Goal: Task Accomplishment & Management: Manage account settings

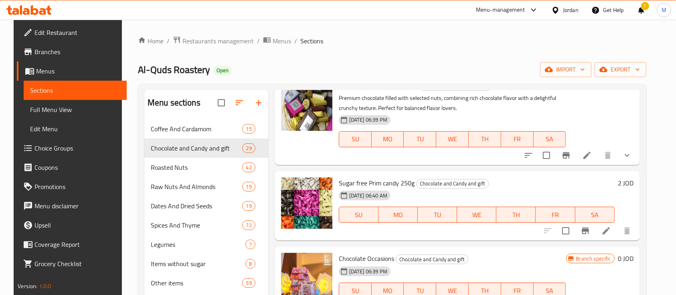
scroll to position [160, 0]
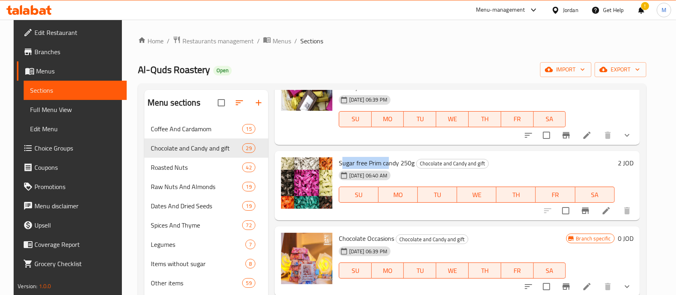
drag, startPoint x: 337, startPoint y: 162, endPoint x: 384, endPoint y: 164, distance: 47.3
click at [384, 164] on span "Sugar free Prim candy 250g" at bounding box center [377, 163] width 76 height 12
drag, startPoint x: 393, startPoint y: 165, endPoint x: 332, endPoint y: 164, distance: 60.5
click at [335, 164] on div "Sugar free Prim candy 250g Chocolate and Candy and gift 24-07-2025 06:40 AM SU …" at bounding box center [476, 185] width 282 height 63
copy span "Sugar free Prim candy"
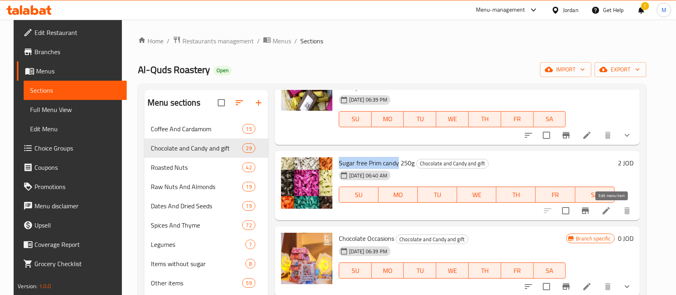
click at [609, 215] on icon at bounding box center [606, 211] width 10 height 10
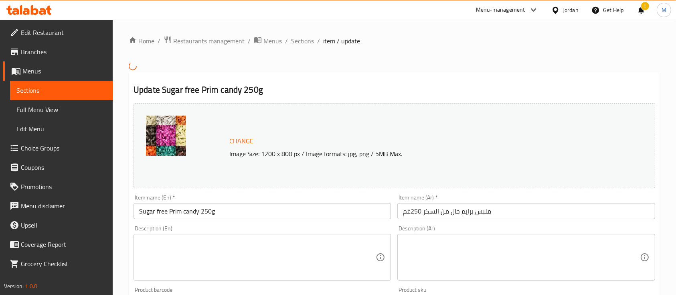
click at [450, 244] on textarea at bounding box center [521, 257] width 236 height 38
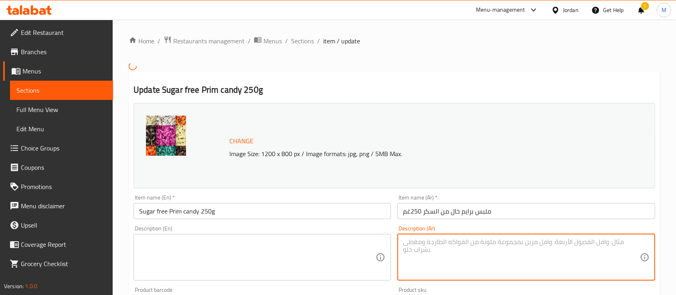
paste textarea "حلوى خالية من السكر بطعم رائع، مناسبة لمرضى السكري ولمتّبعي الحمية، تمنحك متعة …"
type textarea "حلوى خالية من السكر بطعم رائع، مناسبة لمرضى السكري ولمتّبعي الحمية، تمنحك متعة …"
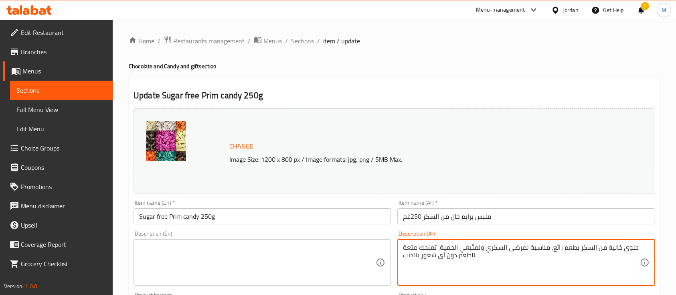
click at [306, 248] on textarea at bounding box center [257, 262] width 236 height 38
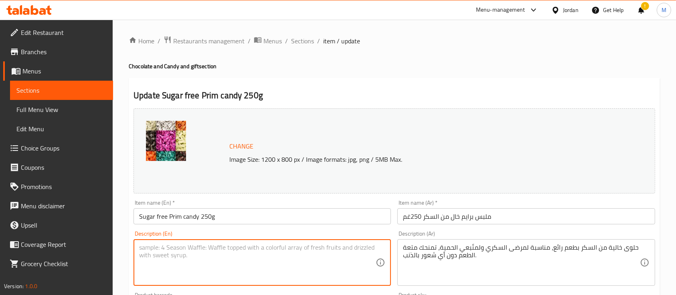
paste textarea "Delicious sugar-free candy, perfect for diabetics and those on a diet. Enjoy th…"
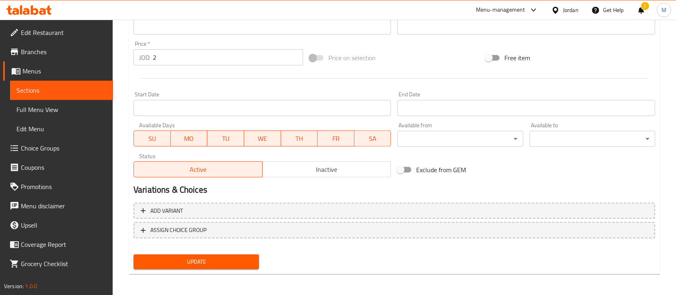
scroll to position [283, 0]
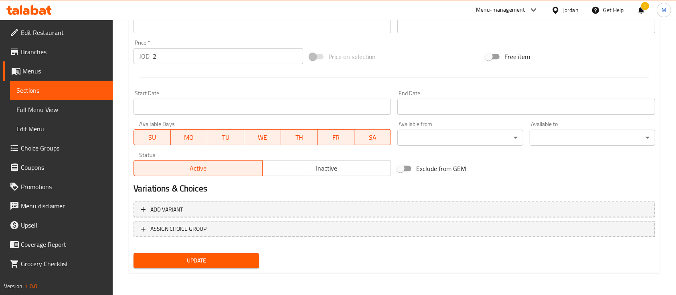
type textarea "Delicious sugar-free candy, perfect for diabetics and those on a diet. Enjoy th…"
drag, startPoint x: 231, startPoint y: 262, endPoint x: 239, endPoint y: 264, distance: 8.3
click at [232, 264] on span "Update" at bounding box center [196, 260] width 113 height 10
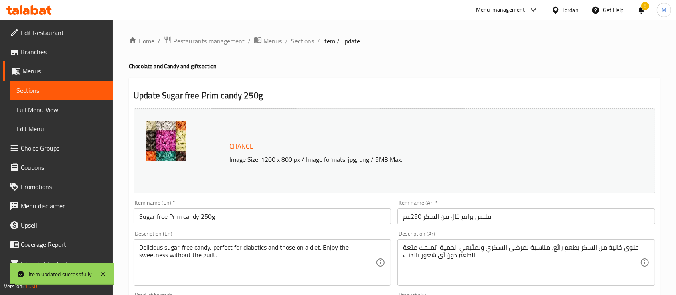
scroll to position [0, 0]
click at [310, 37] on span "Sections" at bounding box center [302, 41] width 23 height 10
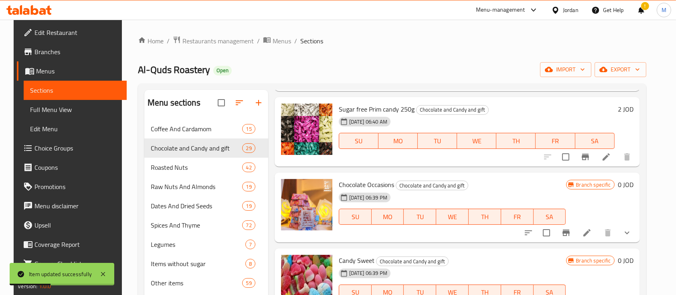
scroll to position [214, 0]
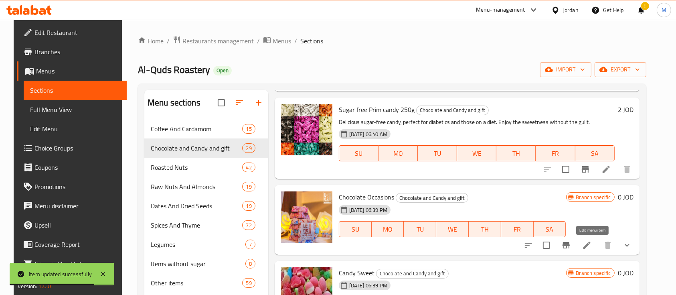
click at [590, 242] on icon at bounding box center [586, 244] width 7 height 7
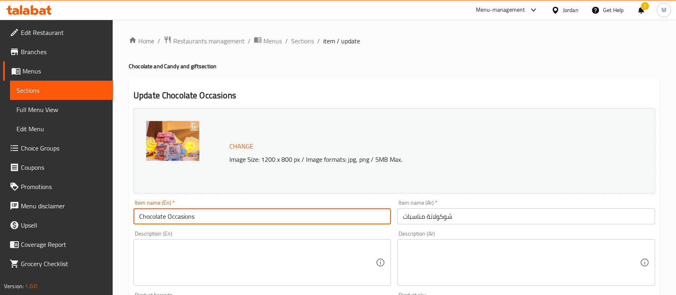
drag, startPoint x: 214, startPoint y: 219, endPoint x: 135, endPoint y: 216, distance: 79.4
click at [135, 216] on input "Chocolate Occasions" at bounding box center [261, 216] width 257 height 16
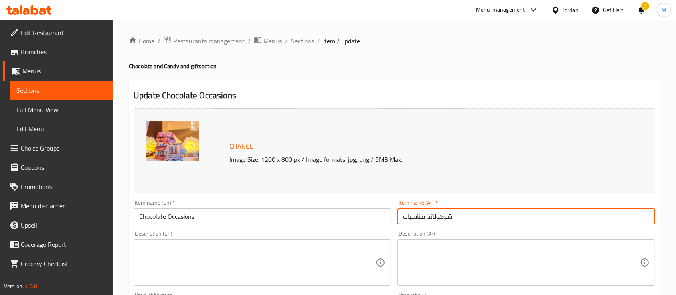
click at [452, 216] on input "شوكولاتة مناسبات" at bounding box center [525, 216] width 257 height 16
click at [452, 248] on textarea at bounding box center [521, 262] width 236 height 38
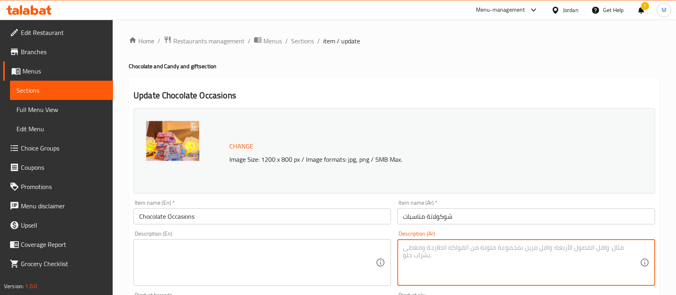
paste textarea "شوكولاتة فاخرة مصممة للمناسبات الخاصة، تأتي بتغليف أنيق ونكهات مميزة تضيف لمسة …"
type textarea "شوكولاتة فاخرة مصممة للمناسبات الخاصة، تأتي بتغليف أنيق ونكهات مميزة تضيف لمسة …"
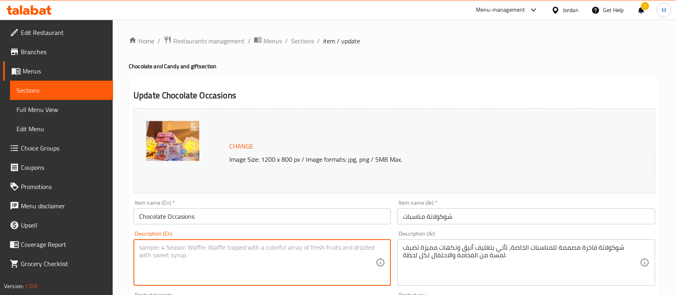
click at [343, 255] on textarea at bounding box center [257, 262] width 236 height 38
paste textarea "Premium chocolate designed for special occasions, elegantly packaged with uniqu…"
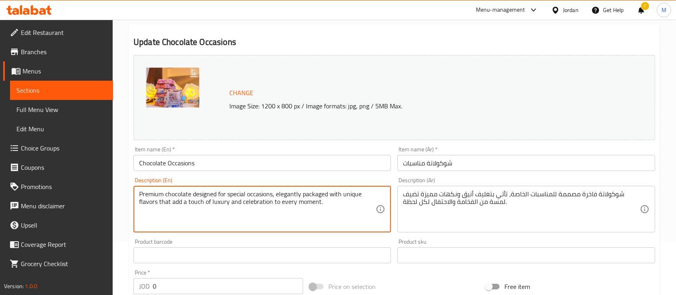
type textarea "Premium chocolate designed for special occasions, elegantly packaged with uniqu…"
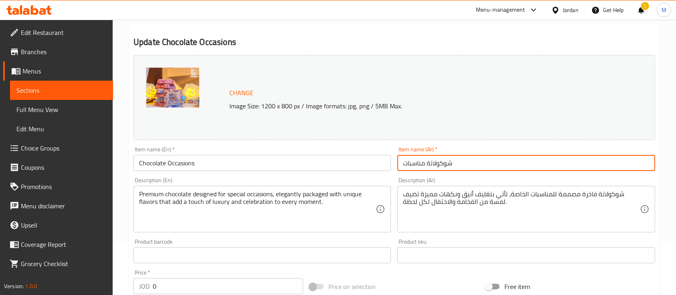
drag, startPoint x: 456, startPoint y: 163, endPoint x: 391, endPoint y: 162, distance: 64.9
click at [391, 162] on div "Change Image Size: 1200 x 800 px / Image formats: jpg, png / 5MB Max. Item name…" at bounding box center [394, 230] width 528 height 357
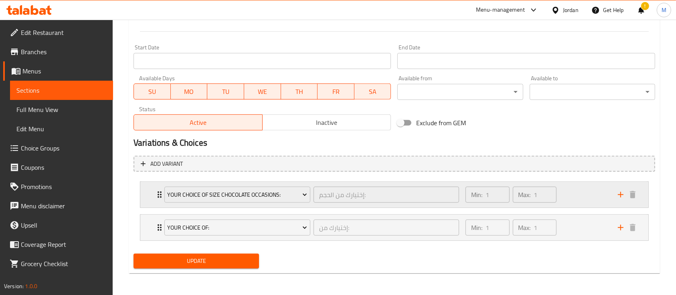
scroll to position [329, 0]
click at [242, 262] on span "Update" at bounding box center [196, 260] width 113 height 10
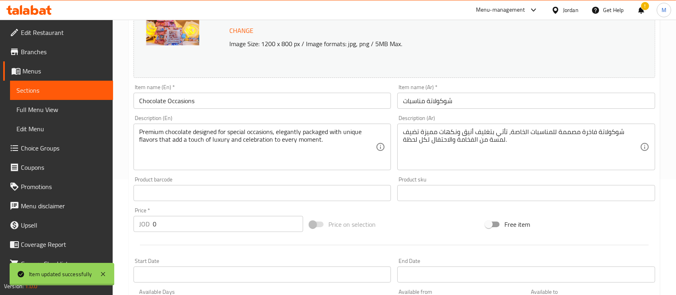
scroll to position [0, 0]
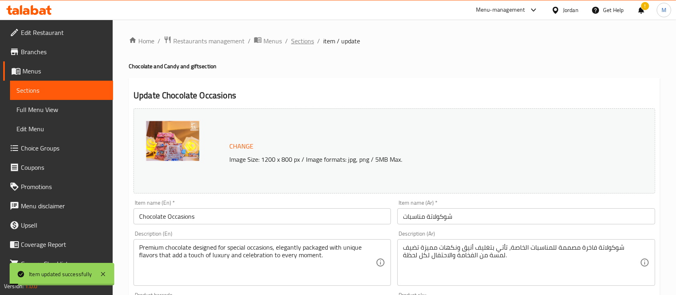
click at [303, 40] on span "Sections" at bounding box center [302, 41] width 23 height 10
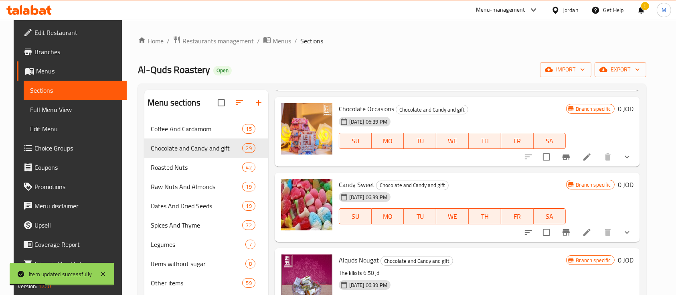
scroll to position [321, 0]
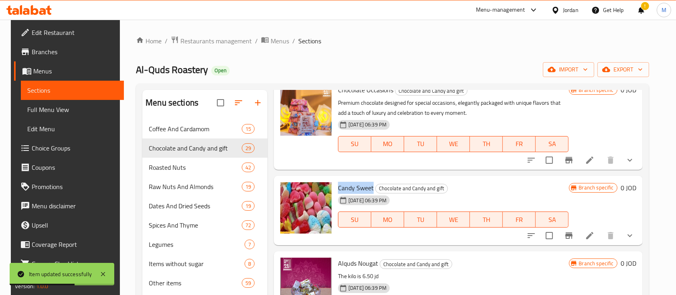
drag, startPoint x: 335, startPoint y: 187, endPoint x: 370, endPoint y: 187, distance: 34.9
click at [370, 187] on h6 "Candy Sweet Chocolate and Candy and gift" at bounding box center [453, 187] width 230 height 11
copy span "Candy Sweet"
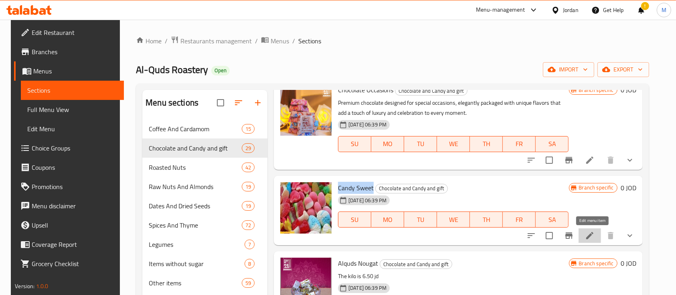
click at [592, 236] on icon at bounding box center [589, 235] width 7 height 7
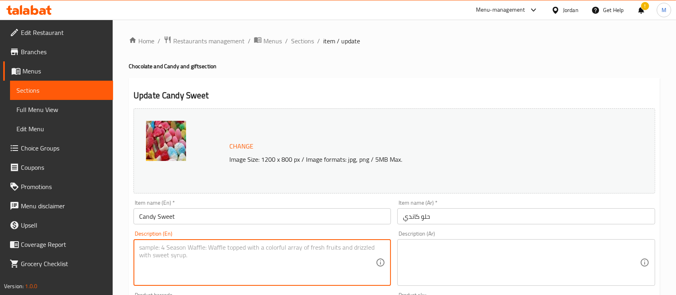
click at [289, 255] on textarea at bounding box center [257, 262] width 236 height 38
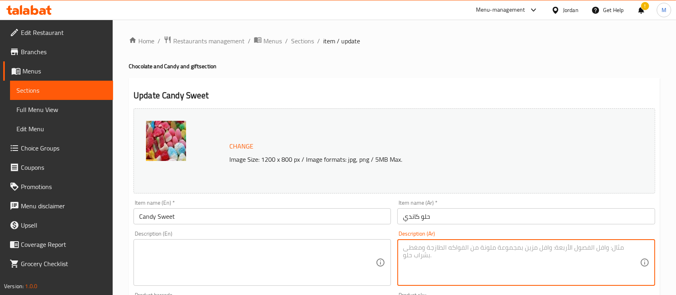
click at [433, 252] on textarea at bounding box center [521, 262] width 236 height 38
paste textarea "حلوى لذيذة بنكهات متعددة، مثالية للأطفال والكبار على حد سواء. تتميز بمذاق حلو و…"
type textarea "حلوى لذيذة بنكهات متعددة، مثالية للأطفال والكبار على حد سواء. تتميز بمذاق حلو و…"
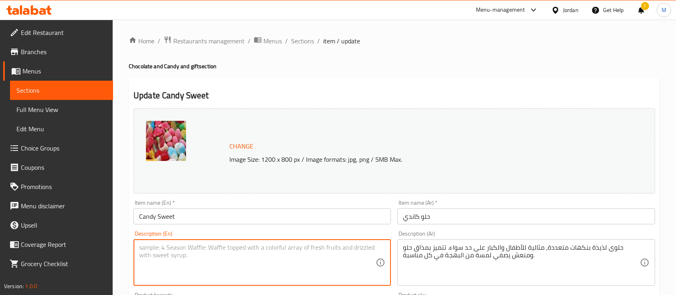
click at [314, 254] on textarea at bounding box center [257, 262] width 236 height 38
paste textarea "Delicious candy with assorted flavors, perfect for both kids and adults. Offers…"
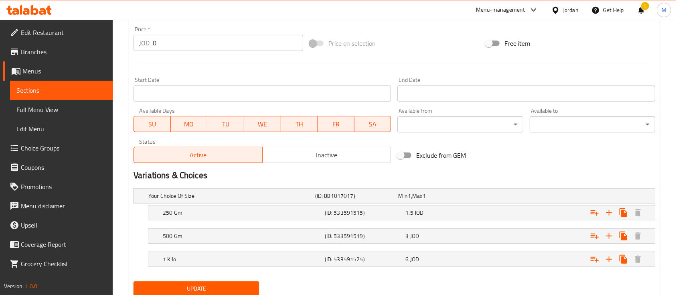
scroll to position [321, 0]
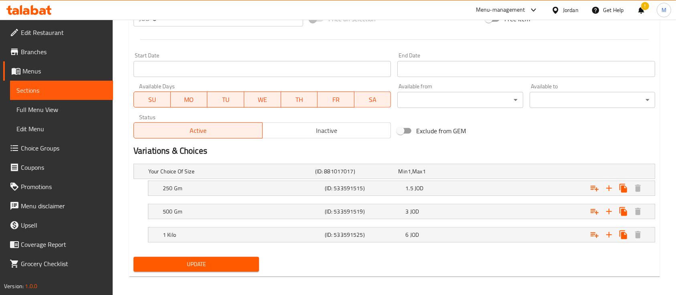
type textarea "Delicious candy with assorted flavors, perfect for both kids and adults. Offers…"
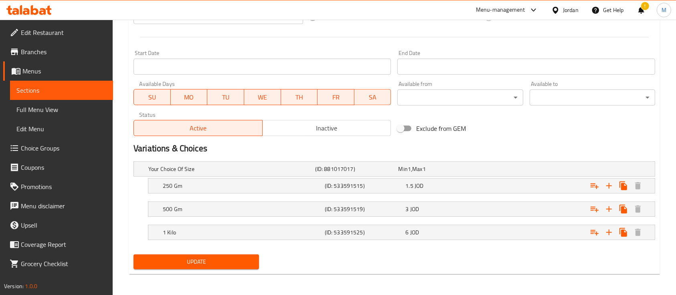
scroll to position [324, 0]
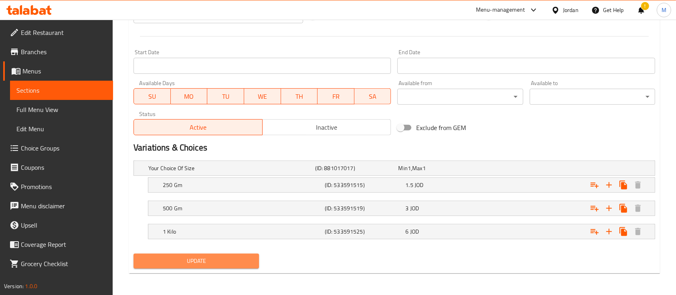
click at [232, 264] on span "Update" at bounding box center [196, 261] width 113 height 10
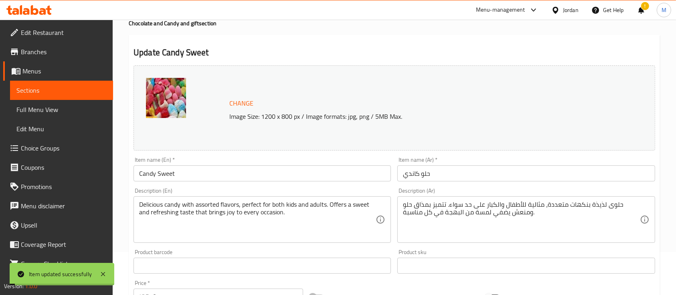
scroll to position [0, 0]
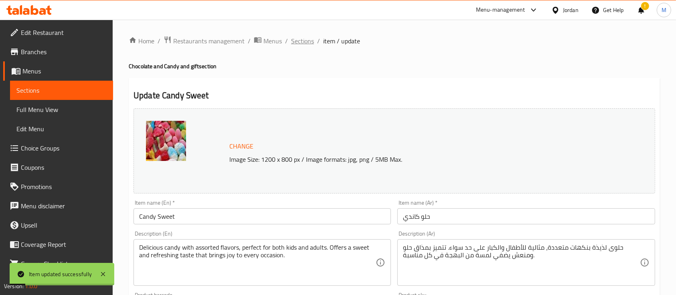
click at [303, 46] on span "Sections" at bounding box center [302, 41] width 23 height 10
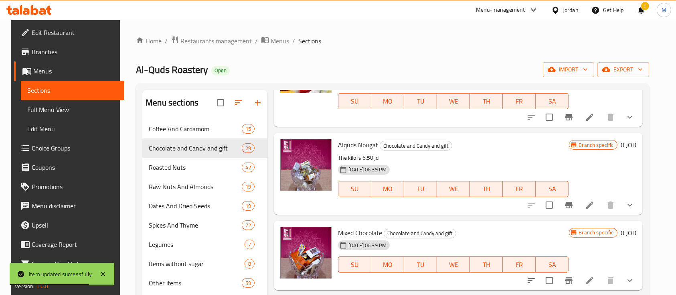
scroll to position [481, 0]
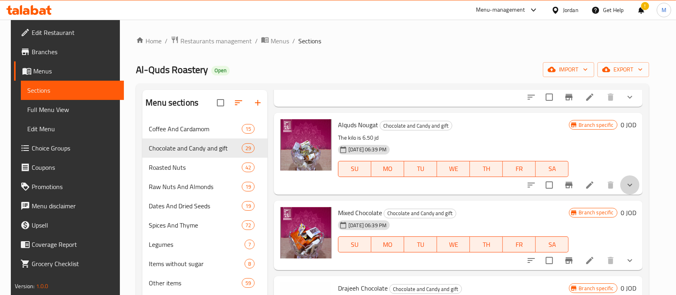
click at [633, 190] on button "show more" at bounding box center [629, 184] width 19 height 19
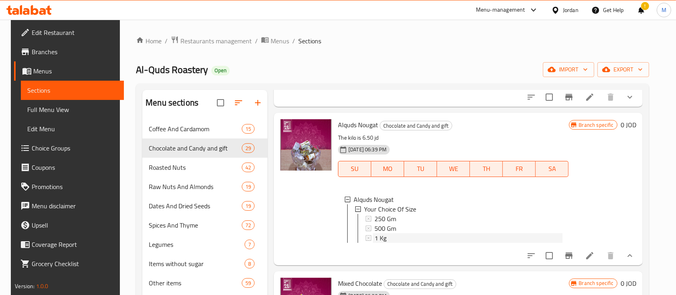
click at [411, 238] on div "1 Kg" at bounding box center [468, 238] width 188 height 10
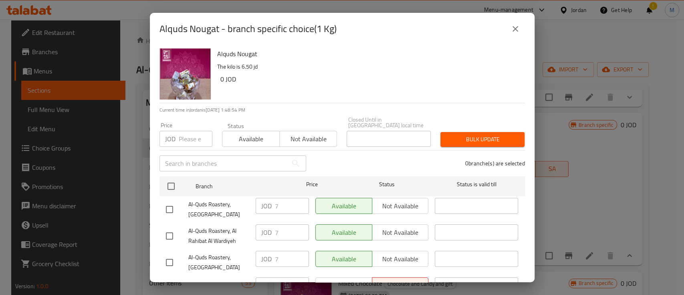
click at [507, 32] on button "close" at bounding box center [515, 28] width 19 height 19
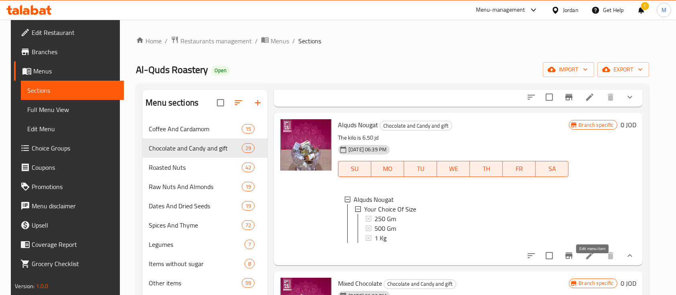
click at [591, 260] on icon at bounding box center [590, 255] width 10 height 10
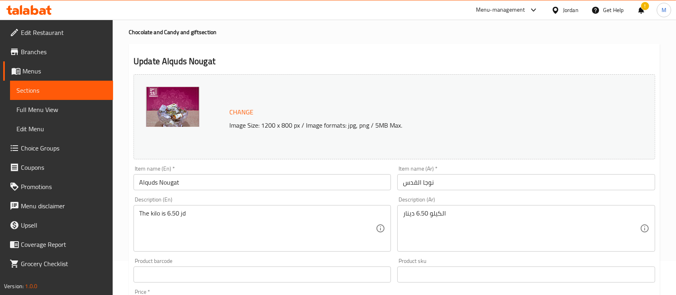
scroll to position [53, 0]
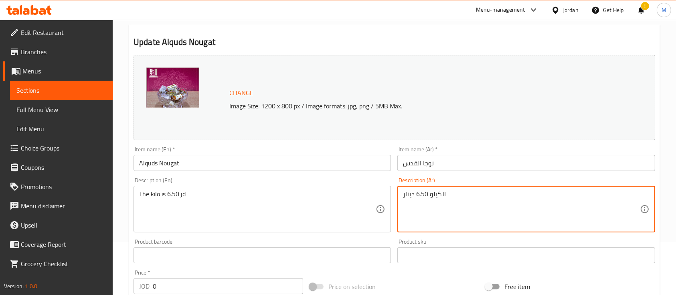
click at [481, 205] on textarea "الكيلو 6.50 دينار" at bounding box center [521, 209] width 236 height 38
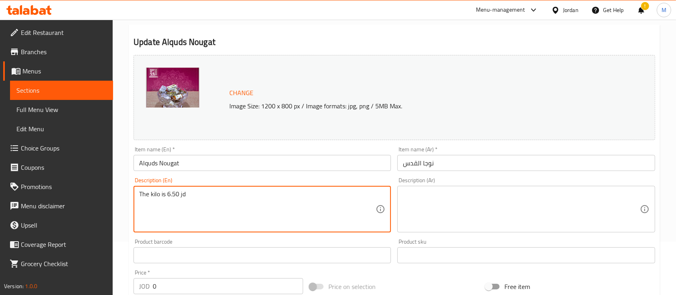
click at [300, 198] on textarea "The kilo is 6.50 jd" at bounding box center [257, 209] width 236 height 38
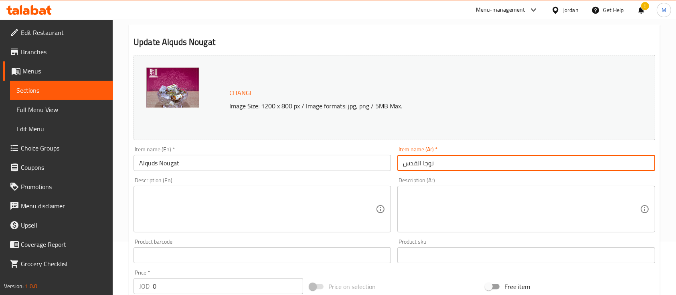
drag, startPoint x: 439, startPoint y: 163, endPoint x: 420, endPoint y: 163, distance: 18.8
click at [420, 163] on input "نوجا القدس" at bounding box center [525, 163] width 257 height 16
click at [436, 192] on textarea at bounding box center [521, 209] width 236 height 38
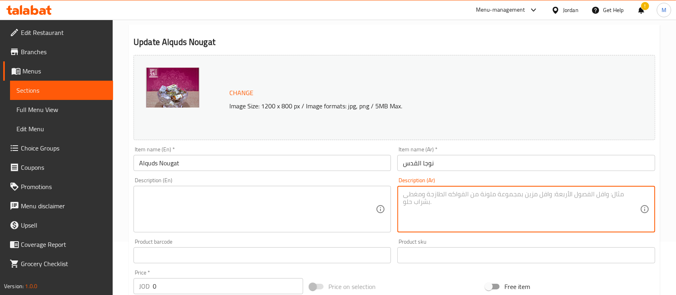
paste textarea "حلوى ناعمة وغنية بطعمها الفريد، تقدم تجربة مميزة لمحبي الحلويات في جميع المناسب…"
type textarea "حلوى ناعمة وغنية بطعمها الفريد، تقدم تجربة مميزة لمحبي الحلويات في جميع المناسب…"
click at [268, 191] on textarea at bounding box center [257, 209] width 236 height 38
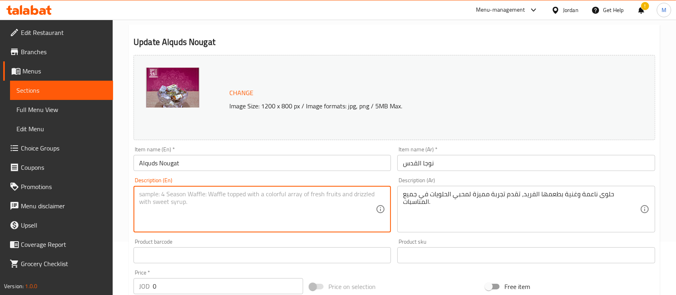
paste textarea "A soft, flavorful confection offering a unique treat for dessert lovers on any …"
type textarea "A soft, flavorful confection offering a unique treat for dessert lovers on any …"
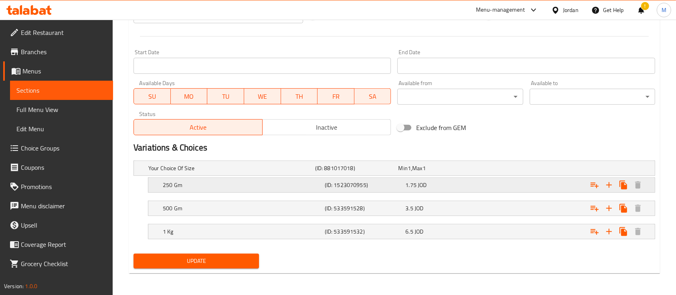
scroll to position [324, 0]
click at [228, 256] on span "Update" at bounding box center [196, 261] width 113 height 10
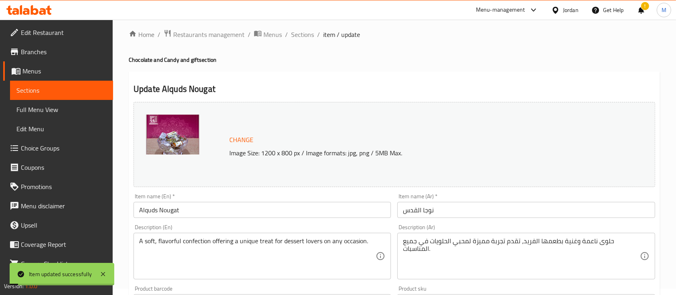
scroll to position [3, 0]
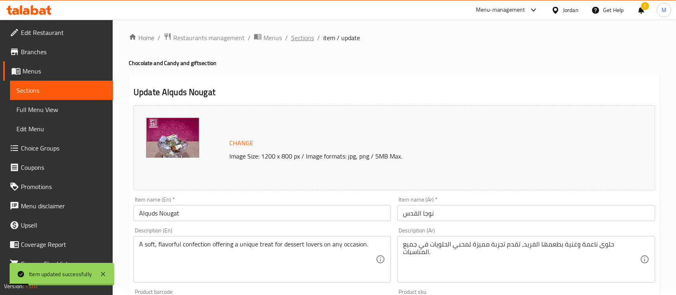
click at [302, 39] on span "Sections" at bounding box center [302, 38] width 23 height 10
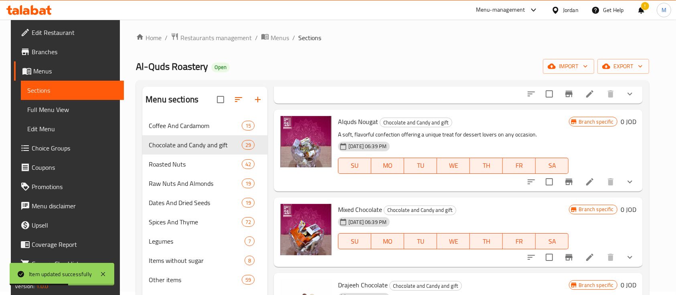
scroll to position [534, 0]
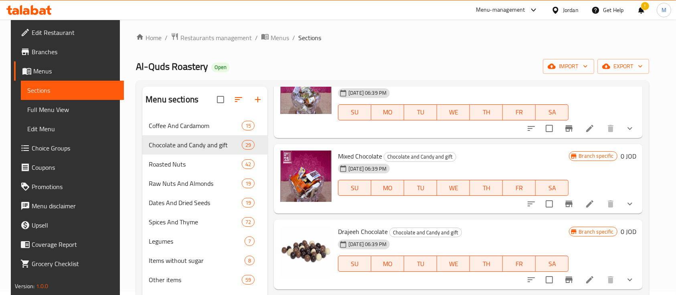
click at [351, 152] on span "Mixed Chocolate" at bounding box center [360, 156] width 44 height 12
drag, startPoint x: 335, startPoint y: 153, endPoint x: 406, endPoint y: 162, distance: 71.4
click at [379, 155] on span "Mixed Chocolate" at bounding box center [360, 156] width 44 height 12
copy span "Mixed Chocolate"
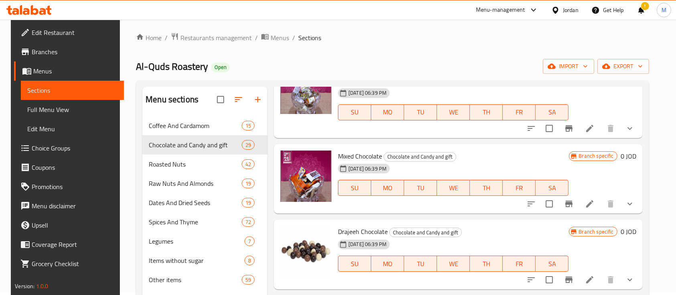
click at [480, 157] on h6 "Mixed Chocolate Chocolate and Candy and gift" at bounding box center [453, 155] width 230 height 11
click at [367, 157] on span "Mixed Chocolate" at bounding box center [360, 156] width 44 height 12
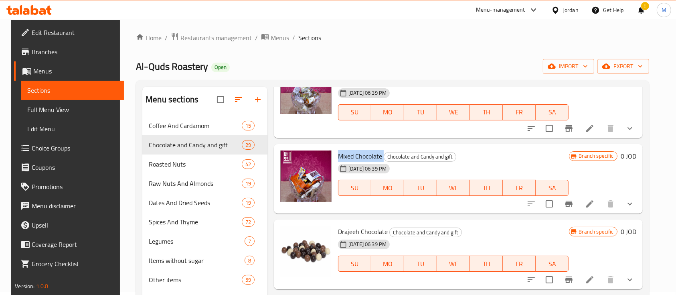
click at [366, 155] on span "Mixed Chocolate" at bounding box center [360, 156] width 44 height 12
copy span "Chocolate"
drag, startPoint x: 336, startPoint y: 155, endPoint x: 379, endPoint y: 156, distance: 43.3
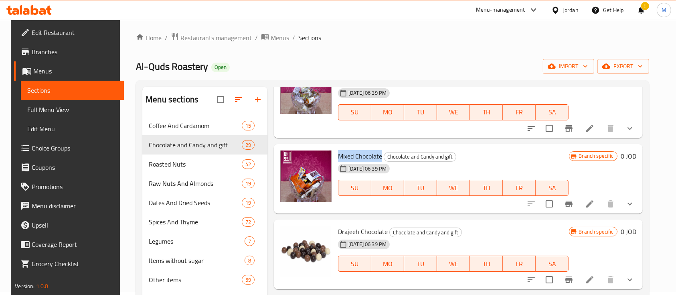
click at [379, 156] on span "Mixed Chocolate" at bounding box center [360, 156] width 44 height 12
copy span "Mixed Chocolate"
click at [592, 199] on icon at bounding box center [590, 204] width 10 height 10
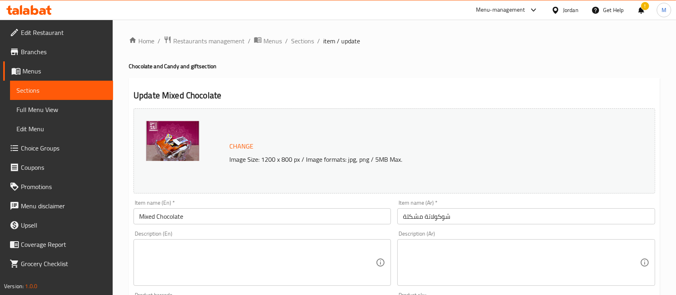
click at [411, 255] on textarea at bounding box center [521, 262] width 236 height 38
paste textarea "تشكيلة فاخرة من الشوكولاتة المتنوعة بنكهات غنية، مثالية للمشاركة في جميع المناس…"
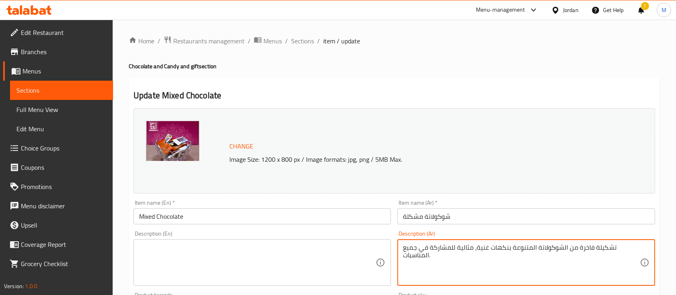
type textarea "تشكيلة فاخرة من الشوكولاتة المتنوعة بنكهات غنية، مثالية للمشاركة في جميع المناس…"
click at [295, 243] on textarea at bounding box center [257, 262] width 236 height 38
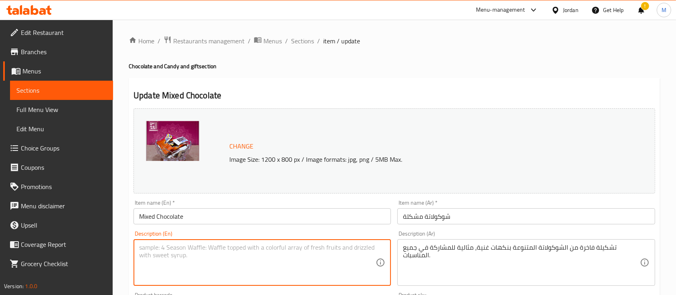
paste textarea "A premium assortment of rich-flavored chocolates, perfect for sharing on any oc…"
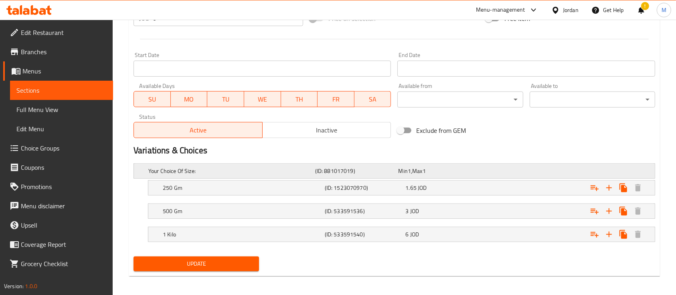
scroll to position [324, 0]
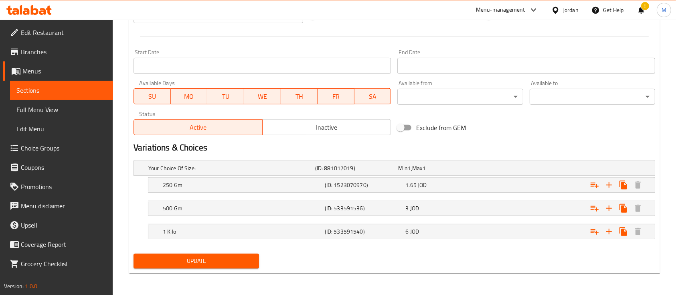
type textarea "A premium assortment of rich-flavored chocolates, perfect for sharing on any oc…"
click at [244, 264] on span "Update" at bounding box center [196, 261] width 113 height 10
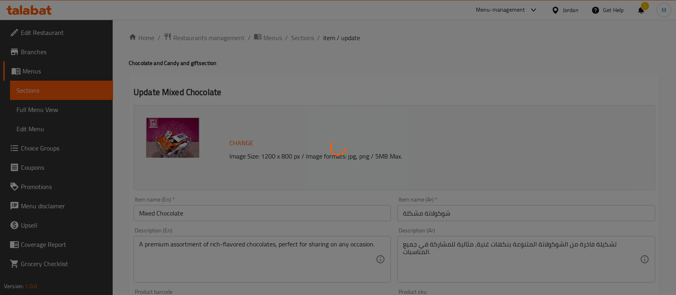
scroll to position [0, 0]
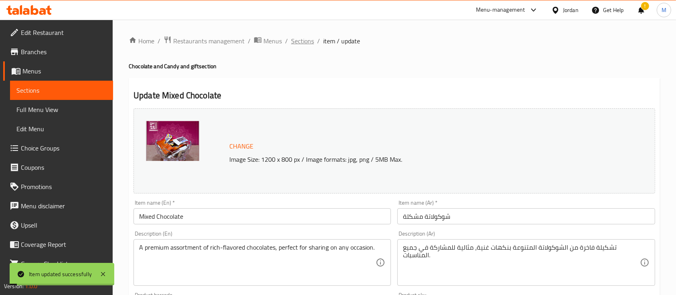
click at [303, 37] on span "Sections" at bounding box center [302, 41] width 23 height 10
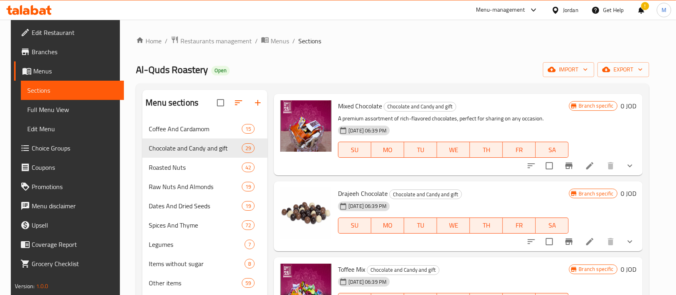
scroll to position [641, 0]
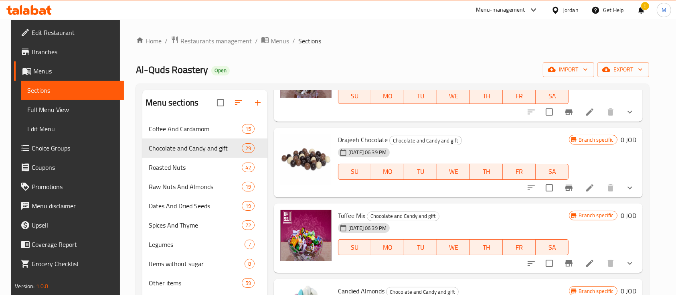
click at [340, 139] on span "Drajeeh Chocolate" at bounding box center [363, 139] width 50 height 12
copy span "Drajeeh"
drag, startPoint x: 383, startPoint y: 139, endPoint x: 331, endPoint y: 138, distance: 52.1
click at [335, 138] on div "Drajeeh Chocolate Chocolate and Candy and gift 31-08-2024 06:39 PM SU MO TU WE …" at bounding box center [453, 162] width 237 height 63
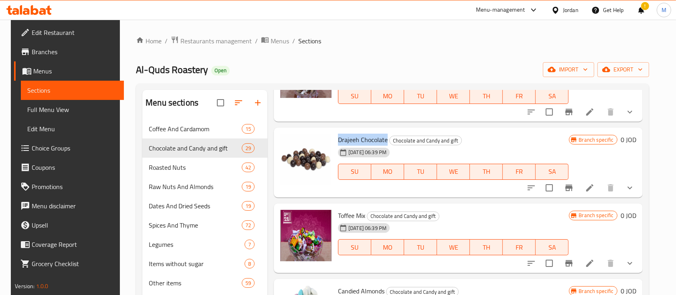
copy span "Drajeeh Chocolate"
click at [593, 188] on icon at bounding box center [590, 188] width 10 height 10
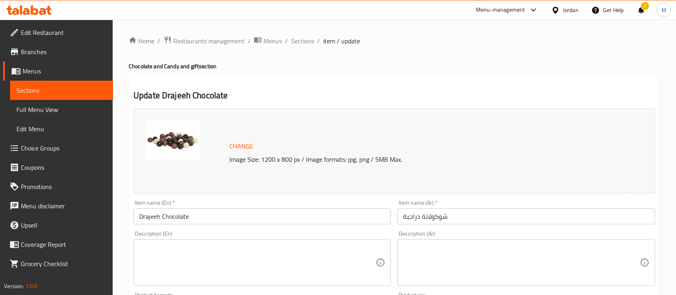
click at [472, 246] on textarea at bounding box center [521, 262] width 236 height 38
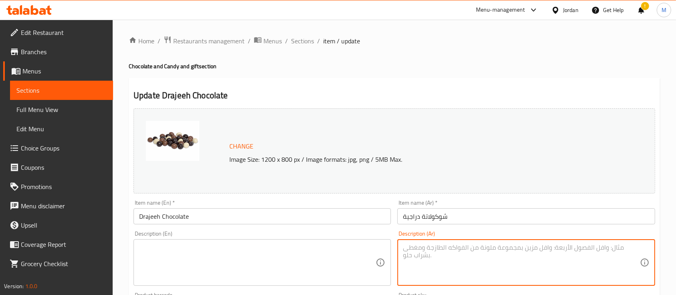
paste textarea "شوكولاتة دراجيه مغلفة بألوان جذابة، مثالية للتقديم في المناسبات والحفلات."
type textarea "شوكولاتة دراجيه مغلفة بألوان جذابة، مثالية للتقديم في المناسبات والحفلات."
click at [351, 251] on textarea at bounding box center [257, 262] width 236 height 38
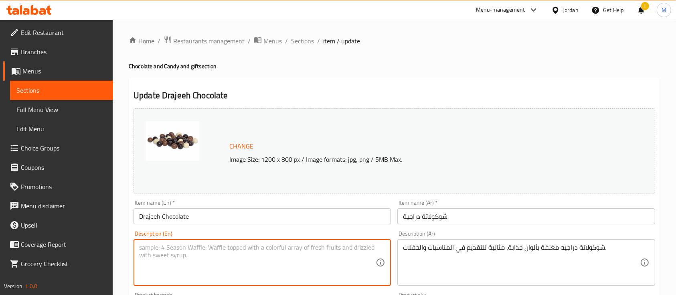
paste textarea "Colorful coated drajeeh chocolate, perfect for events and gatherings."
type textarea "Colorful coated drajeeh chocolate, perfect for events and gatherings."
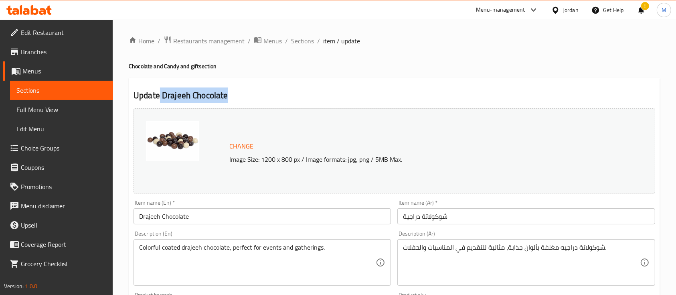
drag, startPoint x: 160, startPoint y: 97, endPoint x: 246, endPoint y: 97, distance: 85.7
click at [246, 97] on h2 "Update Drajeeh Chocolate" at bounding box center [393, 95] width 521 height 12
copy h2 "Drajeeh Chocolate"
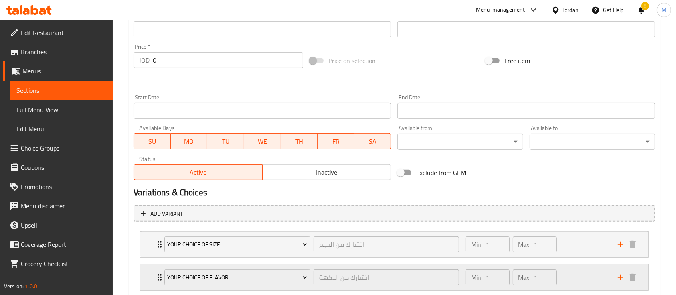
scroll to position [329, 0]
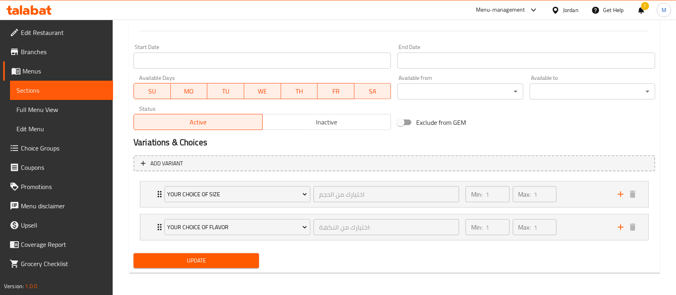
click at [230, 266] on button "Update" at bounding box center [195, 260] width 125 height 15
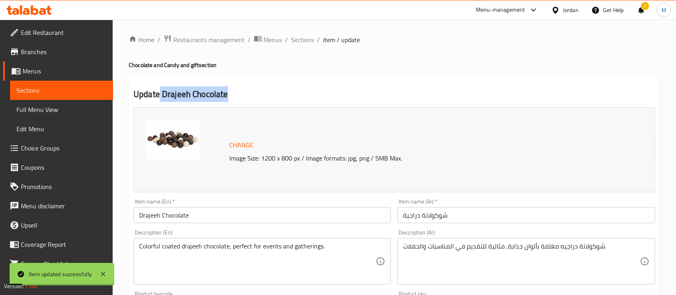
scroll to position [0, 0]
click at [301, 40] on span "Sections" at bounding box center [302, 41] width 23 height 10
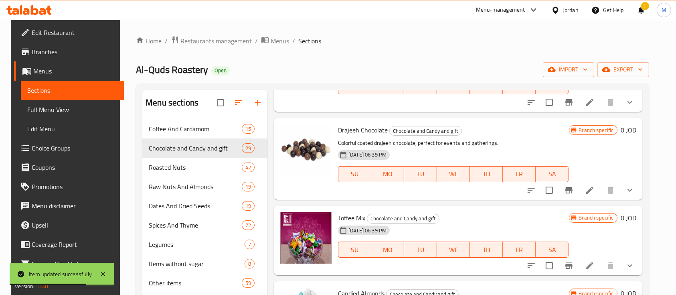
scroll to position [641, 0]
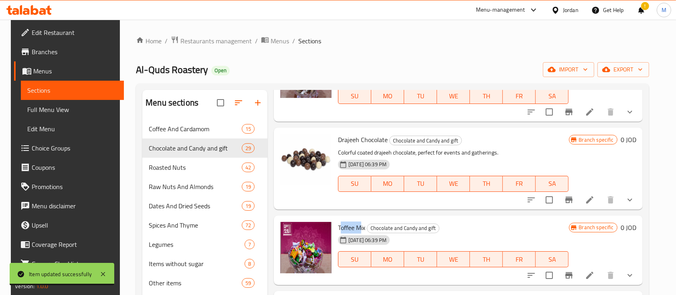
drag, startPoint x: 337, startPoint y: 226, endPoint x: 357, endPoint y: 227, distance: 20.9
click at [357, 227] on span "Toffee Mix" at bounding box center [351, 227] width 27 height 12
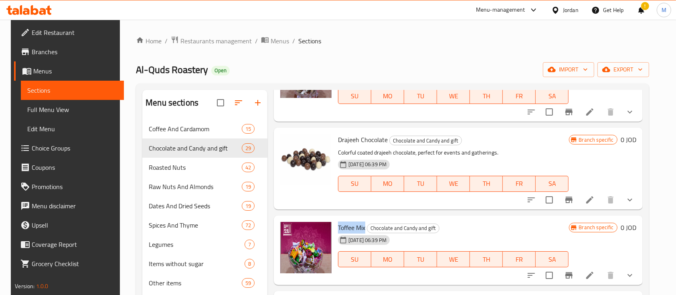
drag, startPoint x: 335, startPoint y: 227, endPoint x: 362, endPoint y: 227, distance: 26.8
click at [362, 227] on span "Toffee Mix" at bounding box center [351, 227] width 27 height 12
copy span "Toffee Mix"
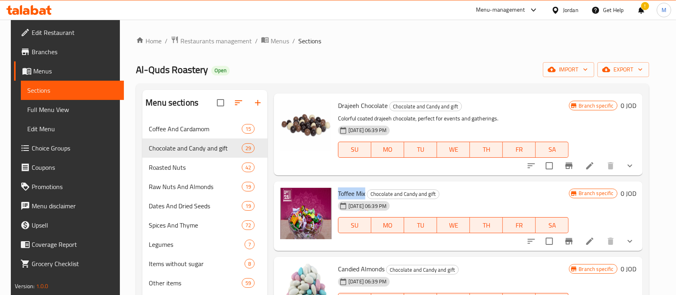
scroll to position [694, 0]
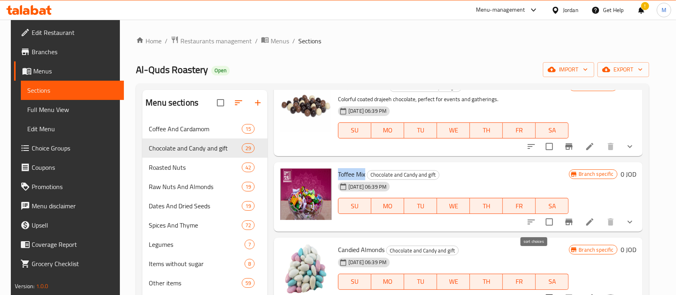
copy span "Toffee Mix"
click at [594, 222] on icon at bounding box center [590, 222] width 10 height 10
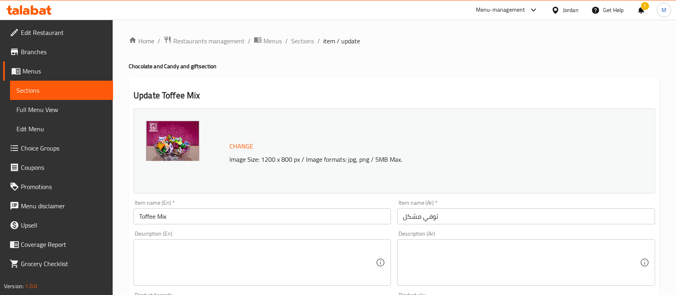
click at [439, 256] on textarea at bounding box center [521, 262] width 236 height 38
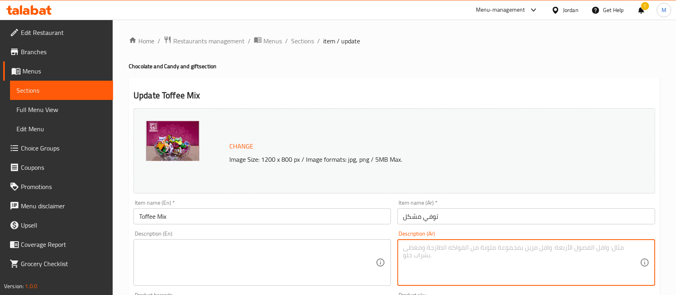
paste textarea "مجموعة مختارة من التوفي بنكهات متعددة، لذيذة ومثالية للمشاركة في جميع المناسبات"
type textarea "مجموعة مختارة من التوفي بنكهات متعددة، لذيذة ومثالية للمشاركة في جميع المناسبات"
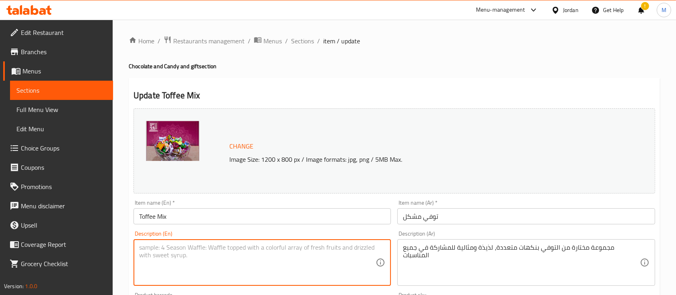
click at [353, 247] on textarea at bounding box center [257, 262] width 236 height 38
paste textarea "A delightful mix of toffee in various flavors, perfect for sharing on any occas…"
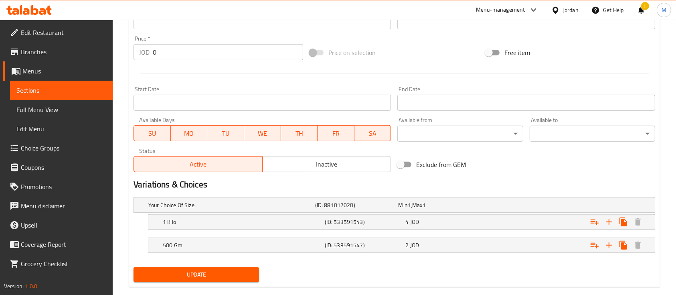
scroll to position [301, 0]
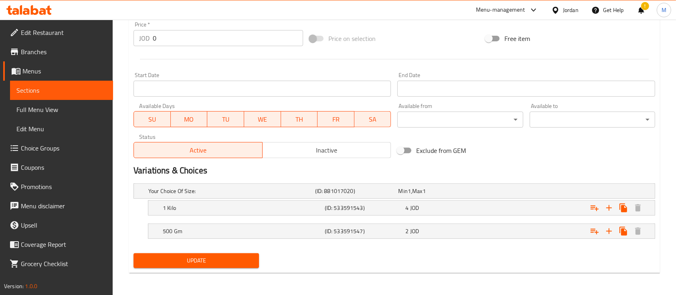
type textarea "A delightful mix of toffee in various flavors, perfect for sharing on any occas…"
click at [240, 266] on button "Update" at bounding box center [195, 260] width 125 height 15
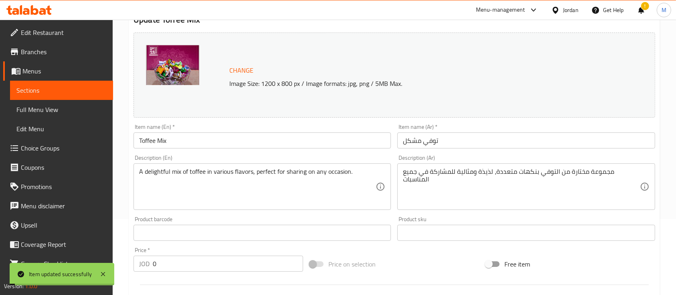
scroll to position [0, 0]
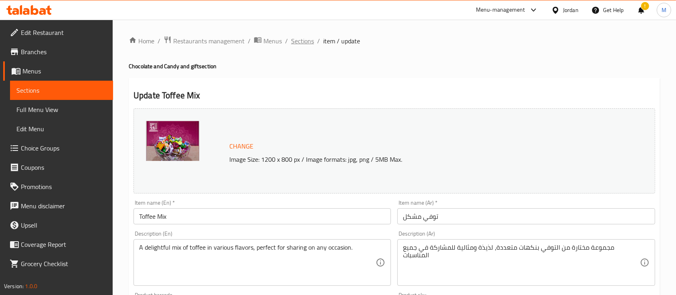
click at [295, 46] on span "Sections" at bounding box center [302, 41] width 23 height 10
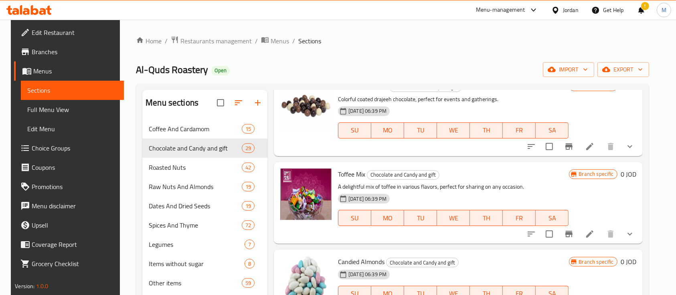
scroll to position [748, 0]
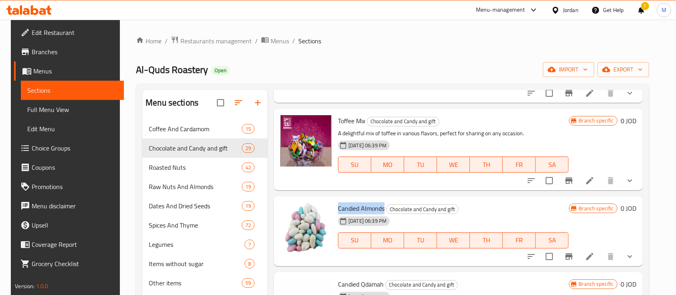
drag, startPoint x: 335, startPoint y: 208, endPoint x: 381, endPoint y: 208, distance: 45.7
click at [381, 208] on span "Candied Almonds" at bounding box center [361, 208] width 46 height 12
click at [594, 255] on icon at bounding box center [590, 256] width 10 height 10
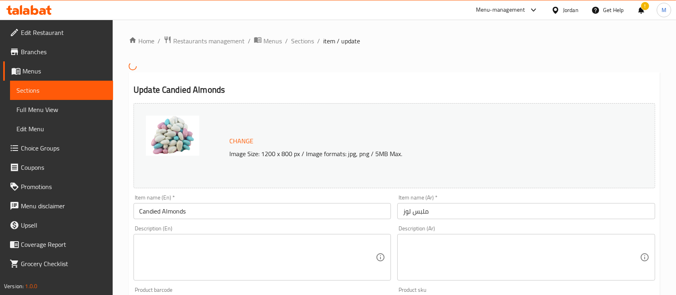
click at [470, 245] on textarea at bounding box center [521, 257] width 236 height 38
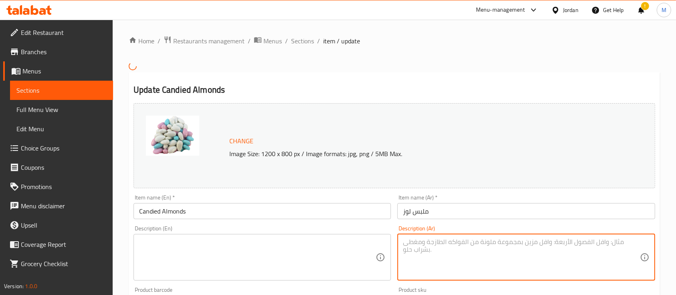
paste textarea "لوز مقرمش مغلف بطبقة ناعمة من السكر، مثالي للتقديم في المناسبات والأعياد، يتميز…"
type textarea "لوز مقرمش مغلف بطبقة ناعمة من السكر، مثالي للتقديم في المناسبات والأعياد، يتميز…"
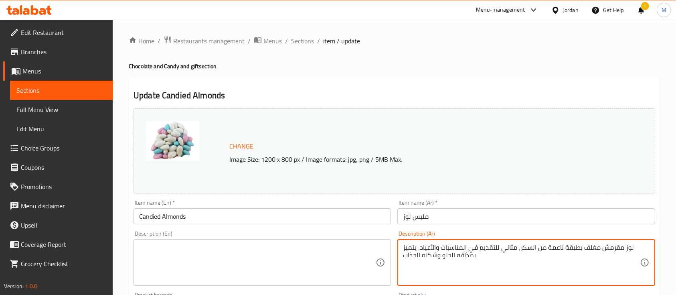
click at [295, 250] on textarea at bounding box center [257, 262] width 236 height 38
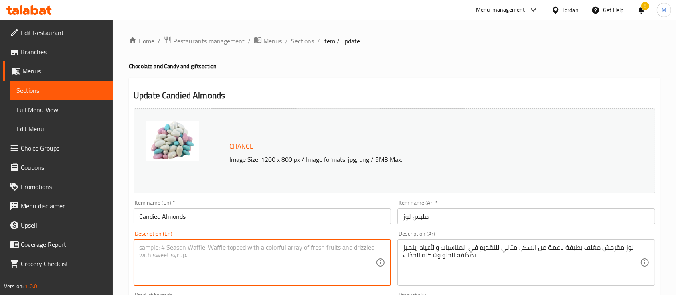
paste textarea "Crunchy almonds coated with a smooth sugar shell, perfect for celebrations and …"
click at [173, 254] on textarea "Crunchy almonds coated with a smooth sugar shell, perfect for celebrations and …" at bounding box center [257, 262] width 236 height 38
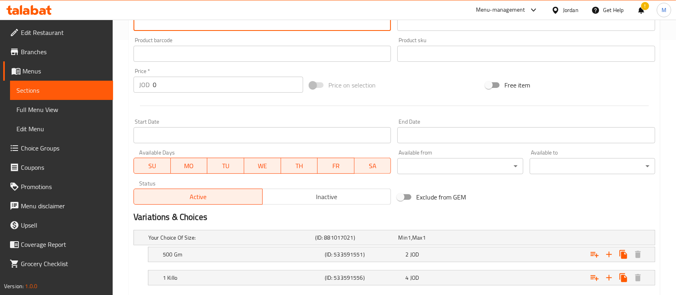
scroll to position [301, 0]
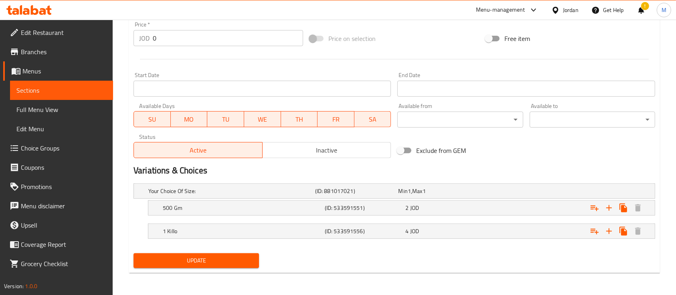
type textarea "Crunchy almonds coated with a smooth sugar shell, perfect for celebrations and …"
click at [205, 265] on button "Update" at bounding box center [195, 260] width 125 height 15
click at [236, 257] on span "Update" at bounding box center [196, 260] width 113 height 10
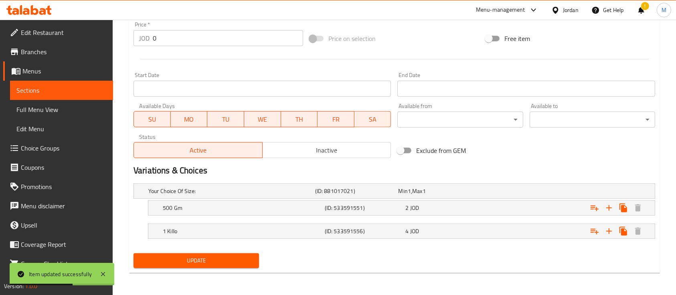
click at [215, 257] on span "Update" at bounding box center [196, 260] width 113 height 10
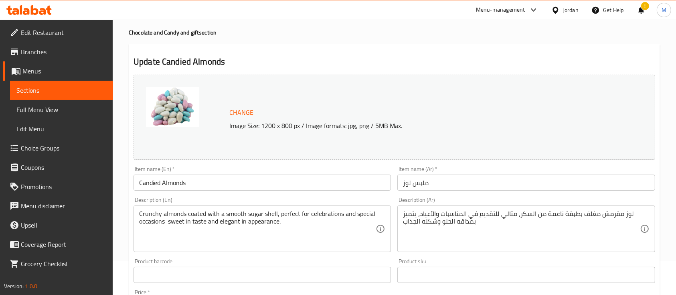
scroll to position [0, 0]
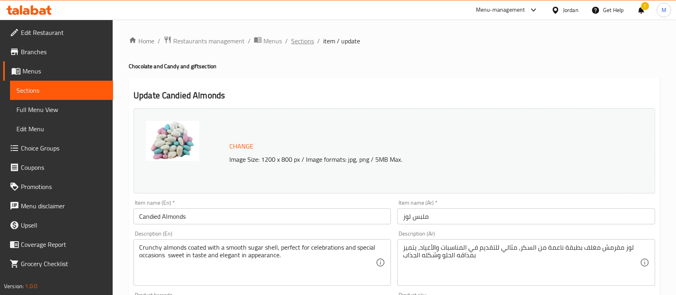
click at [310, 43] on span "Sections" at bounding box center [302, 41] width 23 height 10
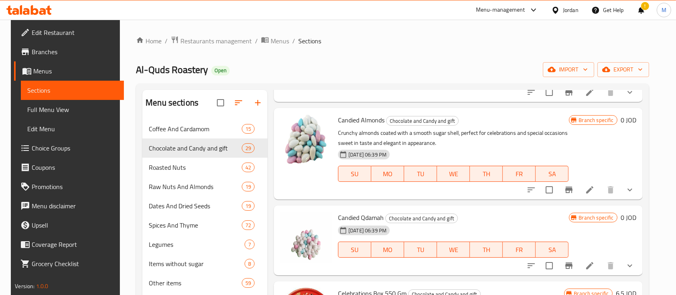
scroll to position [855, 0]
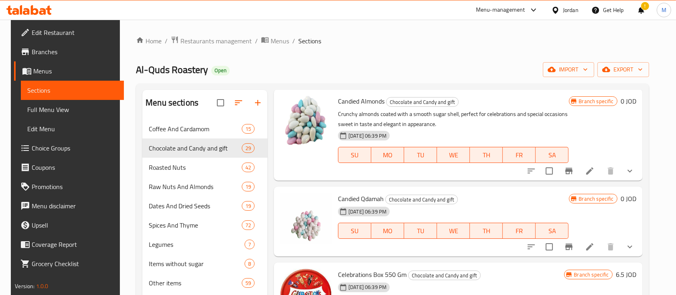
click at [341, 199] on span "Candied Qdamah" at bounding box center [361, 198] width 46 height 12
click at [587, 245] on icon at bounding box center [590, 247] width 10 height 10
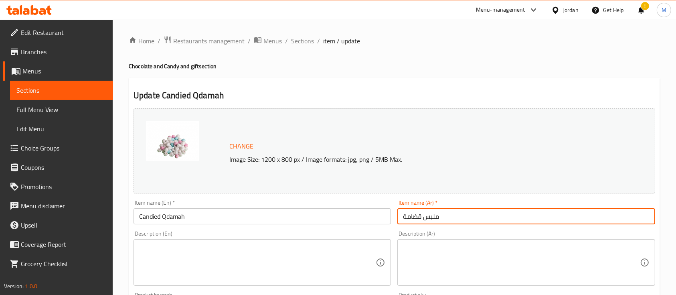
drag, startPoint x: 464, startPoint y: 218, endPoint x: 393, endPoint y: 219, distance: 70.9
click at [392, 220] on div "Change Image Size: 1200 x 800 px / Image formats: jpg, png / 5MB Max. Item name…" at bounding box center [394, 283] width 528 height 357
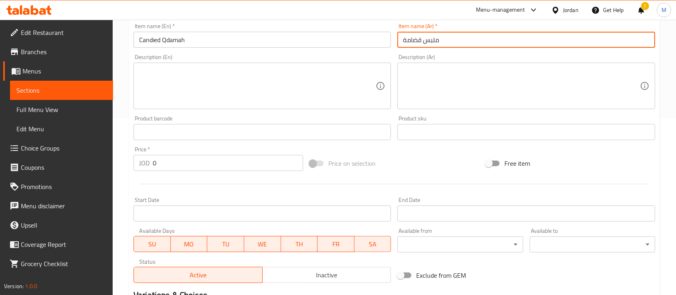
scroll to position [214, 0]
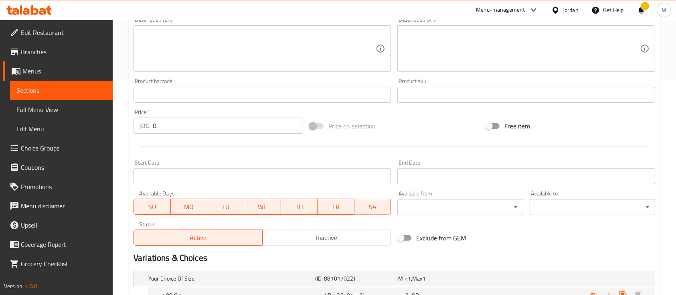
click at [455, 71] on div "Description (Ar)" at bounding box center [525, 48] width 257 height 46
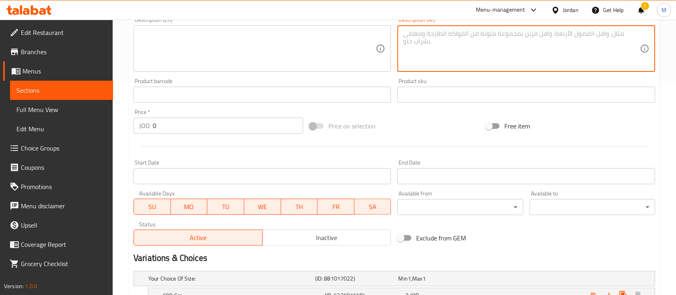
paste textarea "قضامة مقرمشة مغلفة بطبقة من السكر، مثالية للتقديم في المناسبات، تتميز بمذاقها ا…"
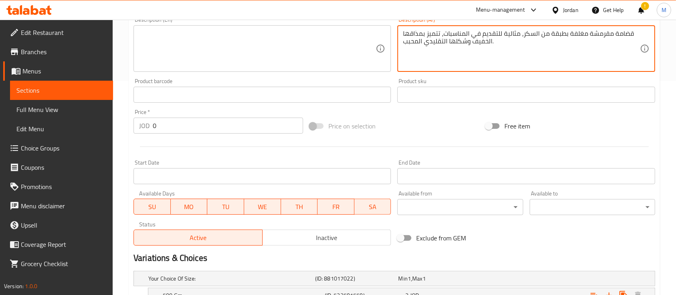
type textarea "قضامة مقرمشة مغلفة بطبقة من السكر، مثالية للتقديم في المناسبات، تتميز بمذاقها ا…"
click at [267, 64] on textarea at bounding box center [257, 49] width 236 height 38
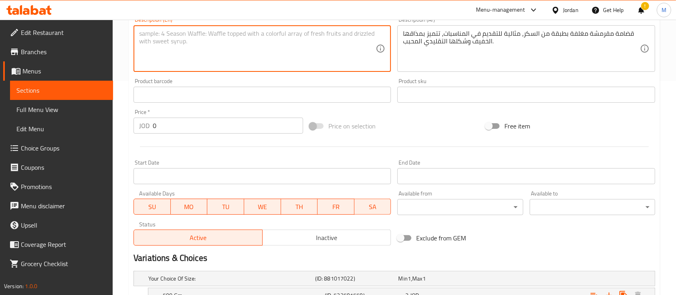
paste textarea "Crispy chickpeas coated with a sugar shell, ideal for gatherings and celebratio…"
click at [359, 34] on textarea "Crispy chickpeas coated with a sugar shell, ideal for gatherings and celebratio…" at bounding box center [257, 49] width 236 height 38
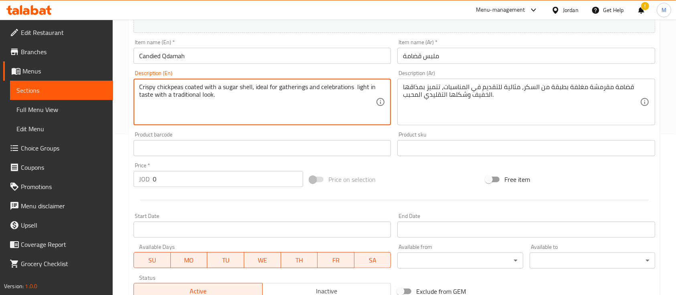
click at [292, 98] on textarea "Crispy chickpeas coated with a sugar shell, ideal for gatherings and celebratio…" at bounding box center [257, 102] width 236 height 38
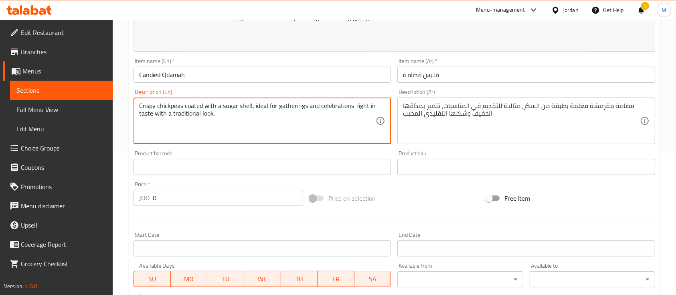
scroll to position [107, 0]
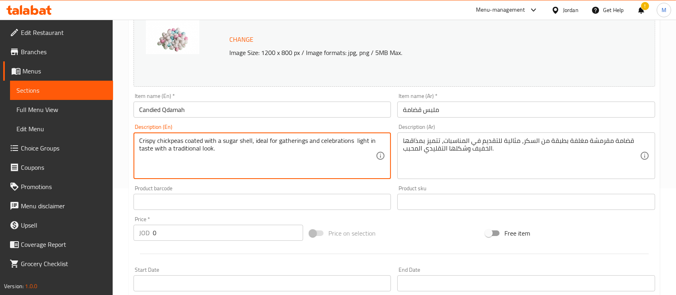
click at [212, 144] on textarea "Crispy chickpeas coated with a sugar shell, ideal for gatherings and celebratio…" at bounding box center [257, 156] width 236 height 38
type textarea "Crispy chickpeas coated with a sugar shell, ideal for gatherings and celebratio…"
click at [346, 148] on textarea "Crispy chickpeas coated with a sugar shell, ideal for gatherings and celebratio…" at bounding box center [257, 156] width 236 height 38
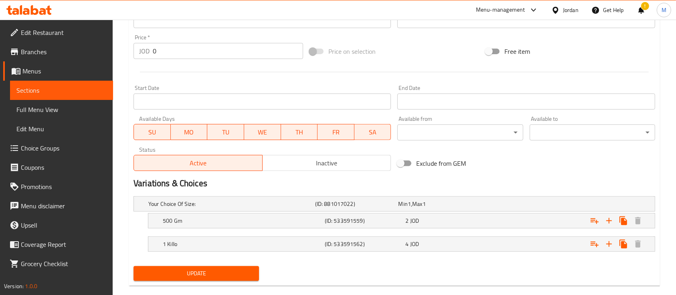
scroll to position [301, 0]
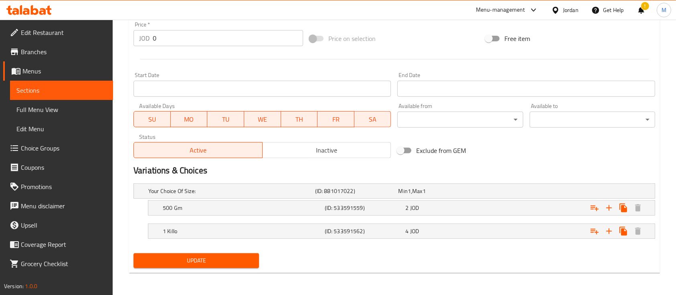
click at [240, 266] on button "Update" at bounding box center [195, 260] width 125 height 15
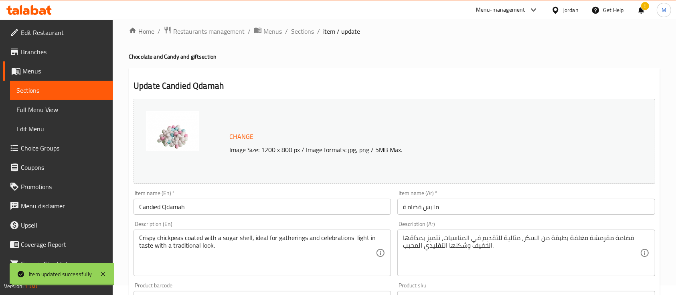
scroll to position [0, 0]
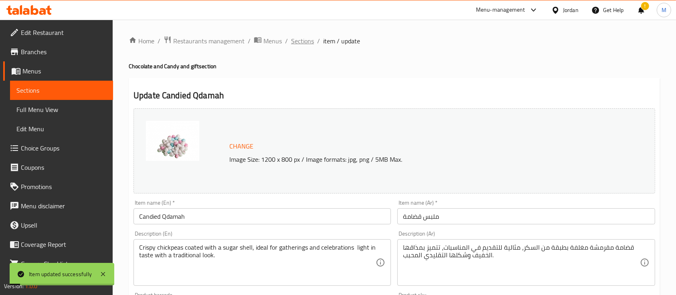
click at [307, 44] on span "Sections" at bounding box center [302, 41] width 23 height 10
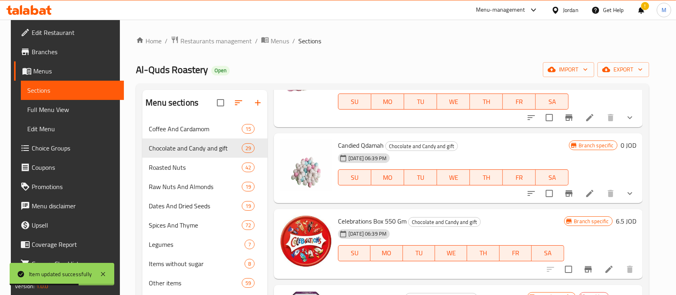
scroll to position [962, 0]
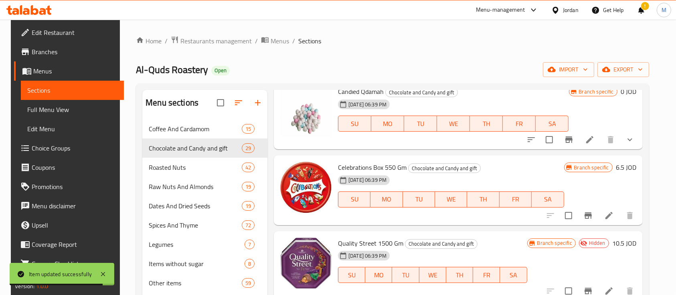
click at [338, 167] on span "Celebrations Box 550 Gm" at bounding box center [372, 167] width 69 height 12
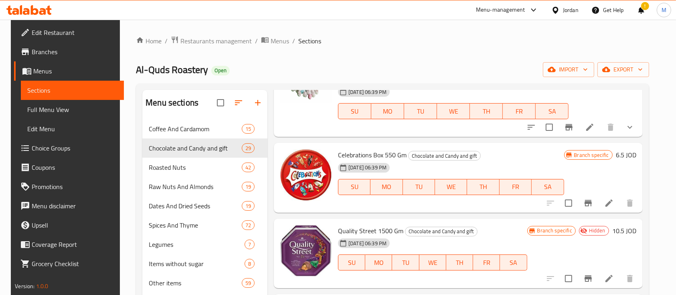
scroll to position [1015, 0]
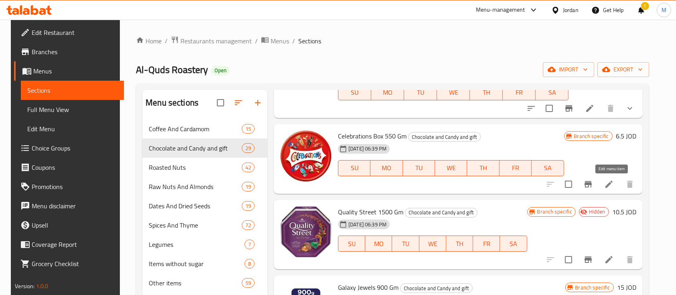
click at [613, 184] on icon at bounding box center [609, 184] width 10 height 10
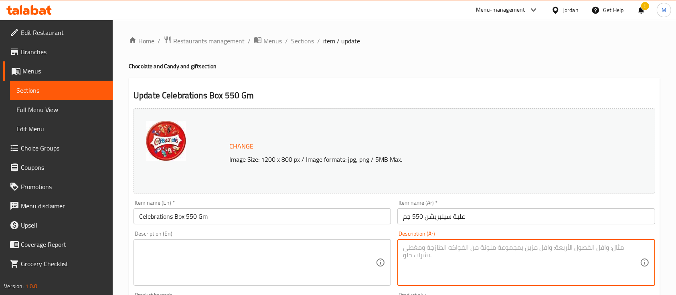
click at [460, 252] on textarea at bounding box center [521, 262] width 236 height 38
paste textarea "تشكيلة فاخرة من الشوكولاتة المتنوعة بنكهات غنية، مثالية للمشاركة في جميع المناس…"
type textarea "تشكيلة فاخرة من الشوكولاتة المتنوعة بنكهات غنية، مثالية للمشاركة في جميع المناس…"
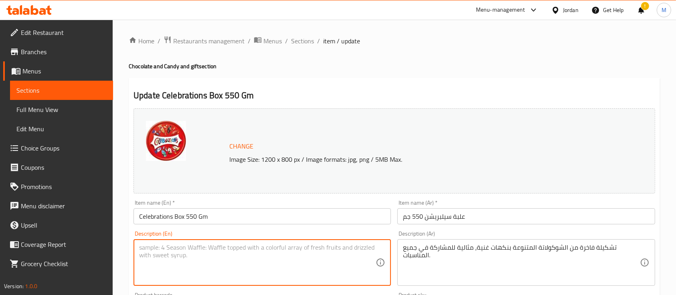
click at [337, 244] on textarea at bounding box center [257, 262] width 236 height 38
paste textarea "A premium assortment of rich-flavored chocolates, perfect for sharing on any oc…"
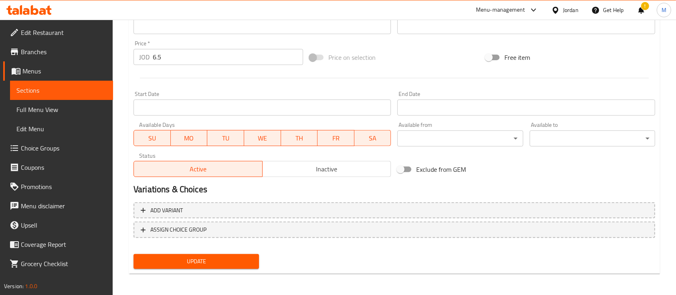
scroll to position [283, 0]
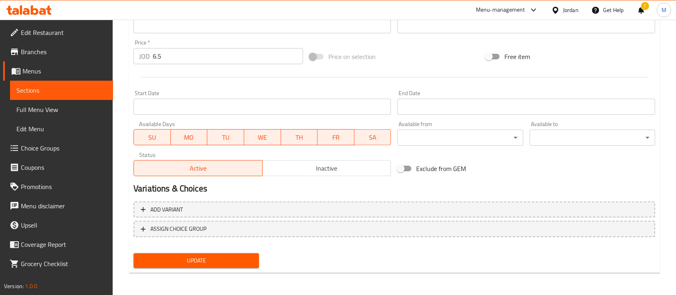
type textarea "A premium assortment of rich-flavored chocolates, perfect for sharing on any oc…"
click at [231, 256] on span "Update" at bounding box center [196, 260] width 113 height 10
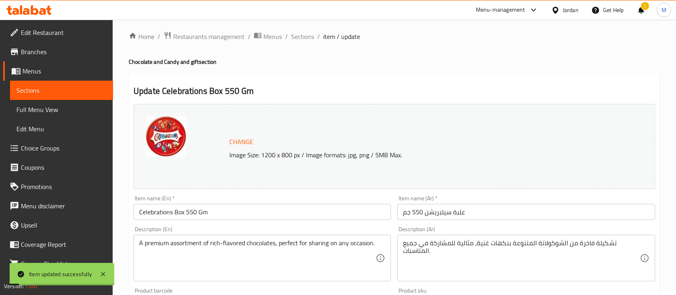
scroll to position [0, 0]
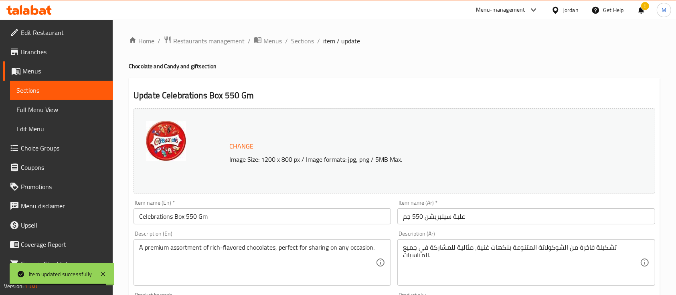
click at [330, 21] on div "Home / Restaurants management / Menus / Sections / item / update Chocolate and …" at bounding box center [394, 299] width 563 height 558
click at [303, 40] on span "Sections" at bounding box center [302, 41] width 23 height 10
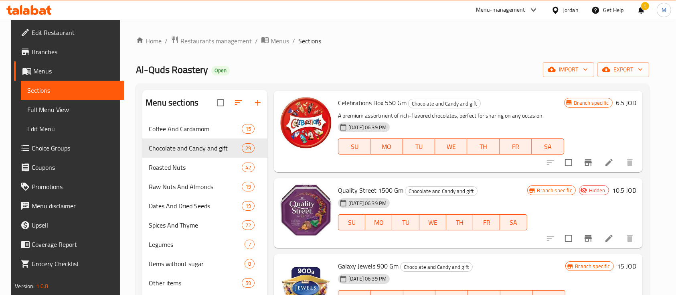
scroll to position [1068, 0]
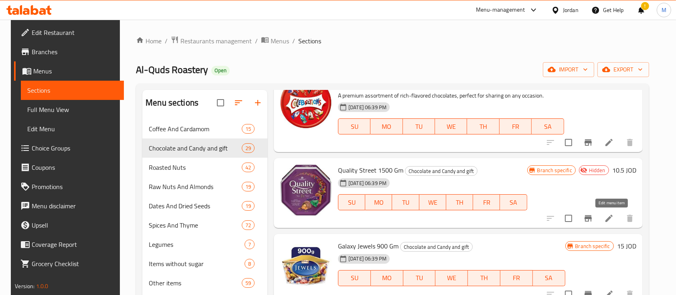
click at [612, 214] on icon at bounding box center [608, 217] width 7 height 7
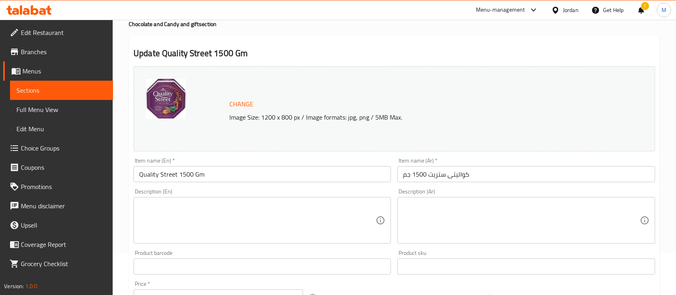
scroll to position [107, 0]
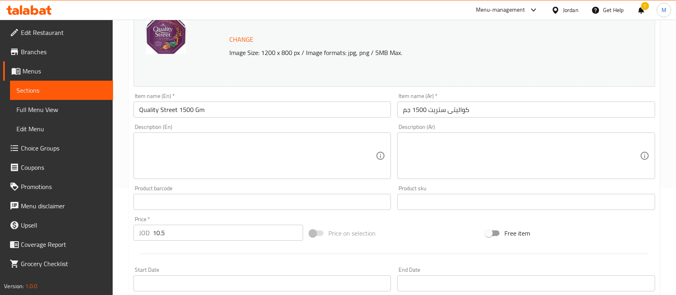
click at [449, 146] on textarea at bounding box center [521, 156] width 236 height 38
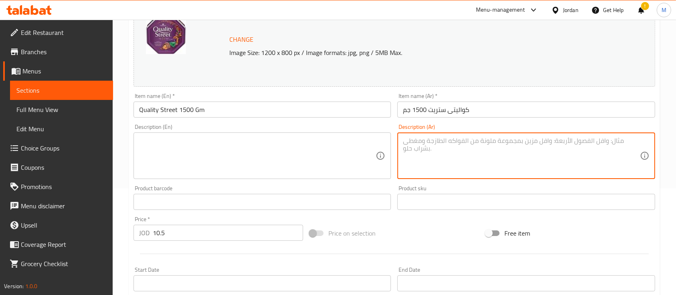
click at [299, 157] on textarea at bounding box center [257, 156] width 236 height 38
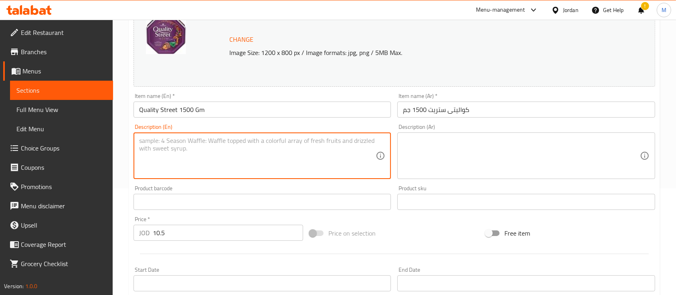
paste textarea "A premium assortment of rich-flavored chocolates, perfect for sharing on any oc…"
type textarea "A premium assortment of rich-flavored chocolates, perfect for sharing on any oc…"
click at [445, 152] on textarea at bounding box center [521, 156] width 236 height 38
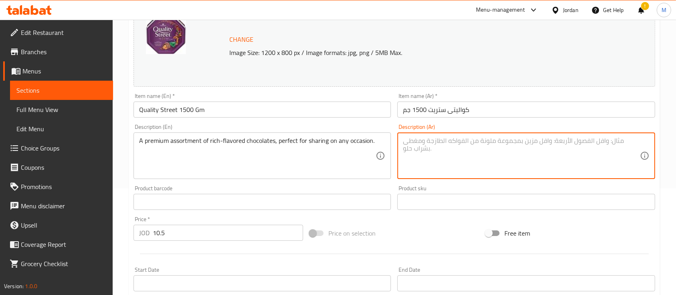
paste textarea "تشكيلة فاخرة من الشوكولاتة المتنوعة بنكهات غنية، مثالية للمشاركة في جميع المناس…"
type textarea "تشكيلة فاخرة من الشوكولاتة المتنوعة بنكهات غنية، مثالية للمشاركة في جميع المناس…"
click at [311, 178] on div "A premium assortment of rich-flavored chocolates, perfect for sharing on any oc…" at bounding box center [261, 155] width 257 height 46
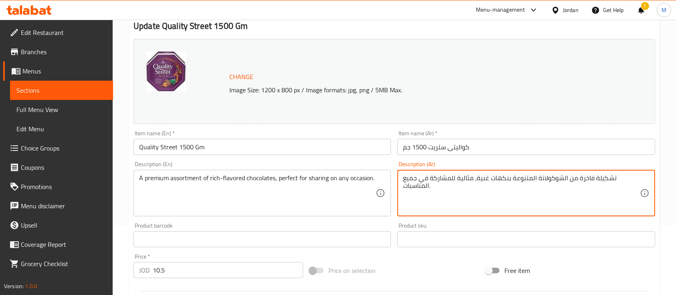
scroll to position [283, 0]
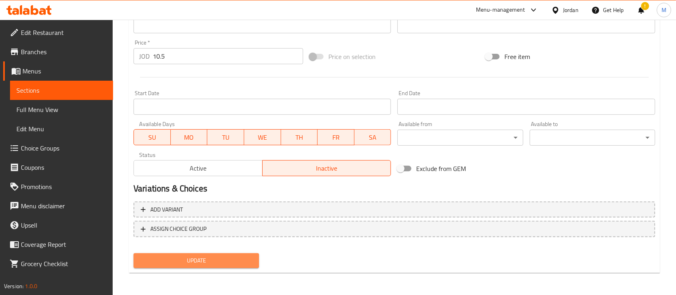
click at [237, 259] on span "Update" at bounding box center [196, 260] width 113 height 10
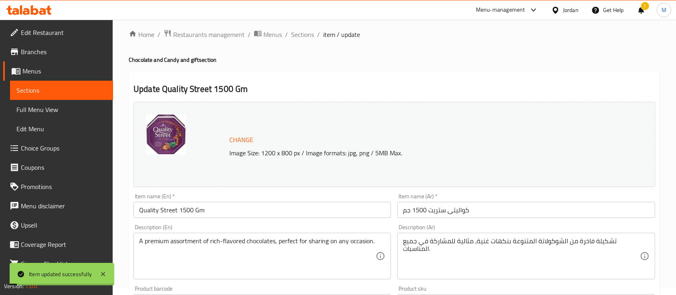
scroll to position [0, 0]
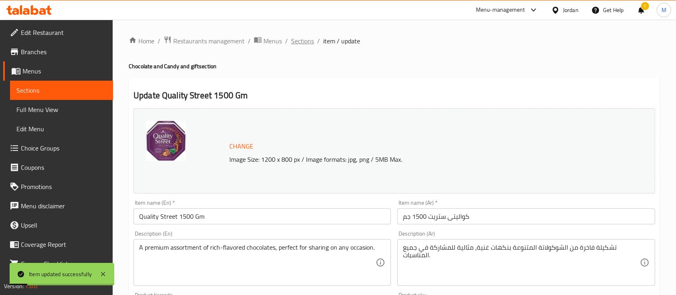
click at [308, 40] on span "Sections" at bounding box center [302, 41] width 23 height 10
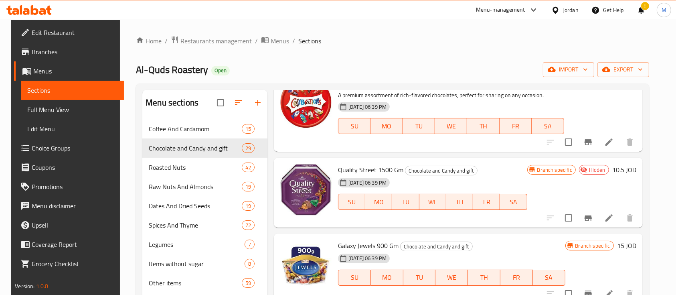
scroll to position [1075, 0]
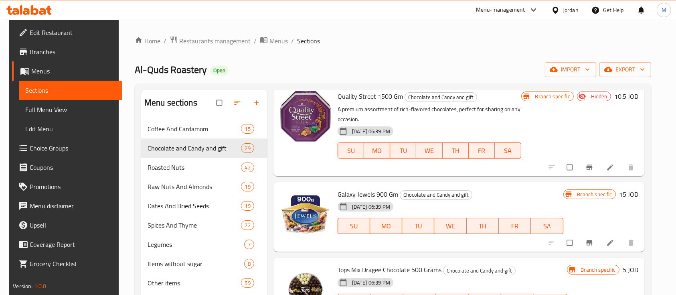
scroll to position [1122, 0]
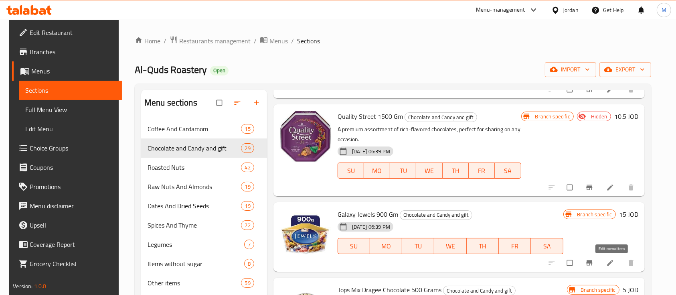
click at [611, 258] on icon at bounding box center [610, 262] width 8 height 8
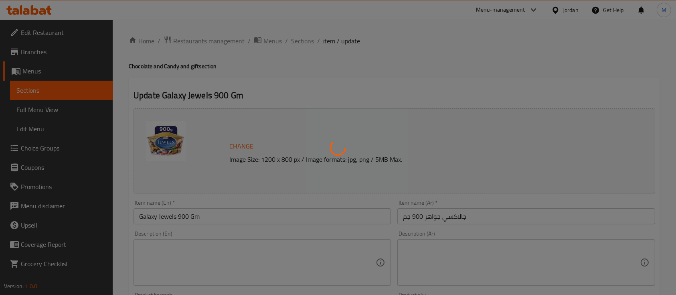
scroll to position [53, 0]
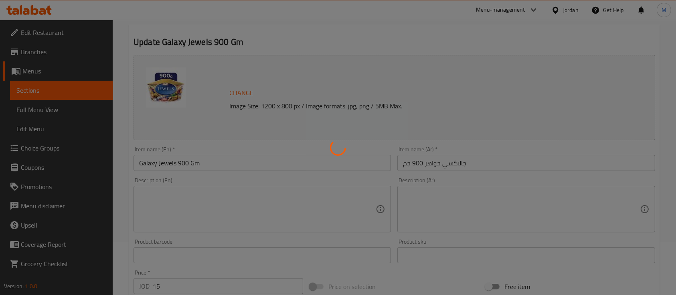
click at [500, 204] on div at bounding box center [338, 147] width 676 height 295
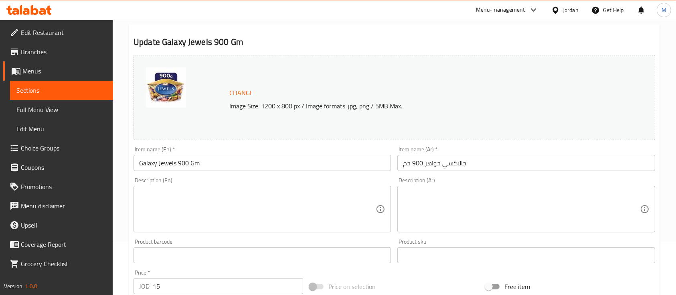
click at [482, 188] on div "Description (Ar)" at bounding box center [525, 209] width 257 height 46
paste textarea "تشكيلة فاخرة من الشوكولاتة المتنوعة بنكهات غنية، مثالية للمشاركة في جميع المناس…"
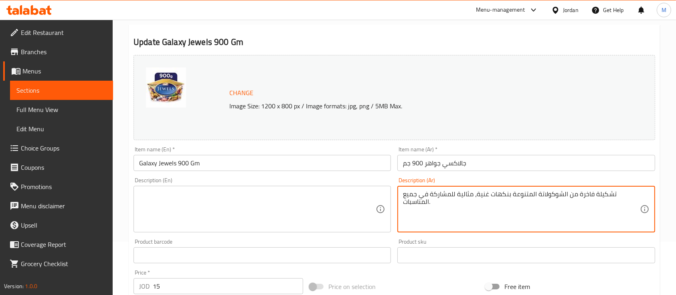
type textarea "تشكيلة فاخرة من الشوكولاتة المتنوعة بنكهات غنية، مثالية للمشاركة في جميع المناس…"
click at [349, 191] on textarea at bounding box center [257, 209] width 236 height 38
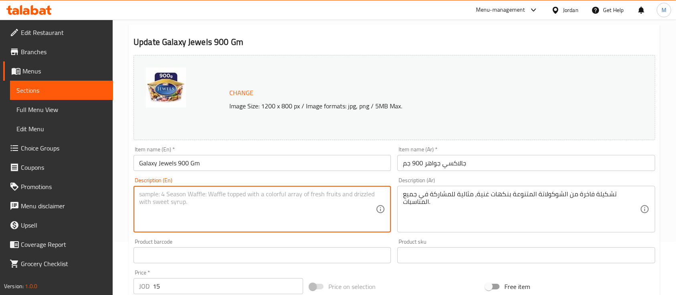
paste textarea "A premium assortment of rich-flavored chocolates, perfect for sharing on any oc…"
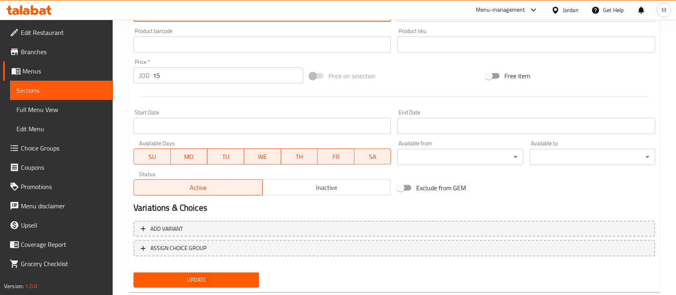
scroll to position [283, 0]
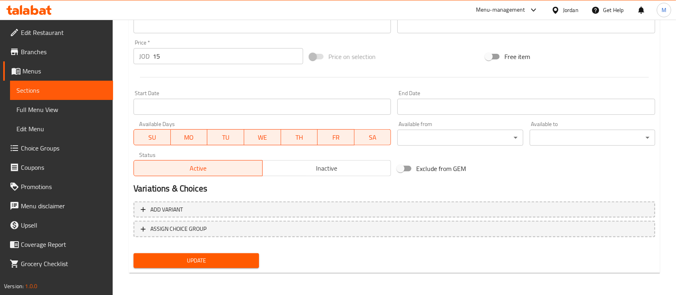
type textarea "A premium assortment of rich-flavored chocolates, perfect for sharing on any oc…"
click at [255, 255] on button "Update" at bounding box center [195, 260] width 125 height 15
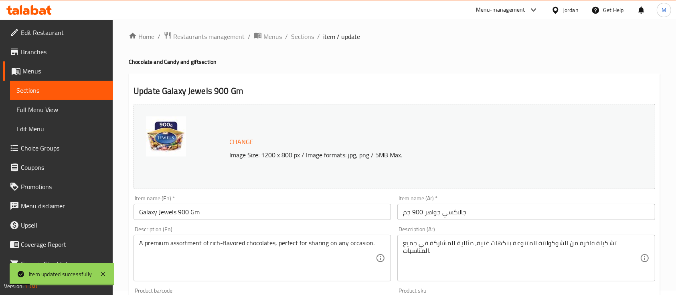
scroll to position [0, 0]
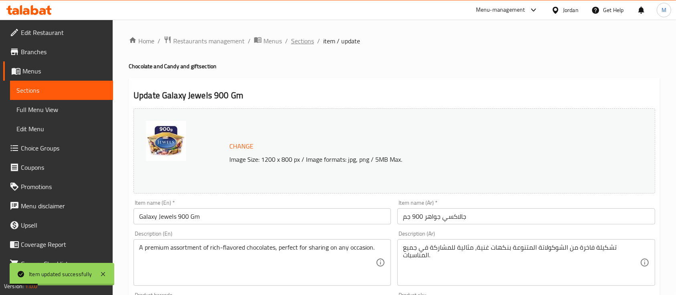
click at [307, 44] on span "Sections" at bounding box center [302, 41] width 23 height 10
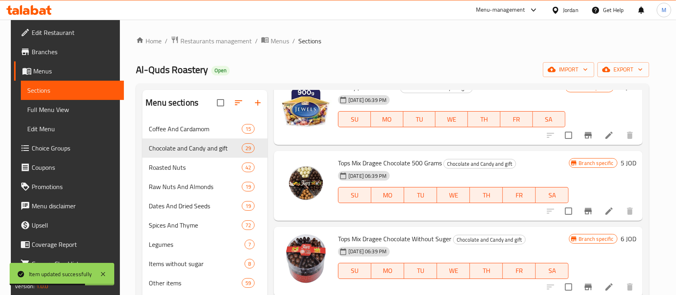
scroll to position [1228, 0]
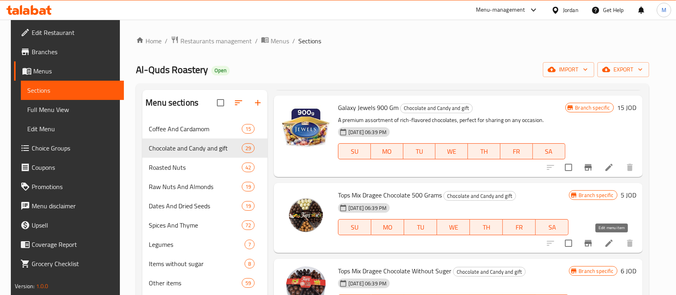
click at [612, 238] on icon at bounding box center [609, 243] width 10 height 10
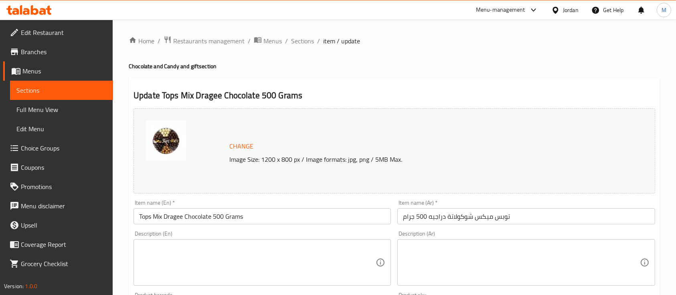
click at [452, 245] on textarea at bounding box center [521, 262] width 236 height 38
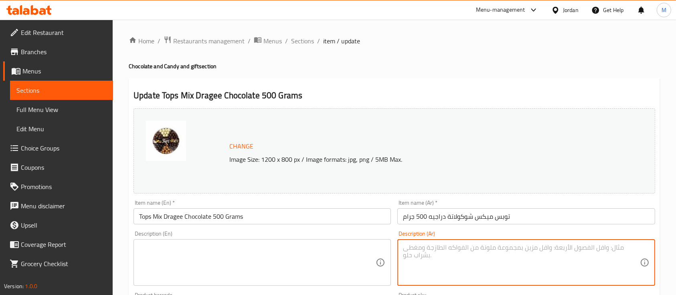
paste textarea "شوكولاتة دراجيه مغلفة بألوان جذابة، مثالية للتقديم في المناسبات والحفلات."
type textarea "شوكولاتة دراجيه مغلفة بألوان جذابة، مثالية للتقديم في المناسبات والحفلات."
click at [321, 243] on textarea at bounding box center [257, 262] width 236 height 38
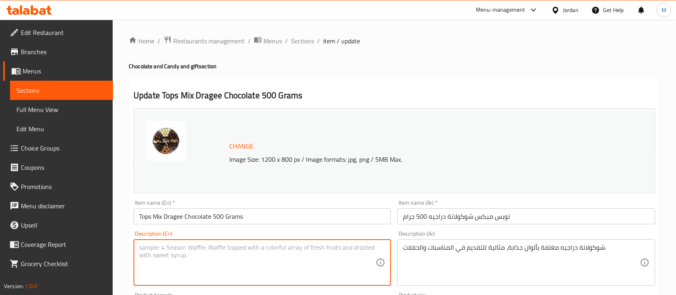
paste textarea "Colorful coated drajeeh chocolate, perfect for events and gatherings."
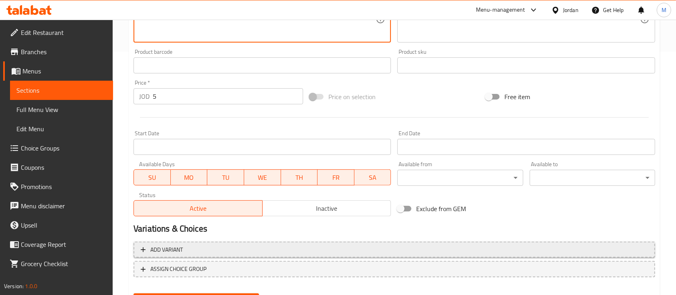
scroll to position [267, 0]
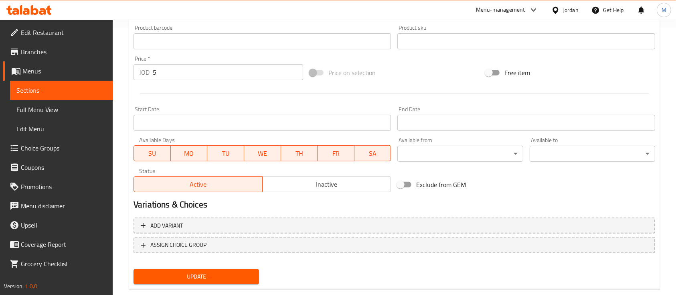
type textarea "Colorful coated drajeeh chocolate, perfect for events and gatherings."
click at [230, 280] on span "Update" at bounding box center [196, 276] width 113 height 10
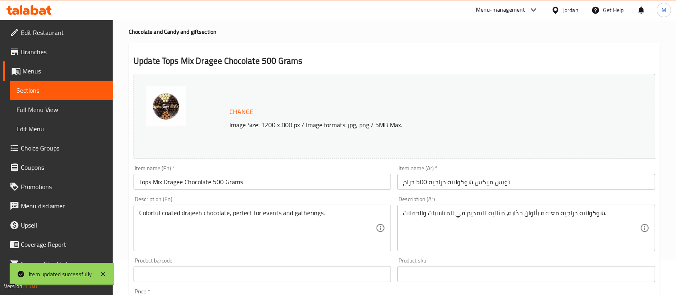
scroll to position [0, 0]
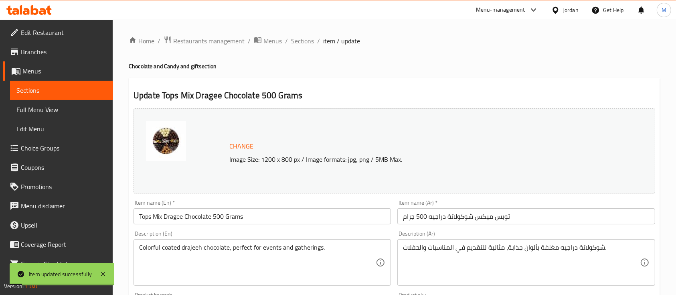
click at [305, 42] on span "Sections" at bounding box center [302, 41] width 23 height 10
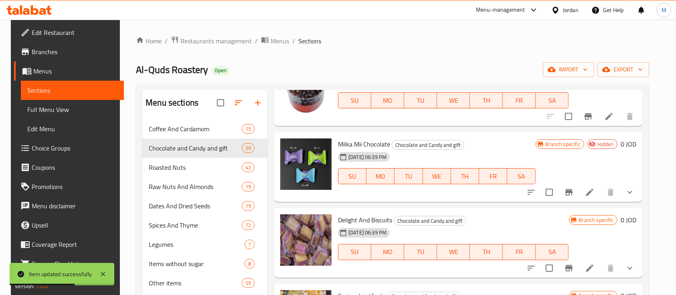
scroll to position [1389, 0]
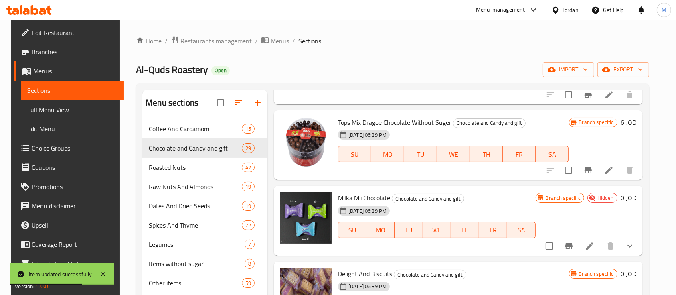
click at [605, 169] on li at bounding box center [608, 170] width 22 height 14
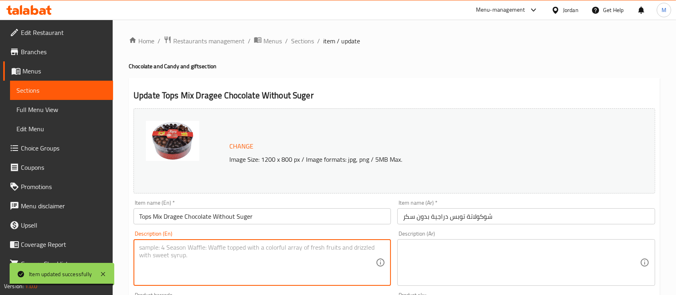
click at [289, 248] on textarea at bounding box center [257, 262] width 236 height 38
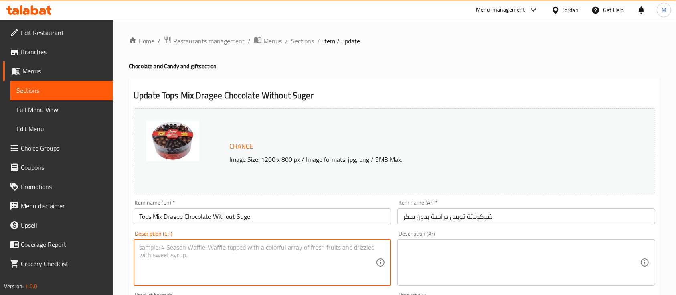
paste textarea "Colorful coated drajeeh chocolate, perfect for events and gatherings."
type textarea "Colorful coated drajeeh chocolate, perfect for events and gatherings."
click at [441, 251] on textarea at bounding box center [521, 262] width 236 height 38
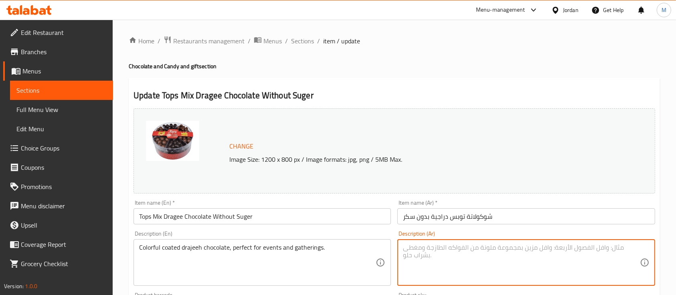
paste textarea "شوكولاتة دراجيه مغلفة بألوان جذابة، مثالية للتقديم في المناسبات والحفلات."
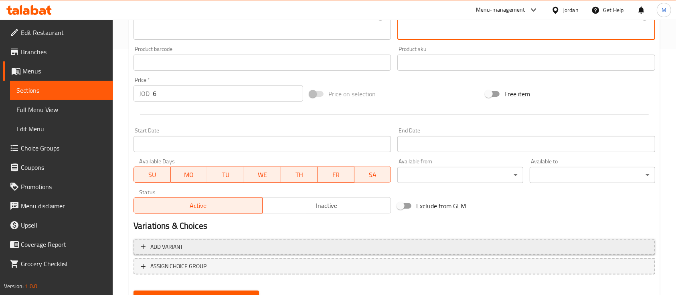
scroll to position [283, 0]
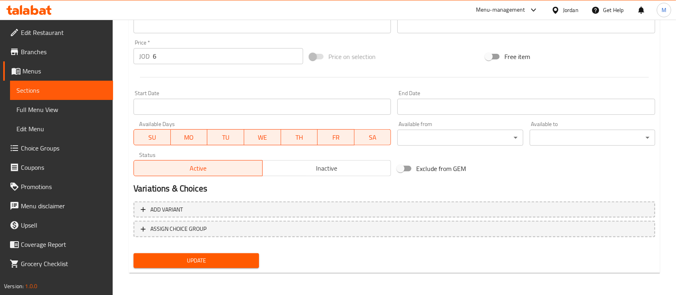
type textarea "شوكولاتة دراجيه مغلفة بألوان جذابة، مثالية للتقديم في المناسبات والحفلات."
click at [238, 263] on span "Update" at bounding box center [196, 260] width 113 height 10
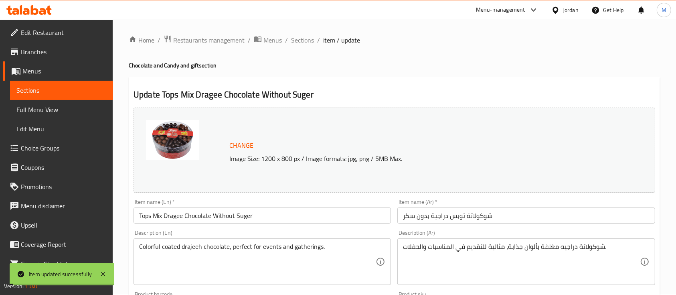
scroll to position [0, 0]
click at [309, 40] on span "Sections" at bounding box center [302, 41] width 23 height 10
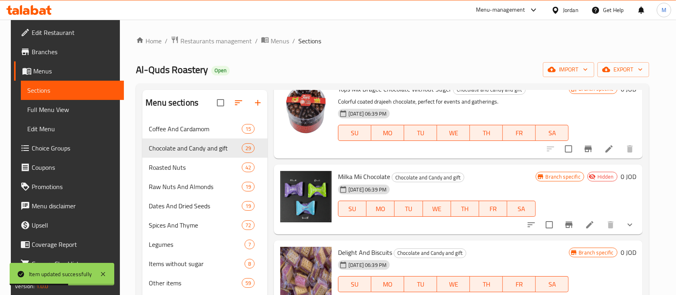
scroll to position [1442, 0]
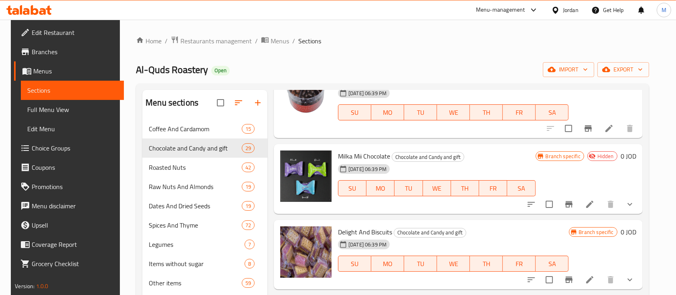
click at [598, 198] on li at bounding box center [589, 204] width 22 height 14
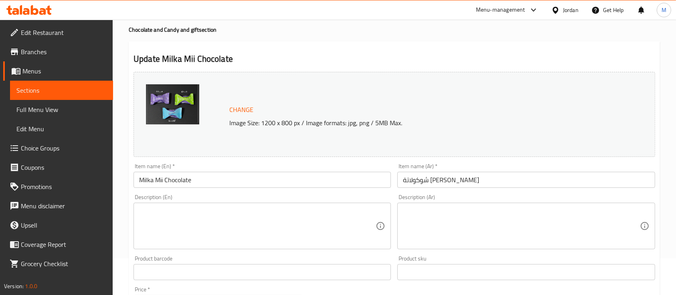
scroll to position [53, 0]
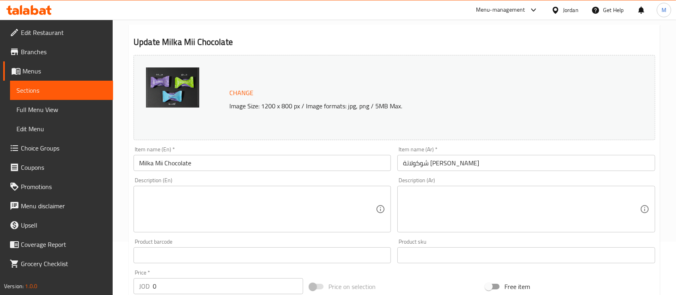
click at [492, 193] on textarea at bounding box center [521, 209] width 236 height 38
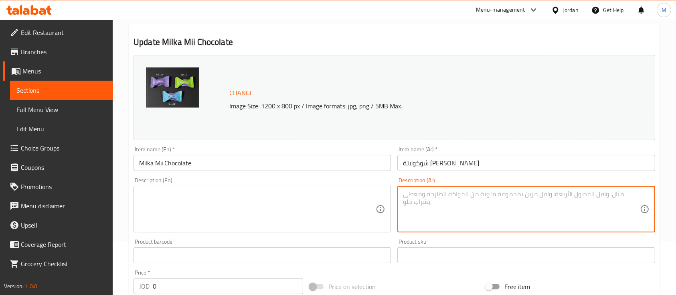
paste textarea "شوكولاتة دراجيه مغلفة بألوان جذابة، مثالية للتقديم في المناسبات والحفلات."
type textarea "شوكولاتة دراجيه مغلفة بألوان جذابة، مثالية للتقديم في المناسبات والحفلات."
paste textarea "تشكيلة فاخرة من الشوكولاتة المتنوعة بنكهات غنية، مثالية للمشاركة في جميع المناس…"
type textarea "تشكيلة فاخرة من الشوكولاتة المتنوعة بنكهات غنية، مثالية للمشاركة في جميع المناس…"
click at [282, 183] on div "Description (En) Description (En)" at bounding box center [261, 204] width 257 height 55
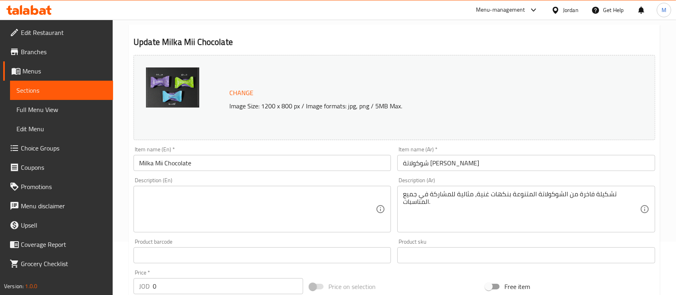
click at [281, 190] on textarea at bounding box center [257, 209] width 236 height 38
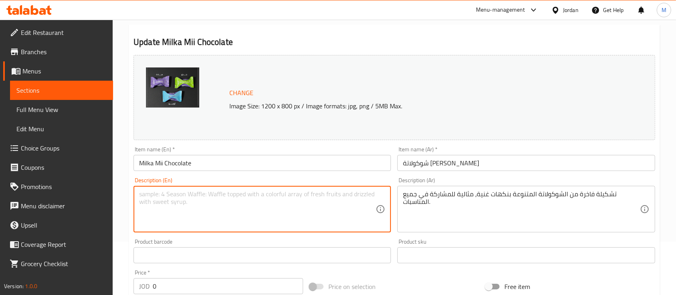
paste textarea "A premium assortment of rich-flavored chocolates, perfect for sharing on any oc…"
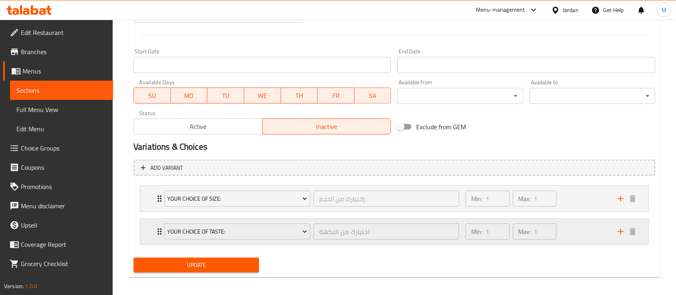
scroll to position [329, 0]
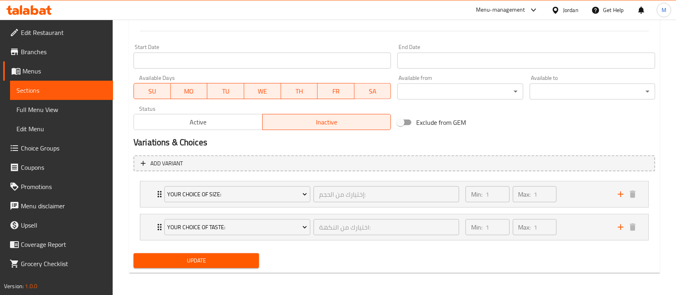
type textarea "A premium assortment of rich-flavored chocolates, perfect for sharing on any oc…"
click at [242, 258] on span "Update" at bounding box center [196, 260] width 113 height 10
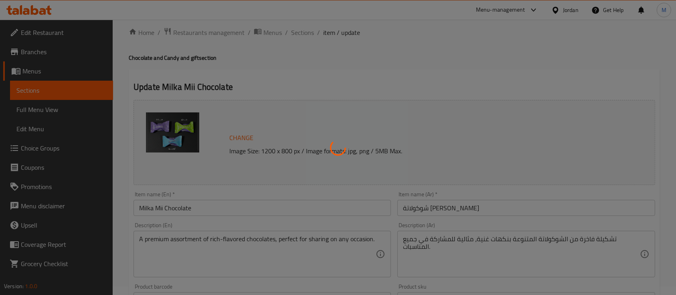
scroll to position [0, 0]
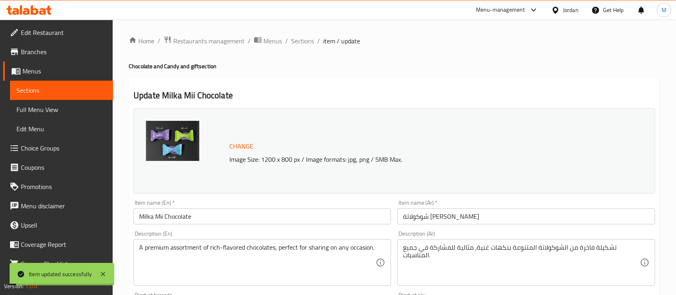
click at [298, 40] on span "Sections" at bounding box center [302, 41] width 23 height 10
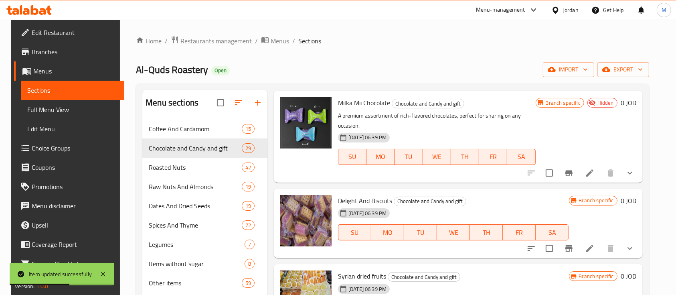
scroll to position [1549, 0]
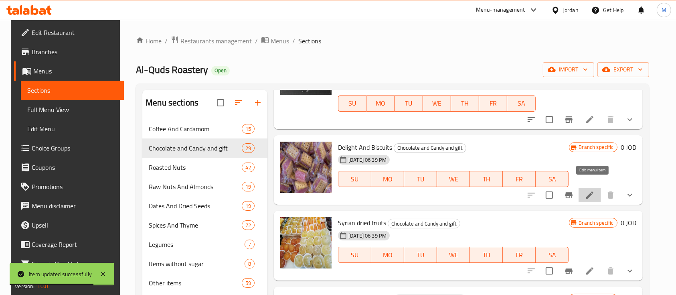
click at [588, 190] on icon at bounding box center [590, 195] width 10 height 10
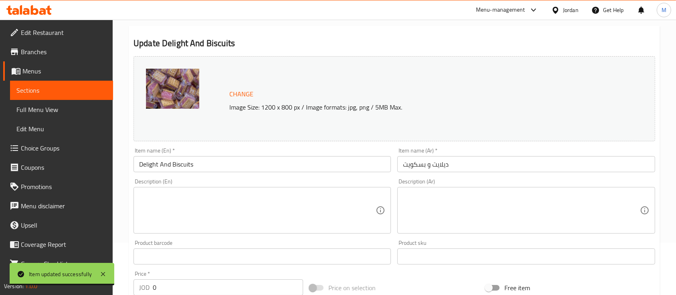
scroll to position [53, 0]
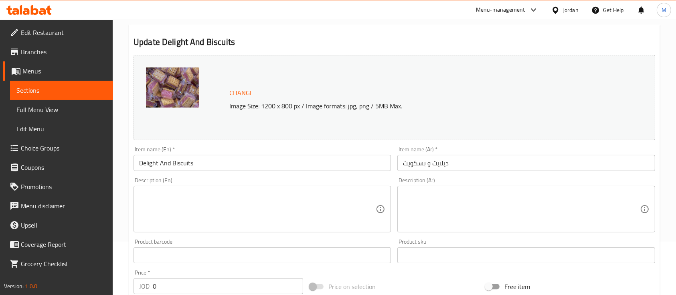
click at [446, 195] on textarea at bounding box center [521, 209] width 236 height 38
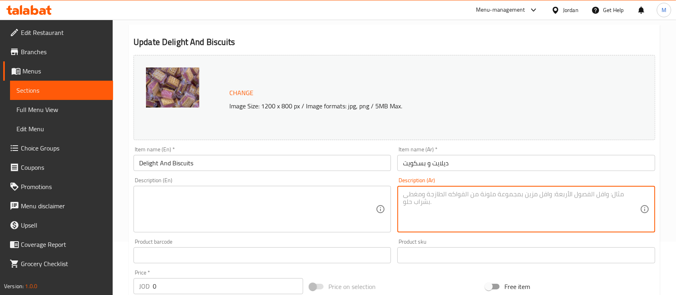
paste textarea "راحة ناعمة بنكهات تقليدية، مغلفة بالبسكويت الهش، مزيج لذيذ يجمع بين الطراوة وال…"
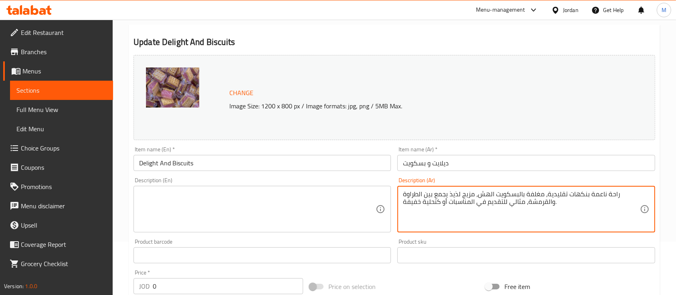
type textarea "راحة ناعمة بنكهات تقليدية، مغلفة بالبسكويت الهش، مزيج لذيذ يجمع بين الطراوة وال…"
click at [267, 192] on textarea at bounding box center [257, 209] width 236 height 38
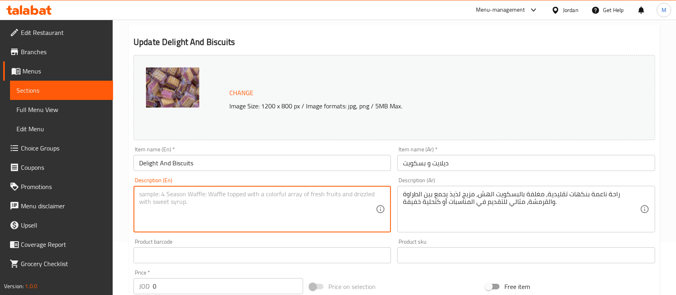
paste textarea "Soft and flavorful Turkish delight wrapped in a crisp biscuit shell — a delight…"
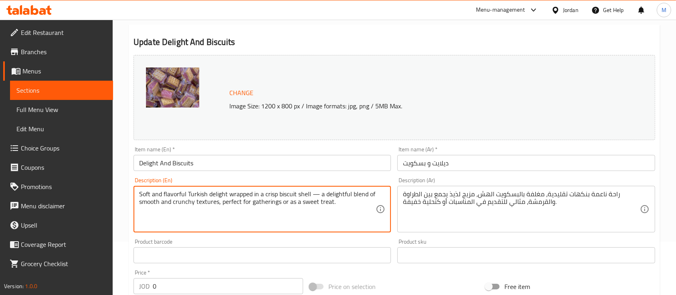
click at [317, 195] on textarea "Soft and flavorful Turkish delight wrapped in a crisp biscuit shell — a delight…" at bounding box center [257, 209] width 236 height 38
type textarea "Soft and flavorful Turkish delight wrapped in a crisp biscuit shell a delightfu…"
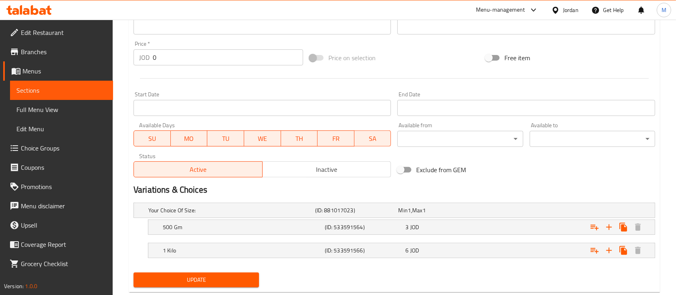
scroll to position [301, 0]
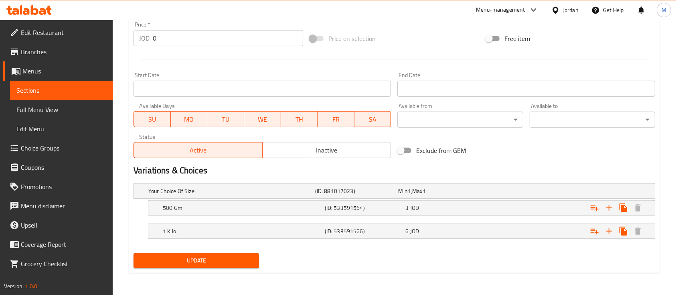
click at [242, 256] on span "Update" at bounding box center [196, 260] width 113 height 10
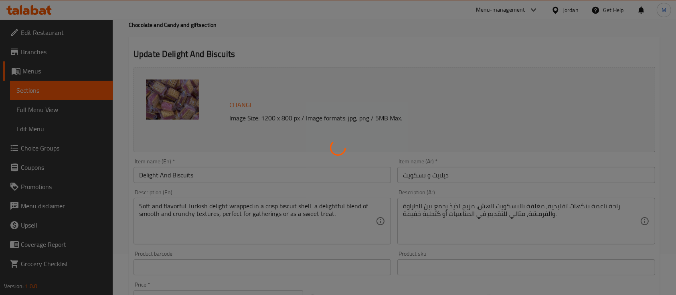
scroll to position [0, 0]
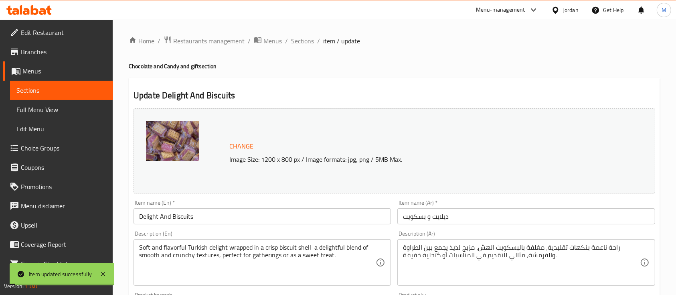
click at [308, 45] on span "Sections" at bounding box center [302, 41] width 23 height 10
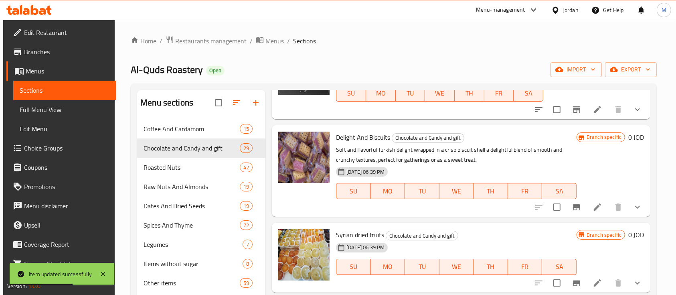
scroll to position [1603, 0]
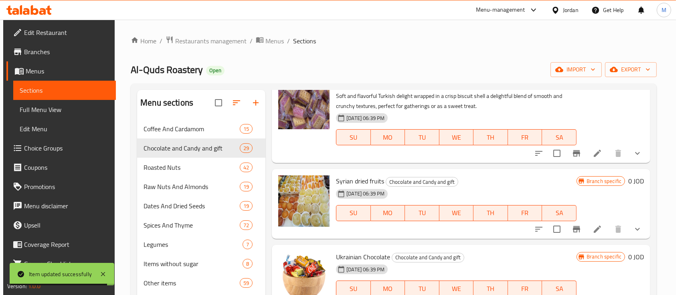
click at [368, 173] on div "Syrian dried fruits Chocolate and Candy and gift 31-08-2024 06:39 PM SU MO TU W…" at bounding box center [456, 203] width 247 height 63
click at [370, 177] on span "Syrian dried fruits" at bounding box center [360, 181] width 48 height 12
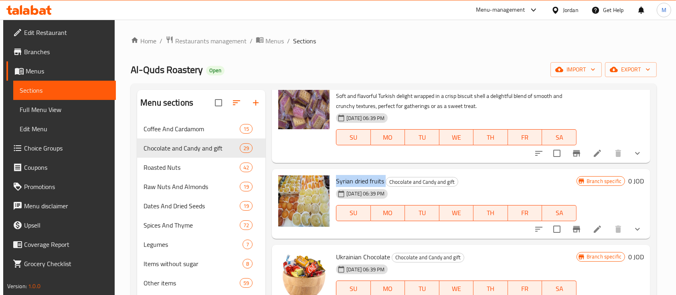
copy h6 "Syrian dried fruits"
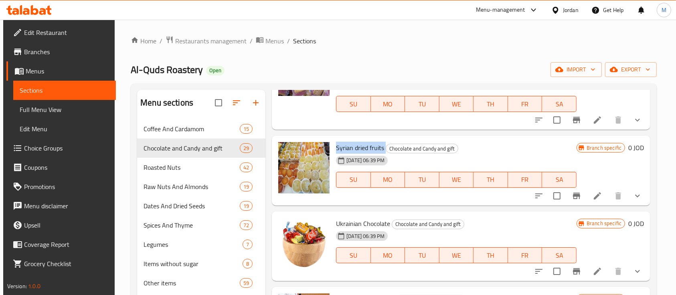
scroll to position [1656, 0]
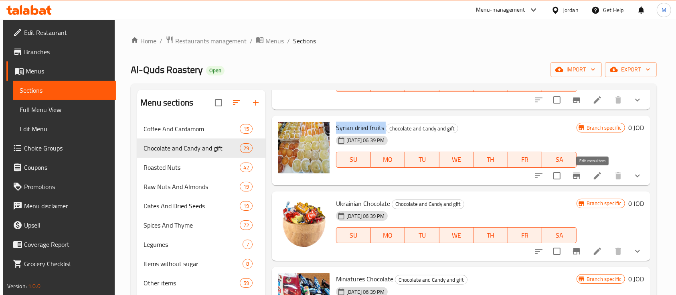
click at [592, 172] on icon at bounding box center [597, 176] width 10 height 10
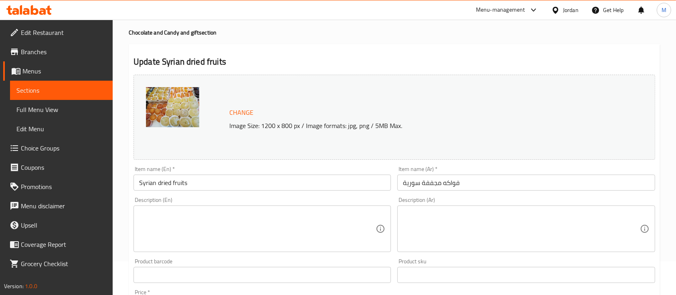
scroll to position [53, 0]
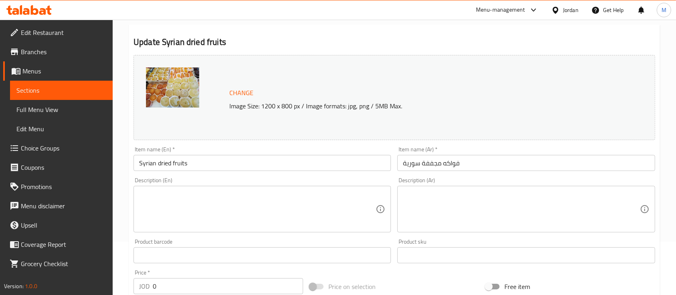
click at [462, 188] on div "Description (Ar)" at bounding box center [525, 209] width 257 height 46
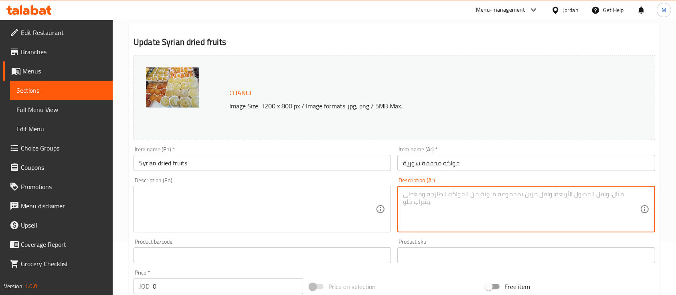
paste textarea "تشكيلة فاخرة من الفواكه المجففة السورية التقليدية، تتميز بمذاقها الغني وجودتها …"
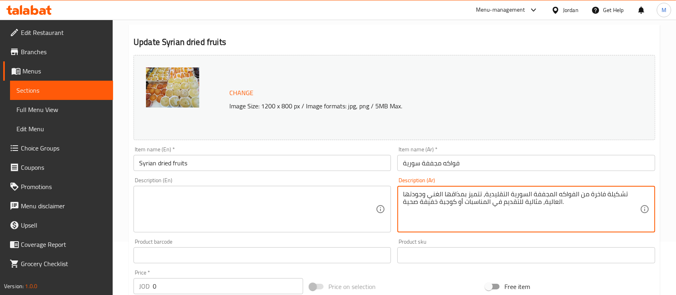
type textarea "تشكيلة فاخرة من الفواكه المجففة السورية التقليدية، تتميز بمذاقها الغني وجودتها …"
click at [248, 201] on textarea at bounding box center [257, 209] width 236 height 38
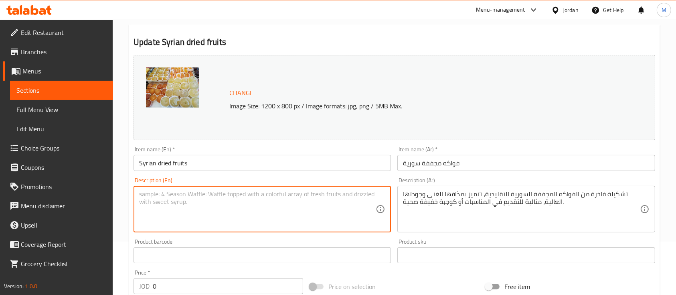
paste textarea "A premium assortment of traditional Syrian dried fruits, known for their rich f…"
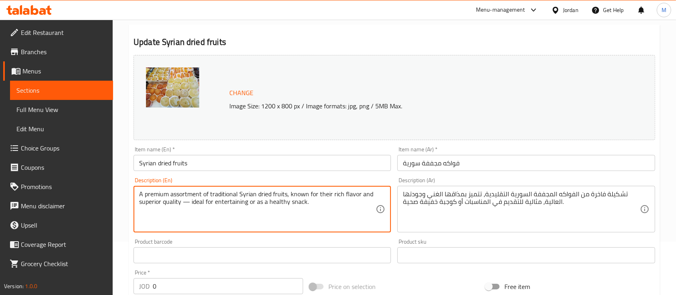
click at [190, 201] on textarea "A premium assortment of traditional Syrian dried fruits, known for their rich f…" at bounding box center [257, 209] width 236 height 38
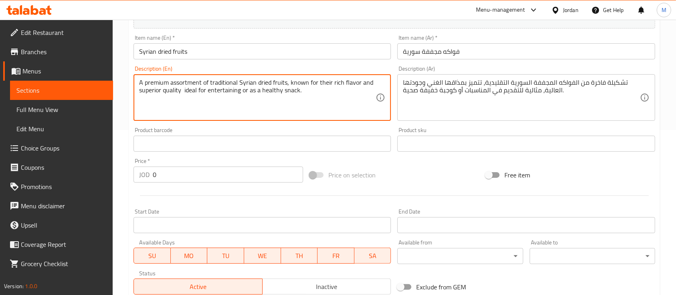
scroll to position [296, 0]
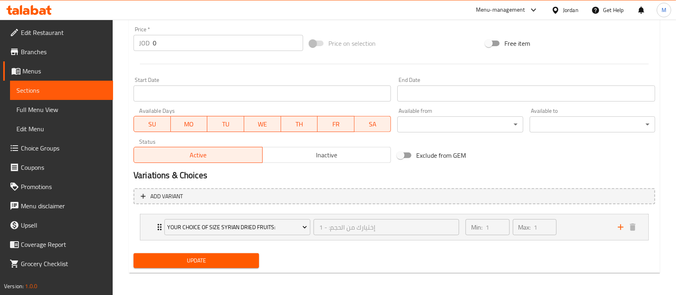
type textarea "A premium assortment of traditional Syrian dried fruits, known for their rich f…"
click at [220, 264] on span "Update" at bounding box center [196, 260] width 113 height 10
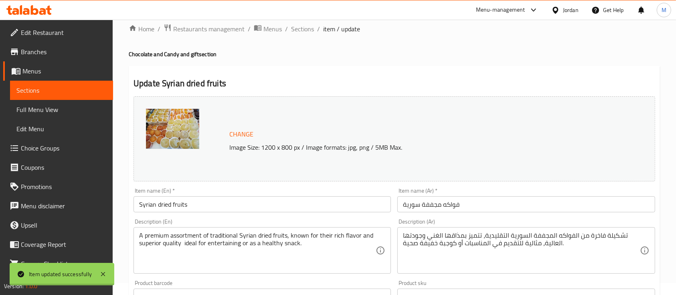
scroll to position [0, 0]
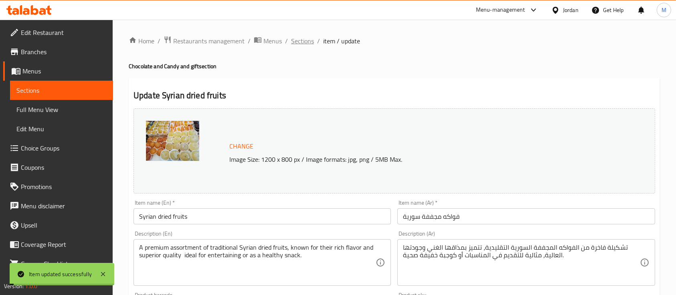
click at [310, 40] on span "Sections" at bounding box center [302, 41] width 23 height 10
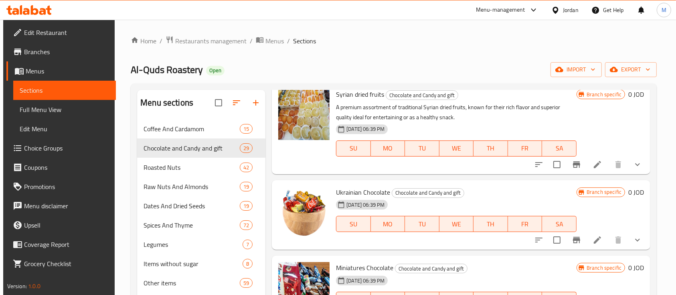
scroll to position [1709, 0]
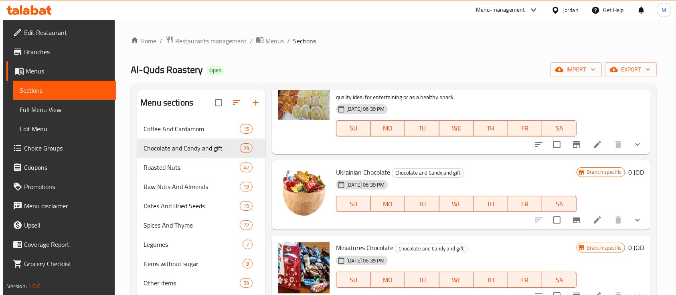
click at [593, 218] on icon at bounding box center [596, 219] width 7 height 7
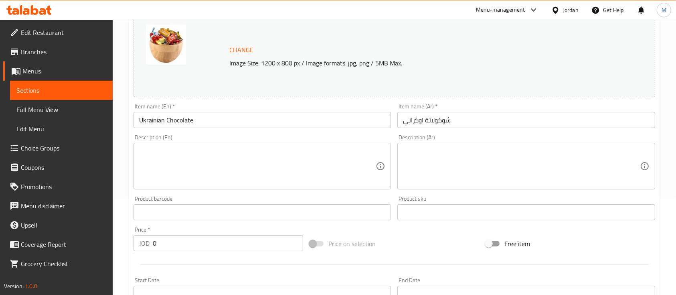
scroll to position [107, 0]
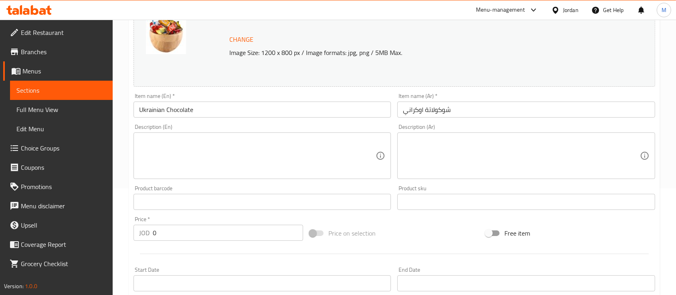
click at [452, 161] on textarea at bounding box center [521, 156] width 236 height 38
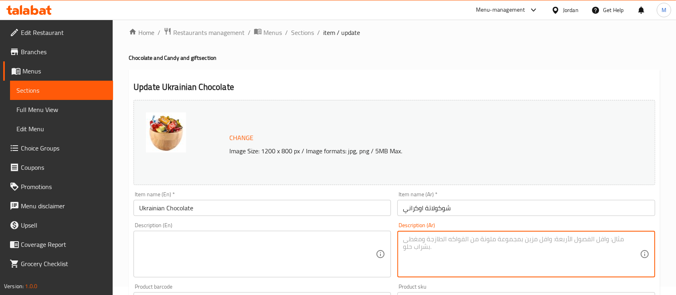
scroll to position [0, 0]
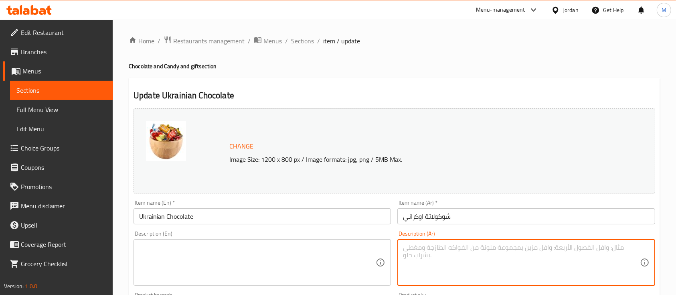
paste textarea "تشكيلة فاخرة من الشوكولاتة المتنوعة بنكهات غنية، مثالية للمشاركة في جميع المناس…"
type textarea "تشكيلة فاخرة من الشوكولاتة المتنوعة بنكهات غنية، مثالية للمشاركة في جميع المناس…"
click at [288, 248] on textarea at bounding box center [257, 262] width 236 height 38
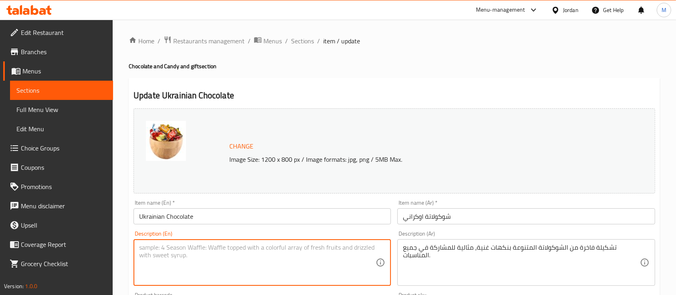
paste textarea "A premium assortment of rich-flavored chocolates, perfect for sharing on any oc…"
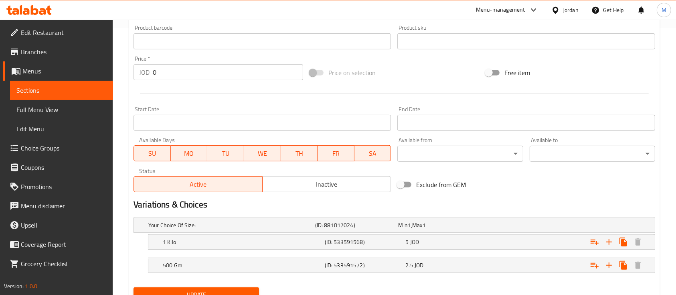
scroll to position [301, 0]
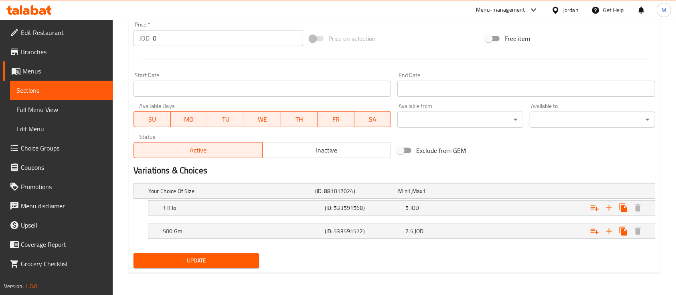
type textarea "A premium assortment of rich-flavored chocolates, perfect for sharing on any oc…"
click at [237, 263] on span "Update" at bounding box center [196, 260] width 113 height 10
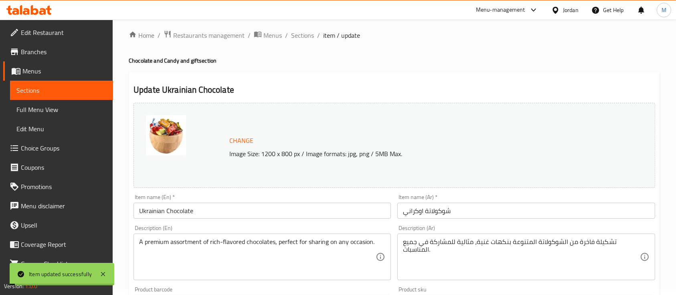
scroll to position [0, 0]
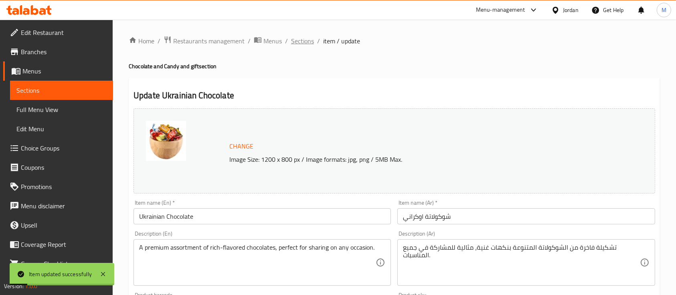
click at [310, 42] on span "Sections" at bounding box center [302, 41] width 23 height 10
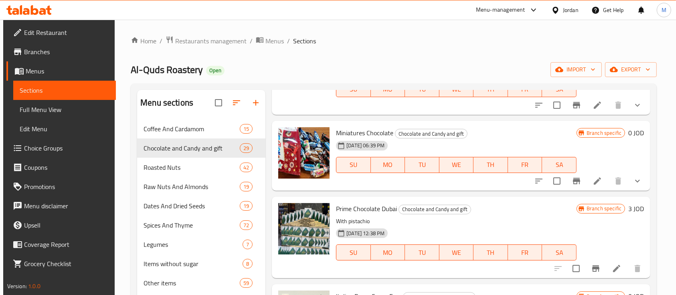
scroll to position [1816, 0]
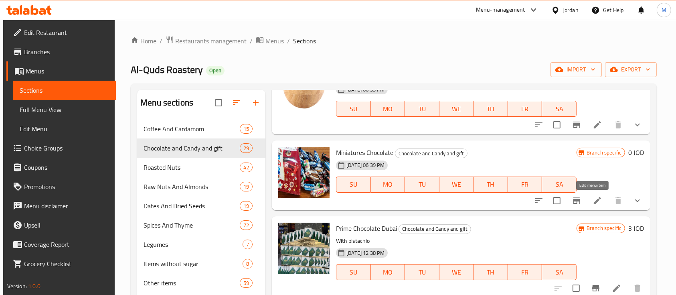
click at [594, 197] on icon at bounding box center [596, 200] width 7 height 7
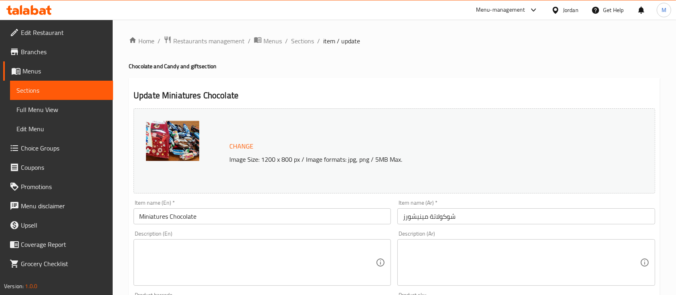
click at [326, 245] on textarea at bounding box center [257, 262] width 236 height 38
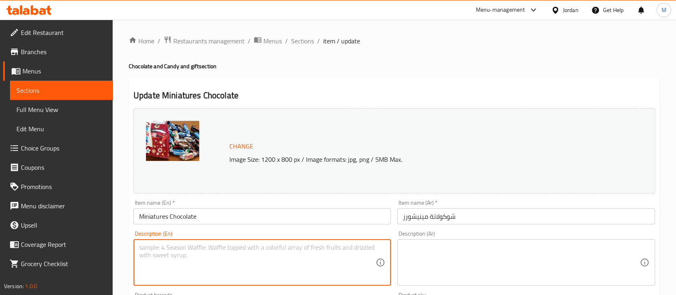
paste textarea "A premium assortment of rich-flavored chocolates, perfect for sharing on any oc…"
type textarea "A premium assortment of rich-flavored chocolates, perfect for sharing on any oc…"
click at [428, 235] on div "Description (Ar) Description (Ar)" at bounding box center [525, 257] width 257 height 55
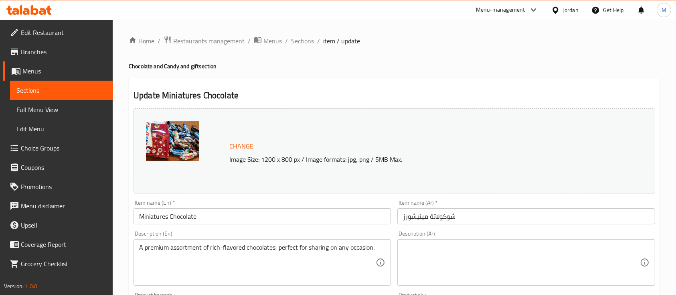
click at [431, 245] on textarea at bounding box center [521, 262] width 236 height 38
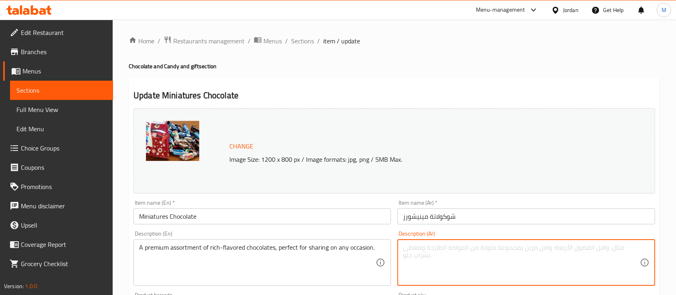
paste textarea "تشكيلة فاخرة من الشوكولاتة المتنوعة بنكهات غنية، مثالية للمشاركة في جميع المناس…"
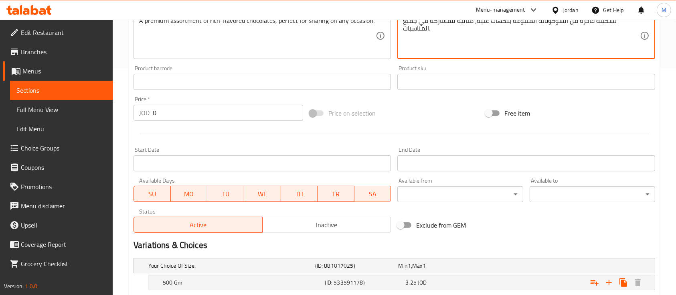
scroll to position [267, 0]
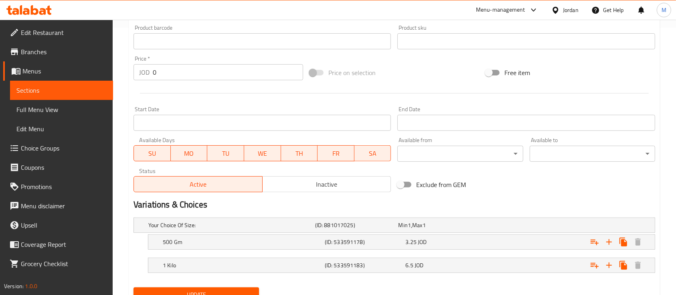
type textarea "تشكيلة فاخرة من الشوكولاتة المتنوعة بنكهات غنية، مثالية للمشاركة في جميع المناس…"
click at [234, 288] on button "Update" at bounding box center [195, 294] width 125 height 15
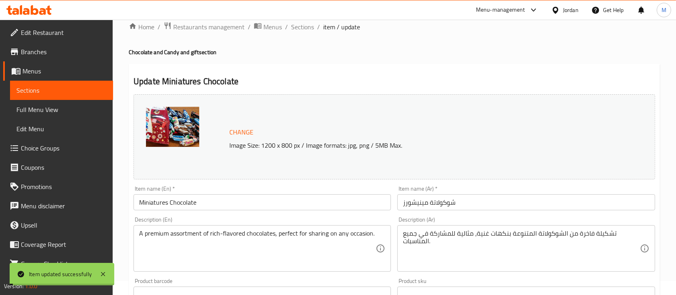
scroll to position [0, 0]
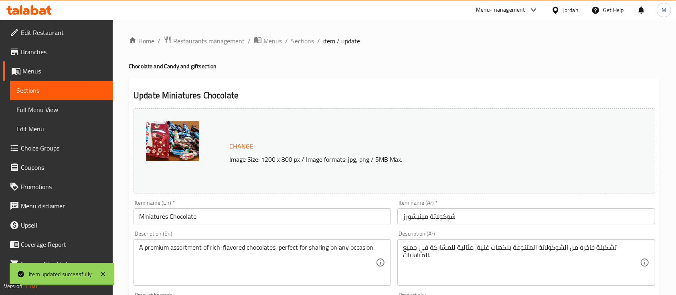
click at [301, 42] on span "Sections" at bounding box center [302, 41] width 23 height 10
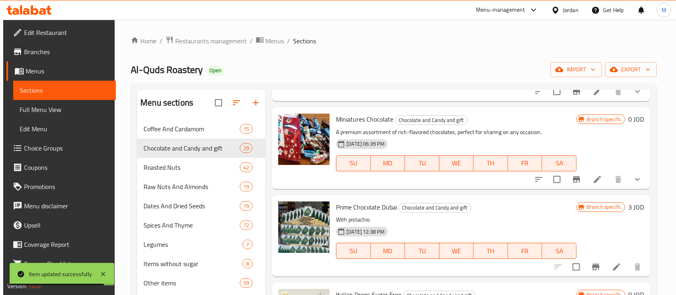
scroll to position [1870, 0]
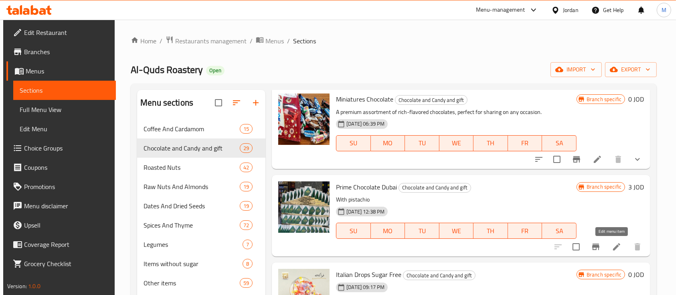
click at [611, 243] on icon at bounding box center [616, 247] width 10 height 10
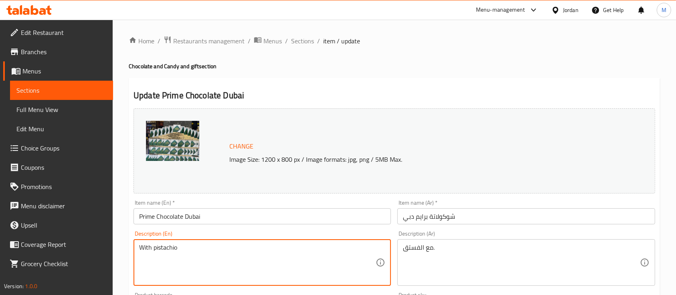
drag, startPoint x: 275, startPoint y: 244, endPoint x: 105, endPoint y: 244, distance: 169.9
click at [191, 250] on textarea "With pistachio" at bounding box center [257, 262] width 236 height 38
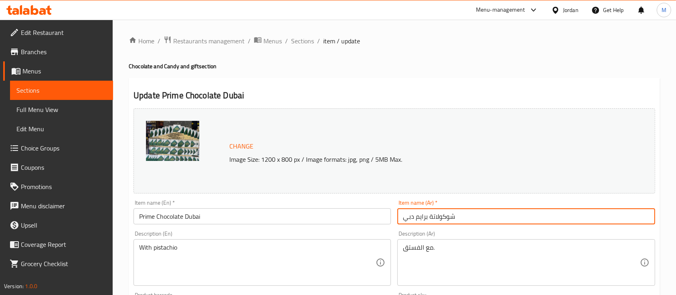
drag, startPoint x: 463, startPoint y: 218, endPoint x: 449, endPoint y: 217, distance: 14.5
click at [449, 217] on input "شوكولاتة برايم دبي" at bounding box center [525, 216] width 257 height 16
click at [463, 217] on input "شوكولاتة برايم دبي" at bounding box center [525, 216] width 257 height 16
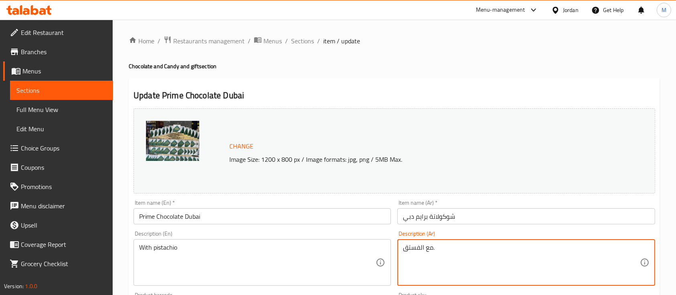
click at [453, 245] on textarea "مع الفستق." at bounding box center [521, 262] width 236 height 38
paste textarea "شوكولاتة فاخرة محشوة بالفستق الحلبي، تمتاز بقوام ناعم ونكهة غنية تجمع بين الحلا…"
type textarea "شوكولاتة فاخرة محشوة بالفستق الحلبي، تمتاز بقوام ناعم ونكهة غنية تجمع بين الحلا…"
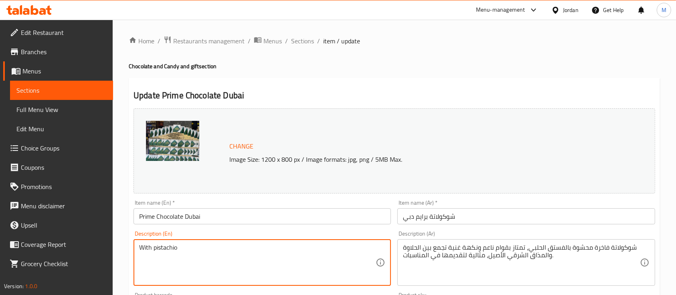
drag, startPoint x: 185, startPoint y: 256, endPoint x: 137, endPoint y: 258, distance: 48.5
click at [137, 258] on div "With pistachio Description (En)" at bounding box center [261, 262] width 257 height 46
paste textarea "Premium chocolate filled with pistachio, offering a smooth texture and a rich, …"
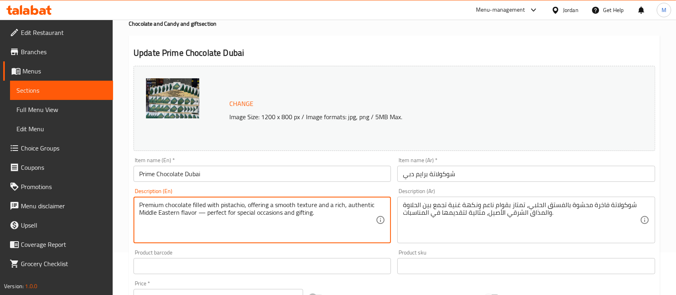
scroll to position [107, 0]
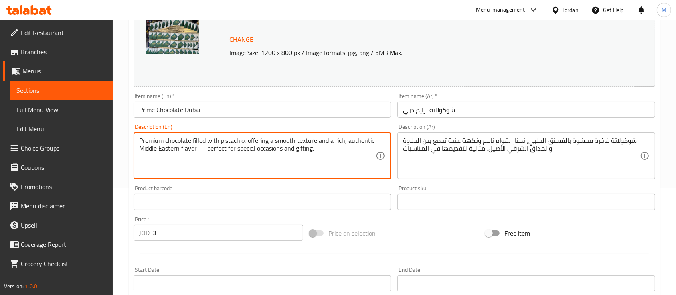
click at [205, 147] on textarea "Premium chocolate filled with pistachio, offering a smooth texture and a rich, …" at bounding box center [257, 156] width 236 height 38
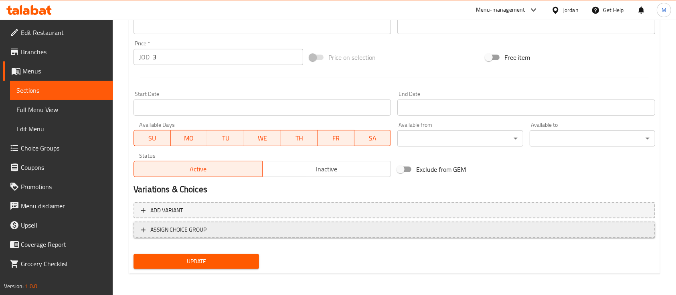
scroll to position [283, 0]
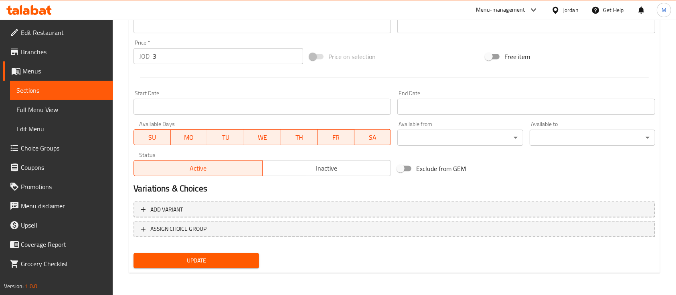
type textarea "Premium chocolate filled with pistachio, offering a smooth texture and a rich, …"
click at [240, 255] on span "Update" at bounding box center [196, 260] width 113 height 10
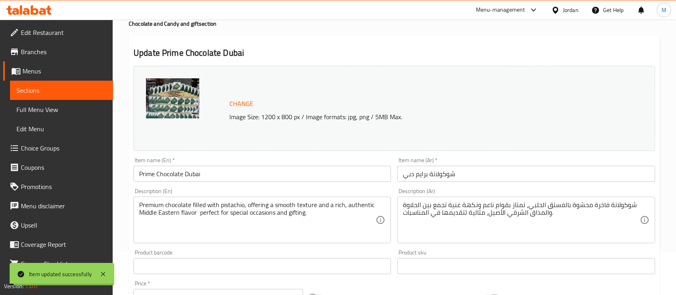
scroll to position [0, 0]
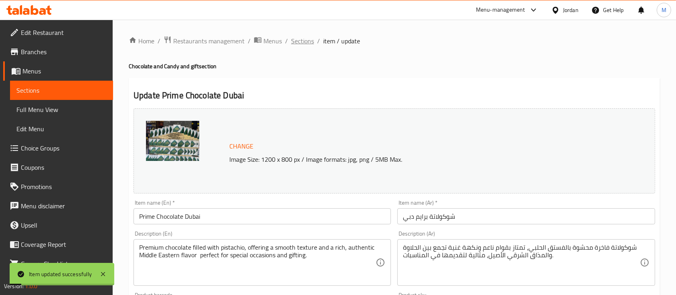
click at [311, 42] on span "Sections" at bounding box center [302, 41] width 23 height 10
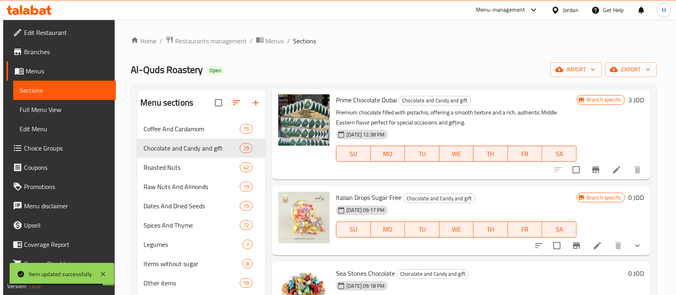
scroll to position [1977, 0]
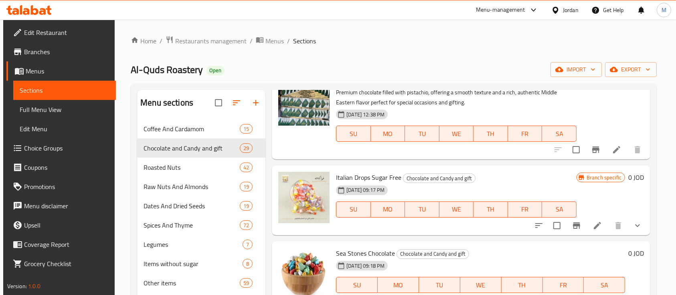
drag, startPoint x: 336, startPoint y: 176, endPoint x: 401, endPoint y: 174, distance: 64.9
click at [401, 174] on span "Italian Drops Sugar Free" at bounding box center [368, 177] width 65 height 12
copy span "Italian Drops Sugar Free"
click at [592, 226] on icon at bounding box center [597, 225] width 10 height 10
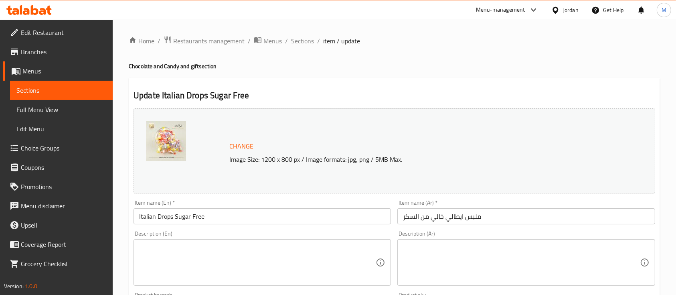
click at [472, 250] on textarea at bounding box center [521, 262] width 236 height 38
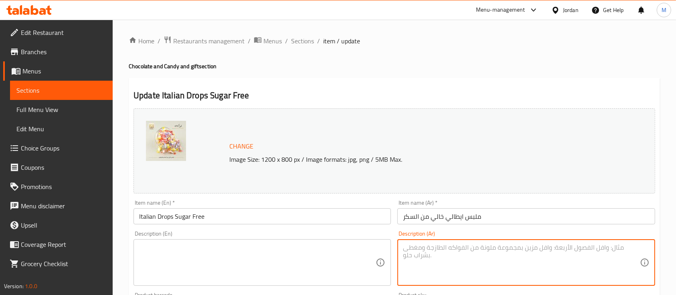
paste textarea "حلوى إيطالية فاخرة خالية من السكر، بطعم لذيذ ومنعش، مناسبة لمرضى السكري ولمتبعي…"
type textarea "حلوى إيطالية فاخرة خالية من السكر، بطعم لذيذ ومنعش، مناسبة لمرضى السكري ولمتبعي…"
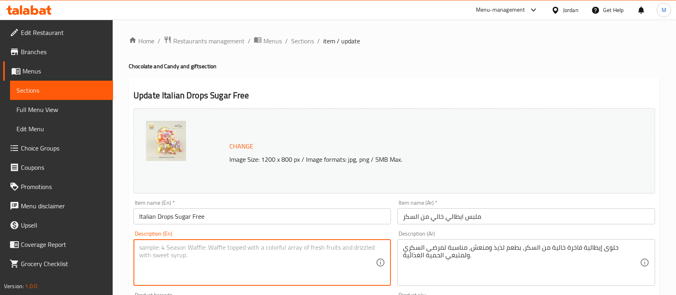
click at [314, 252] on textarea at bounding box center [257, 262] width 236 height 38
paste textarea "Premium Italian sugar-free drops with a refreshing and delightful taste — ideal…"
click at [336, 248] on textarea "Premium Italian sugar-free drops with a refreshing and delightful taste — ideal…" at bounding box center [257, 262] width 236 height 38
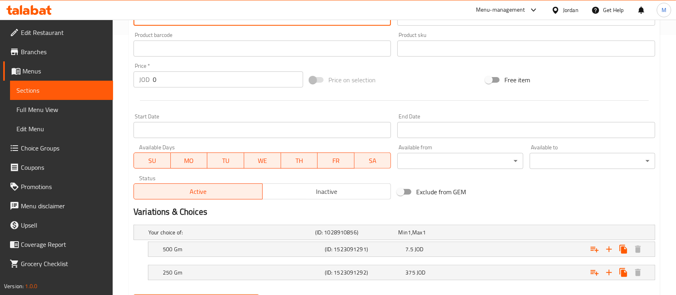
scroll to position [301, 0]
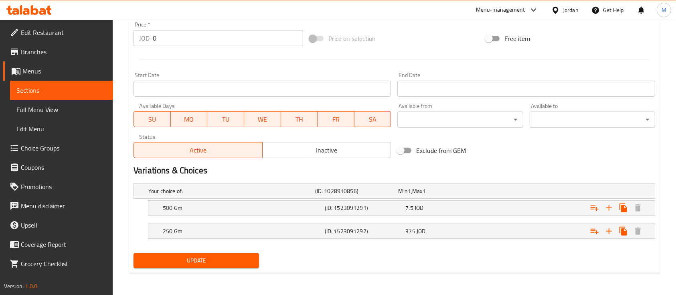
type textarea "Premium Italian sugar-free drops with a refreshing and delightful taste ideal f…"
click at [257, 260] on button "Update" at bounding box center [195, 260] width 125 height 15
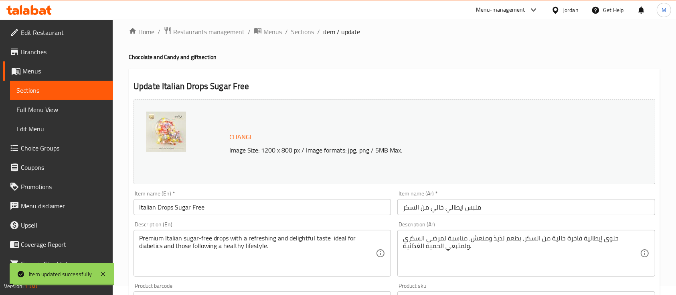
scroll to position [0, 0]
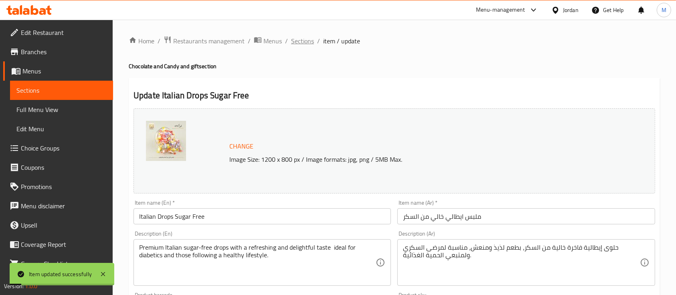
click at [307, 42] on span "Sections" at bounding box center [302, 41] width 23 height 10
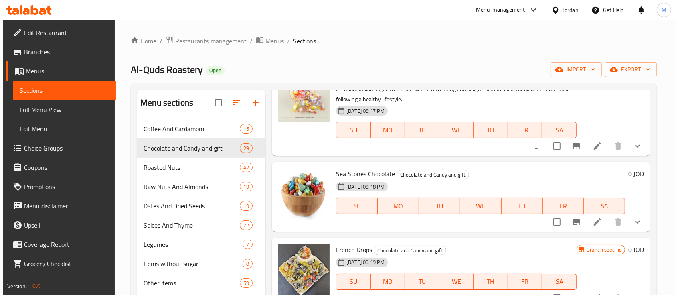
scroll to position [2084, 0]
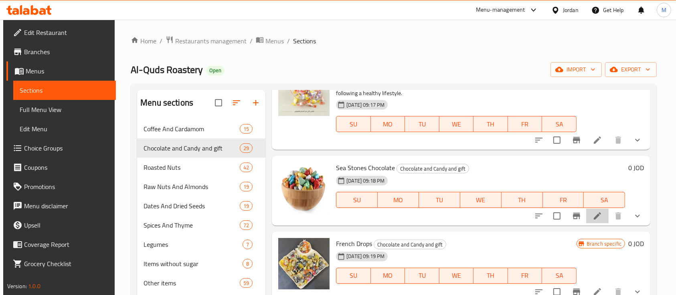
click at [596, 211] on icon at bounding box center [597, 216] width 10 height 10
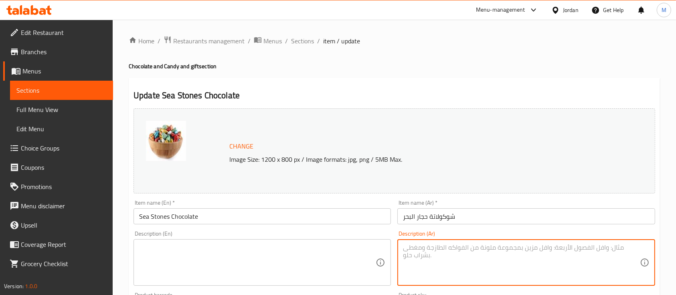
click at [419, 252] on textarea at bounding box center [521, 262] width 236 height 38
paste textarea "شوكولاتة صخرية مميزة بمذاق غني وقوام مقرمش، تأتي بأشكال فريدة تضيف لمسة فاخرة إ…"
type textarea "شوكولاتة صخرية مميزة بمذاق غني وقوام مقرمش، تأتي بأشكال فريدة تضيف لمسة فاخرة إ…"
click at [362, 253] on textarea at bounding box center [257, 262] width 236 height 38
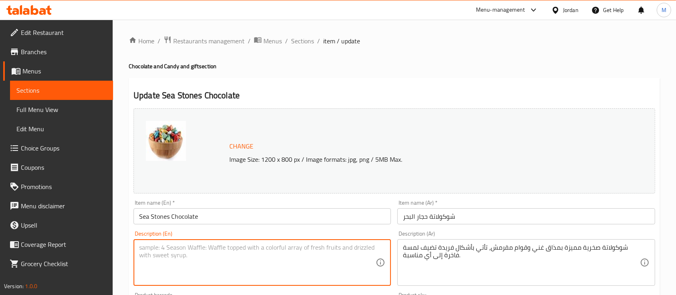
paste textarea "Rock-style chocolate with a rich flavor and a crunchy texture, uniquely shaped …"
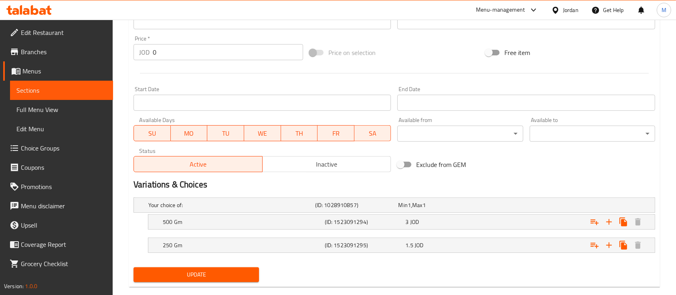
scroll to position [301, 0]
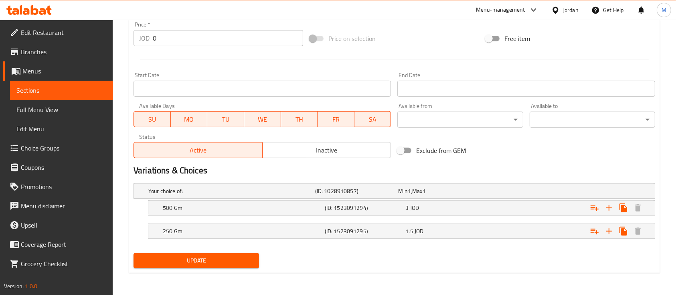
type textarea "Rock-style chocolate with a rich flavor and a crunchy texture, uniquely shaped …"
click at [251, 256] on span "Update" at bounding box center [196, 260] width 113 height 10
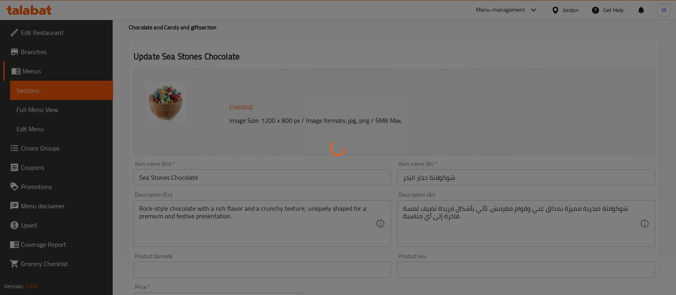
scroll to position [0, 0]
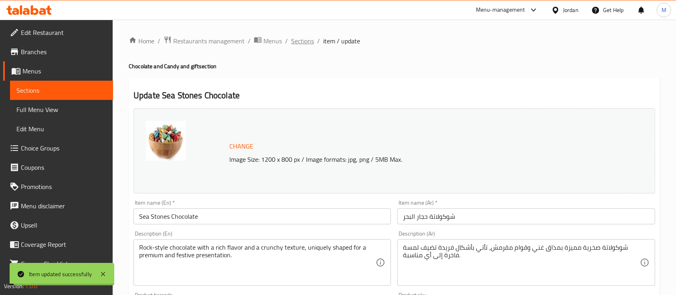
click at [295, 40] on span "Sections" at bounding box center [302, 41] width 23 height 10
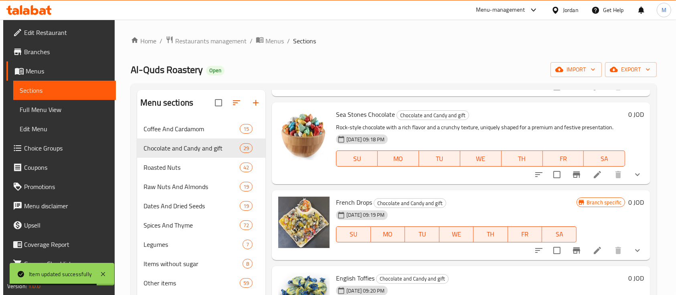
scroll to position [2190, 0]
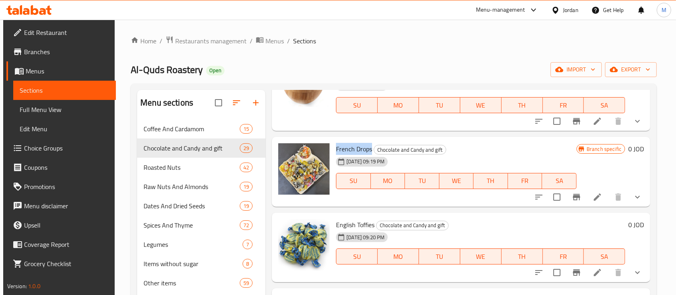
drag, startPoint x: 335, startPoint y: 148, endPoint x: 371, endPoint y: 149, distance: 35.7
click at [371, 149] on h6 "French Drops Chocolate and Candy and gift" at bounding box center [456, 148] width 240 height 11
copy span "French Drops"
click at [597, 194] on li at bounding box center [597, 197] width 22 height 14
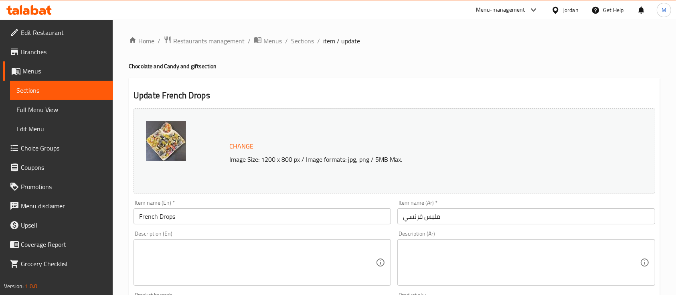
click at [442, 259] on textarea at bounding box center [521, 262] width 236 height 38
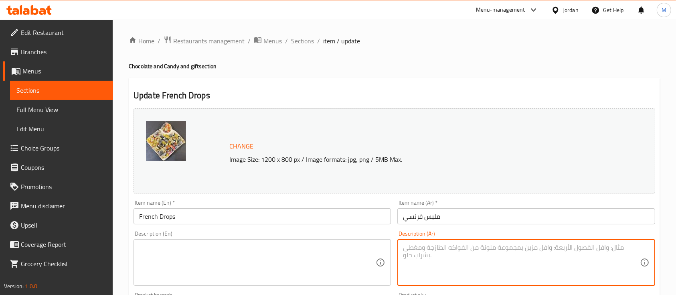
paste textarea "ملبس لذيذ مغلف بطبقة ناعمة من السكر، مثالي للمناسبات والضيافة."
type textarea "ملبس لذيذ مغلف بطبقة ناعمة من السكر، مثالي للمناسبات والضيافة."
click at [288, 249] on textarea at bounding box center [257, 262] width 236 height 38
paste textarea "Delicious sugar-coated candy, perfect for events and hospitality."
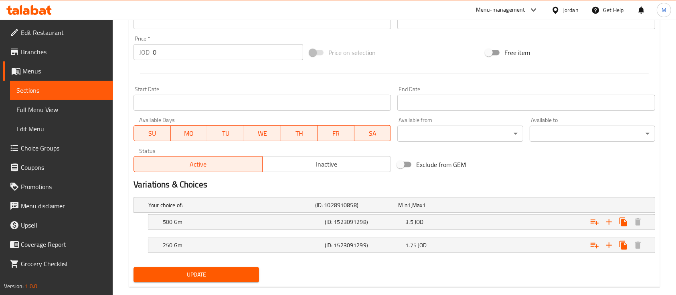
scroll to position [301, 0]
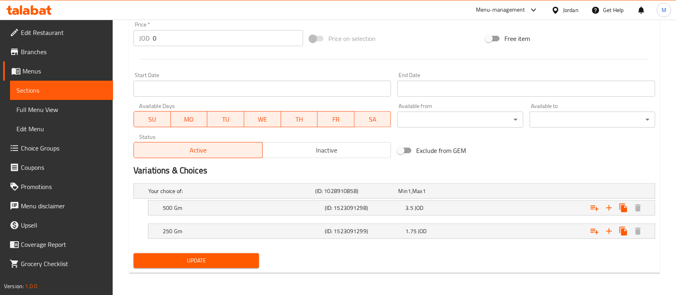
type textarea "Delicious sugar-coated candy, perfect for events and hospitality."
click at [234, 264] on button "Update" at bounding box center [195, 260] width 125 height 15
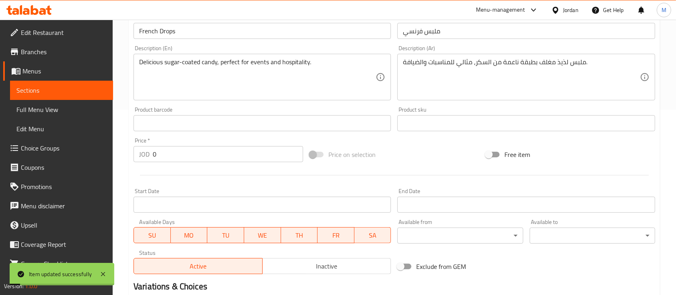
scroll to position [0, 0]
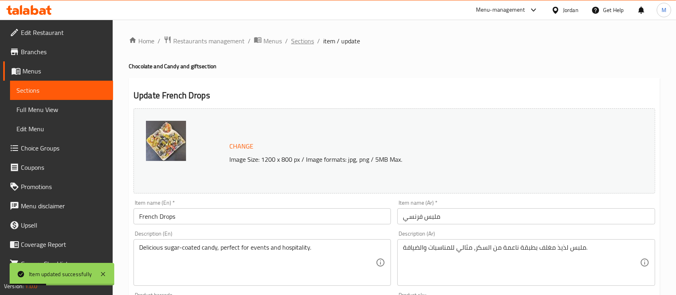
click at [297, 38] on span "Sections" at bounding box center [302, 41] width 23 height 10
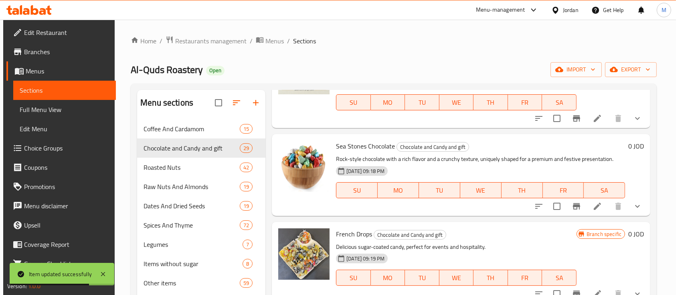
scroll to position [2190, 0]
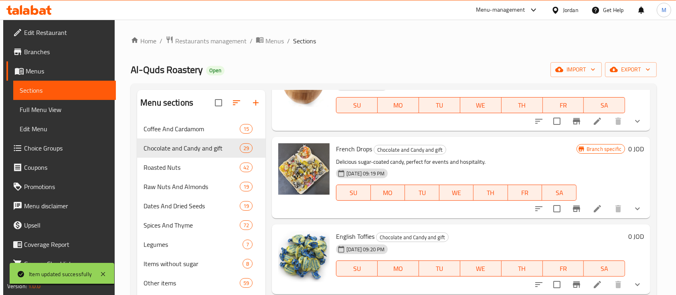
click at [361, 234] on span "English Toffies" at bounding box center [355, 236] width 38 height 12
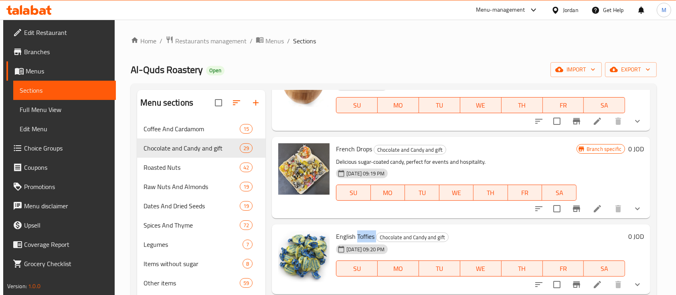
click at [361, 236] on span "English Toffies" at bounding box center [355, 236] width 38 height 12
drag, startPoint x: 333, startPoint y: 235, endPoint x: 341, endPoint y: 235, distance: 8.0
click at [341, 235] on div "English Toffies Chocolate and Candy and gift 24-05-2025 09:20 PM SU MO TU WE TH…" at bounding box center [480, 258] width 295 height 63
click at [341, 235] on span "English Toffies" at bounding box center [355, 236] width 38 height 12
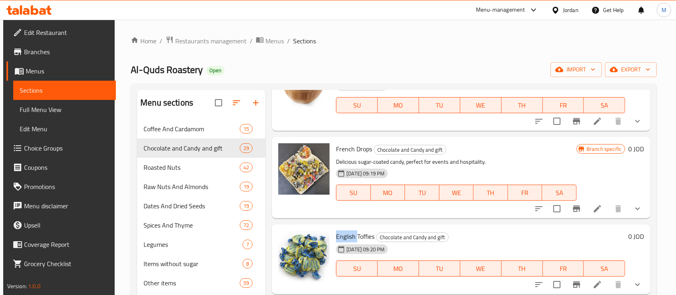
click at [341, 235] on span "English Toffies" at bounding box center [355, 236] width 38 height 12
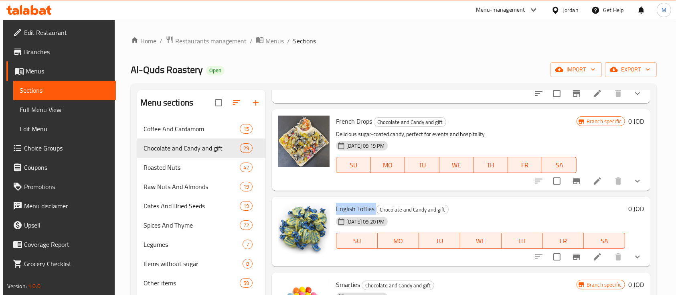
scroll to position [2244, 0]
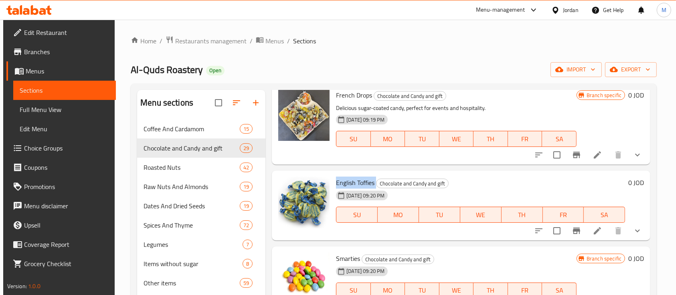
click at [594, 234] on icon at bounding box center [597, 231] width 10 height 10
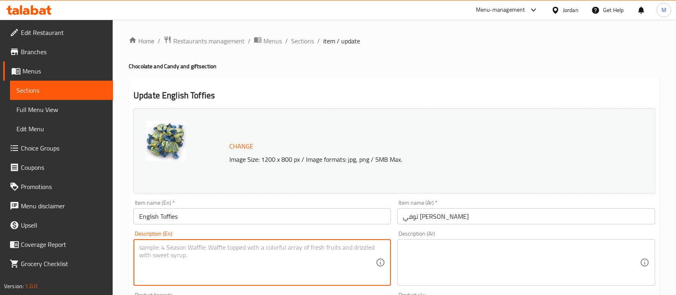
click at [262, 252] on textarea at bounding box center [257, 262] width 236 height 38
paste textarea "توفي إنجليزي فاخر بقوام ناعم ونكهة غنية، مثالي لمحبي الحلويات الكلاسيكية."
type textarea "توفي إنجليزي فاخر بقوام ناعم ونكهة غنية، مثالي لمحبي الحلويات الكلاسيكية."
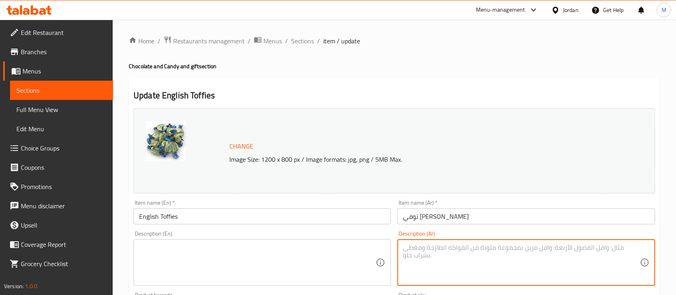
click at [451, 248] on textarea at bounding box center [521, 262] width 236 height 38
paste textarea "توفي إنجليزي فاخر بقوام ناعم ونكهة غنية، مثالي لمحبي الحلويات الكلاسيكية."
type textarea "توفي إنجليزي فاخر بقوام ناعم ونكهة غنية، مثالي لمحبي الحلويات الكلاسيكية."
click at [331, 250] on textarea at bounding box center [257, 262] width 236 height 38
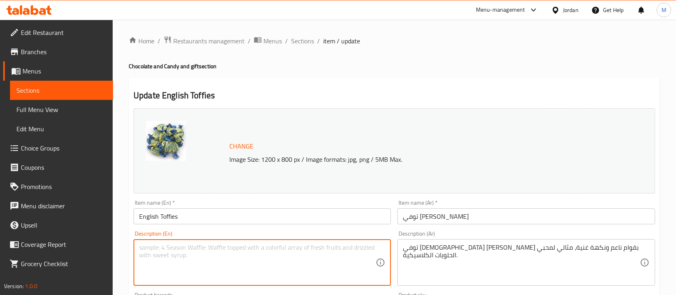
paste textarea "Premium English toffees with a smooth texture and rich flavor — a timeless trea…"
click at [315, 248] on textarea "Premium English toffees with a smooth texture and rich flavor — a timeless trea…" at bounding box center [257, 262] width 236 height 38
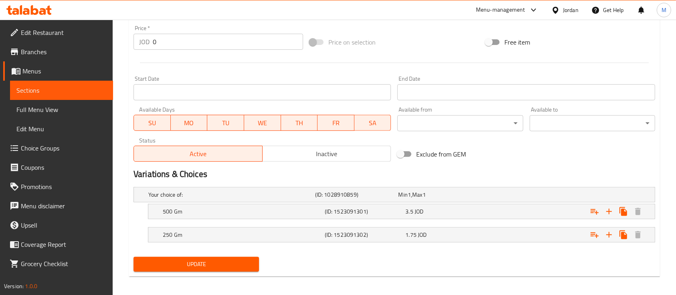
scroll to position [301, 0]
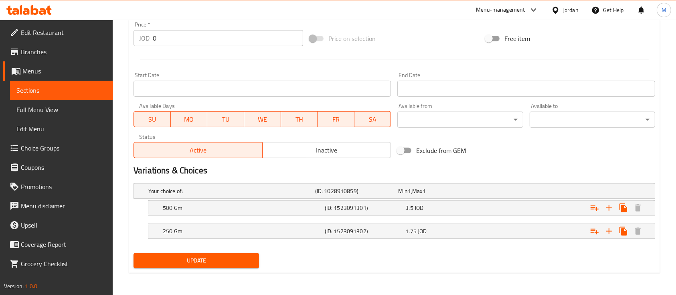
type textarea "Premium English toffees with a smooth texture and rich flavor a timeless treat …"
click at [234, 265] on button "Update" at bounding box center [195, 260] width 125 height 15
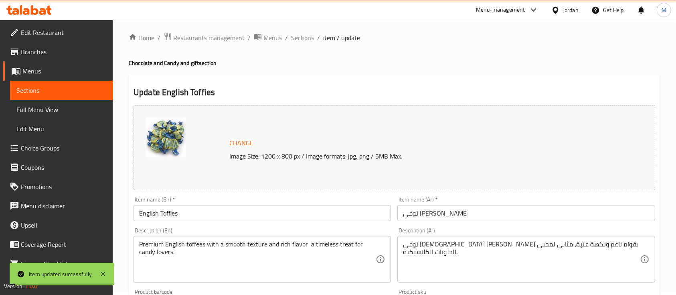
scroll to position [0, 0]
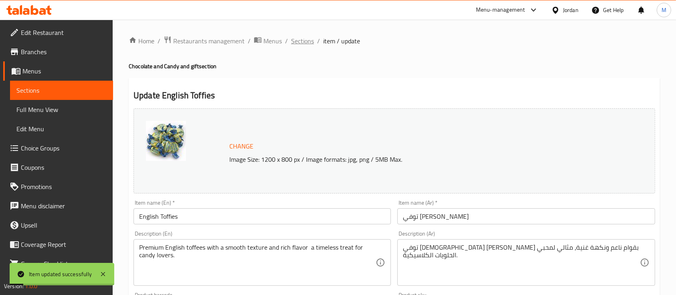
click at [295, 41] on span "Sections" at bounding box center [302, 41] width 23 height 10
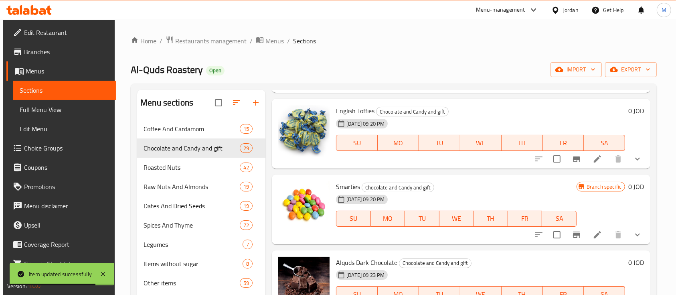
scroll to position [2326, 0]
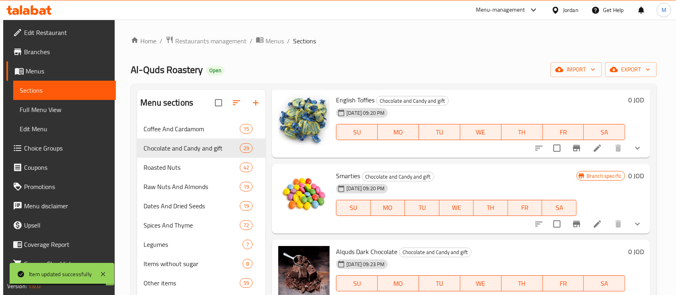
click at [353, 177] on span "Smarties" at bounding box center [348, 175] width 24 height 12
copy h6 "Smarties"
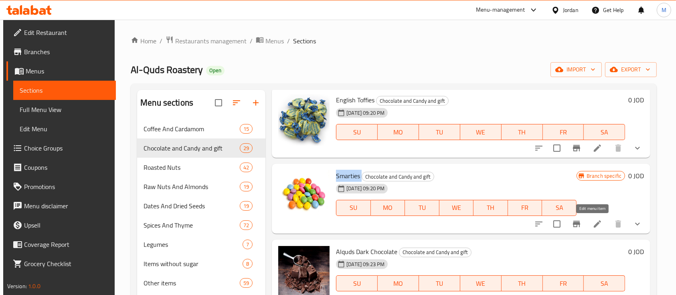
click at [592, 223] on icon at bounding box center [597, 224] width 10 height 10
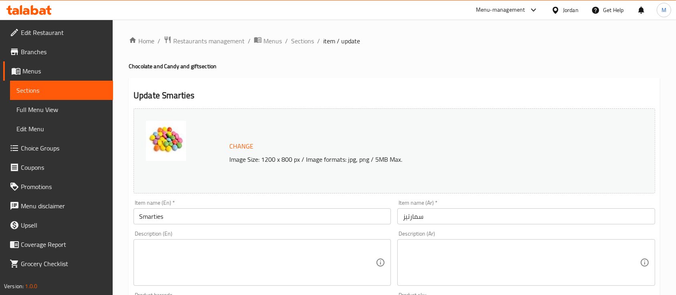
click at [443, 244] on textarea at bounding box center [521, 262] width 236 height 38
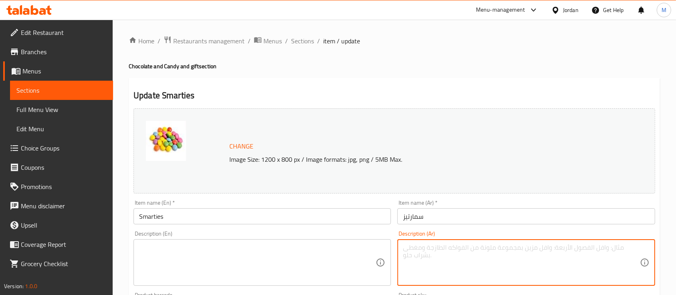
paste textarea "سمارتيز شوكولاتة ملونة بطبقة سكّرية مقرمشة، لذيذة وممتعة للأطفال والكبار."
type textarea "سمارتيز شوكولاتة ملونة بطبقة سكّرية مقرمشة، لذيذة وممتعة للأطفال والكبار."
click at [298, 254] on textarea at bounding box center [257, 262] width 236 height 38
paste textarea "Smarties are colorful chocolate candies with a crunchy sugar shell — fun and ta…"
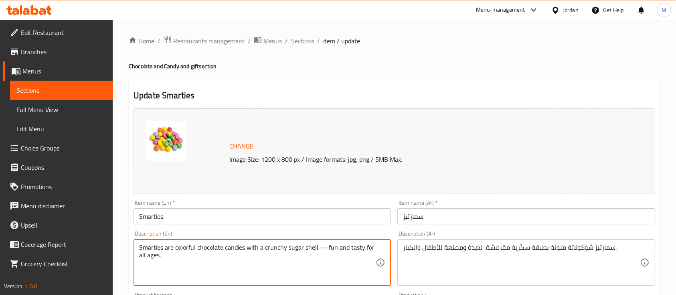
click at [325, 247] on textarea "Smarties are colorful chocolate candies with a crunchy sugar shell — fun and ta…" at bounding box center [257, 262] width 236 height 38
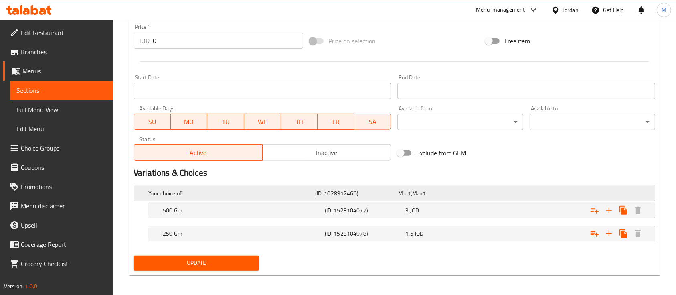
scroll to position [301, 0]
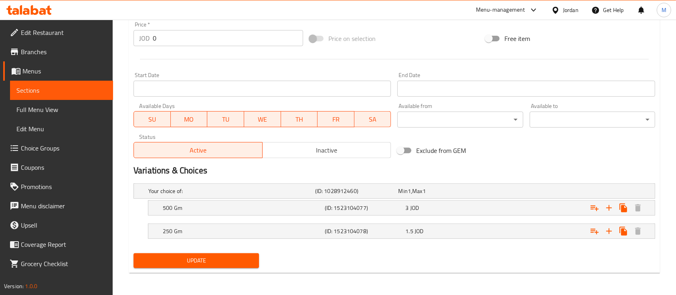
type textarea "Smarties are colorful chocolate candies with a crunchy sugar shell fun and tast…"
click at [251, 258] on span "Update" at bounding box center [196, 260] width 113 height 10
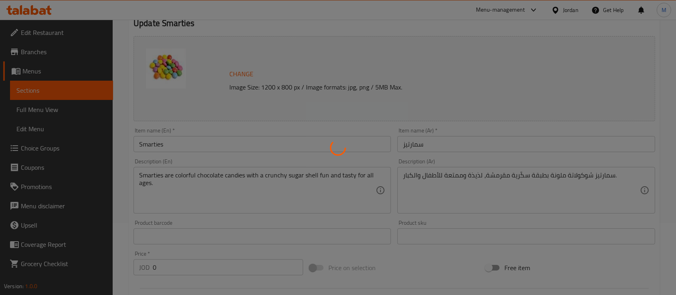
scroll to position [0, 0]
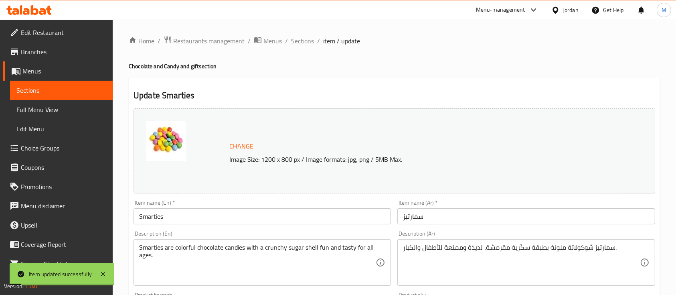
click at [311, 44] on span "Sections" at bounding box center [302, 41] width 23 height 10
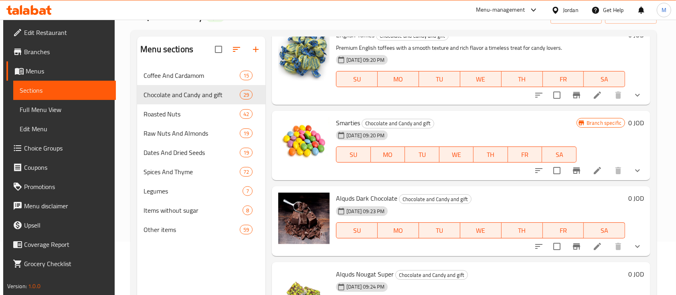
scroll to position [107, 0]
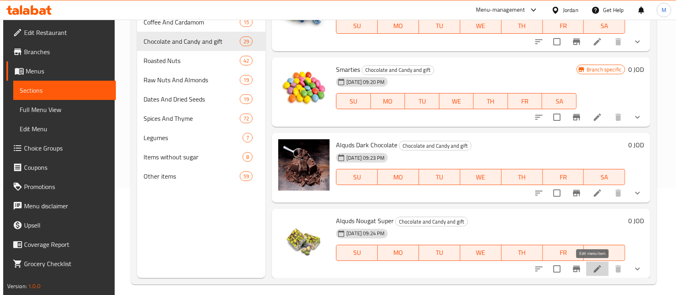
click at [596, 265] on icon at bounding box center [597, 269] width 10 height 10
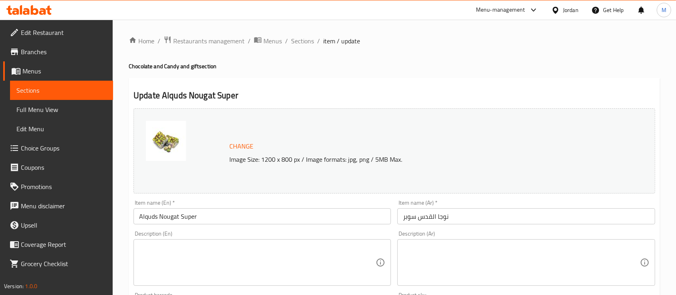
click at [439, 254] on textarea at bounding box center [521, 262] width 236 height 38
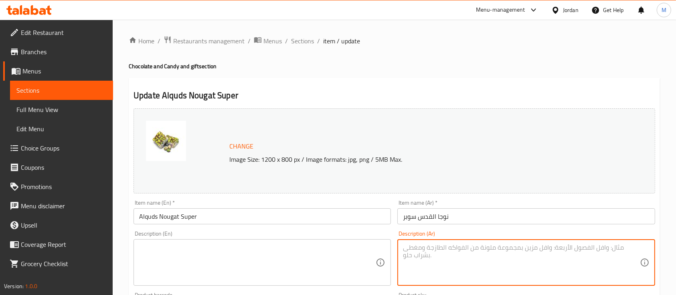
paste textarea "حلوى ناعمة وغنية بطعمها الفريد، تقدم تجربة مميزة لمحبي الحلويات في جميع المناسب…"
type textarea "حلوى ناعمة وغنية بطعمها الفريد، تقدم تجربة مميزة لمحبي الحلويات في جميع المناسب…"
click at [333, 252] on textarea at bounding box center [257, 262] width 236 height 38
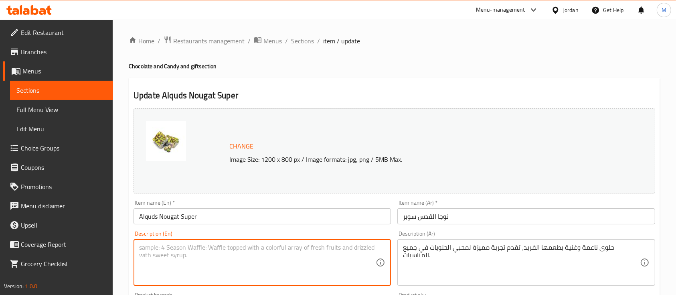
paste textarea "A soft, flavorful confection offering a unique treat for dessert lovers on any …"
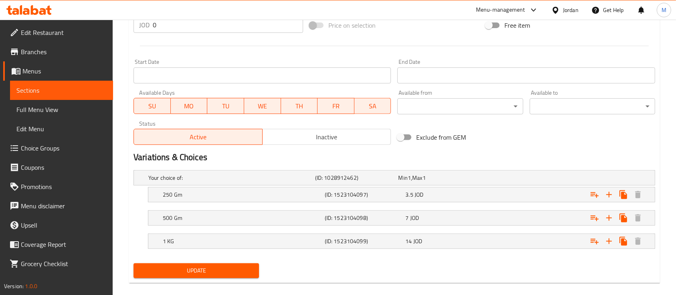
scroll to position [324, 0]
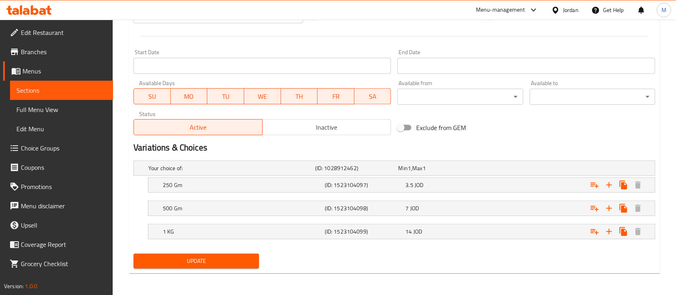
type textarea "A soft, flavorful confection offering a unique treat for dessert lovers on any …"
click at [209, 262] on span "Update" at bounding box center [196, 261] width 113 height 10
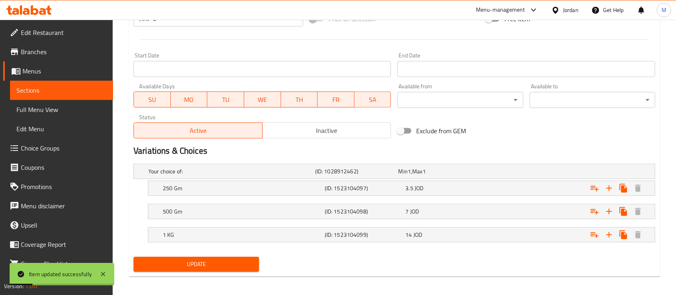
scroll to position [0, 0]
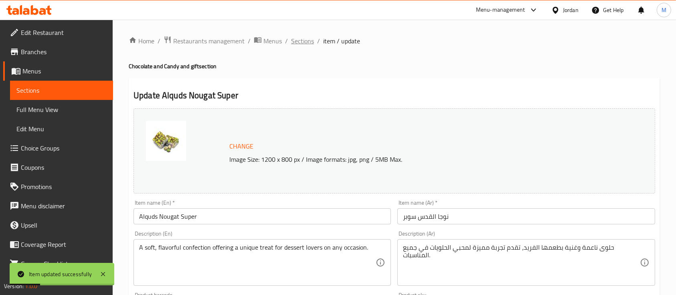
click at [302, 38] on span "Sections" at bounding box center [302, 41] width 23 height 10
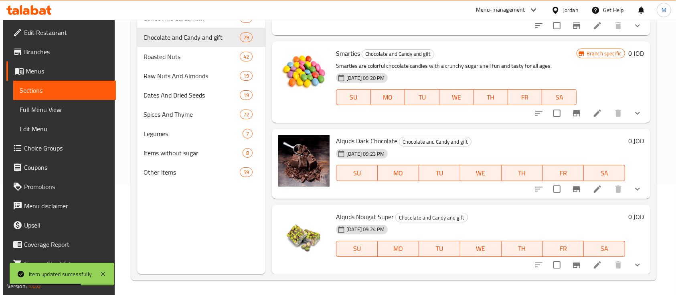
scroll to position [112, 0]
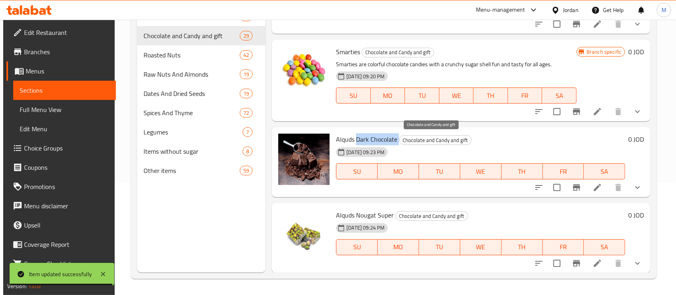
drag, startPoint x: 356, startPoint y: 139, endPoint x: 399, endPoint y: 139, distance: 43.7
click at [399, 139] on h6 "Alquds Dark Chocolate Chocolate and Candy and gift" at bounding box center [480, 138] width 289 height 11
copy h6 "Dark Chocolate"
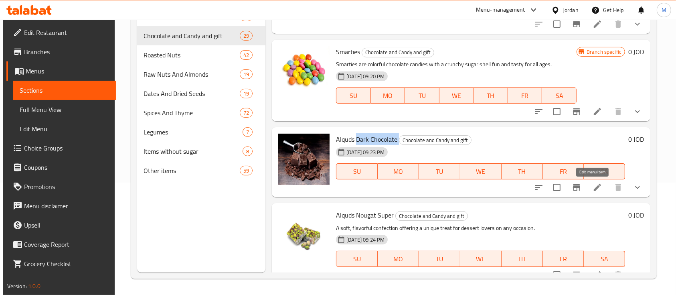
click at [592, 188] on icon at bounding box center [597, 187] width 10 height 10
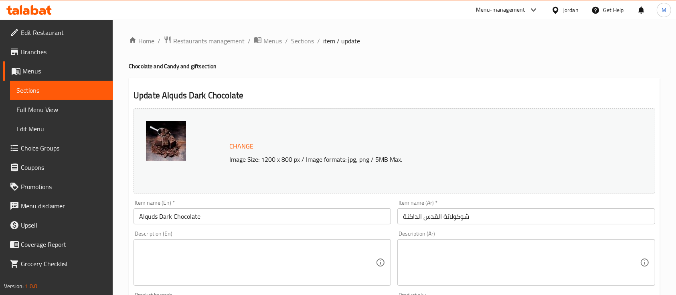
click at [436, 251] on textarea at bounding box center [521, 262] width 236 height 38
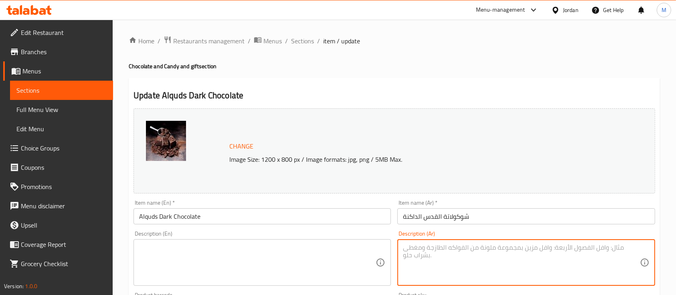
paste textarea "شوكولاتة داكنة غنية بطعم الكاكاو المكثف، مثالية لمحبي النكهات العميقة والفاخرة."
type textarea "شوكولاتة داكنة غنية بطعم الكاكاو المكثف، مثالية لمحبي النكهات العميقة والفاخرة."
click at [291, 248] on textarea at bounding box center [257, 262] width 236 height 38
paste textarea "Rich dark chocolate with an intense cocoa flavor — perfect for lovers of bold, …"
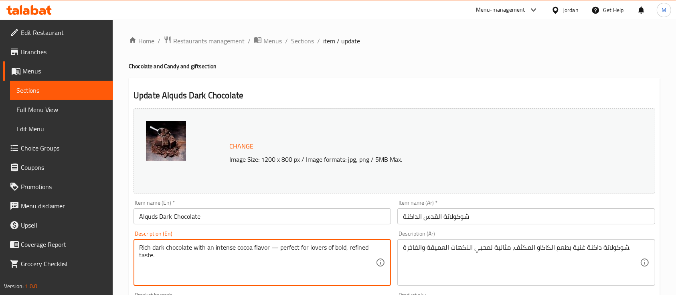
drag, startPoint x: 276, startPoint y: 248, endPoint x: 278, endPoint y: 258, distance: 10.2
click at [275, 248] on textarea "Rich dark chocolate with an intense cocoa flavor — perfect for lovers of bold, …" at bounding box center [257, 262] width 236 height 38
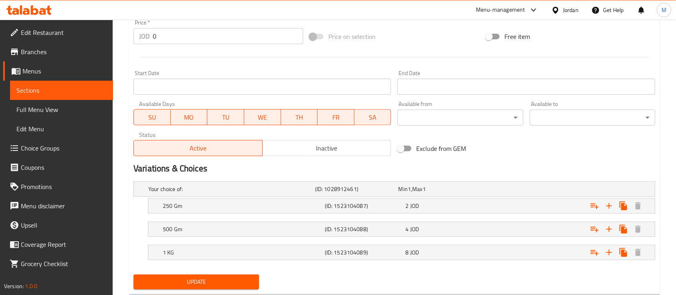
scroll to position [324, 0]
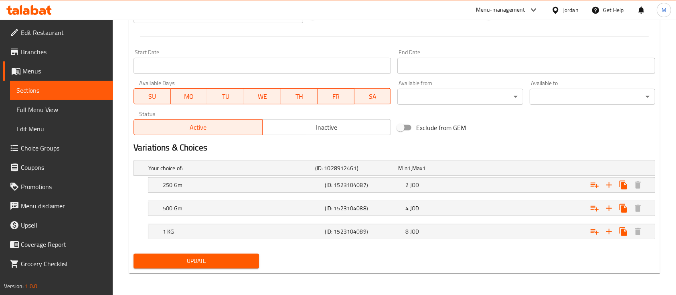
type textarea "Rich dark chocolate with an intense cocoa flavor perfect for lovers of bold, re…"
click at [232, 258] on span "Update" at bounding box center [196, 261] width 113 height 10
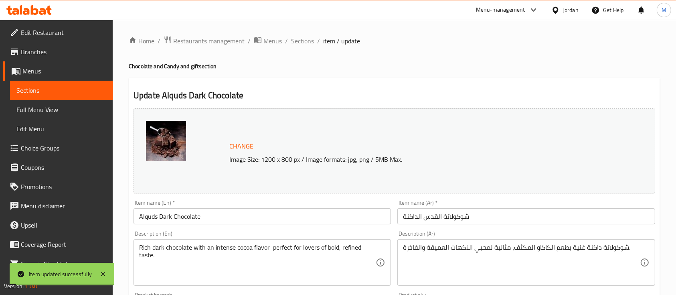
scroll to position [0, 0]
click at [313, 41] on span "Sections" at bounding box center [302, 41] width 23 height 10
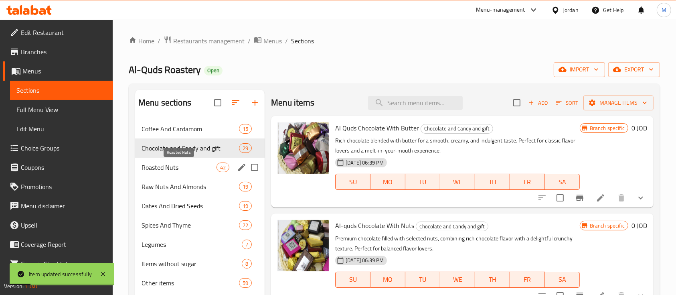
click at [177, 164] on span "Roasted Nuts" at bounding box center [178, 167] width 75 height 10
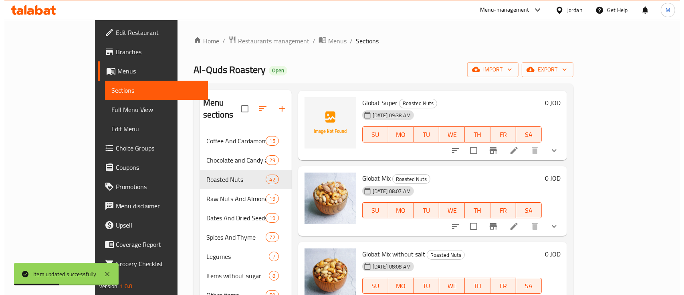
scroll to position [374, 0]
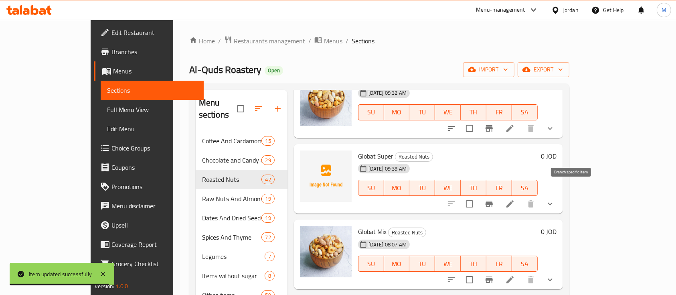
click at [494, 199] on icon "Branch-specific-item" at bounding box center [489, 204] width 10 height 10
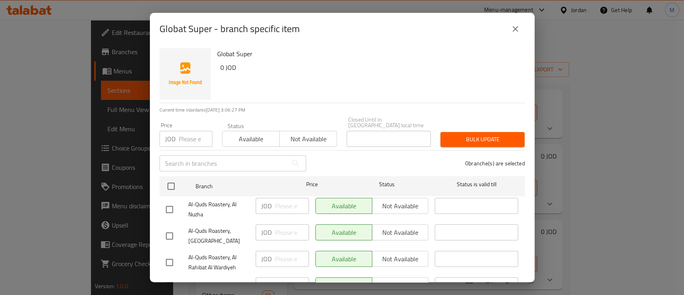
scroll to position [0, 0]
click at [511, 34] on button "close" at bounding box center [515, 28] width 19 height 19
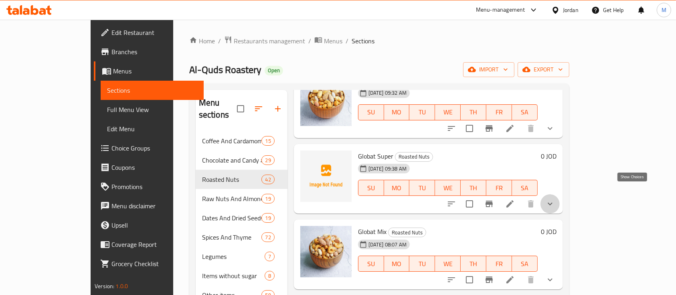
click at [555, 199] on icon "show more" at bounding box center [550, 204] width 10 height 10
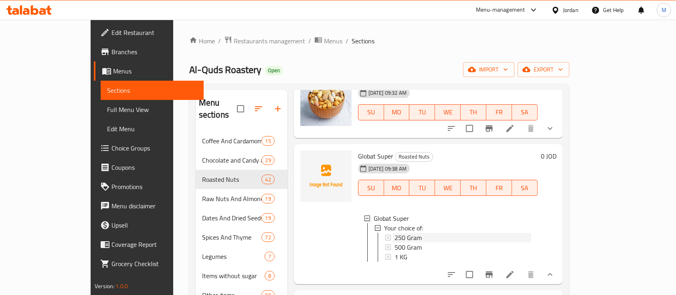
click at [420, 232] on div "250 Gram" at bounding box center [462, 237] width 137 height 10
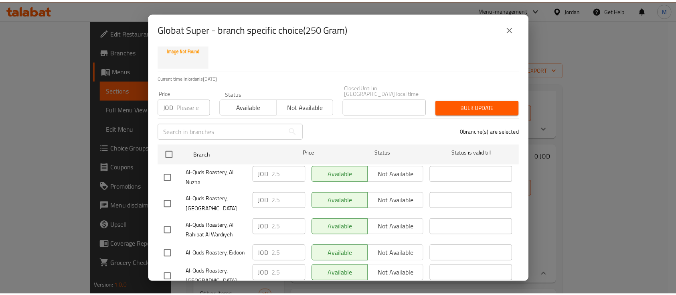
scroll to position [62, 0]
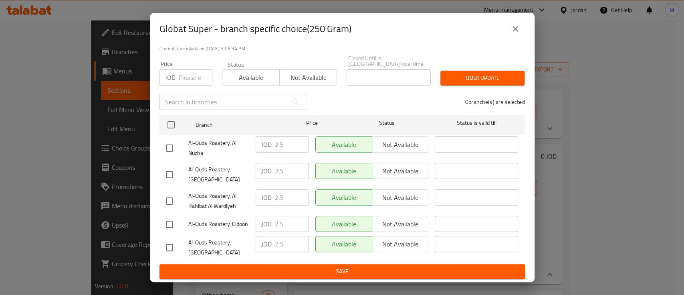
click at [516, 30] on icon "close" at bounding box center [515, 29] width 10 height 10
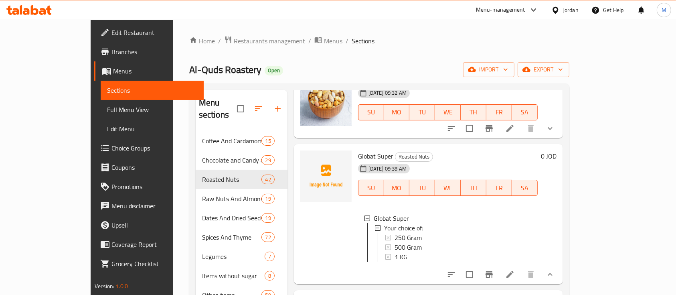
click at [467, 150] on h6 "Globat Super Roasted Nuts" at bounding box center [448, 155] width 180 height 11
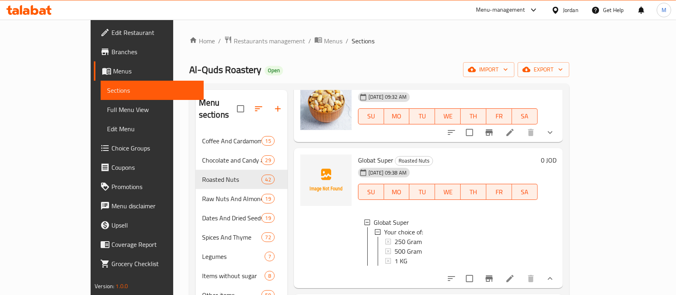
scroll to position [321, 0]
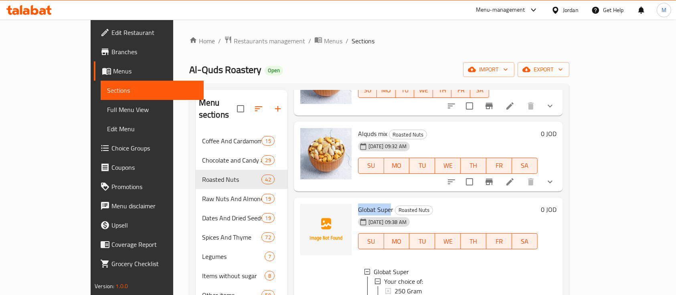
drag, startPoint x: 335, startPoint y: 197, endPoint x: 368, endPoint y: 197, distance: 33.3
click at [368, 203] on span "Globat Super" at bounding box center [375, 209] width 35 height 12
click at [366, 203] on span "Globat Super" at bounding box center [375, 209] width 35 height 12
click at [303, 210] on span "upload picture" at bounding box center [311, 215] width 16 height 10
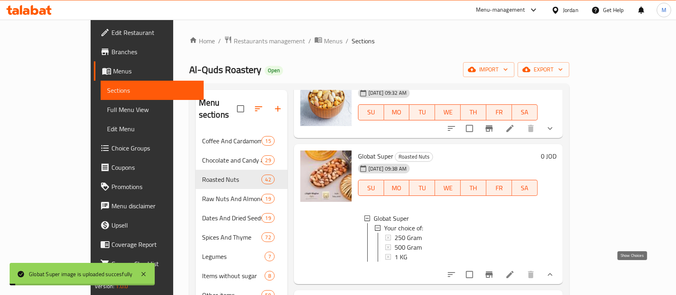
click at [555, 274] on icon "show more" at bounding box center [550, 274] width 10 height 10
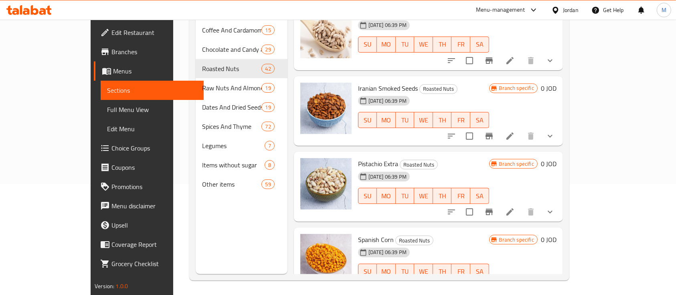
scroll to position [112, 0]
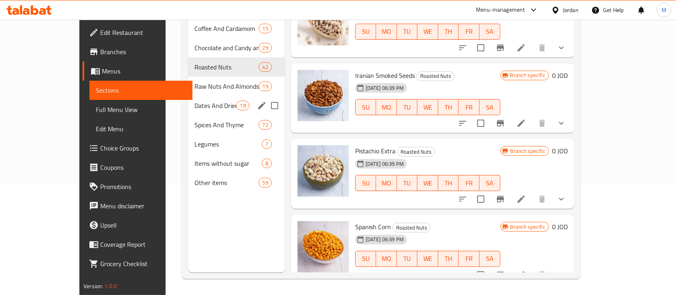
click at [194, 81] on span "Raw Nuts And Almonds" at bounding box center [226, 86] width 64 height 10
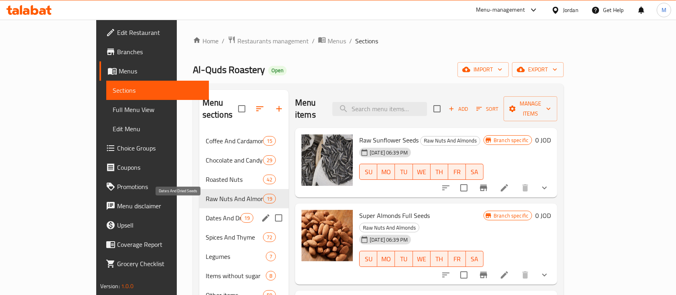
click at [206, 213] on span "Dates And Dried Seeds" at bounding box center [223, 218] width 35 height 10
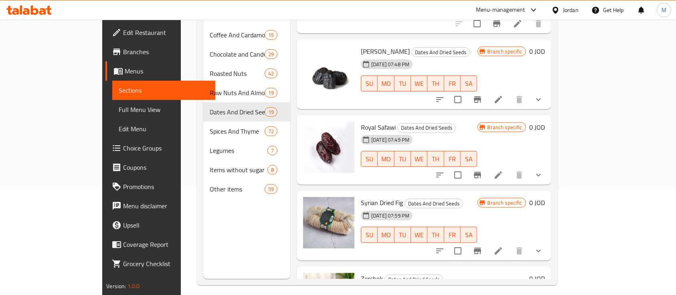
scroll to position [107, 0]
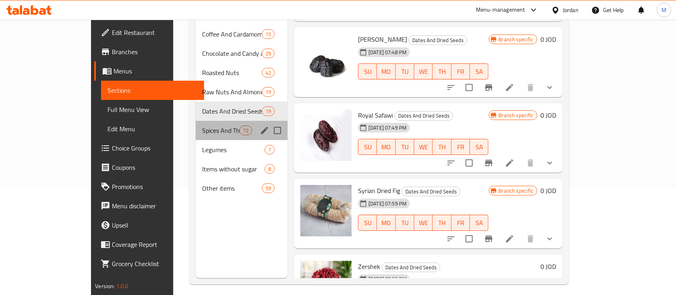
click at [196, 124] on div "Spices And Thyme 72" at bounding box center [242, 130] width 92 height 19
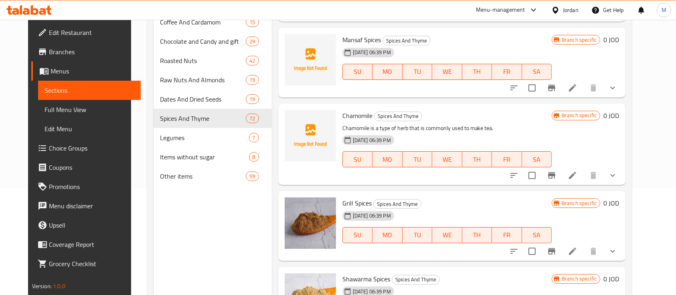
scroll to position [835, 0]
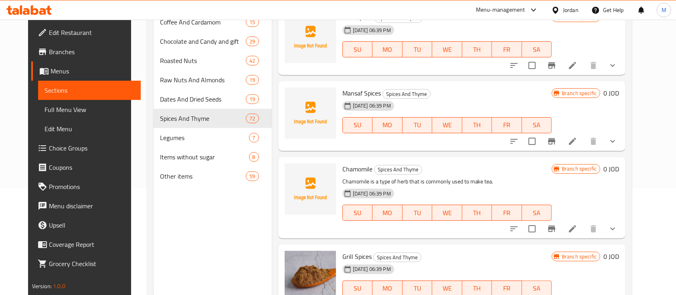
click at [583, 223] on li at bounding box center [572, 228] width 22 height 14
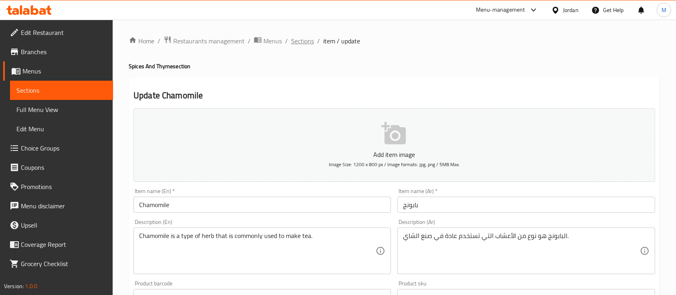
click at [310, 38] on span "Sections" at bounding box center [302, 41] width 23 height 10
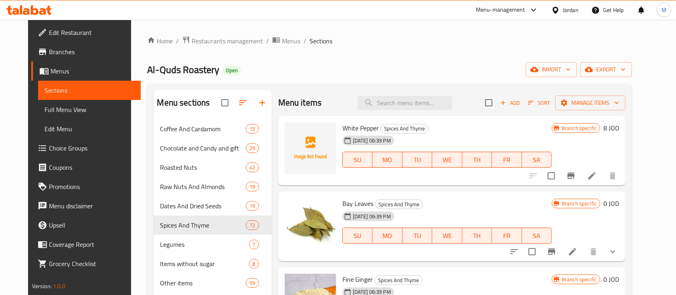
click at [346, 130] on span "White Pepper" at bounding box center [360, 128] width 36 height 12
copy h6 "White Pepper"
click at [293, 137] on span "upload picture" at bounding box center [296, 134] width 16 height 10
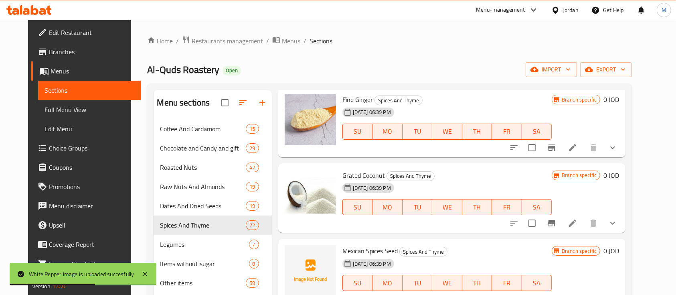
scroll to position [214, 0]
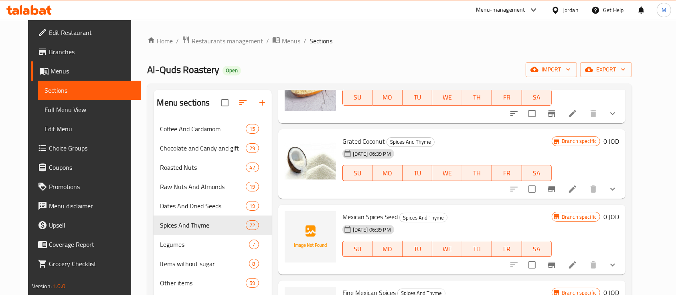
click at [577, 260] on icon at bounding box center [572, 265] width 10 height 10
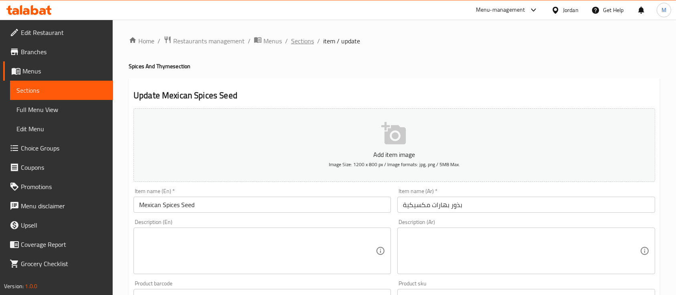
click at [297, 43] on span "Sections" at bounding box center [302, 41] width 23 height 10
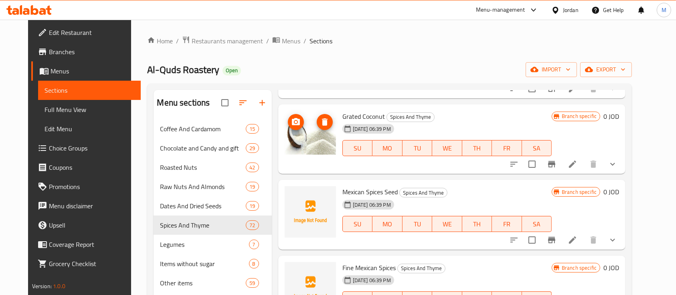
scroll to position [267, 0]
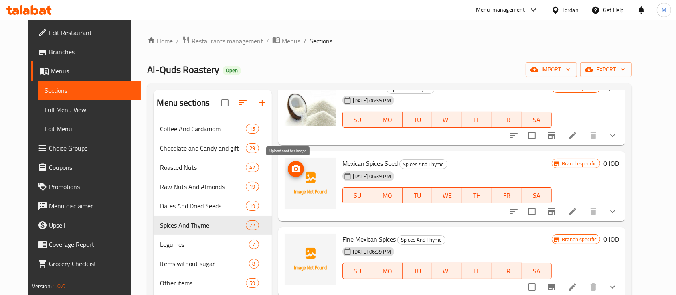
click at [291, 162] on button "upload picture" at bounding box center [296, 169] width 16 height 16
click at [365, 157] on span "Mexican Spices Seed" at bounding box center [369, 163] width 55 height 12
copy h6 "Mexican Spices Seed"
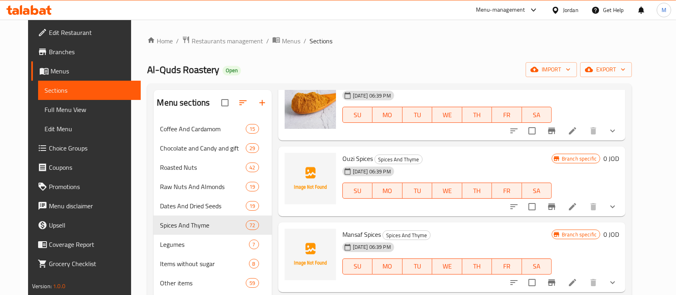
scroll to position [801, 0]
click at [295, 162] on span "upload picture" at bounding box center [296, 163] width 16 height 10
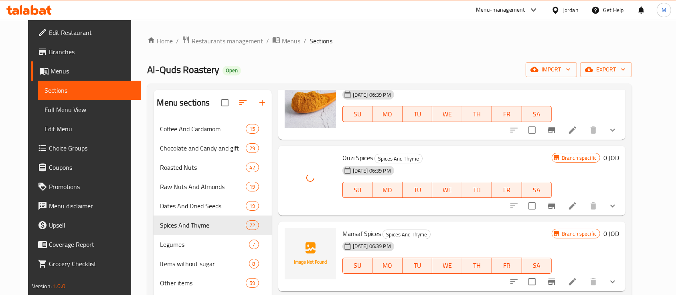
scroll to position [855, 0]
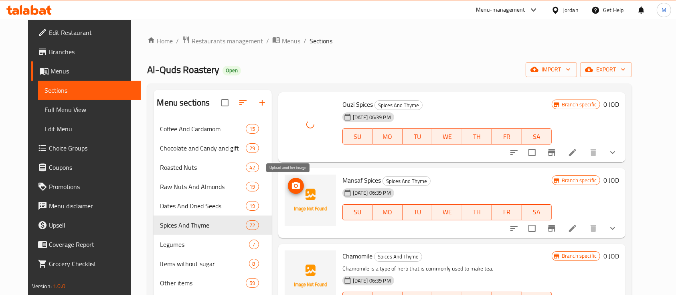
click at [295, 186] on span "upload picture" at bounding box center [296, 186] width 16 height 10
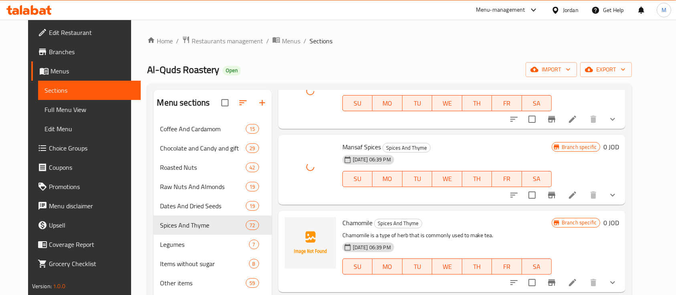
scroll to position [908, 0]
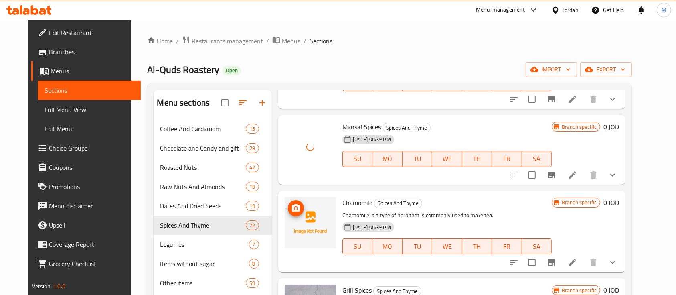
click at [291, 212] on icon "upload picture" at bounding box center [296, 208] width 10 height 10
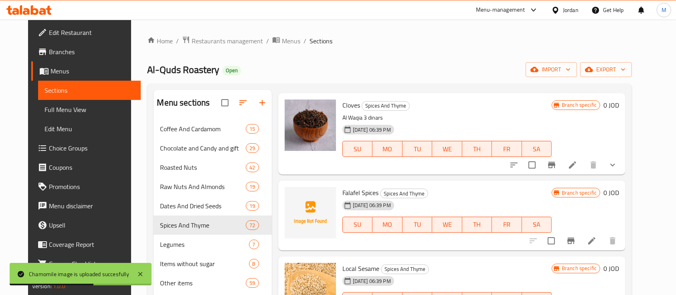
scroll to position [1763, 0]
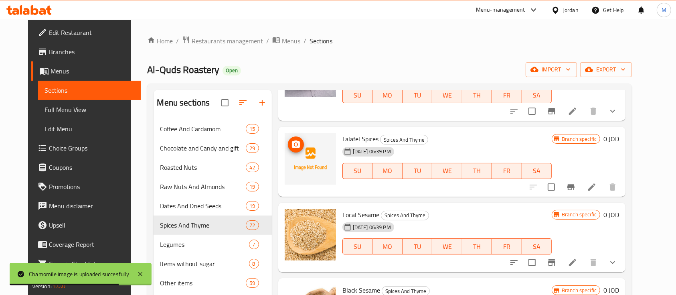
click at [292, 145] on icon "upload picture" at bounding box center [296, 143] width 8 height 7
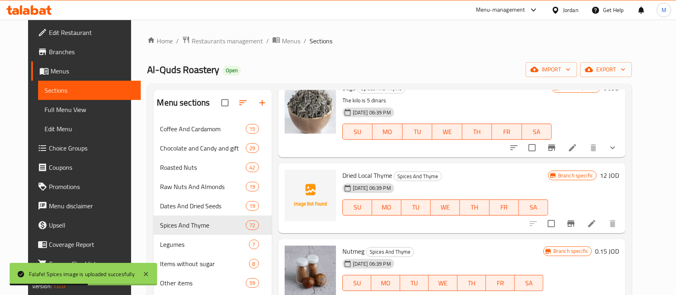
scroll to position [2671, 0]
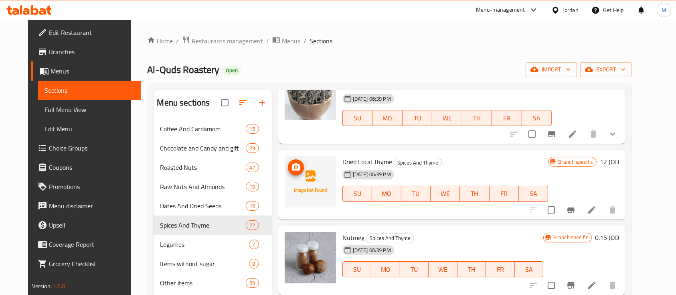
click at [297, 165] on img at bounding box center [309, 181] width 51 height 51
click at [296, 165] on span "upload picture" at bounding box center [296, 167] width 16 height 10
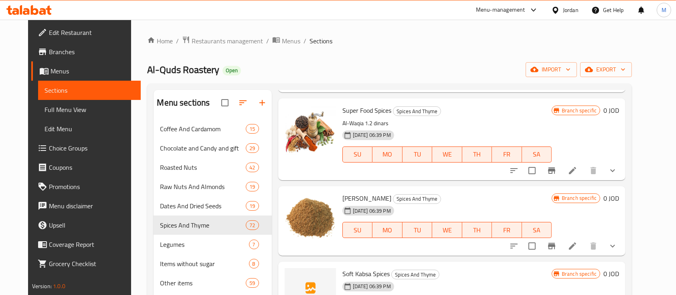
scroll to position [3472, 0]
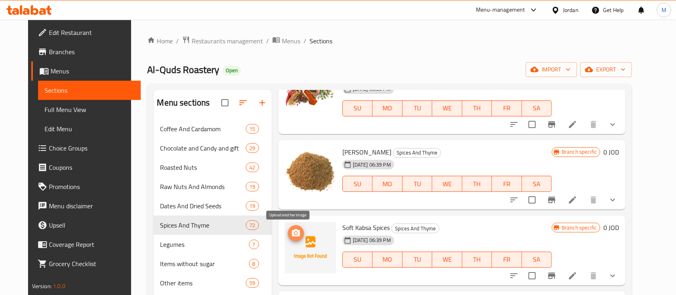
click at [295, 231] on span "upload picture" at bounding box center [296, 233] width 16 height 10
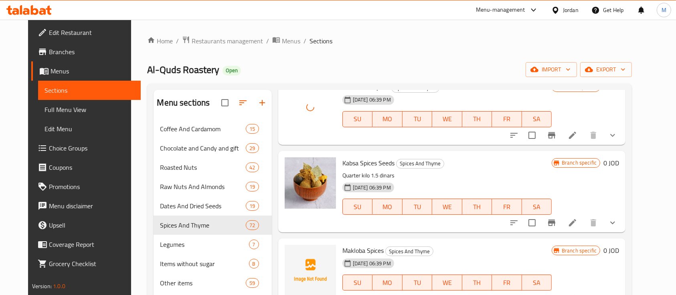
scroll to position [3633, 0]
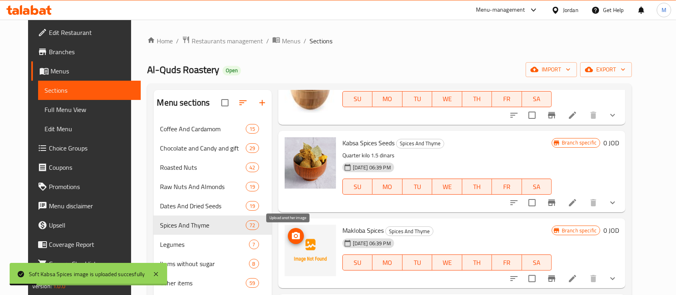
click at [292, 236] on icon "upload picture" at bounding box center [296, 235] width 8 height 7
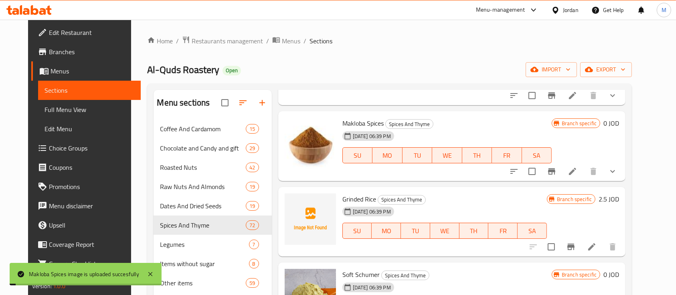
scroll to position [3793, 0]
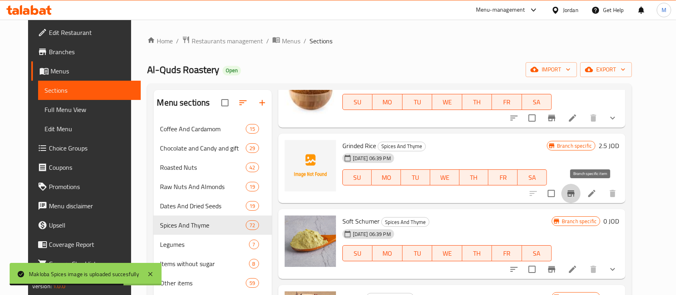
click at [574, 192] on icon "Branch-specific-item" at bounding box center [570, 193] width 7 height 6
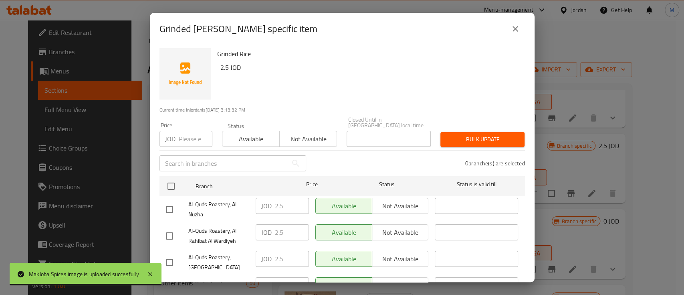
click at [508, 27] on button "close" at bounding box center [515, 28] width 19 height 19
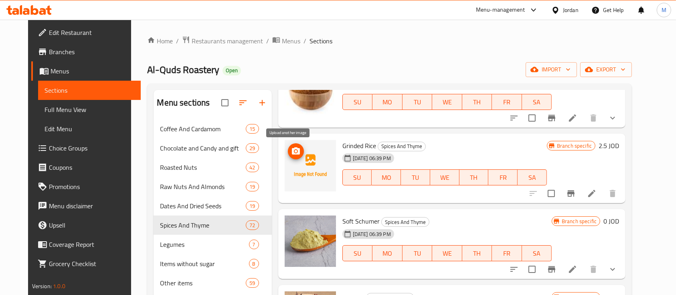
click at [294, 150] on span "upload picture" at bounding box center [296, 151] width 16 height 10
click at [595, 192] on icon at bounding box center [591, 193] width 7 height 7
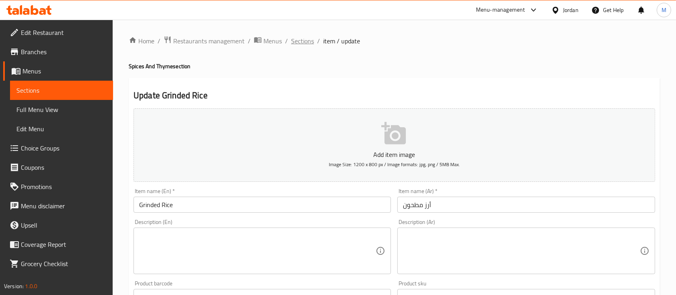
click at [304, 40] on span "Sections" at bounding box center [302, 41] width 23 height 10
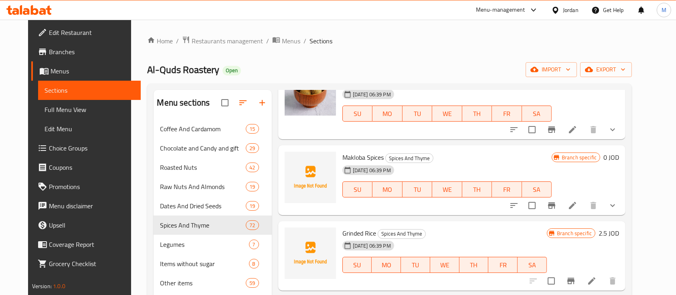
scroll to position [3686, 0]
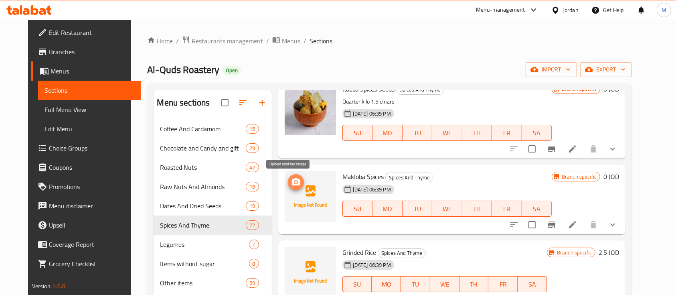
click at [292, 185] on icon "upload picture" at bounding box center [296, 181] width 8 height 7
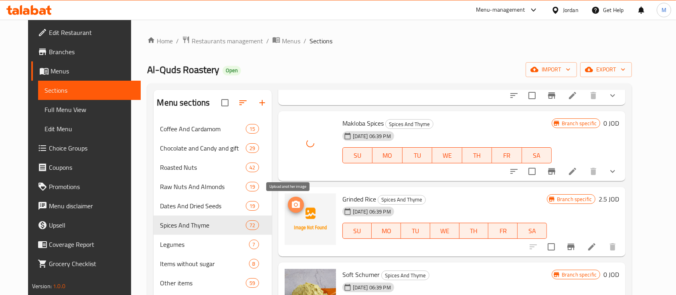
click at [292, 202] on icon "upload picture" at bounding box center [296, 203] width 8 height 7
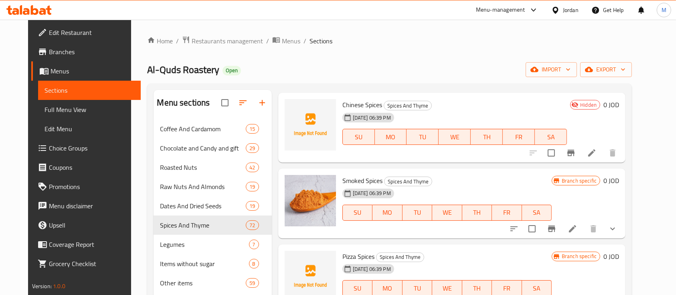
scroll to position [4113, 0]
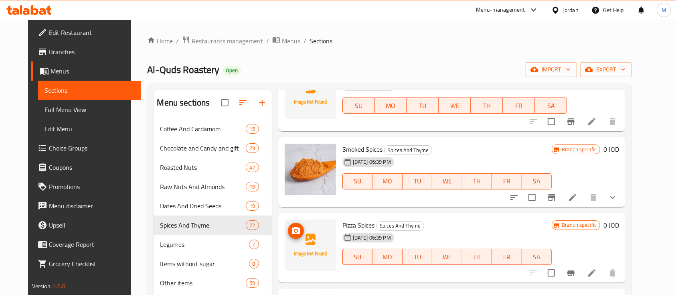
click at [295, 230] on span "upload picture" at bounding box center [296, 231] width 16 height 10
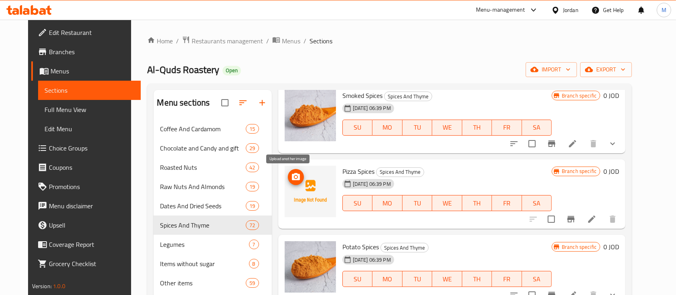
click at [292, 175] on icon "upload picture" at bounding box center [296, 176] width 8 height 7
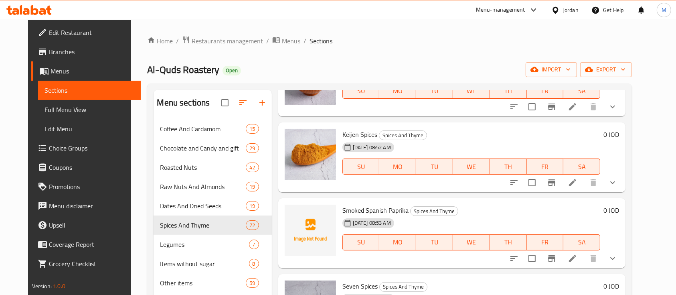
scroll to position [4861, 0]
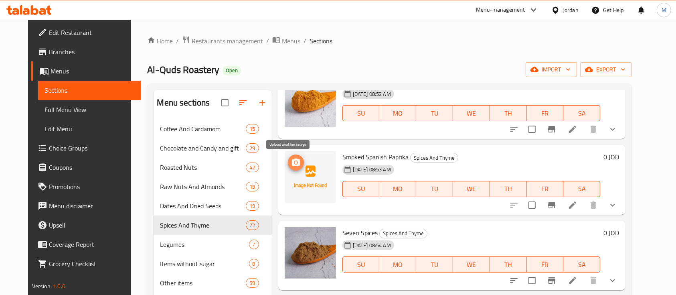
click at [292, 161] on icon "upload picture" at bounding box center [296, 161] width 8 height 7
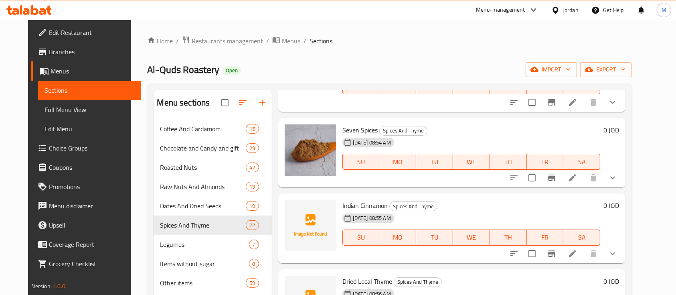
scroll to position [5022, 0]
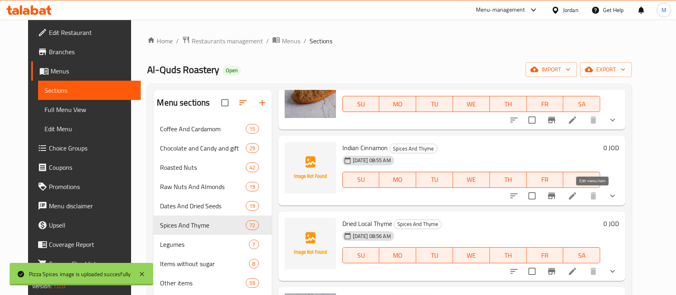
click at [576, 198] on icon at bounding box center [572, 195] width 7 height 7
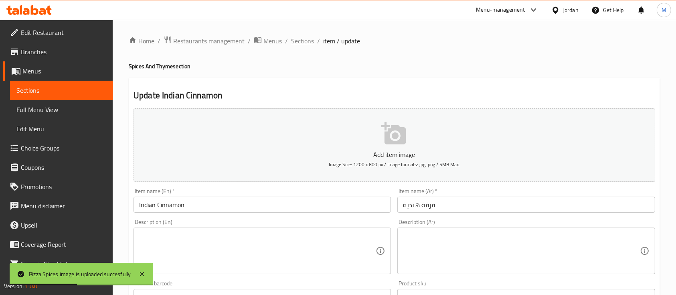
click at [302, 42] on span "Sections" at bounding box center [302, 41] width 23 height 10
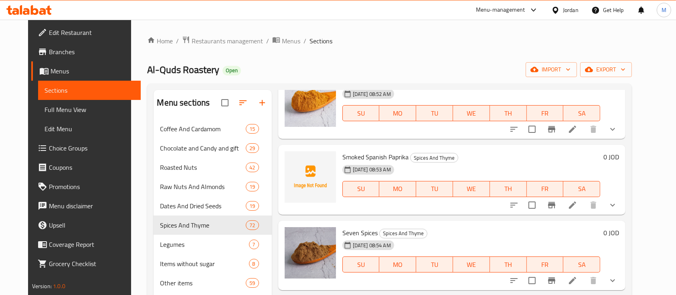
scroll to position [4808, 0]
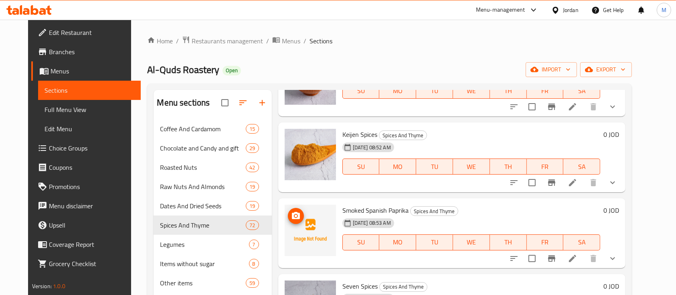
click at [292, 214] on icon "upload picture" at bounding box center [296, 215] width 8 height 7
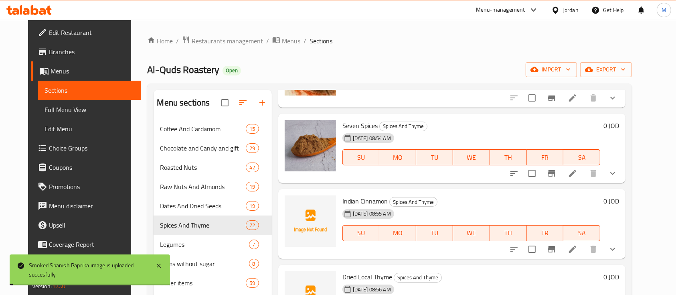
scroll to position [5022, 0]
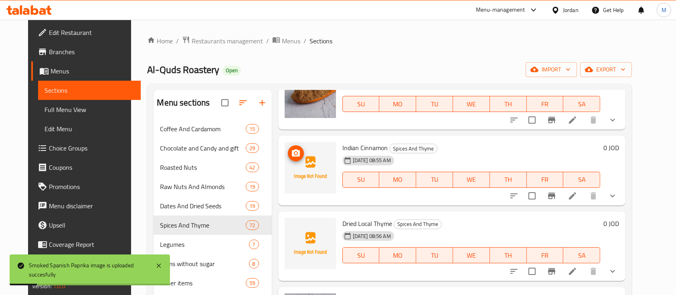
click at [289, 159] on button "upload picture" at bounding box center [296, 153] width 16 height 16
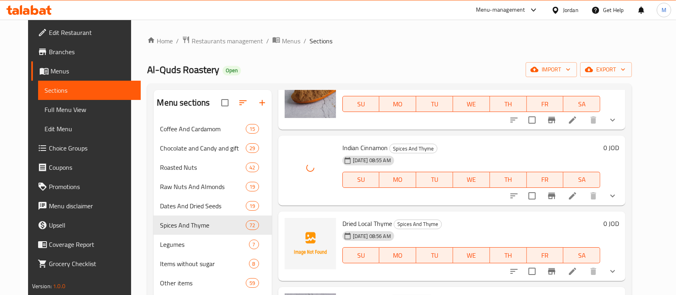
scroll to position [5075, 0]
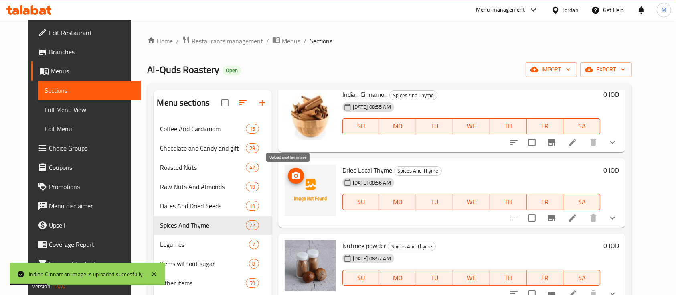
click at [292, 177] on icon "upload picture" at bounding box center [296, 174] width 8 height 7
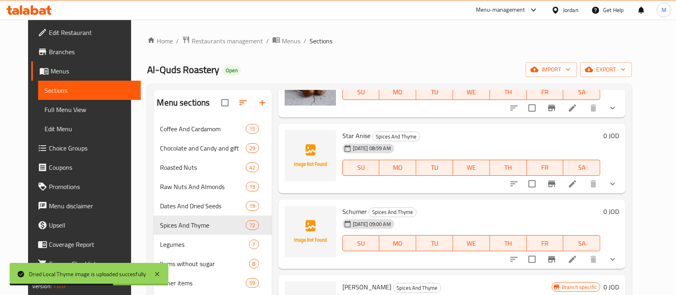
scroll to position [5276, 0]
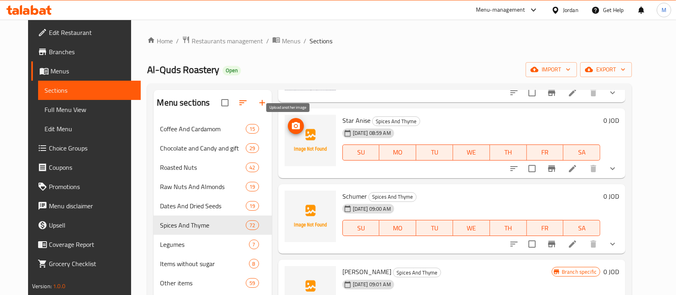
click at [292, 130] on icon "upload picture" at bounding box center [296, 126] width 10 height 10
drag, startPoint x: 336, startPoint y: 118, endPoint x: 362, endPoint y: 120, distance: 26.1
click at [362, 120] on span "Star Anise" at bounding box center [356, 120] width 28 height 12
copy span "Star Anise"
click at [294, 125] on circle "upload picture" at bounding box center [295, 126] width 2 height 2
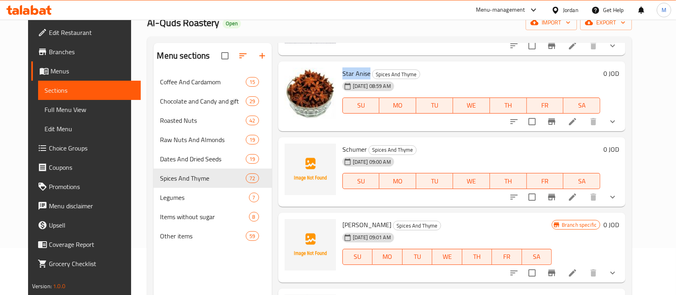
scroll to position [53, 0]
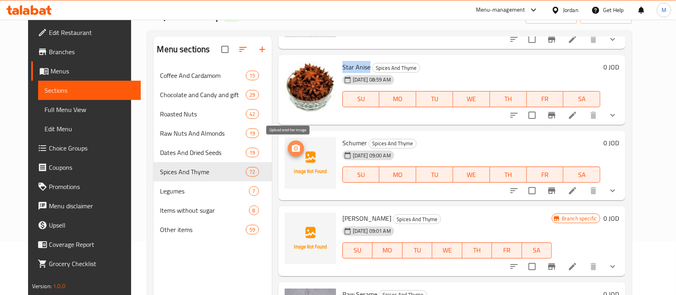
click at [294, 149] on span "upload picture" at bounding box center [296, 148] width 16 height 10
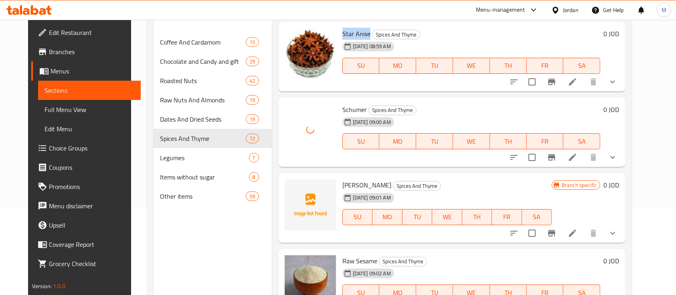
scroll to position [107, 0]
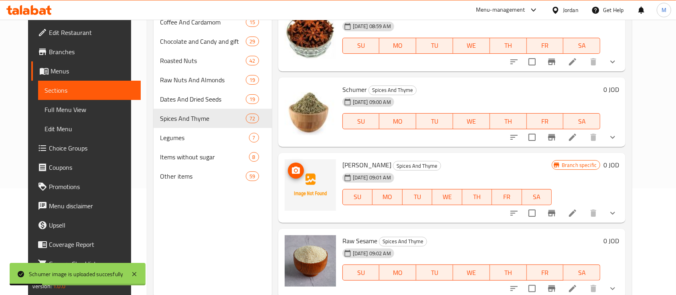
click at [292, 171] on icon "upload picture" at bounding box center [296, 170] width 10 height 10
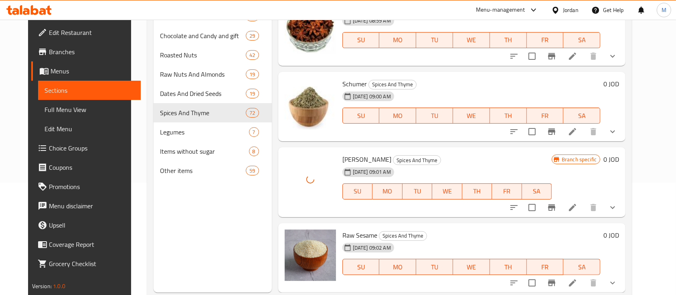
scroll to position [132, 0]
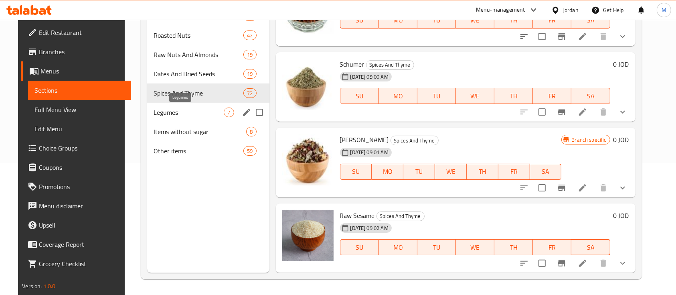
click at [179, 115] on span "Legumes" at bounding box center [188, 112] width 70 height 10
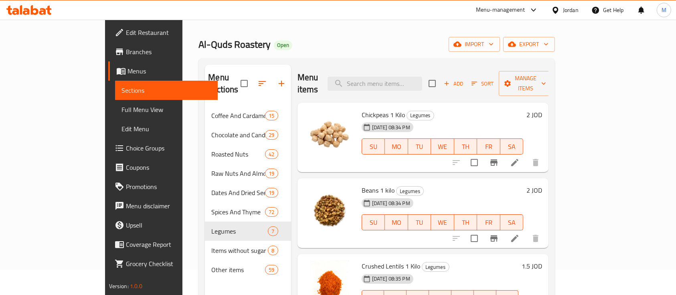
scroll to position [5, 0]
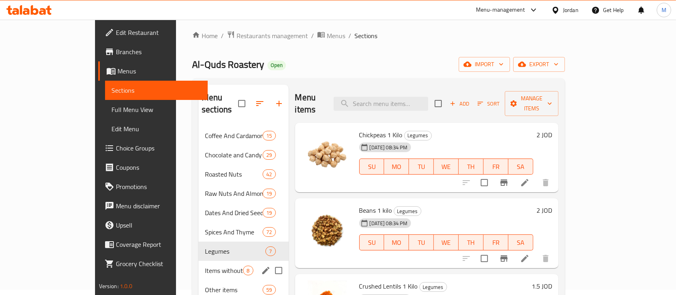
click at [205, 265] on span "Items without sugar" at bounding box center [224, 270] width 38 height 10
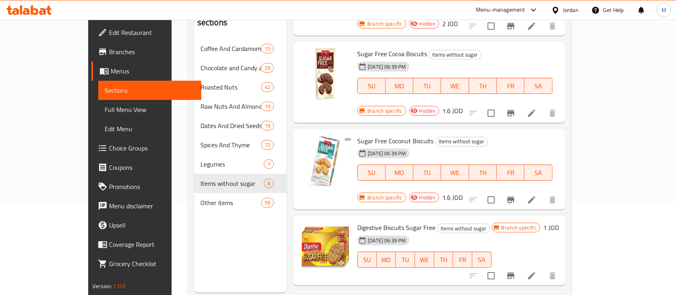
scroll to position [112, 0]
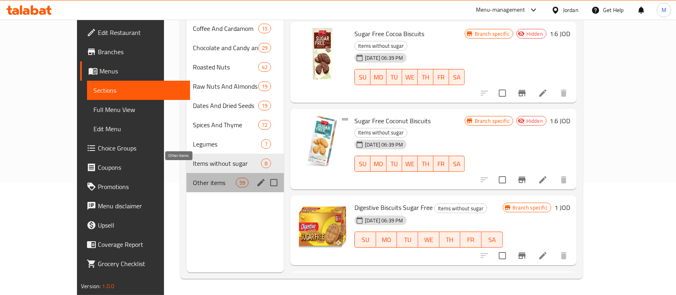
click at [193, 178] on span "Other items" at bounding box center [214, 183] width 43 height 10
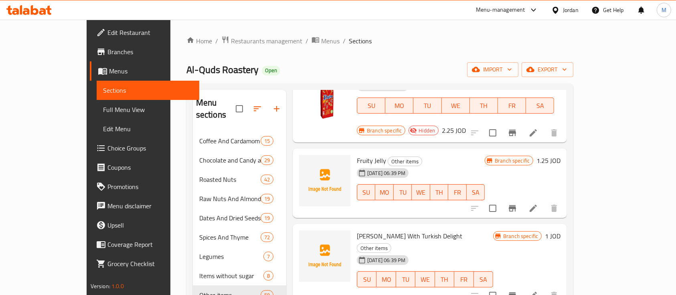
scroll to position [534, 0]
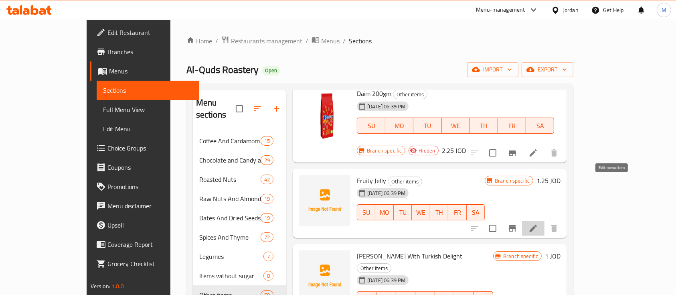
click at [537, 224] on icon at bounding box center [532, 227] width 7 height 7
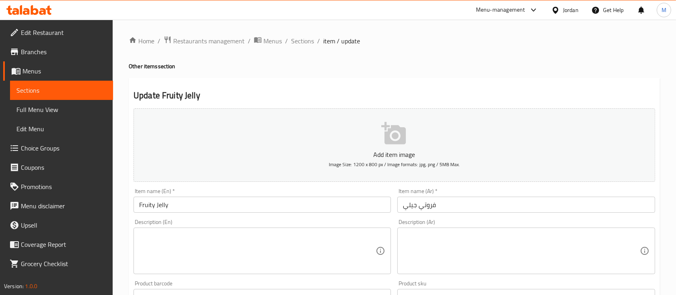
click at [192, 206] on input "Fruity Jelly" at bounding box center [261, 204] width 257 height 16
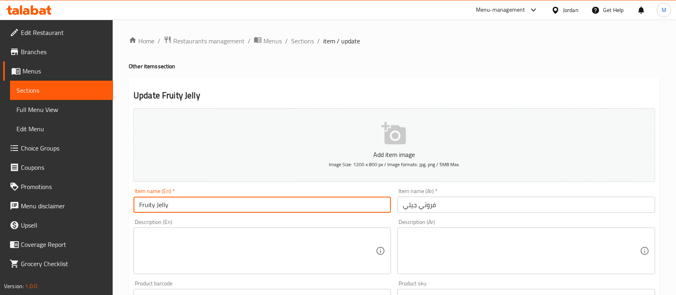
click at [192, 206] on input "Fruity Jelly" at bounding box center [261, 204] width 257 height 16
click at [295, 42] on span "Sections" at bounding box center [302, 41] width 23 height 10
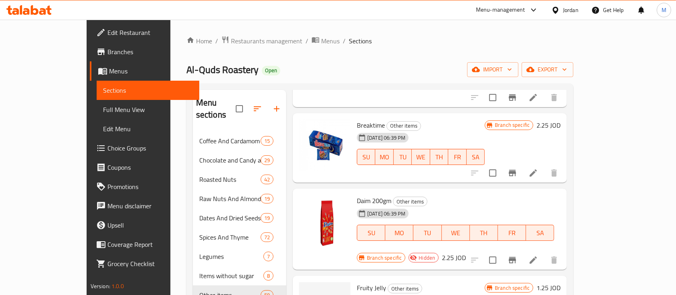
scroll to position [534, 0]
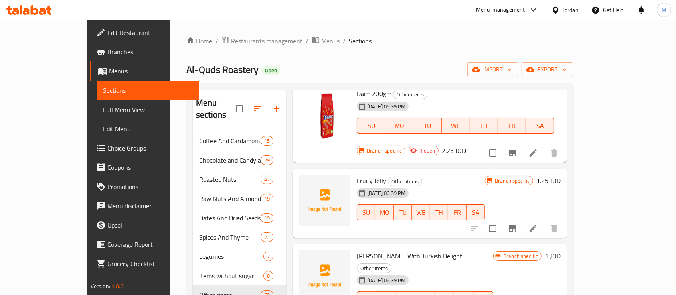
click at [357, 174] on span "Fruity Jelly" at bounding box center [371, 180] width 29 height 12
copy h6 "Fruity Jelly"
click at [305, 181] on icon "upload picture" at bounding box center [310, 186] width 10 height 10
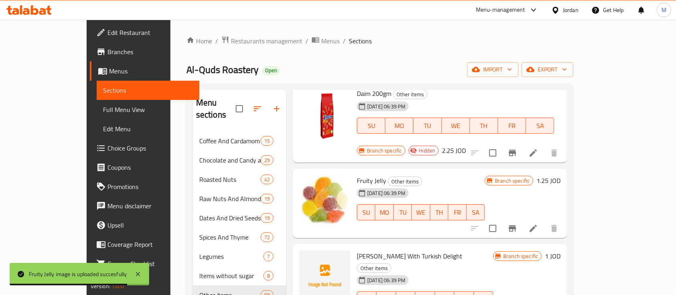
click at [424, 185] on div "31-08-2024 06:39 PM SU MO TU WE TH FR SA" at bounding box center [420, 206] width 134 height 43
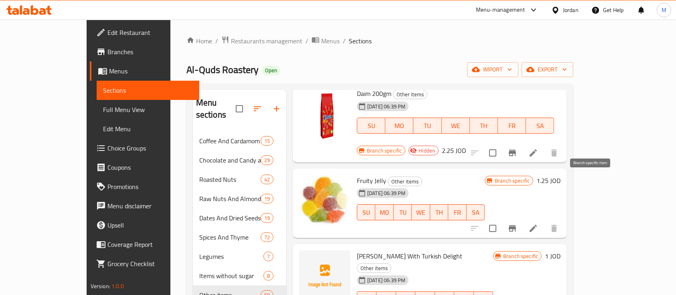
click at [522, 218] on button "Branch-specific-item" at bounding box center [511, 227] width 19 height 19
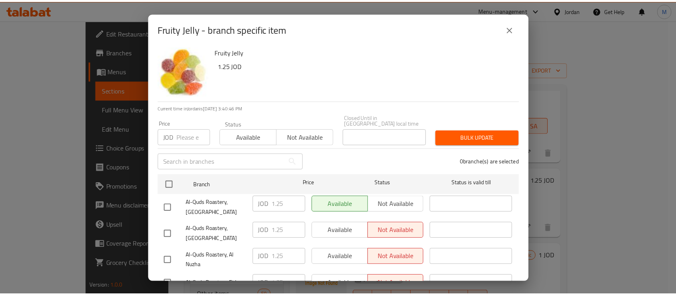
scroll to position [0, 0]
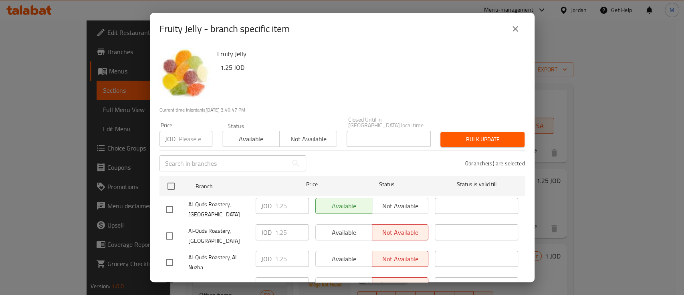
click at [513, 34] on button "close" at bounding box center [515, 28] width 19 height 19
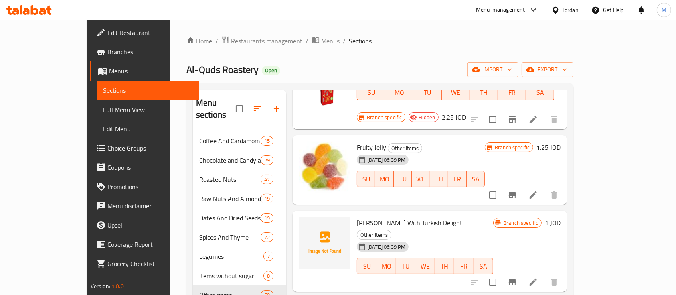
scroll to position [587, 0]
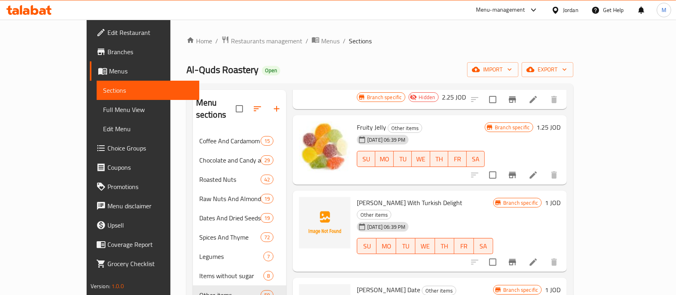
drag, startPoint x: 441, startPoint y: 157, endPoint x: 337, endPoint y: 149, distance: 104.5
click at [353, 194] on div "Maamoul Yassmen With Turkish Delight Other items 31-08-2024 06:39 PM SU MO TU W…" at bounding box center [424, 231] width 143 height 75
copy span "Maamoul Yassmen With Turkish Delight"
click at [306, 204] on icon "upload picture" at bounding box center [310, 207] width 8 height 7
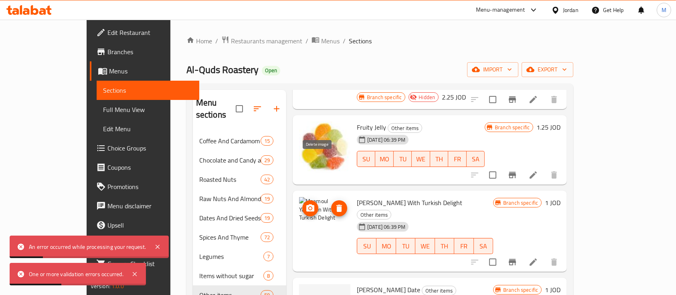
click at [336, 204] on icon "delete image" at bounding box center [339, 207] width 6 height 7
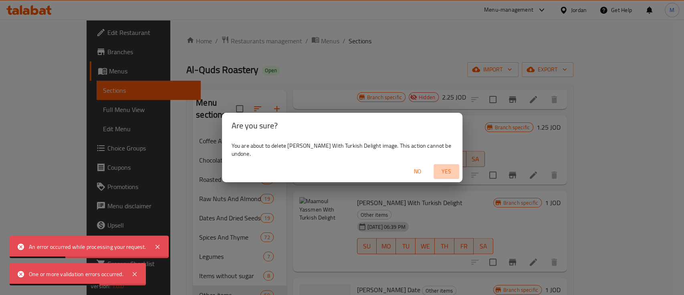
click at [441, 169] on span "Yes" at bounding box center [446, 171] width 19 height 10
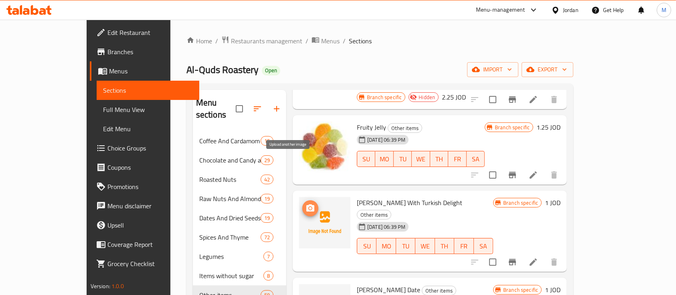
click at [302, 203] on span "upload picture" at bounding box center [310, 208] width 16 height 10
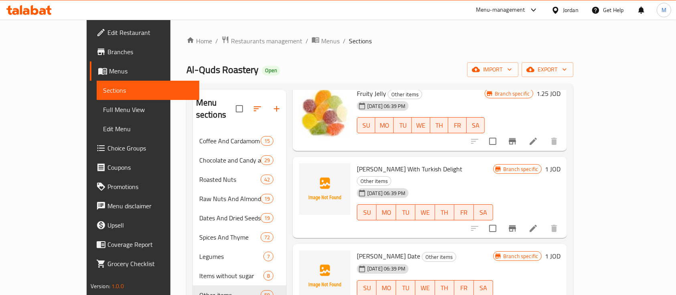
scroll to position [641, 0]
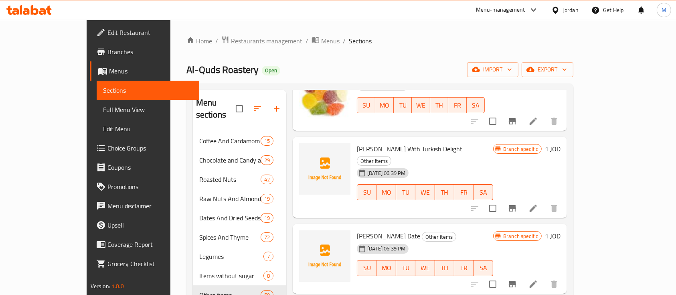
click at [466, 227] on div "Mamoul Yassmen Date Other items 31-08-2024 06:39 PM SU MO TU WE TH FR SA" at bounding box center [424, 258] width 143 height 63
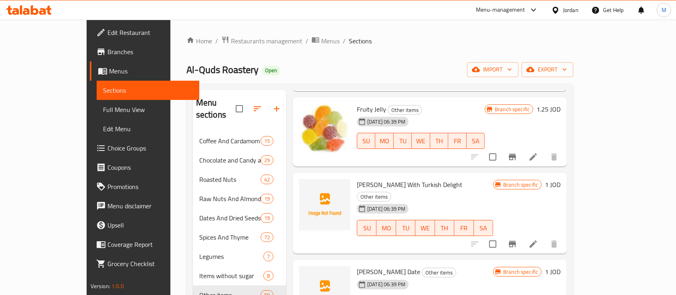
scroll to position [587, 0]
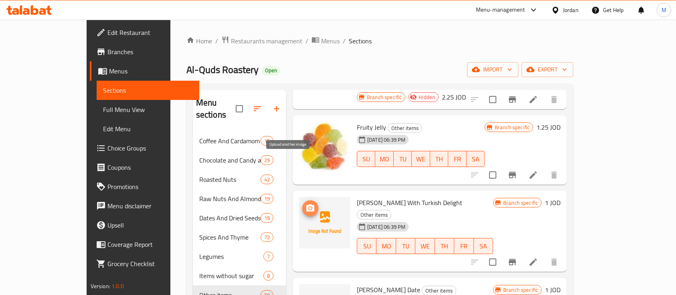
click at [302, 203] on span "upload picture" at bounding box center [310, 208] width 16 height 10
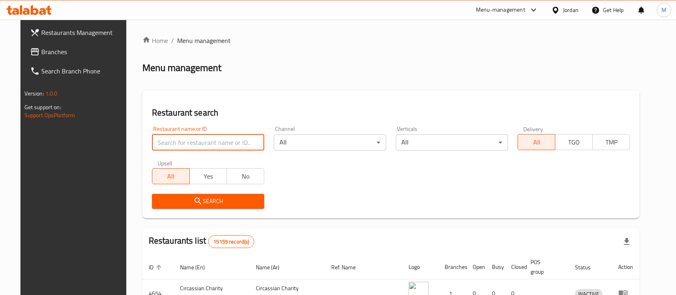
click at [206, 137] on input "search" at bounding box center [208, 142] width 112 height 16
type input "]"
type input "دجاج الخير"
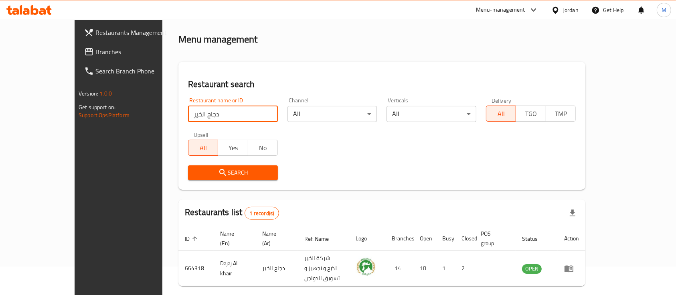
scroll to position [47, 0]
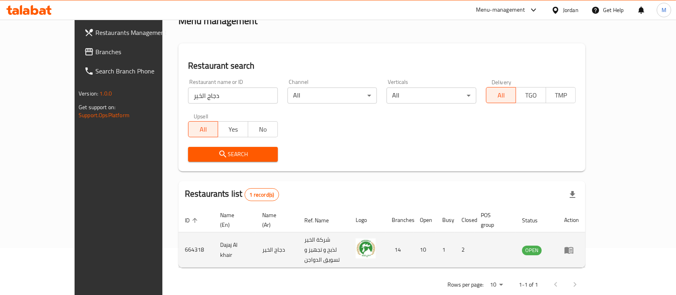
click at [573, 246] on icon "enhanced table" at bounding box center [568, 249] width 9 height 7
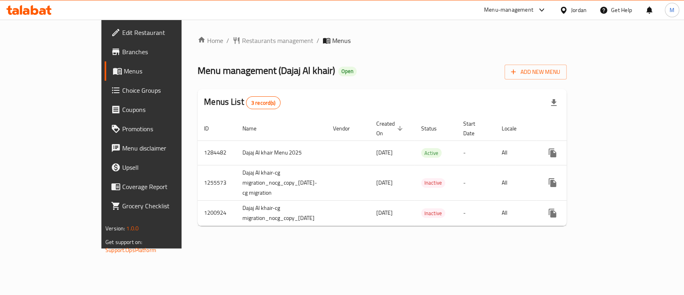
click at [122, 52] on span "Branches" at bounding box center [165, 52] width 87 height 10
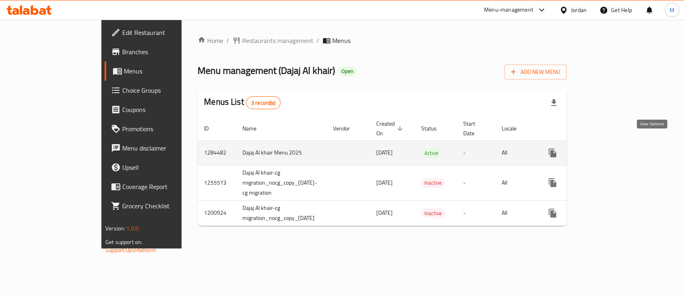
click at [615, 148] on icon "enhanced table" at bounding box center [610, 153] width 10 height 10
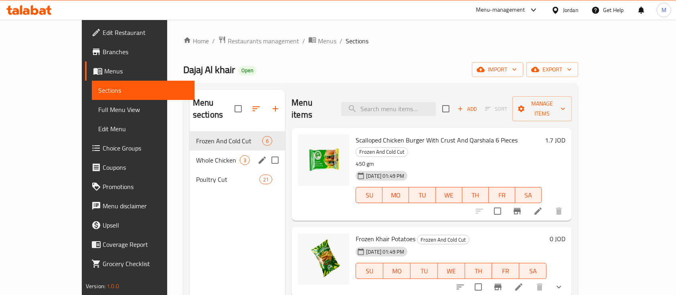
click at [195, 152] on div "Whole Chicken 3" at bounding box center [237, 159] width 95 height 19
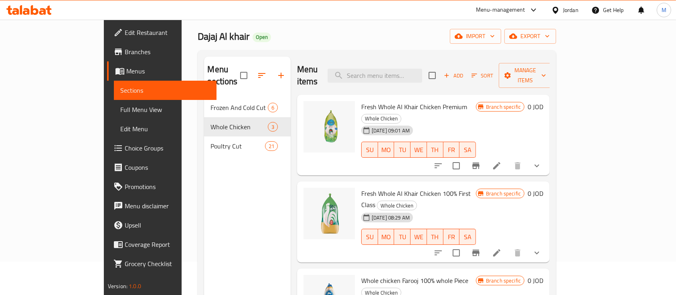
scroll to position [53, 0]
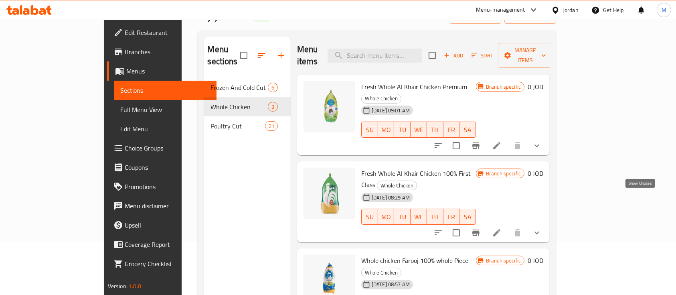
click at [541, 228] on icon "show more" at bounding box center [537, 233] width 10 height 10
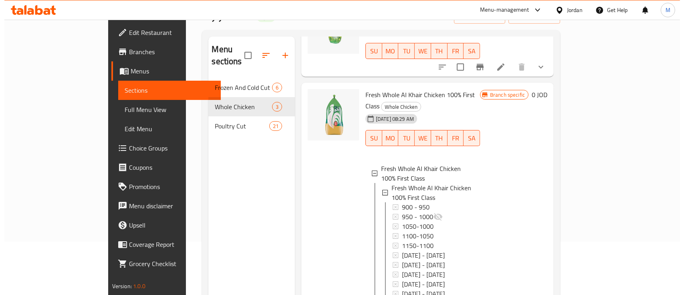
scroll to position [107, 0]
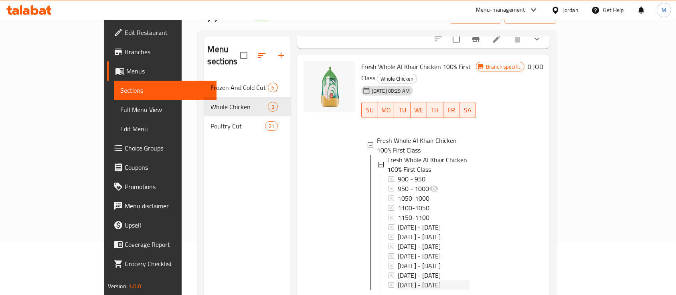
click at [424, 280] on div "1500 - 1550" at bounding box center [433, 285] width 72 height 10
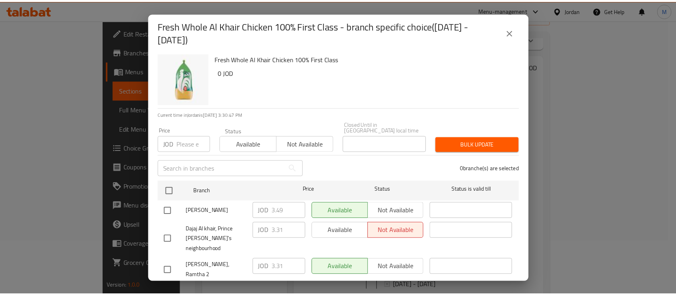
scroll to position [0, 0]
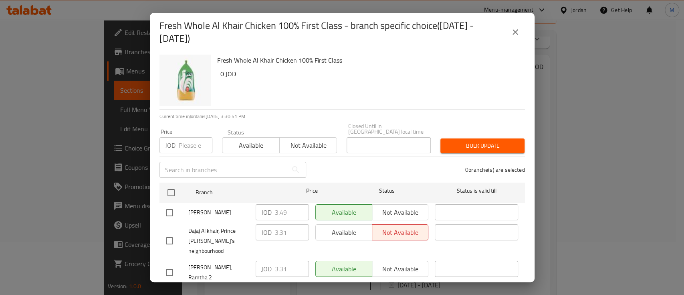
click at [510, 27] on icon "close" at bounding box center [515, 32] width 10 height 10
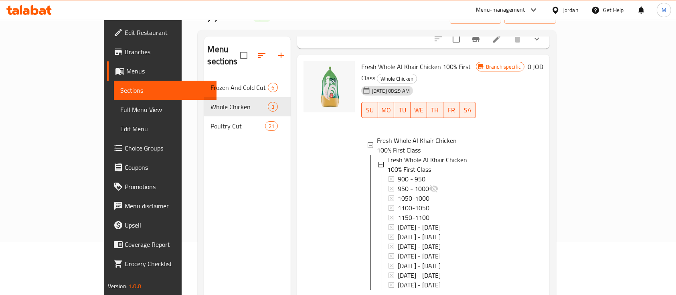
click at [415, 280] on div "1500 - 1550" at bounding box center [433, 285] width 72 height 10
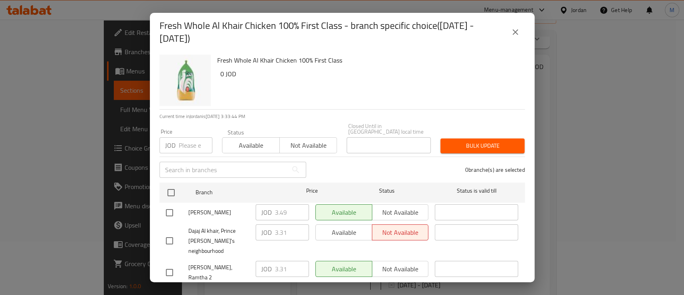
click at [510, 29] on button "close" at bounding box center [515, 31] width 19 height 19
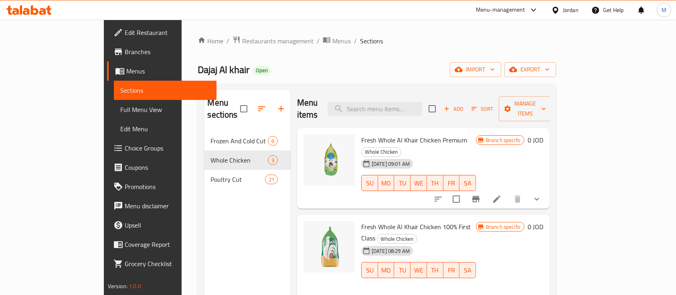
click at [125, 56] on span "Branches" at bounding box center [168, 52] width 86 height 10
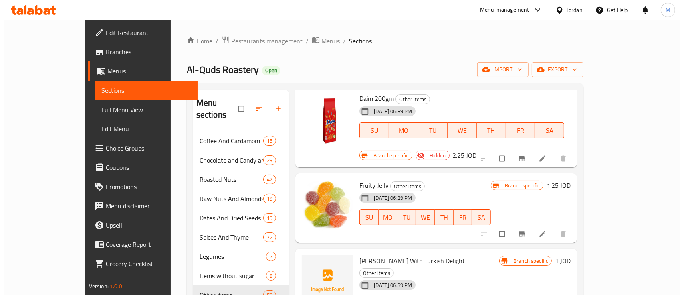
scroll to position [587, 0]
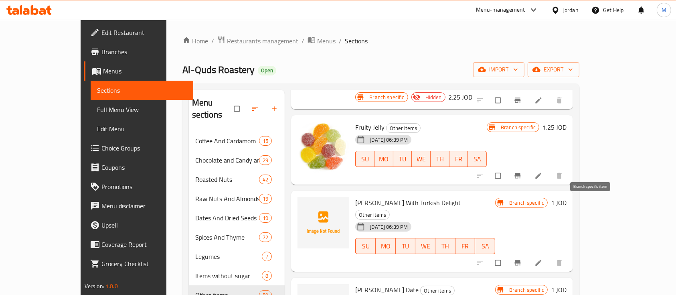
click at [523, 258] on span "Branch-specific-item" at bounding box center [518, 262] width 10 height 8
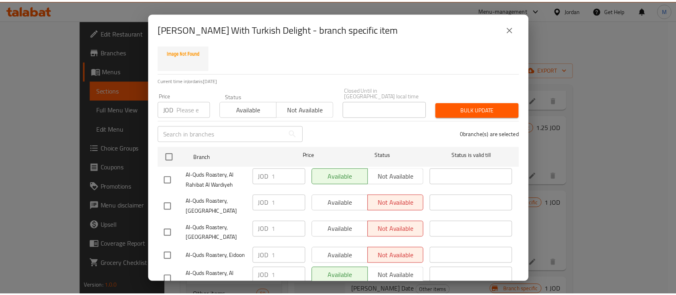
scroll to position [62, 0]
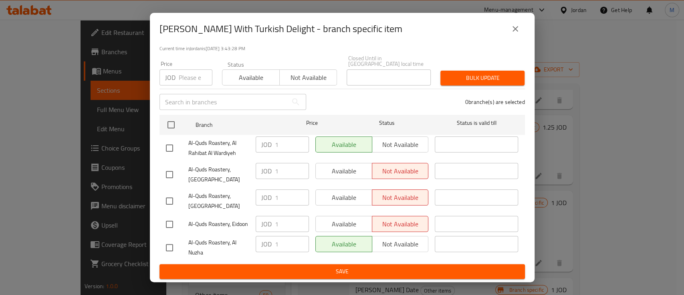
click at [510, 28] on icon "close" at bounding box center [515, 29] width 10 height 10
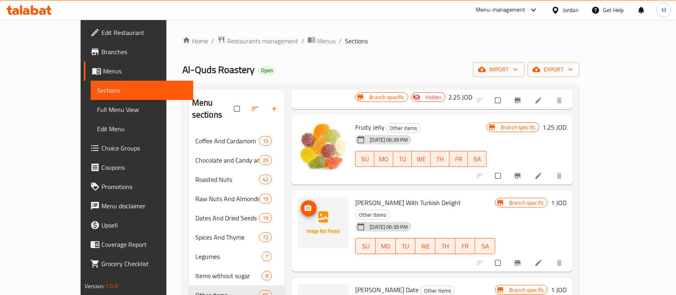
click at [305, 205] on icon "upload picture" at bounding box center [308, 208] width 7 height 6
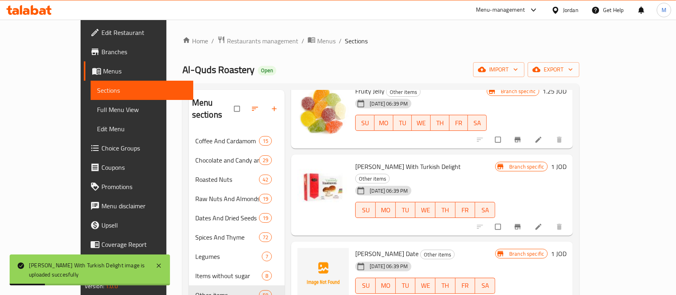
scroll to position [641, 0]
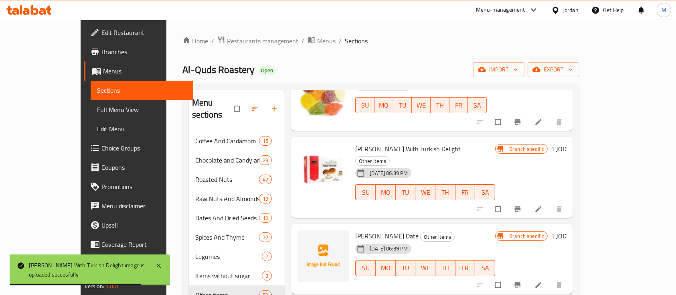
drag, startPoint x: 335, startPoint y: 175, endPoint x: 397, endPoint y: 176, distance: 61.7
click at [397, 230] on span "Mamoul Yassmen Date" at bounding box center [386, 236] width 63 height 12
copy span "Mamoul Yassmen Date"
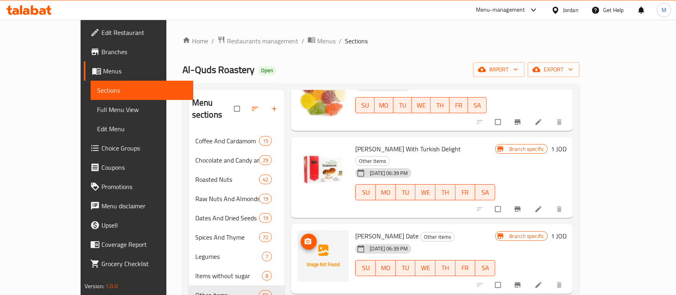
click at [301, 237] on span "upload picture" at bounding box center [309, 241] width 16 height 8
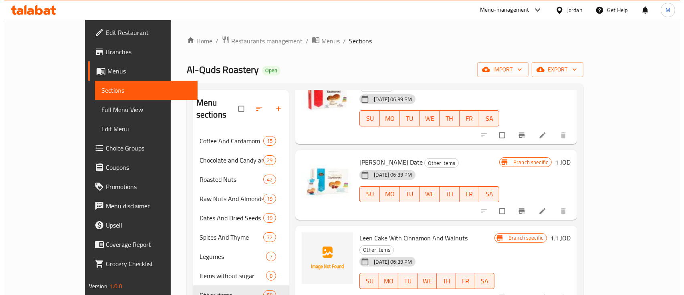
scroll to position [748, 0]
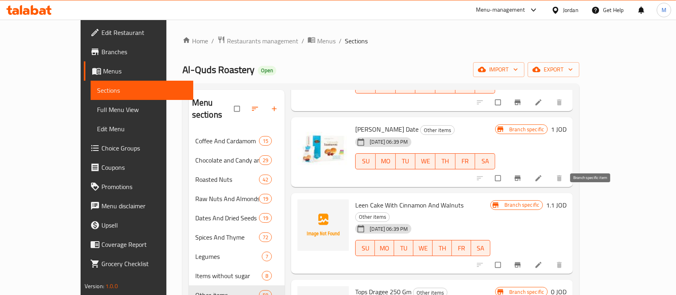
click at [521, 260] on icon "Branch-specific-item" at bounding box center [517, 264] width 8 height 8
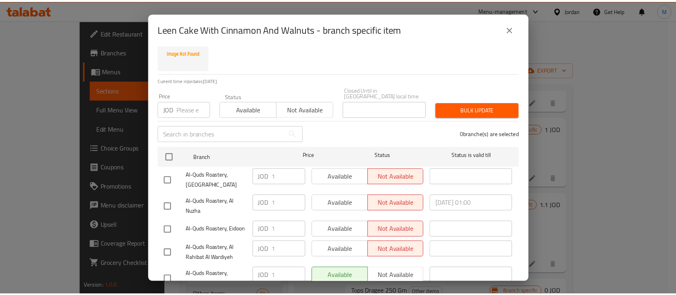
scroll to position [62, 0]
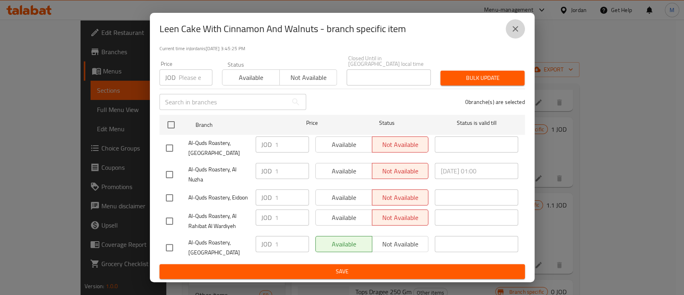
click at [513, 27] on icon "close" at bounding box center [515, 29] width 6 height 6
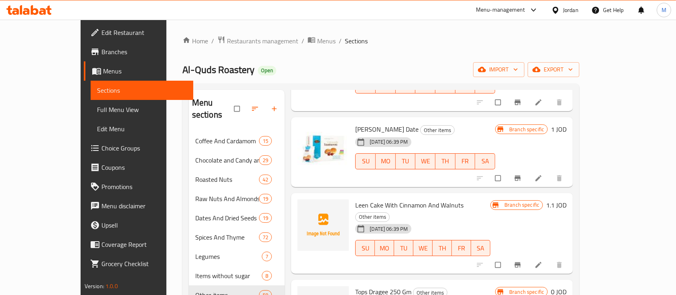
click at [369, 199] on span "Leen Cake With Cinnamon And Walnuts" at bounding box center [409, 205] width 108 height 12
copy h6 "Leen Cake With Cinnamon And Walnuts"
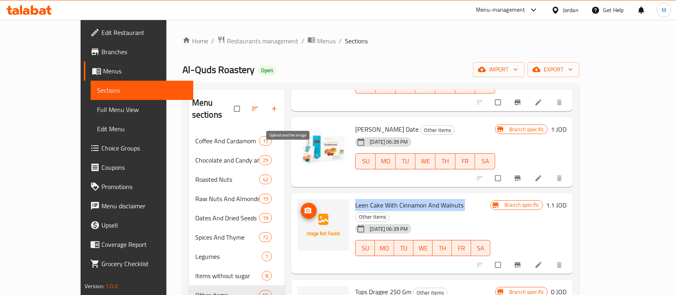
click at [301, 206] on span "upload picture" at bounding box center [309, 210] width 16 height 8
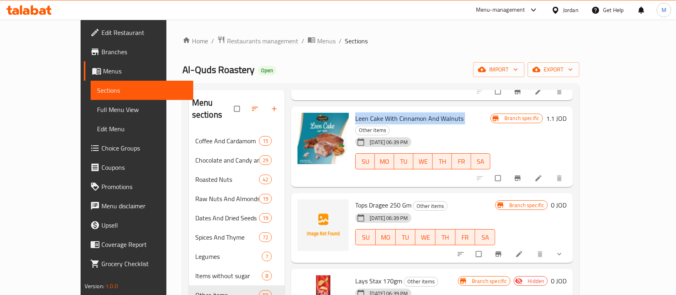
scroll to position [855, 0]
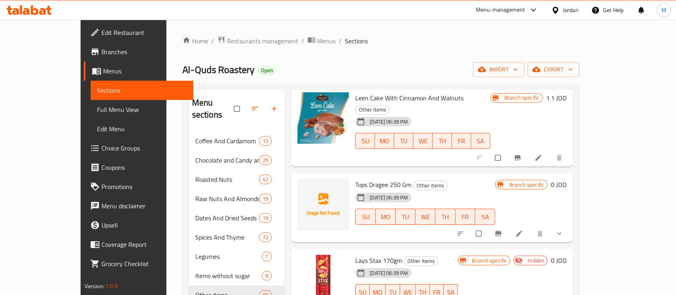
click at [355, 178] on span "Tops Dragee 250 Gm" at bounding box center [383, 184] width 56 height 12
copy h6 "Tops Dragee 250 Gm"
click at [305, 187] on icon "upload picture" at bounding box center [308, 190] width 7 height 6
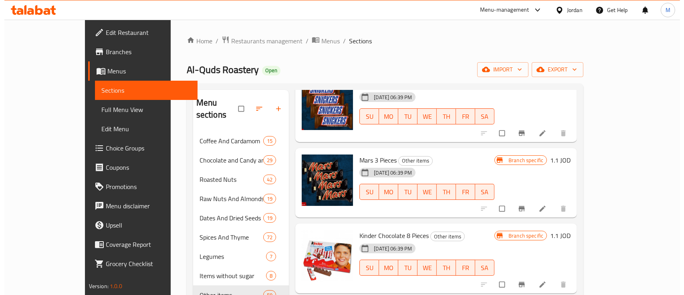
scroll to position [2992, 0]
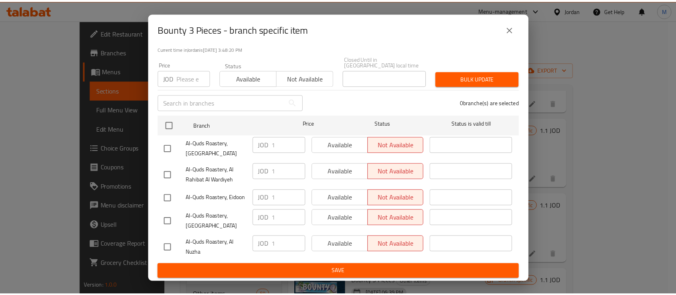
scroll to position [62, 0]
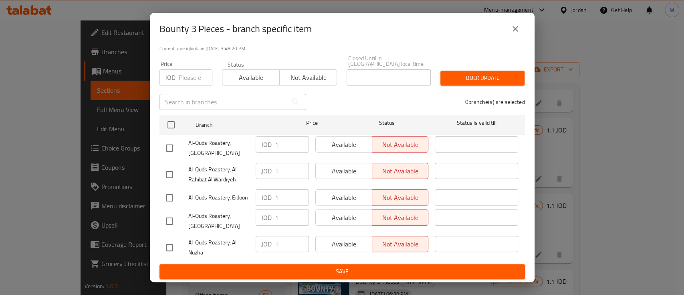
click at [513, 21] on button "close" at bounding box center [515, 28] width 19 height 19
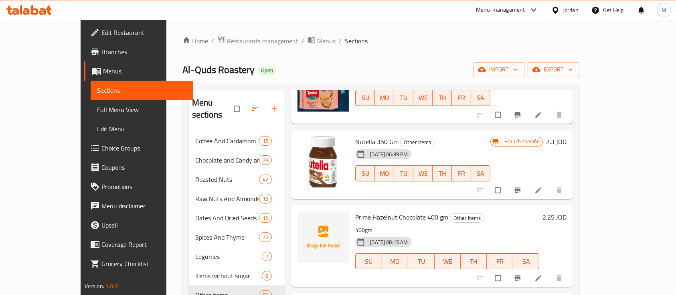
scroll to position [4060, 0]
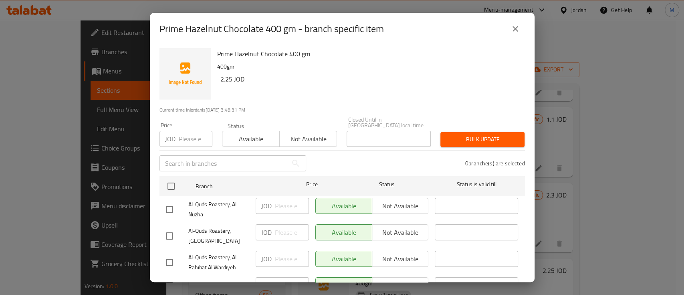
click at [513, 34] on button "close" at bounding box center [515, 28] width 19 height 19
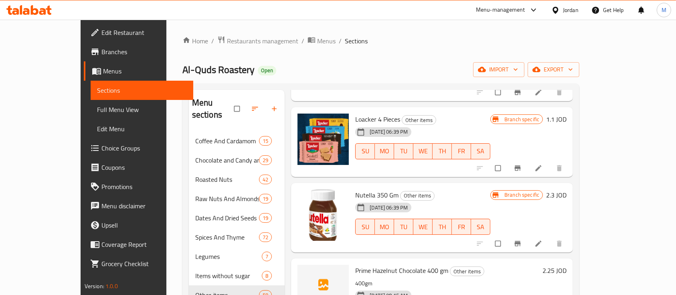
click at [355, 264] on span "Prime Hazelnut Chocolate 400 gm" at bounding box center [401, 270] width 93 height 12
copy h6 "Prime Hazelnut Chocolate 400 gm"
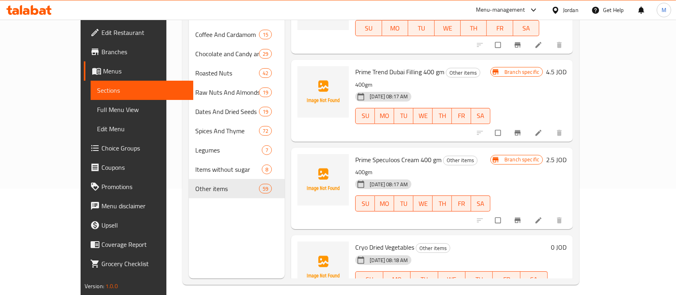
scroll to position [107, 0]
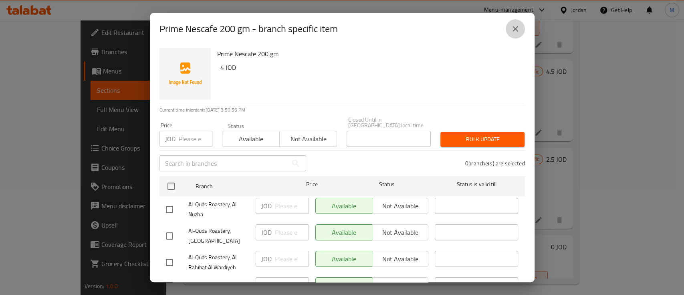
click at [513, 34] on button "close" at bounding box center [515, 28] width 19 height 19
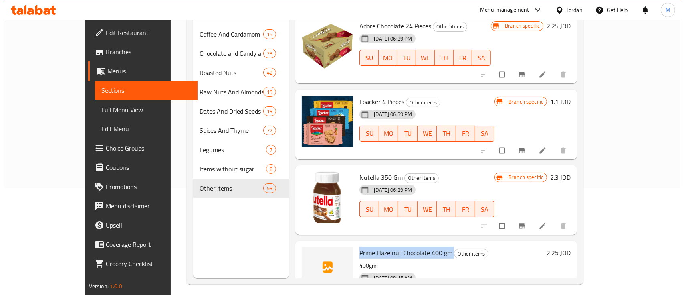
scroll to position [3954, 0]
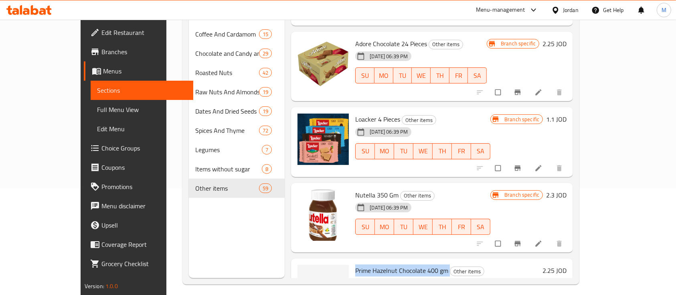
click at [520, 241] on icon "Branch-specific-item" at bounding box center [517, 243] width 6 height 5
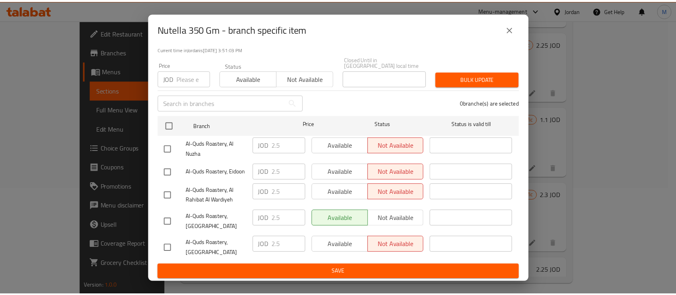
scroll to position [62, 0]
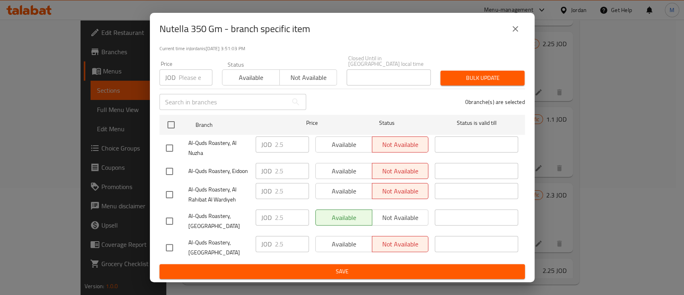
click at [514, 28] on icon "close" at bounding box center [515, 29] width 6 height 6
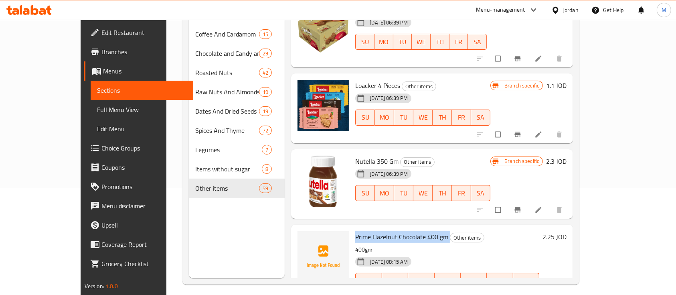
scroll to position [4007, 0]
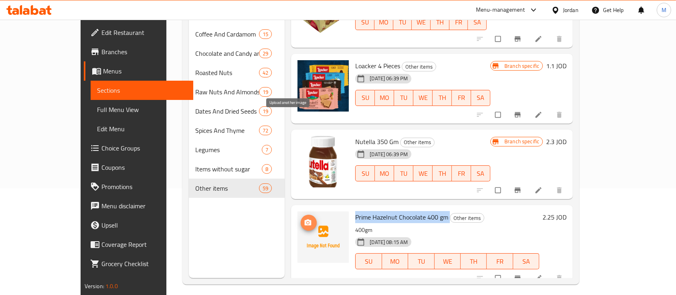
click at [305, 219] on icon "upload picture" at bounding box center [308, 222] width 7 height 6
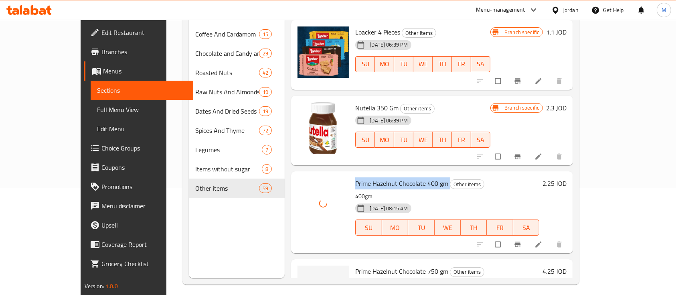
scroll to position [4061, 0]
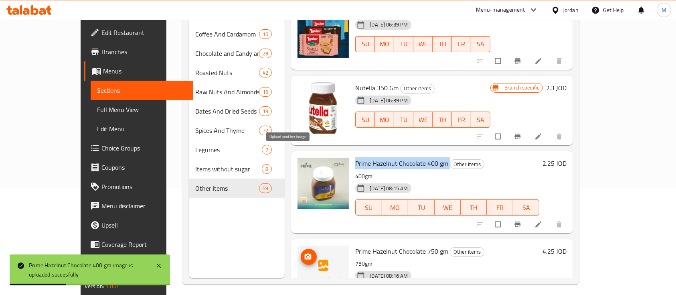
click at [304, 252] on icon "upload picture" at bounding box center [308, 256] width 8 height 8
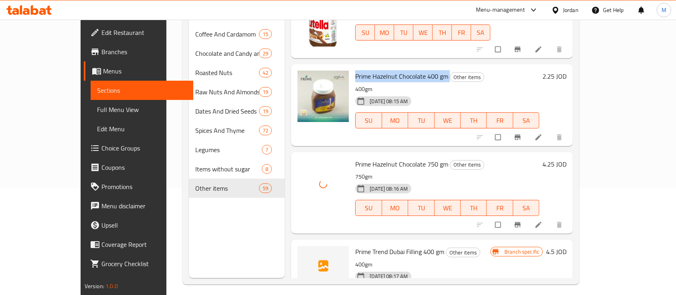
scroll to position [4167, 0]
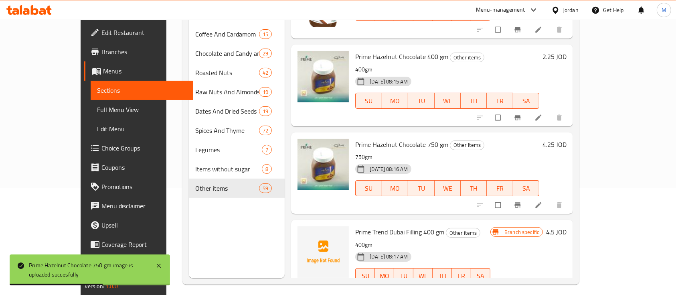
click at [368, 226] on span "Prime Trend Dubai Filling 400 gm" at bounding box center [399, 232] width 89 height 12
copy h6 "Prime Trend Dubai Filling 400 gm"
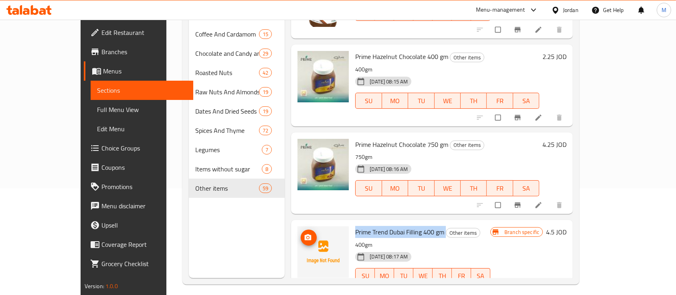
click at [304, 233] on icon "upload picture" at bounding box center [308, 237] width 8 height 8
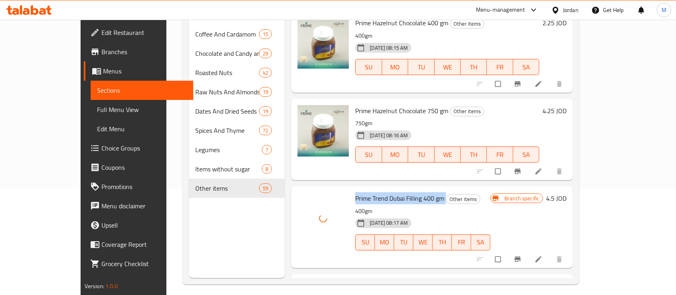
scroll to position [4221, 0]
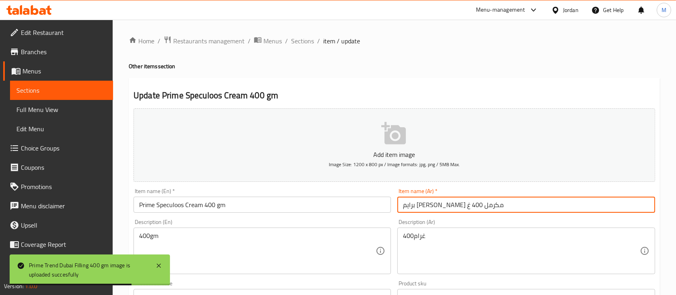
drag, startPoint x: 445, startPoint y: 206, endPoint x: 423, endPoint y: 206, distance: 21.6
click at [423, 206] on input "برايم كريما بسكويت مكرمل 400 غ" at bounding box center [525, 204] width 257 height 16
click at [449, 206] on input "برايم كريما بسكويت مكرمل 400 غ" at bounding box center [525, 204] width 257 height 16
click at [306, 42] on span "Sections" at bounding box center [302, 41] width 23 height 10
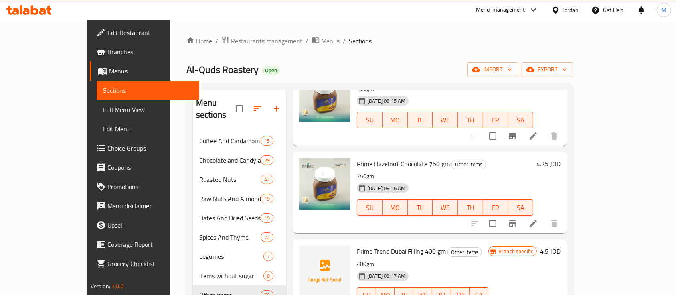
scroll to position [4274, 0]
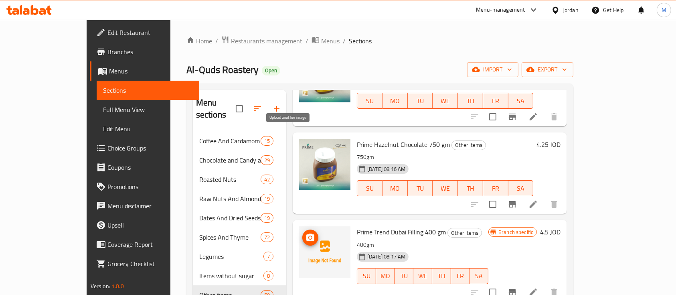
click at [305, 232] on icon "upload picture" at bounding box center [310, 237] width 10 height 10
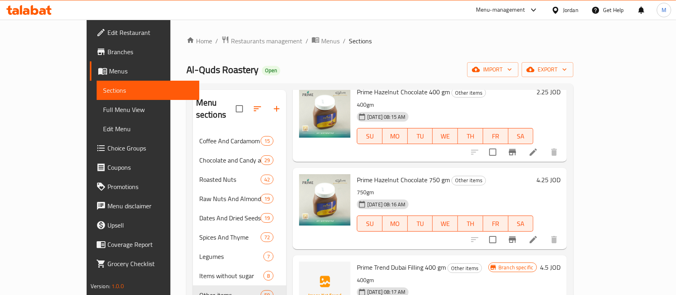
scroll to position [4220, 0]
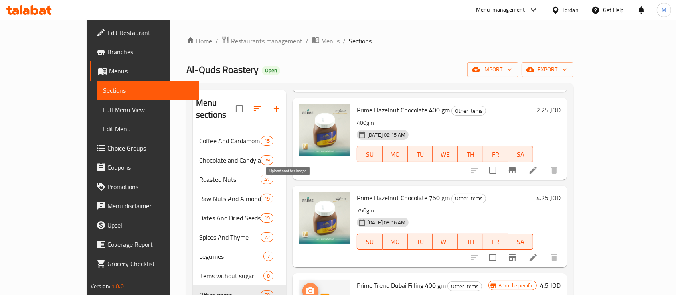
click at [302, 286] on span "upload picture" at bounding box center [310, 291] width 16 height 10
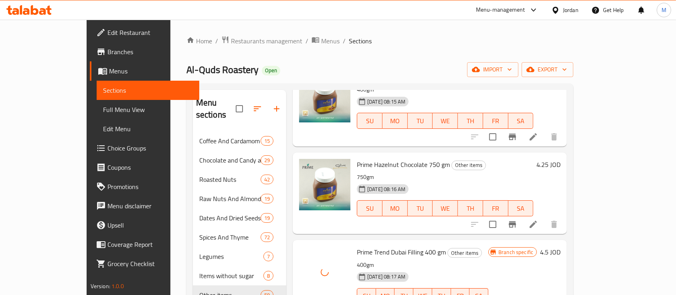
scroll to position [4274, 0]
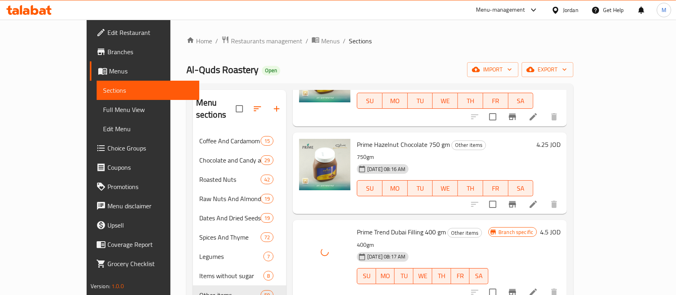
copy h6 "Prime Speculoos Cream 400 gm"
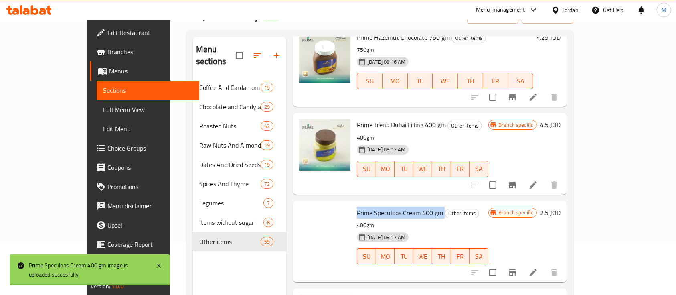
scroll to position [107, 0]
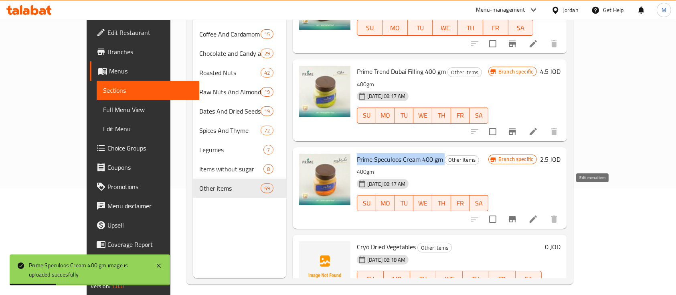
click at [518, 290] on icon at bounding box center [514, 295] width 10 height 10
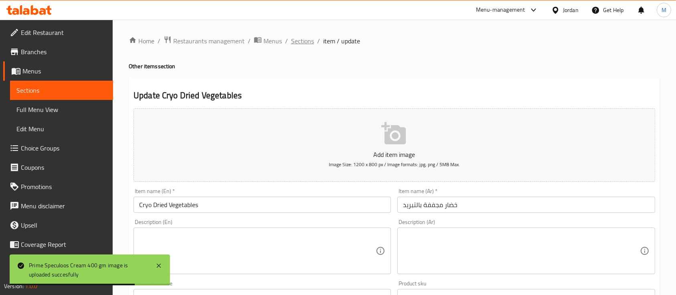
click at [308, 42] on span "Sections" at bounding box center [302, 41] width 23 height 10
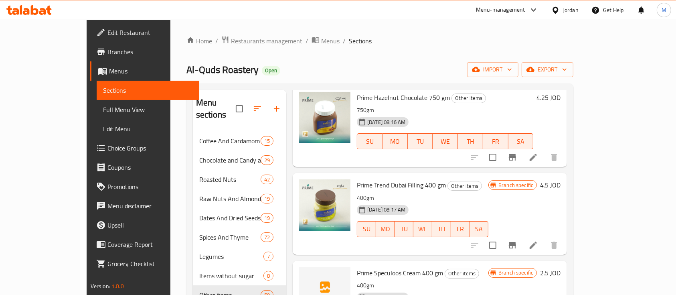
scroll to position [4327, 0]
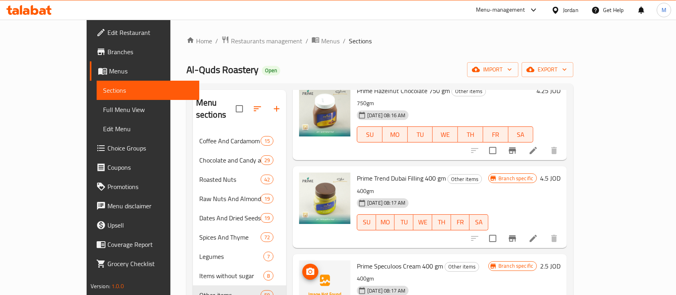
click at [306, 267] on icon "upload picture" at bounding box center [310, 270] width 8 height 7
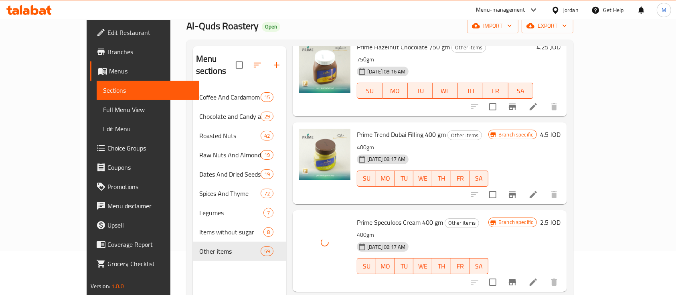
scroll to position [107, 0]
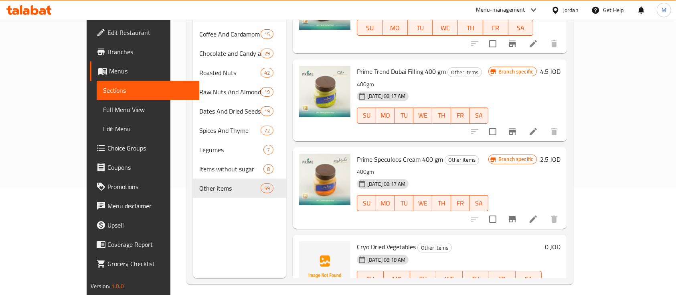
copy h6 "Prime Nescafe 200 gm"
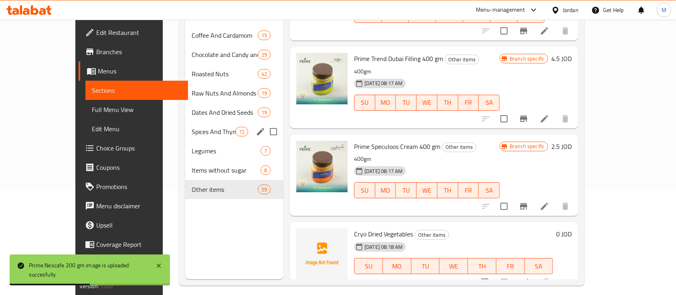
scroll to position [58, 0]
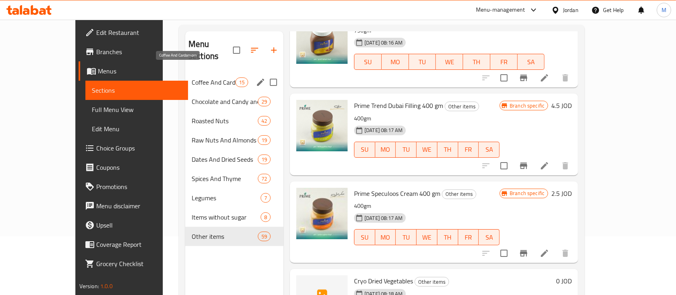
click at [192, 77] on span "Coffee And Cardamom" at bounding box center [214, 82] width 44 height 10
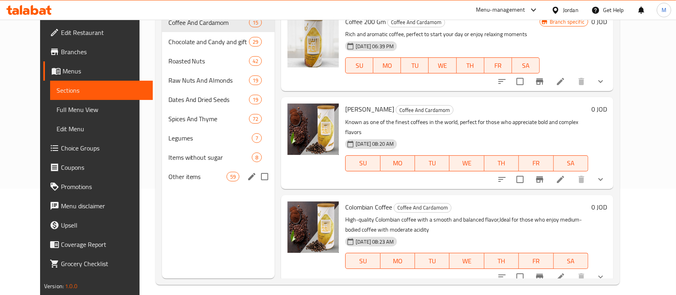
scroll to position [107, 0]
click at [182, 178] on span "Other items" at bounding box center [197, 176] width 58 height 10
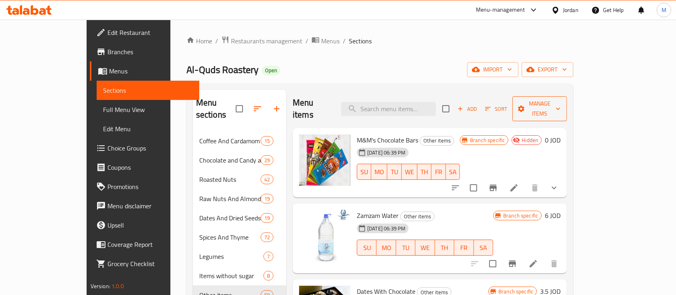
click at [561, 104] on span "Manage items" at bounding box center [539, 109] width 42 height 20
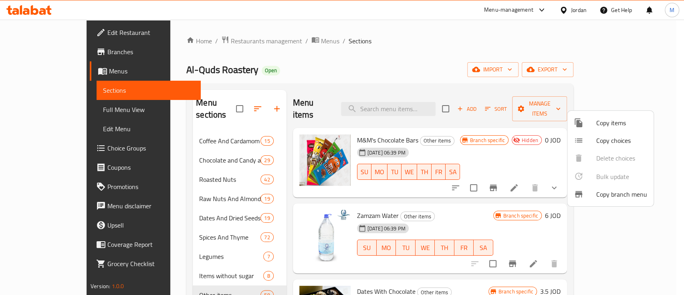
click at [567, 104] on div at bounding box center [342, 147] width 684 height 295
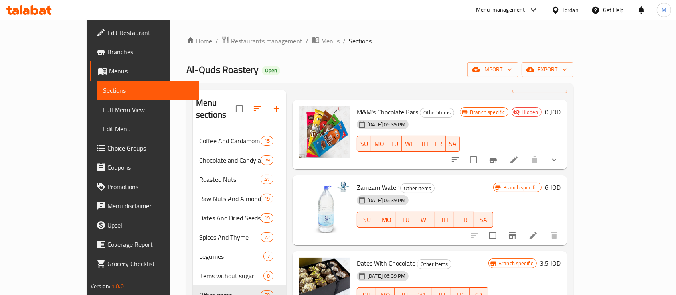
scroll to position [214, 0]
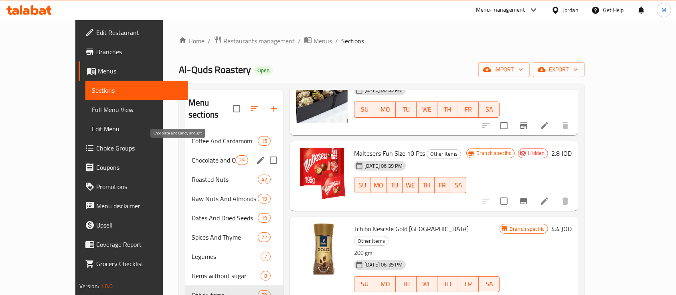
click at [202, 155] on span "Chocolate and Candy and gift" at bounding box center [214, 160] width 44 height 10
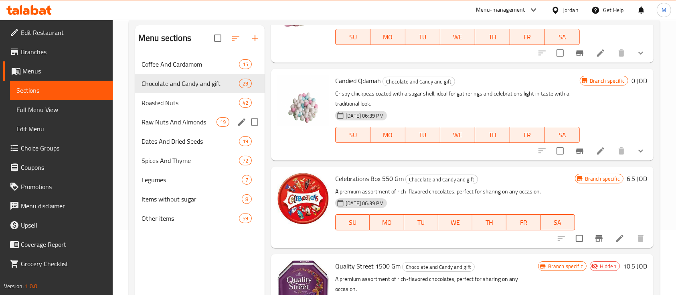
scroll to position [107, 0]
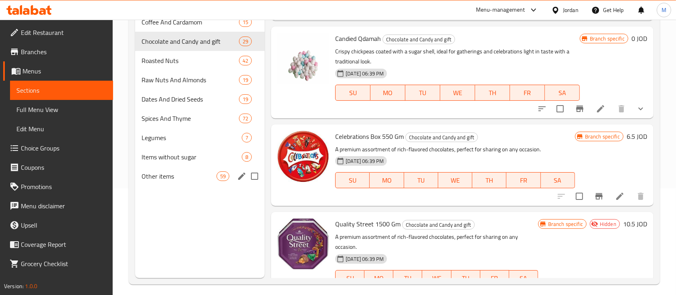
click at [190, 176] on span "Other items" at bounding box center [178, 176] width 75 height 10
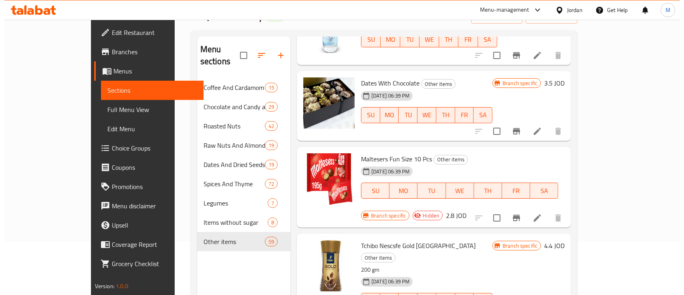
scroll to position [160, 0]
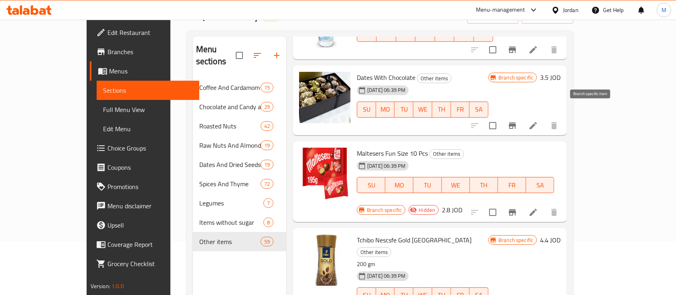
click at [516, 122] on icon "Branch-specific-item" at bounding box center [511, 125] width 7 height 6
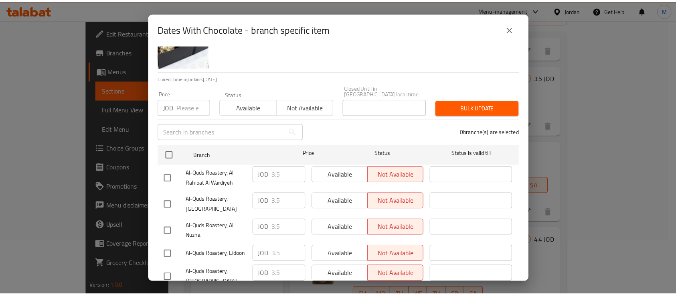
scroll to position [62, 0]
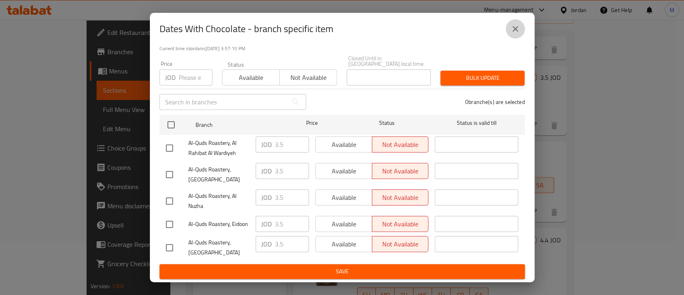
click at [518, 22] on button "close" at bounding box center [515, 28] width 19 height 19
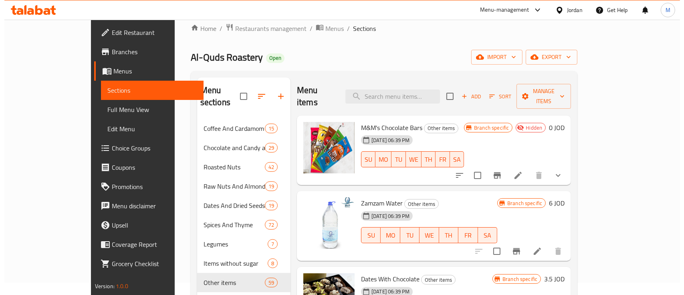
scroll to position [0, 0]
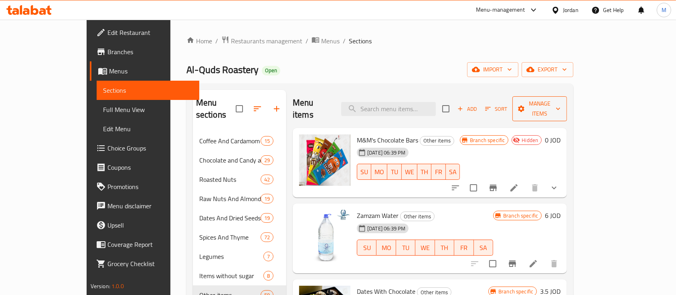
click at [561, 106] on span "Manage items" at bounding box center [539, 109] width 42 height 20
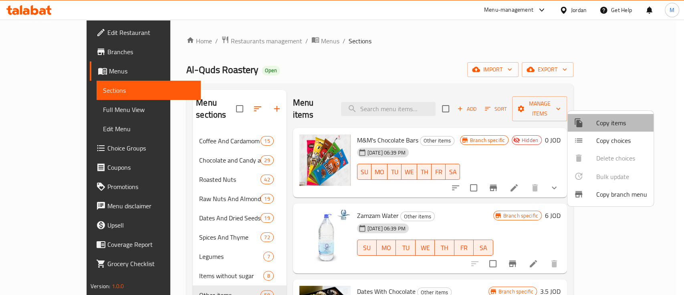
click at [627, 121] on span "Copy items" at bounding box center [621, 123] width 51 height 10
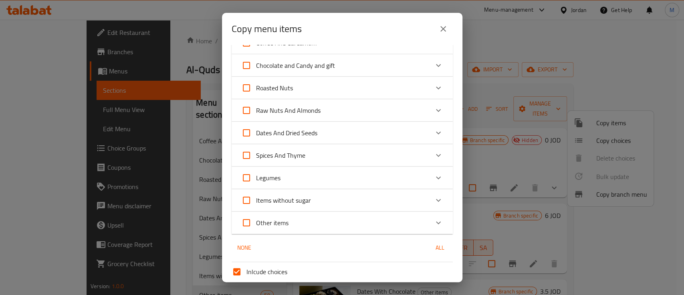
scroll to position [106, 0]
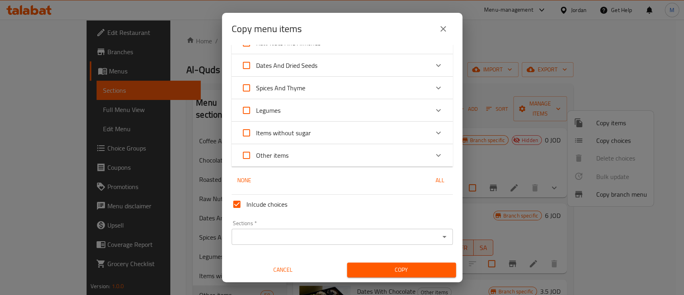
click at [434, 152] on icon "Expand" at bounding box center [439, 155] width 10 height 10
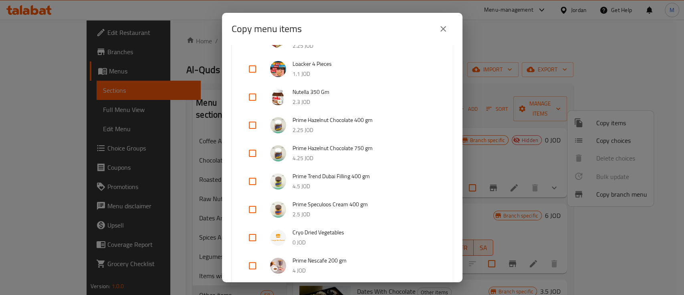
scroll to position [1709, 0]
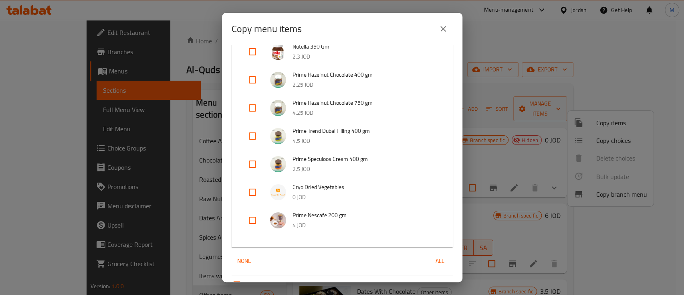
click at [251, 81] on input "checkbox" at bounding box center [252, 79] width 19 height 19
checkbox input "true"
click at [254, 106] on input "checkbox" at bounding box center [252, 107] width 19 height 19
checkbox input "true"
click at [254, 135] on input "checkbox" at bounding box center [252, 135] width 19 height 19
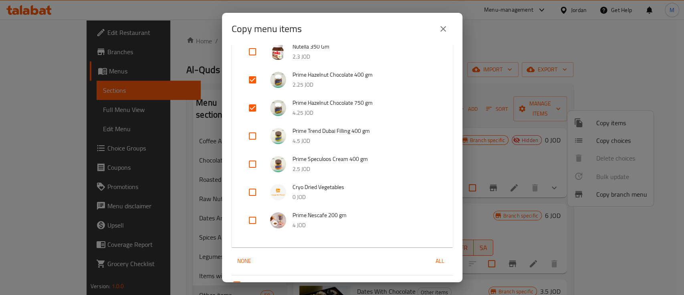
checkbox input "true"
click at [254, 159] on input "checkbox" at bounding box center [252, 163] width 19 height 19
checkbox input "true"
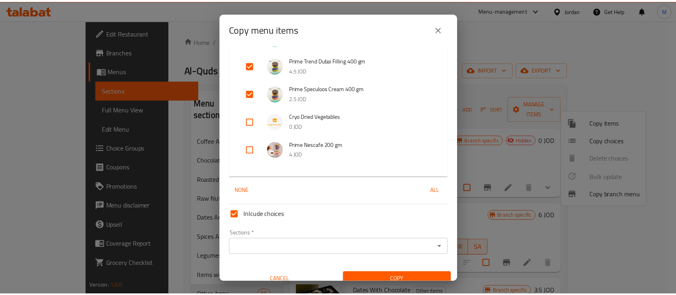
scroll to position [1789, 0]
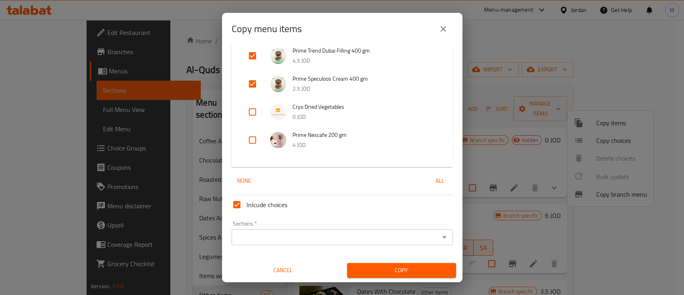
click at [399, 234] on input "Sections   *" at bounding box center [335, 236] width 203 height 11
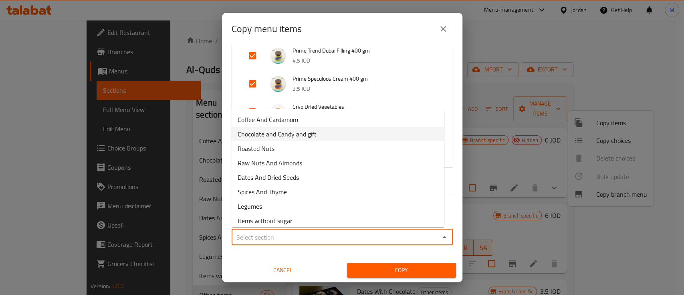
click at [329, 138] on li "Chocolate and Candy and gift" at bounding box center [337, 134] width 213 height 14
type input "Chocolate and Candy and gift"
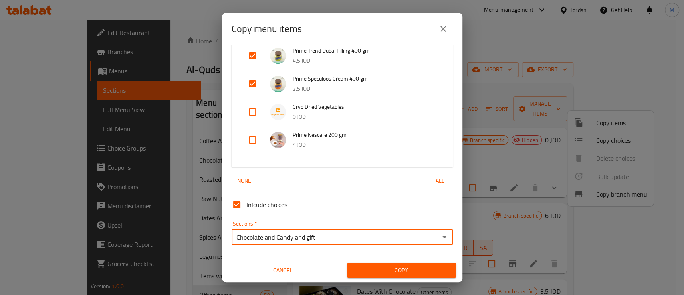
click at [407, 272] on span "Copy" at bounding box center [401, 270] width 96 height 10
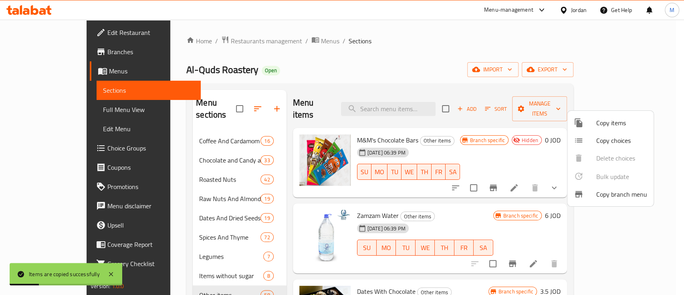
click at [665, 118] on div at bounding box center [342, 147] width 684 height 295
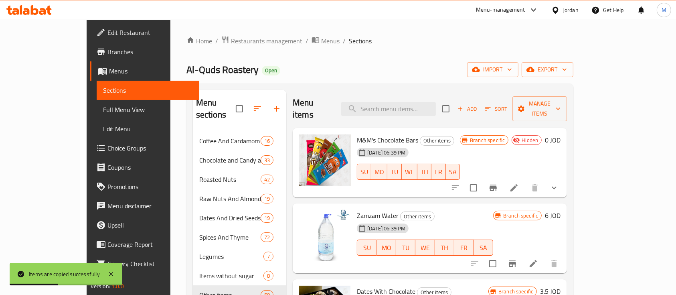
click at [366, 53] on div "Home / Restaurants management / Menus / Sections Al-Quds Roastery Open import e…" at bounding box center [379, 213] width 387 height 355
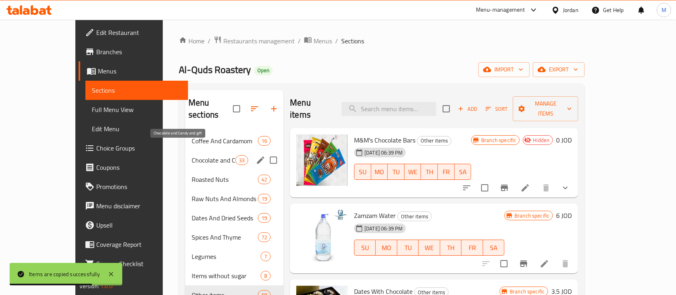
click at [192, 155] on span "Chocolate and Candy and gift" at bounding box center [214, 160] width 44 height 10
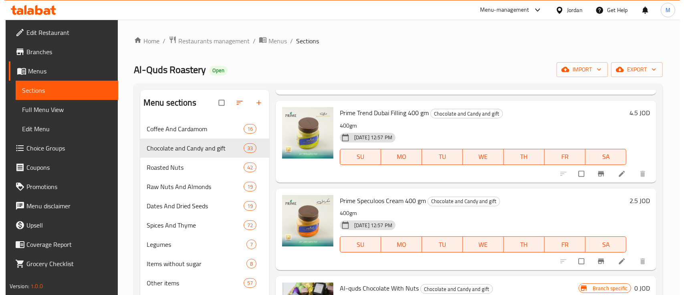
scroll to position [321, 0]
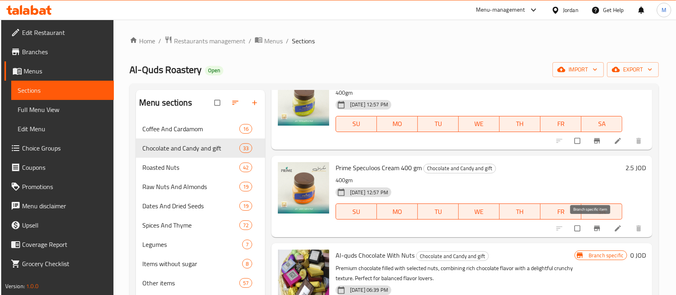
click at [593, 229] on span "Branch-specific-item" at bounding box center [598, 228] width 10 height 8
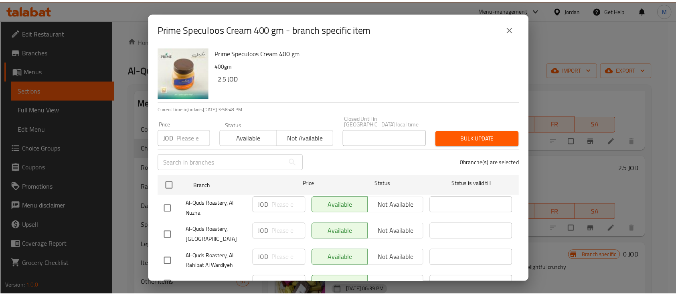
scroll to position [0, 0]
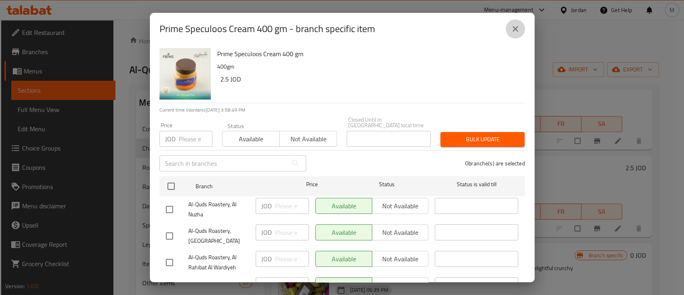
click at [516, 30] on icon "close" at bounding box center [515, 29] width 6 height 6
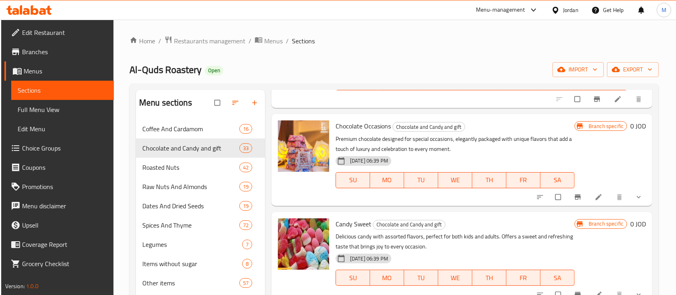
scroll to position [641, 0]
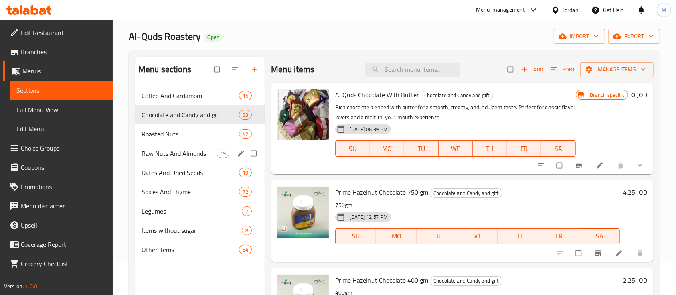
scroll to position [53, 0]
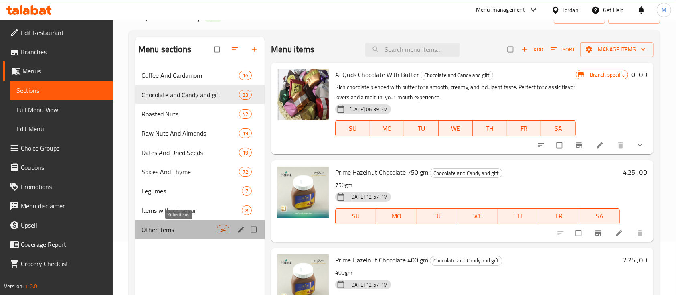
click at [182, 233] on span "Other items" at bounding box center [178, 229] width 75 height 10
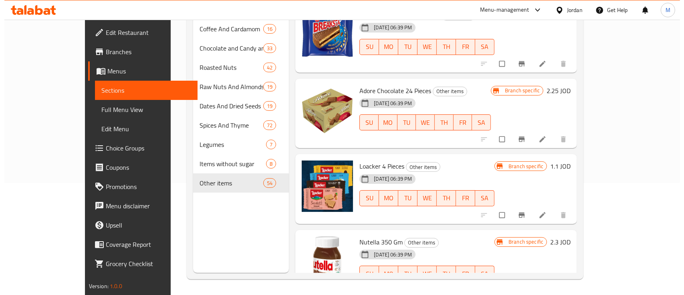
scroll to position [112, 0]
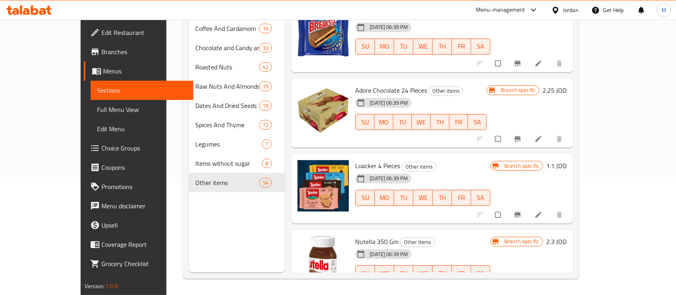
drag, startPoint x: 335, startPoint y: 212, endPoint x: 393, endPoint y: 213, distance: 57.7
copy span "Cryo Dried Vegetables"
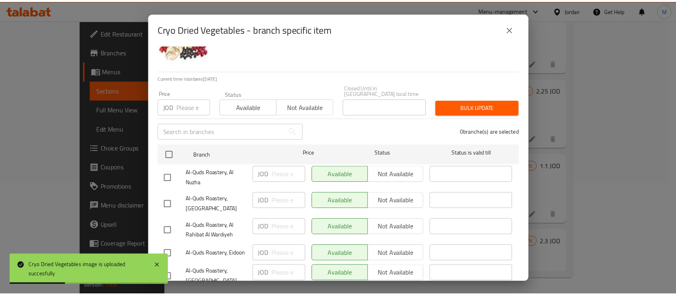
scroll to position [62, 0]
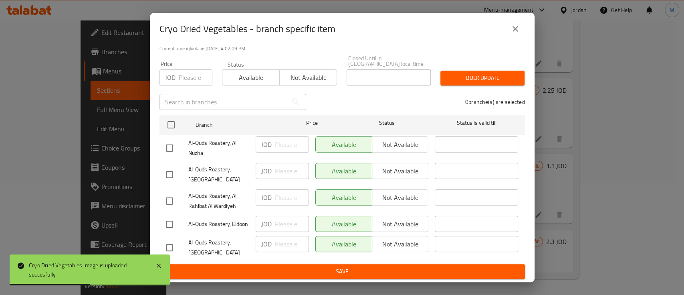
click at [510, 32] on button "close" at bounding box center [515, 28] width 19 height 19
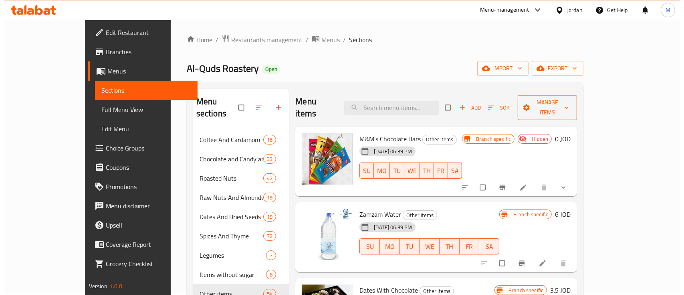
scroll to position [0, 0]
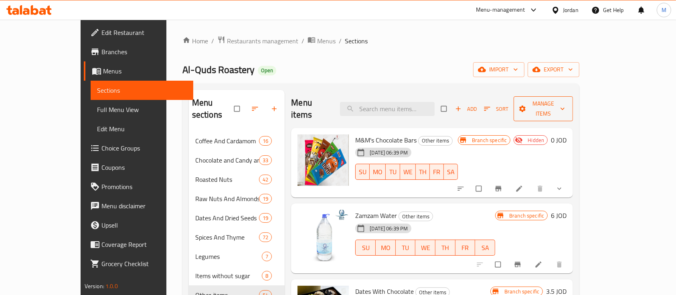
click at [566, 104] on span "Manage items" at bounding box center [543, 109] width 46 height 20
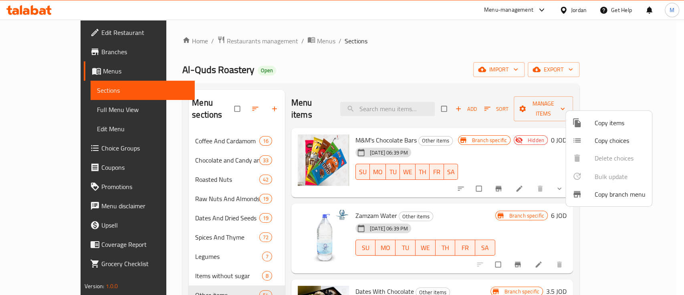
click at [609, 125] on span "Copy items" at bounding box center [620, 123] width 51 height 10
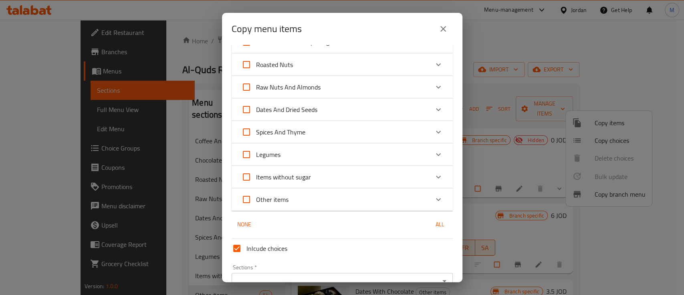
scroll to position [106, 0]
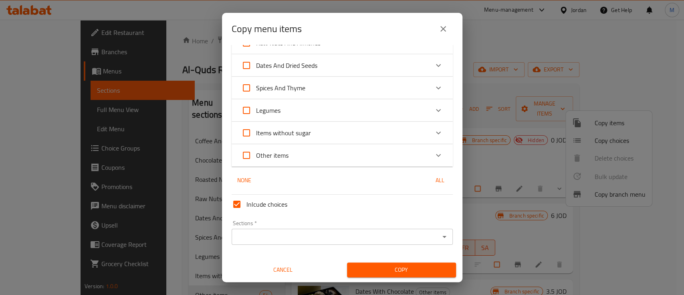
click at [437, 152] on div "Expand" at bounding box center [438, 154] width 19 height 19
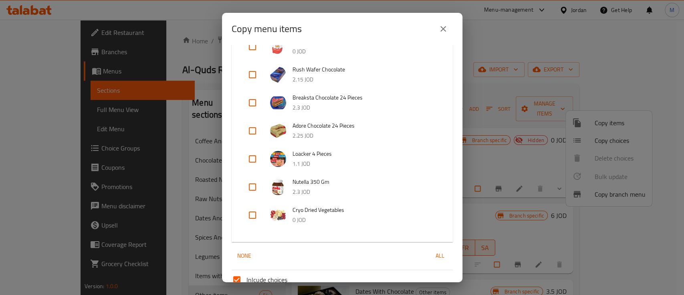
scroll to position [1648, 0]
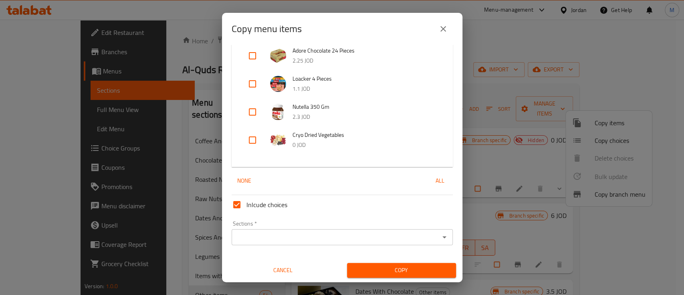
click at [250, 141] on input "checkbox" at bounding box center [252, 139] width 19 height 19
checkbox input "true"
click at [305, 236] on input "Sections   *" at bounding box center [335, 236] width 203 height 11
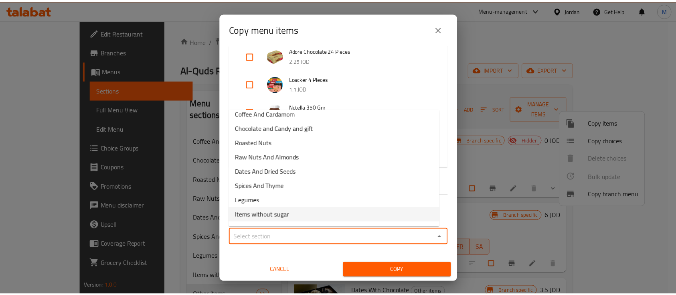
scroll to position [18, 0]
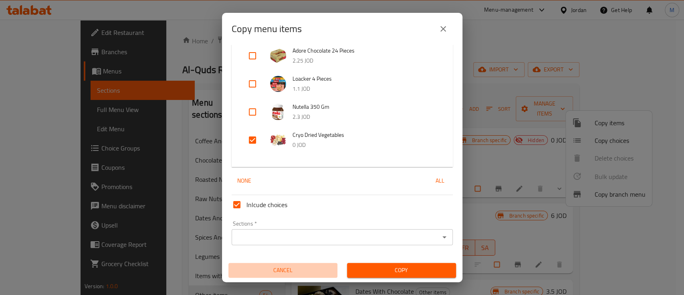
click at [292, 267] on span "Cancel" at bounding box center [283, 270] width 103 height 10
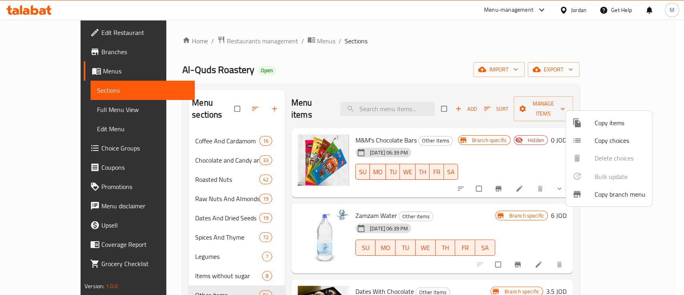
click at [180, 202] on div at bounding box center [342, 147] width 684 height 295
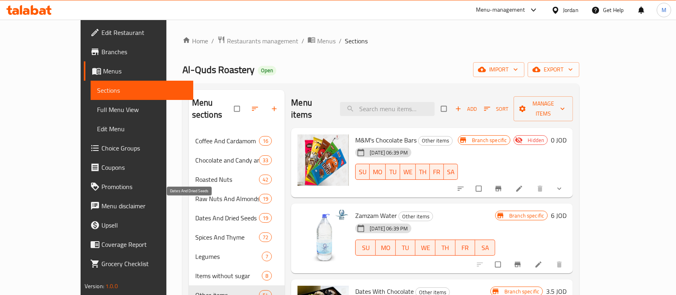
click at [195, 213] on span "Dates And Dried Seeds" at bounding box center [227, 218] width 64 height 10
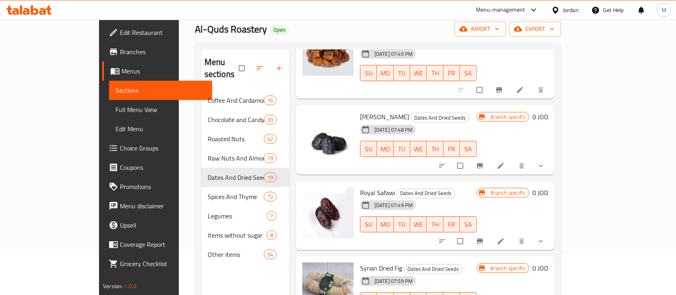
scroll to position [107, 0]
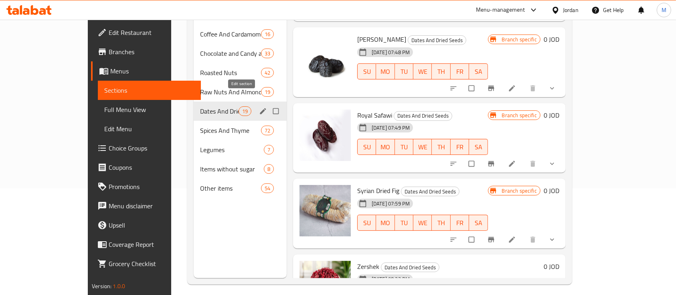
click at [259, 107] on icon "edit" at bounding box center [263, 111] width 8 height 8
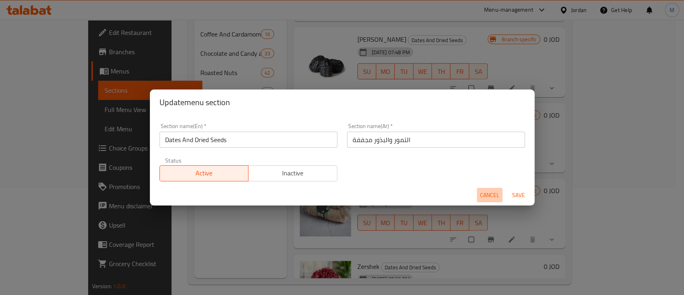
click at [494, 191] on span "Cancel" at bounding box center [489, 195] width 19 height 10
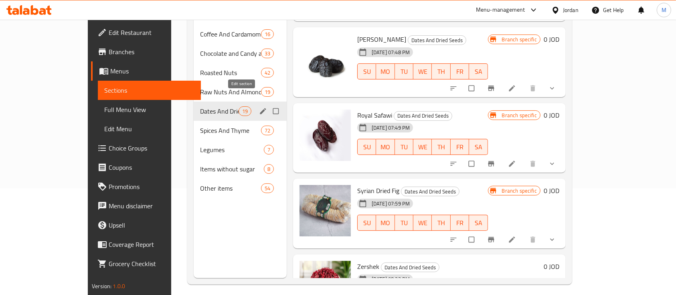
click at [259, 107] on icon "edit" at bounding box center [263, 111] width 8 height 8
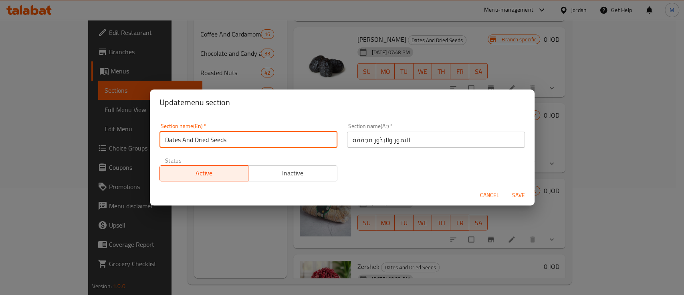
drag, startPoint x: 229, startPoint y: 137, endPoint x: 212, endPoint y: 139, distance: 17.8
click at [212, 139] on input "Dates And Dried Seeds" at bounding box center [248, 139] width 178 height 16
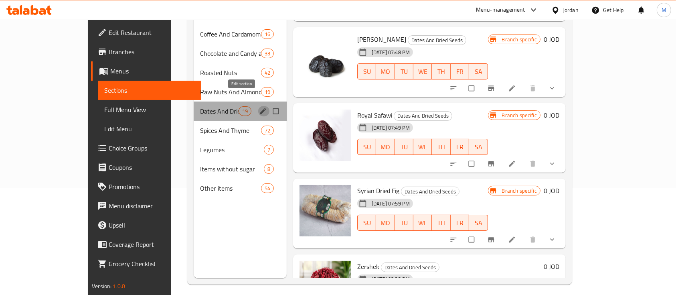
click at [260, 108] on icon "edit" at bounding box center [263, 111] width 6 height 6
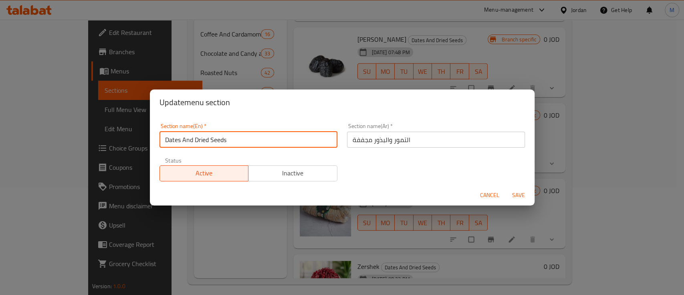
drag, startPoint x: 228, startPoint y: 139, endPoint x: 209, endPoint y: 136, distance: 19.1
click at [209, 136] on input "Dates And Dried Seeds" at bounding box center [248, 139] width 178 height 16
paste input "Fruit"
click at [208, 140] on input "Dates And DriedFruits" at bounding box center [248, 139] width 178 height 16
type input "Dates And Dried Fruits"
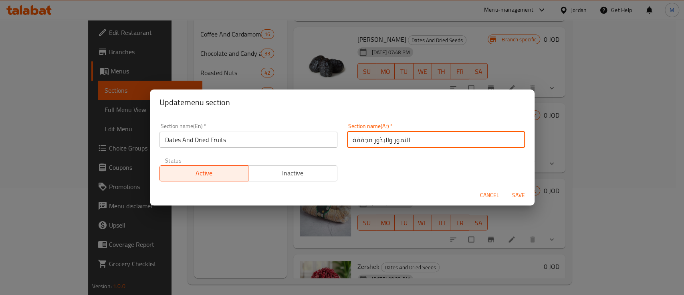
drag, startPoint x: 370, startPoint y: 141, endPoint x: 385, endPoint y: 141, distance: 14.8
click at [385, 141] on input "التمور والبذور مجففة" at bounding box center [436, 139] width 178 height 16
type input "التمور والفواكه مجففة"
click at [519, 195] on span "Save" at bounding box center [518, 195] width 19 height 10
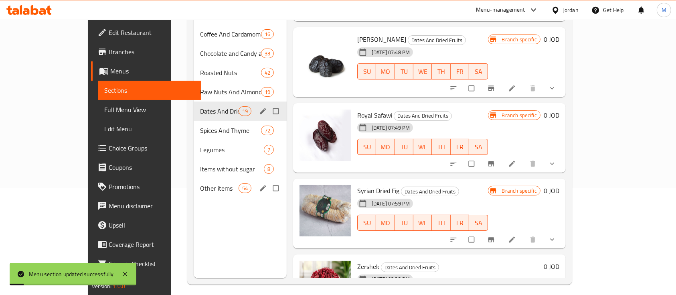
click at [200, 183] on span "Other items" at bounding box center [219, 188] width 38 height 10
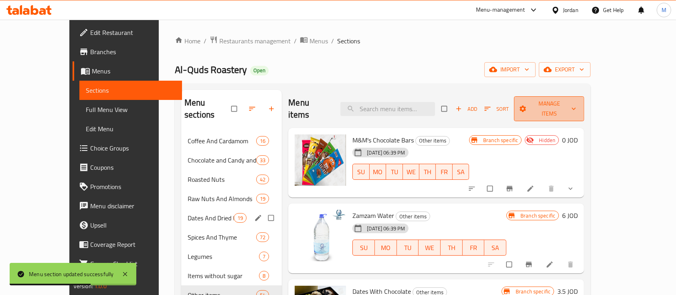
click at [577, 105] on span "Manage items" at bounding box center [548, 109] width 57 height 20
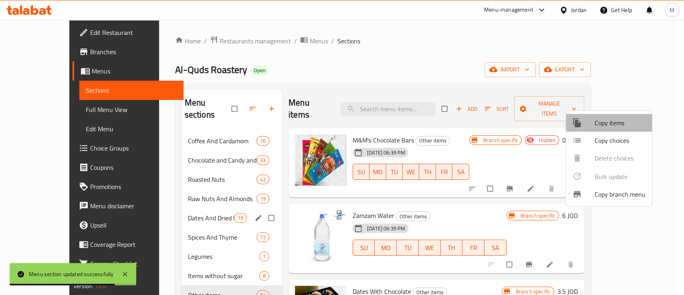
click at [617, 121] on span "Copy items" at bounding box center [620, 123] width 51 height 10
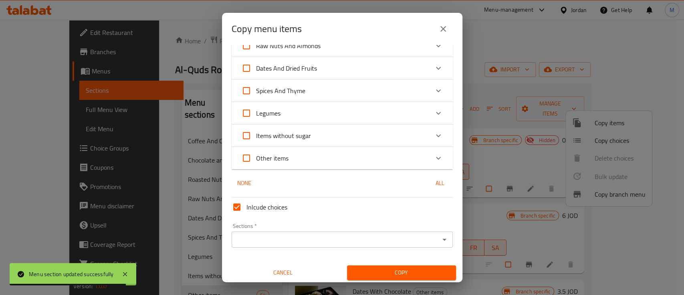
scroll to position [106, 0]
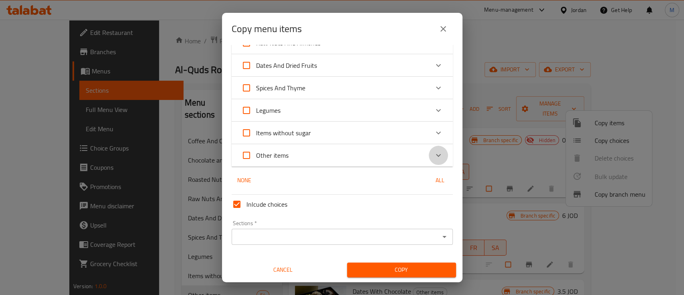
click at [434, 154] on icon "Expand" at bounding box center [439, 155] width 10 height 10
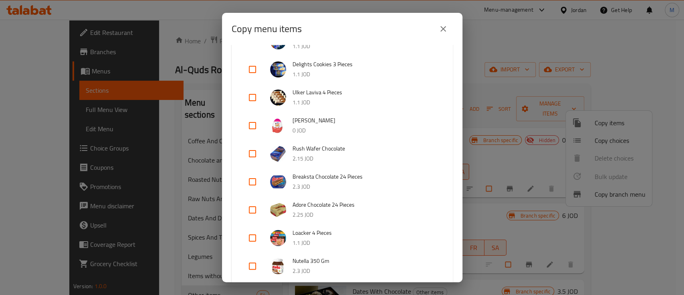
scroll to position [1648, 0]
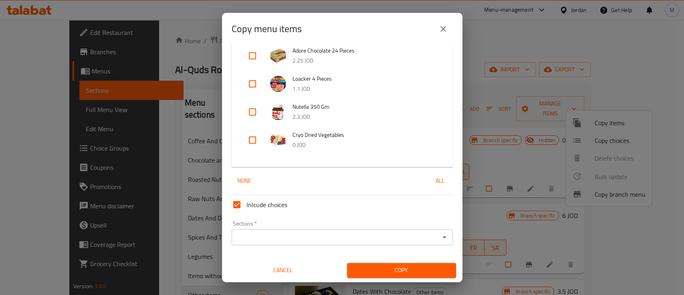
click at [250, 137] on input "checkbox" at bounding box center [252, 139] width 19 height 19
checkbox input "true"
click at [304, 243] on div "Sections *" at bounding box center [342, 237] width 221 height 16
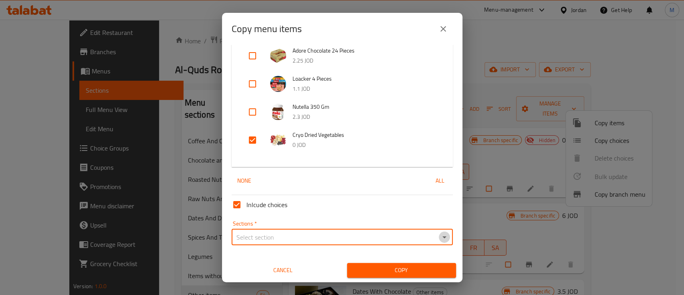
click at [440, 237] on icon "Open" at bounding box center [445, 237] width 10 height 10
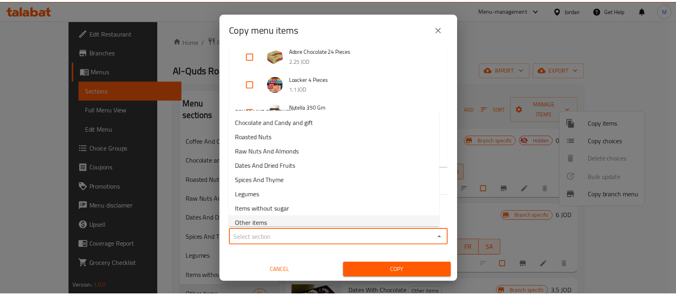
scroll to position [18, 0]
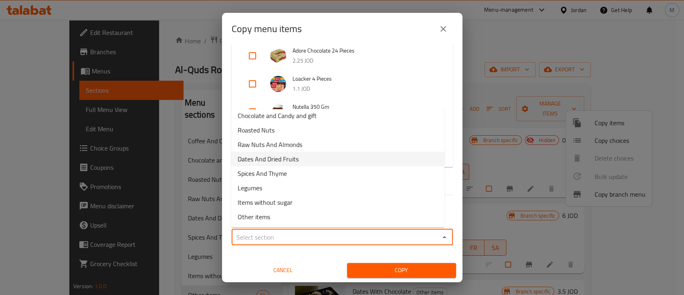
click at [327, 159] on li "Dates And Dried Fruits" at bounding box center [337, 158] width 213 height 14
type input "Dates And Dried Fruits"
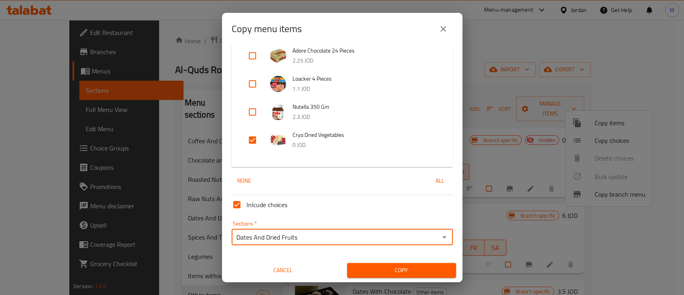
click at [393, 271] on span "Copy" at bounding box center [401, 270] width 96 height 10
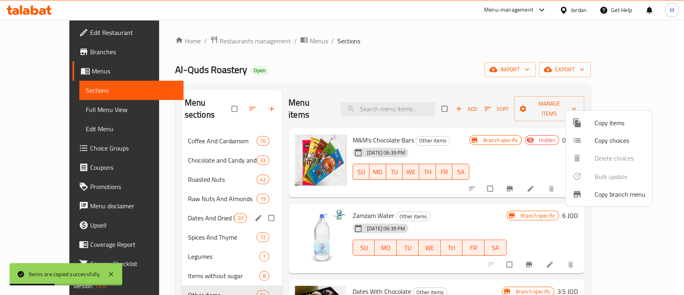
click at [449, 202] on div at bounding box center [342, 147] width 684 height 295
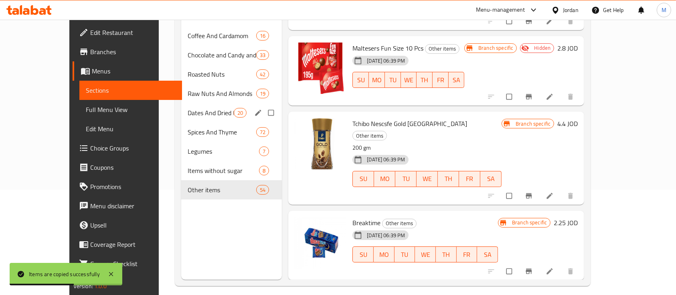
scroll to position [107, 0]
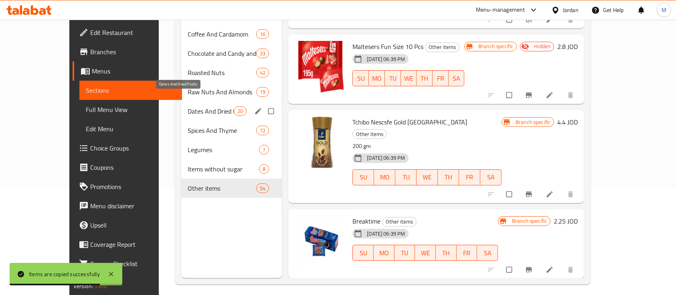
click at [188, 106] on span "Dates And Dried Fruits" at bounding box center [211, 111] width 46 height 10
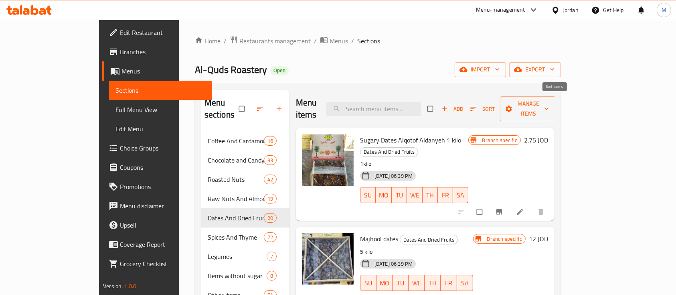
click at [494, 104] on span "Sort" at bounding box center [482, 108] width 24 height 9
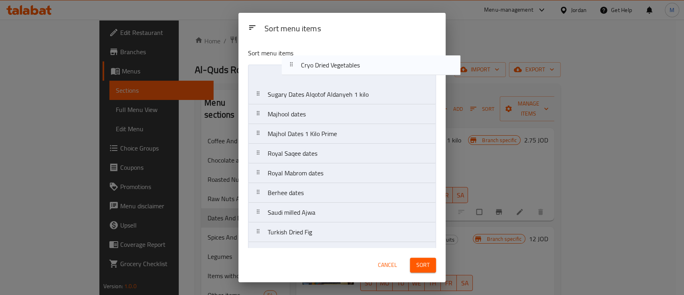
drag, startPoint x: 343, startPoint y: 234, endPoint x: 377, endPoint y: 64, distance: 173.5
click at [377, 64] on div "Sort menu items Sugary Dates Alqotof Aldanyeh 1 kilo Majhool dates Majhol Dates…" at bounding box center [341, 145] width 207 height 206
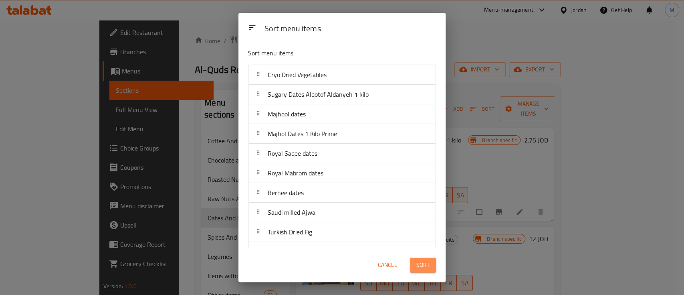
click at [420, 264] on span "Sort" at bounding box center [422, 265] width 13 height 10
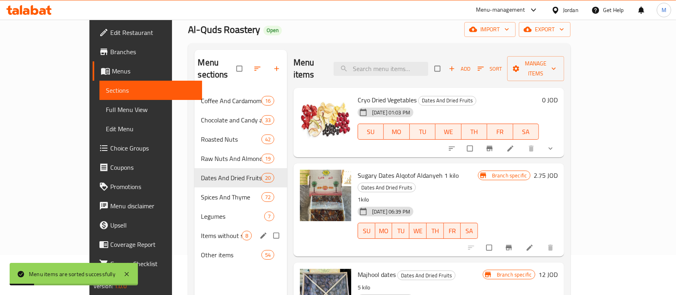
scroll to position [53, 0]
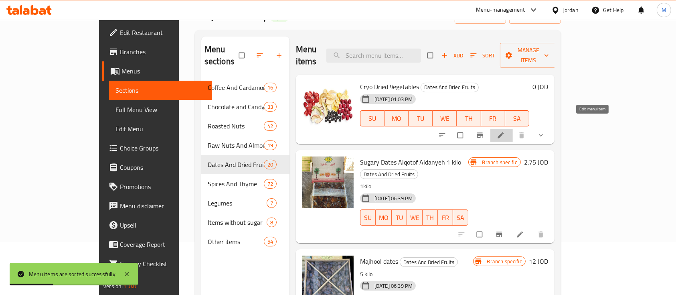
click at [504, 131] on icon at bounding box center [500, 135] width 8 height 8
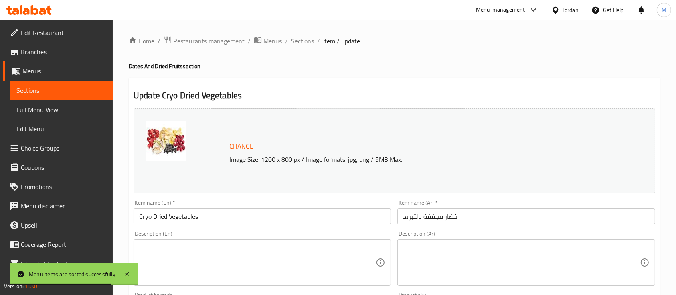
click at [446, 253] on textarea at bounding box center [521, 262] width 236 height 38
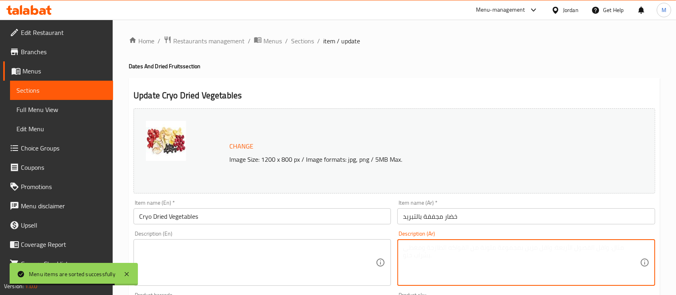
paste textarea "فواكه مجففة بالتبريد – مزيج طبيعي من الفواكه المجففة بطريقة التجميد للحفاظ على …"
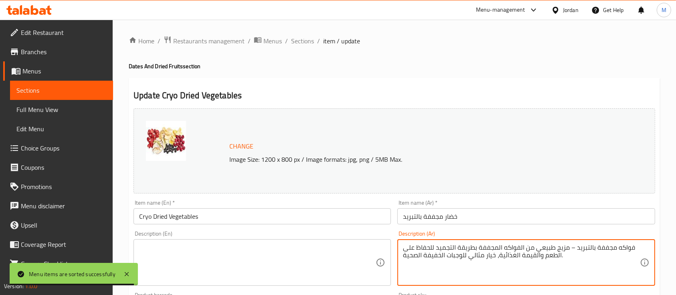
click at [573, 245] on textarea "فواكه مجففة بالتبريد – مزيج طبيعي من الفواكه المجففة بطريقة التجميد للحفاظ على …" at bounding box center [521, 262] width 236 height 38
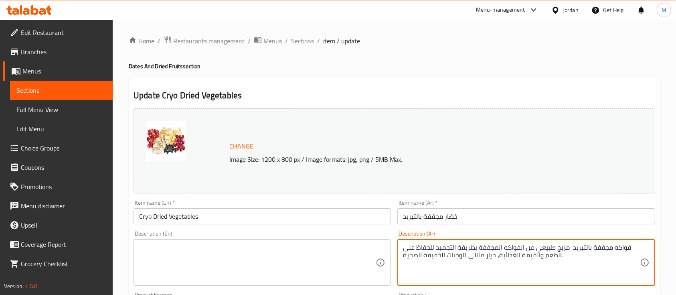
type textarea "فواكه مجففة بالتبريد مزيج طبيعي من الفواكه المجففة بطريقة التجميد للحفاظ على ال…"
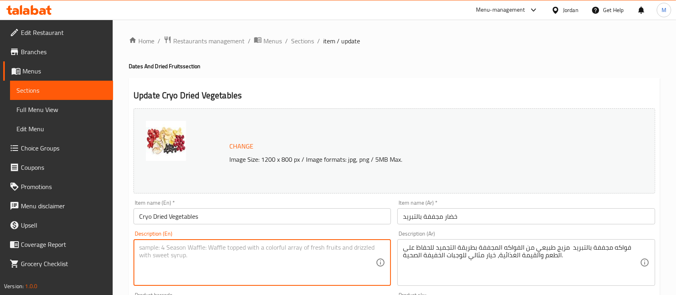
click at [260, 252] on textarea at bounding box center [257, 262] width 236 height 38
paste textarea "Freeze-Dried Mixed Fruits – A natural blend of fruits preserved through freeze-…"
click at [214, 247] on textarea "Freeze-Dried Mixed Fruits – A natural blend of fruits preserved through freeze-…" at bounding box center [257, 262] width 236 height 38
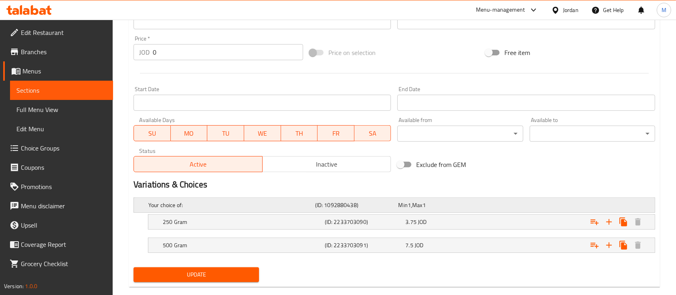
scroll to position [301, 0]
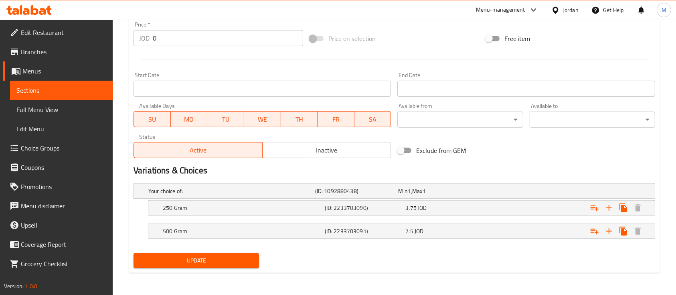
type textarea "Freeze-Dried Mixed Fruits A natural blend of fruits preserved through freeze-dr…"
click at [216, 257] on span "Update" at bounding box center [196, 260] width 113 height 10
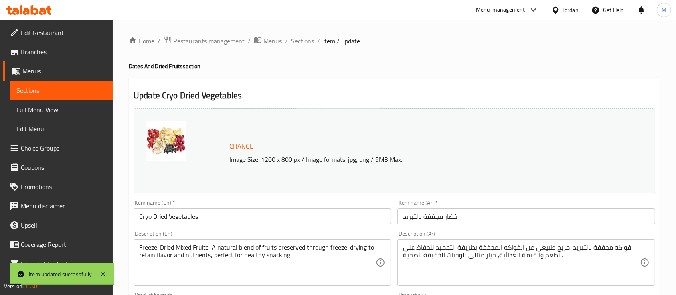
scroll to position [0, 0]
click at [300, 36] on span "Sections" at bounding box center [302, 41] width 23 height 10
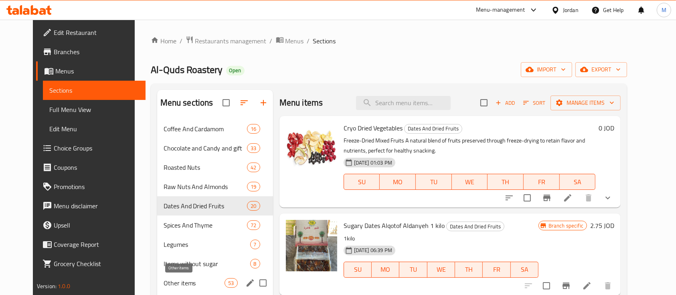
click at [190, 280] on span "Other items" at bounding box center [193, 283] width 61 height 10
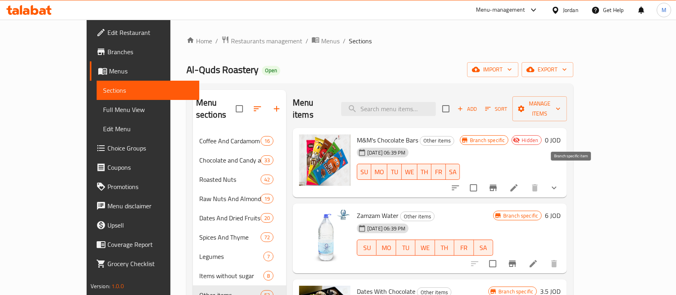
click at [498, 183] on icon "Branch-specific-item" at bounding box center [493, 188] width 10 height 10
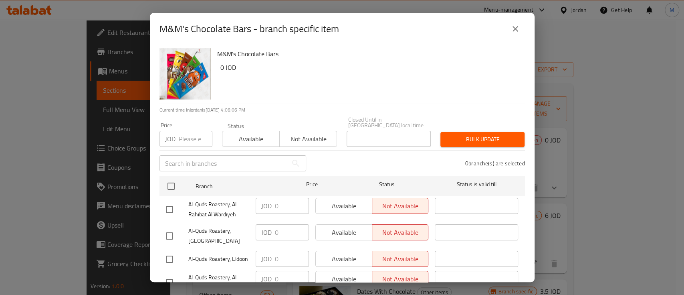
click at [511, 29] on icon "close" at bounding box center [515, 29] width 10 height 10
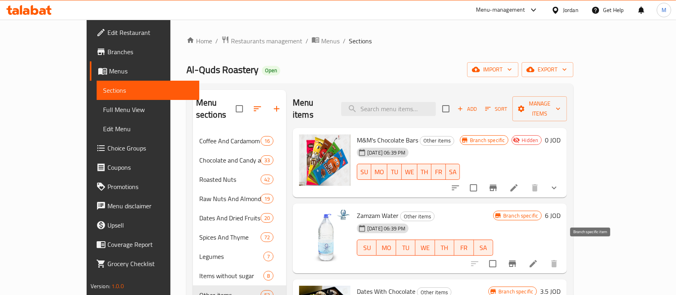
click at [517, 258] on icon "Branch-specific-item" at bounding box center [512, 263] width 10 height 10
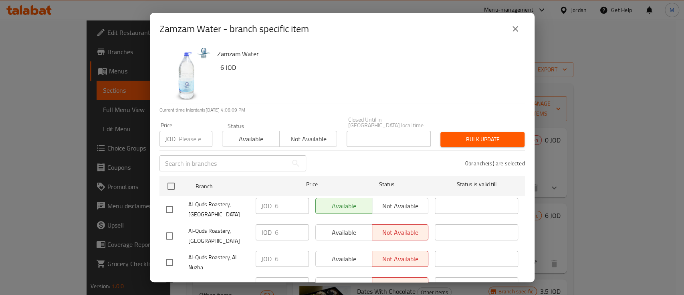
click at [514, 28] on icon "close" at bounding box center [515, 29] width 6 height 6
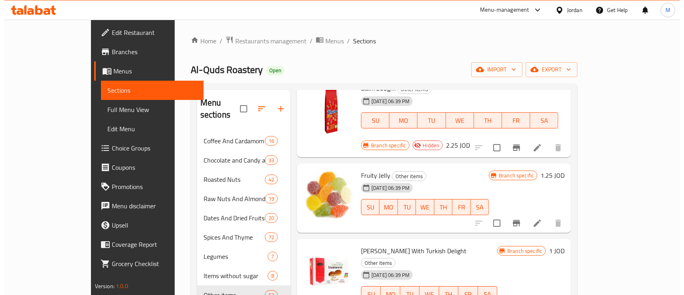
scroll to position [534, 0]
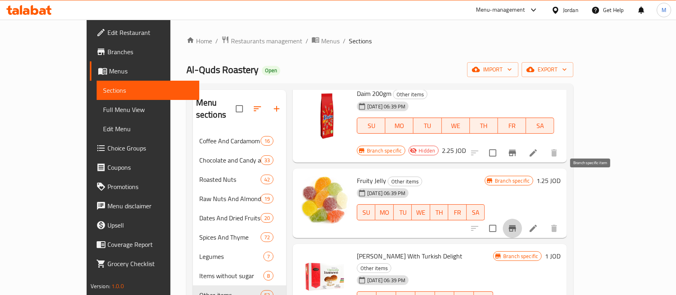
click at [516, 225] on icon "Branch-specific-item" at bounding box center [511, 228] width 7 height 6
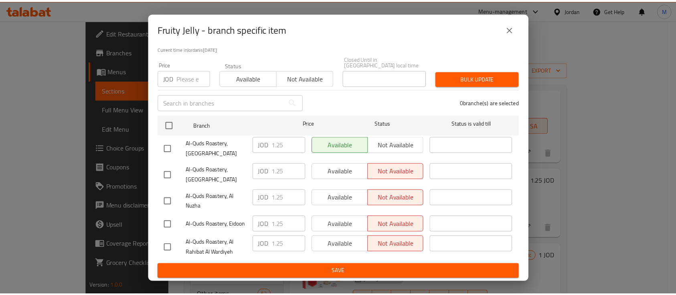
scroll to position [62, 0]
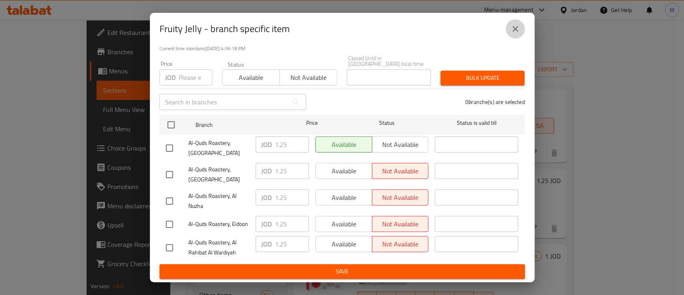
click at [518, 31] on icon "close" at bounding box center [515, 29] width 10 height 10
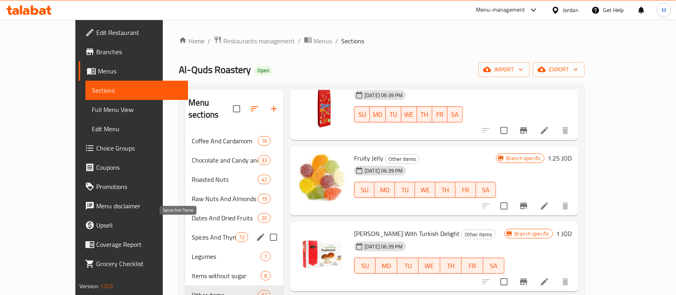
click at [192, 232] on span "Spices And Thyme" at bounding box center [214, 237] width 44 height 10
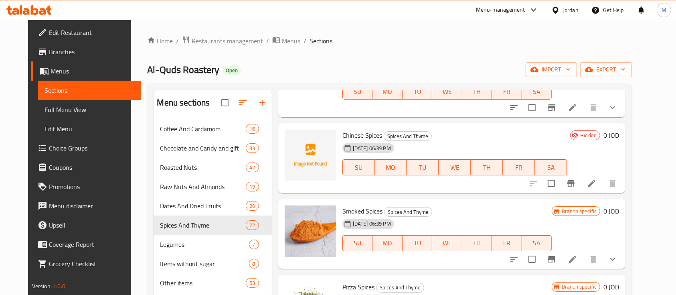
scroll to position [4033, 0]
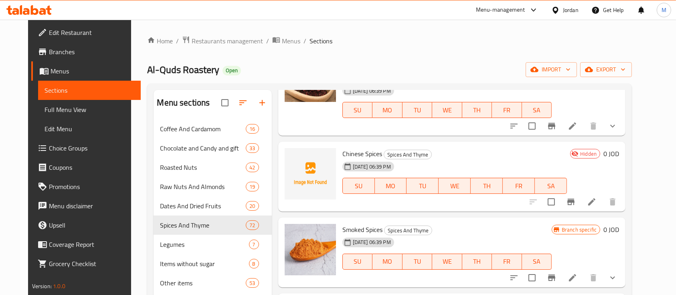
click at [596, 204] on icon at bounding box center [592, 202] width 10 height 10
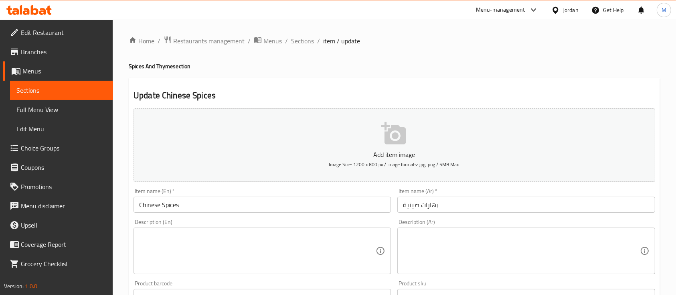
click at [298, 44] on span "Sections" at bounding box center [302, 41] width 23 height 10
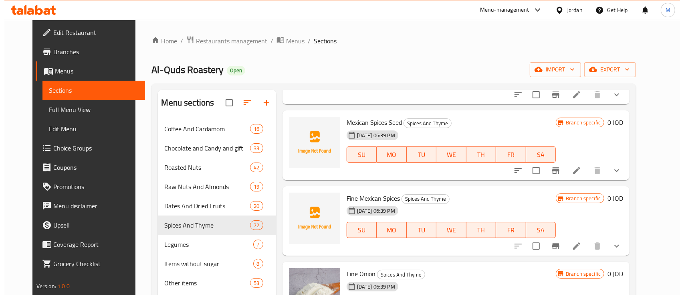
scroll to position [321, 0]
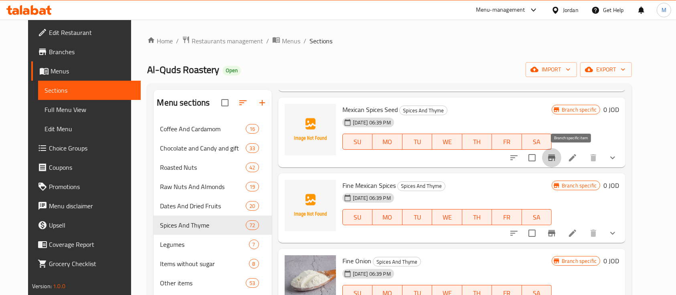
click at [556, 158] on icon "Branch-specific-item" at bounding box center [552, 158] width 10 height 10
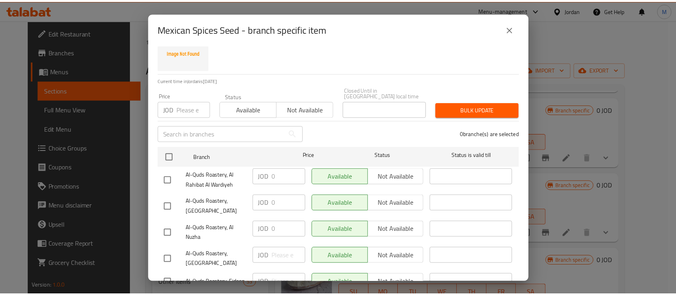
scroll to position [62, 0]
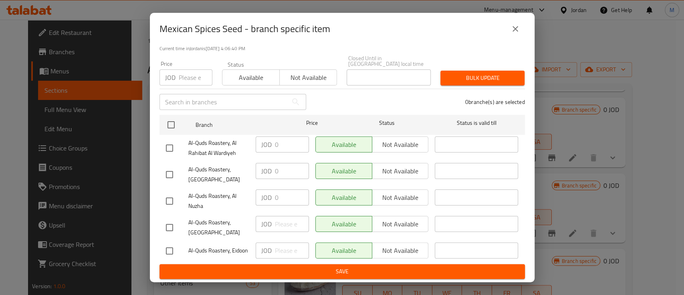
click at [513, 28] on icon "close" at bounding box center [515, 29] width 10 height 10
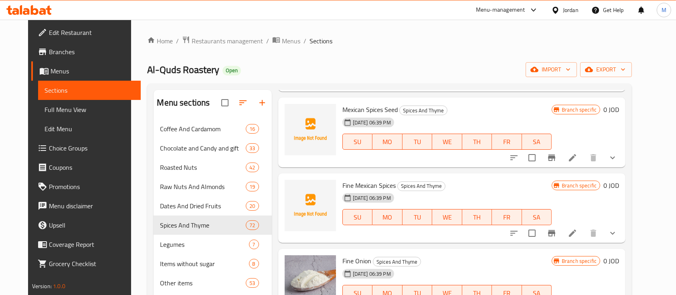
scroll to position [267, 0]
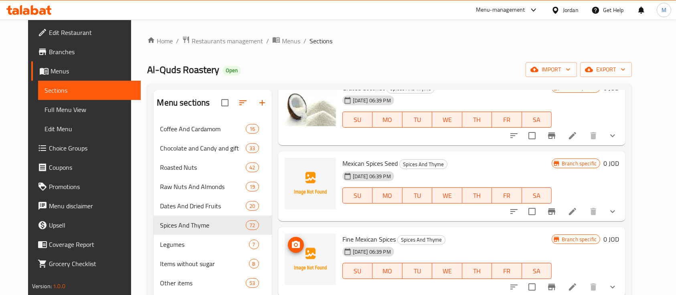
click at [291, 240] on icon "upload picture" at bounding box center [296, 245] width 10 height 10
click at [292, 169] on icon "upload picture" at bounding box center [296, 168] width 8 height 7
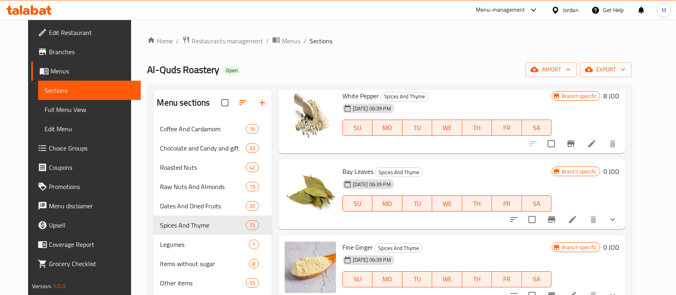
scroll to position [0, 0]
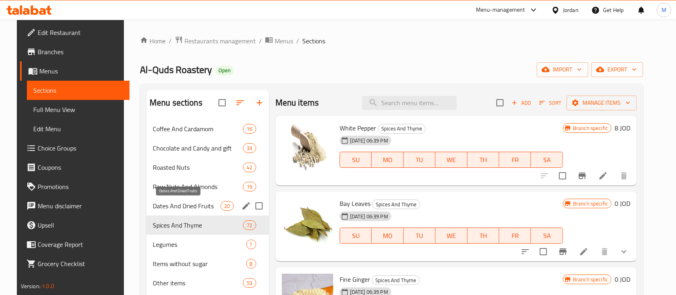
click at [189, 209] on span "Dates And Dried Fruits" at bounding box center [187, 206] width 68 height 10
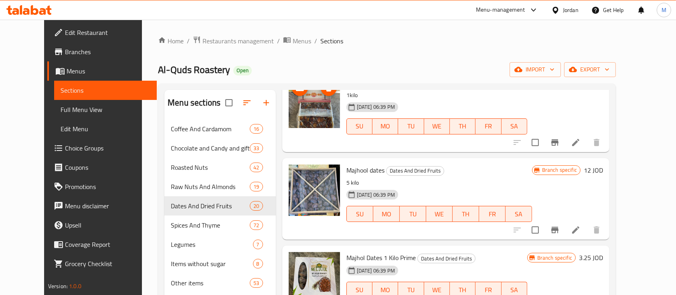
scroll to position [160, 0]
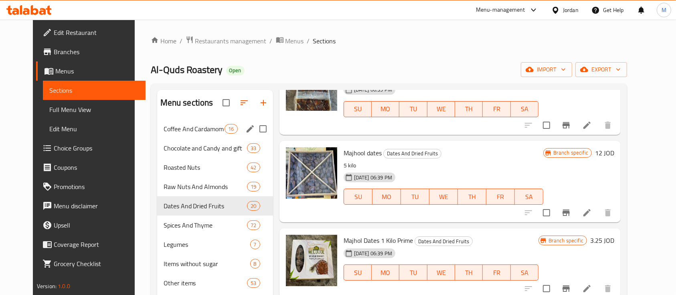
click at [178, 125] on span "Coffee And Cardamom" at bounding box center [193, 129] width 61 height 10
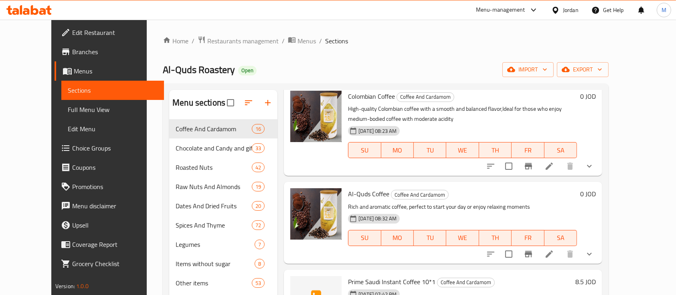
scroll to position [280, 0]
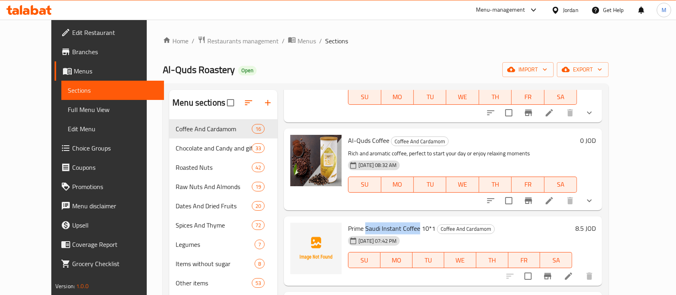
drag, startPoint x: 353, startPoint y: 208, endPoint x: 444, endPoint y: 265, distance: 107.3
click at [411, 219] on div "Prime Saudi Instant Coffee 10*1 Coffee And Cardamom [DATE] 07:42 PM SU MO TU WE…" at bounding box center [460, 250] width 230 height 63
click at [401, 222] on span "Prime Saudi Instant Coffee 10*1" at bounding box center [391, 228] width 87 height 12
drag, startPoint x: 353, startPoint y: 206, endPoint x: 407, endPoint y: 208, distance: 54.5
click at [407, 222] on span "Prime Saudi Instant Coffee 10*1" at bounding box center [391, 228] width 87 height 12
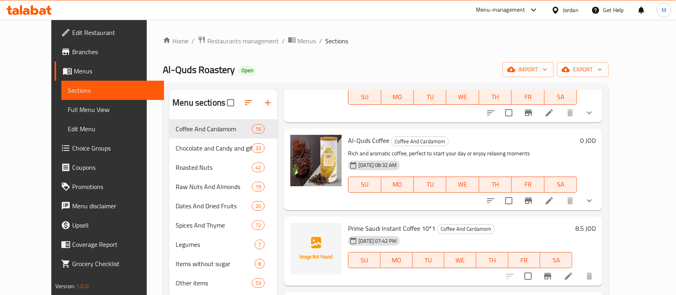
click at [438, 232] on div "[DATE] 07:42 PM SU MO TU WE TH FR SA" at bounding box center [460, 253] width 230 height 43
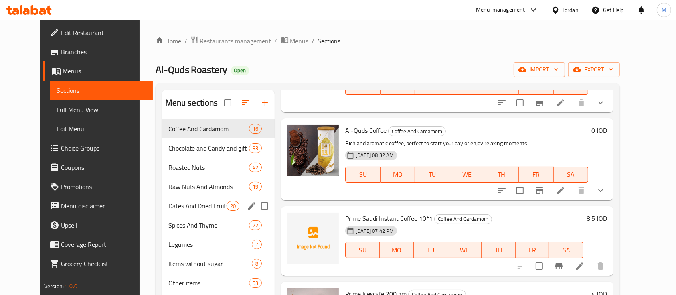
scroll to position [53, 0]
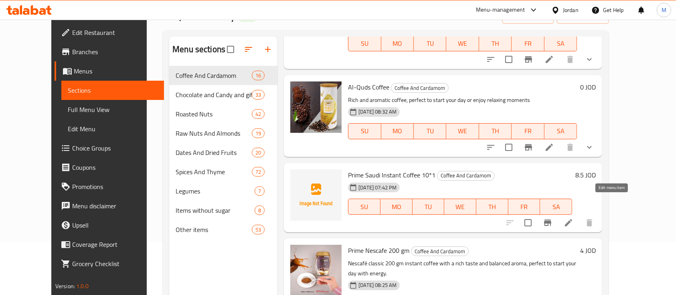
click at [572, 219] on icon at bounding box center [568, 222] width 7 height 7
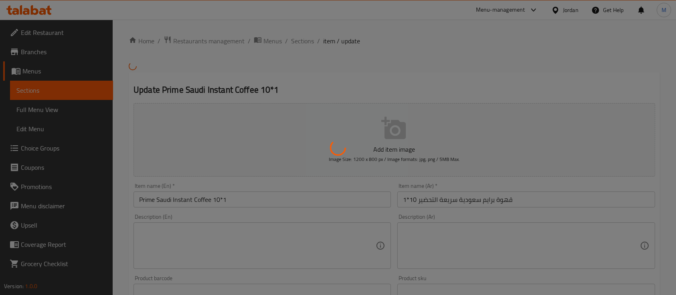
click at [299, 44] on div at bounding box center [338, 147] width 676 height 295
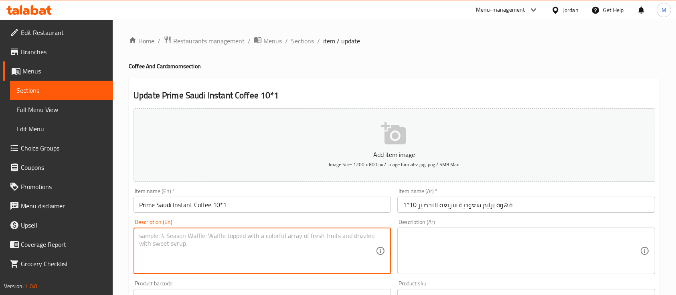
click at [240, 252] on textarea at bounding box center [257, 251] width 236 height 38
paste textarea "USB-C"
type textarea "USB-C"
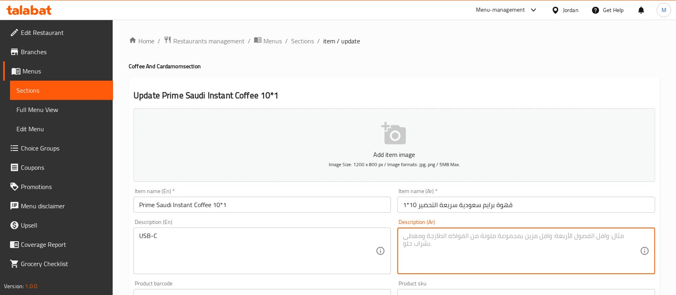
click at [468, 240] on textarea at bounding box center [521, 251] width 236 height 38
type textarea "س"
type textarea "يو اس بي سي"
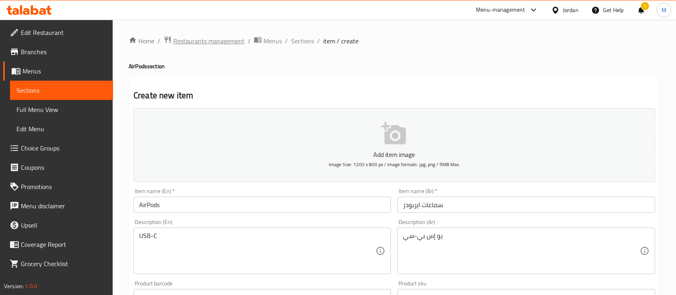
click at [236, 42] on span "Restaurants management" at bounding box center [208, 41] width 71 height 10
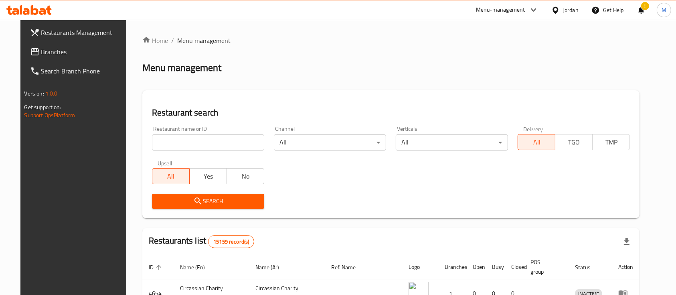
click at [202, 148] on input "search" at bounding box center [208, 142] width 112 height 16
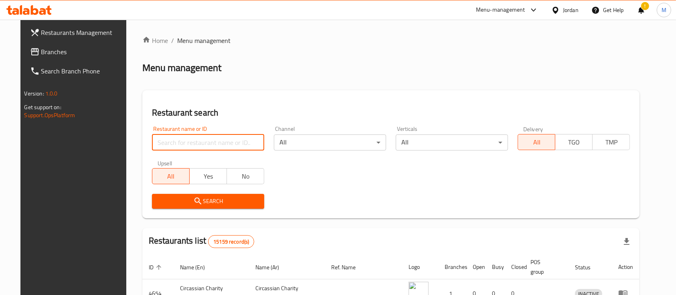
type input "v"
type input "brand one"
click button "Search" at bounding box center [208, 201] width 112 height 15
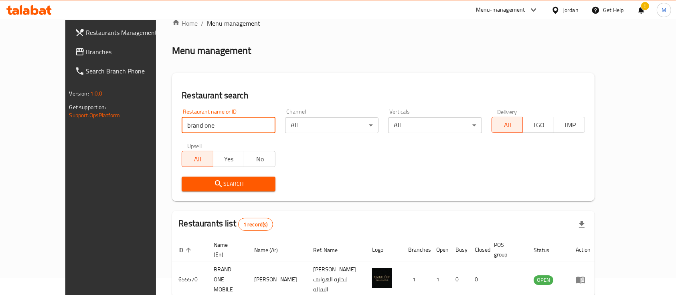
scroll to position [47, 0]
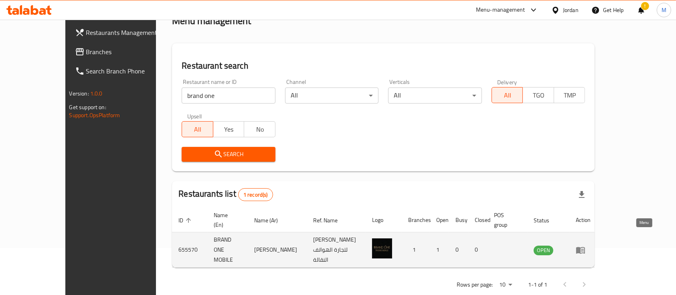
click at [585, 246] on icon "enhanced table" at bounding box center [580, 249] width 9 height 7
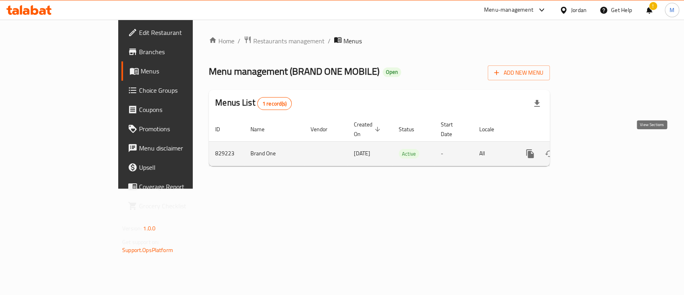
click at [591, 150] on icon "enhanced table" at bounding box center [587, 153] width 7 height 7
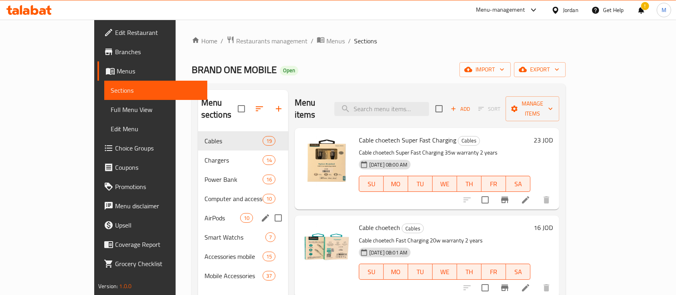
click at [204, 213] on span "AirPods" at bounding box center [222, 218] width 36 height 10
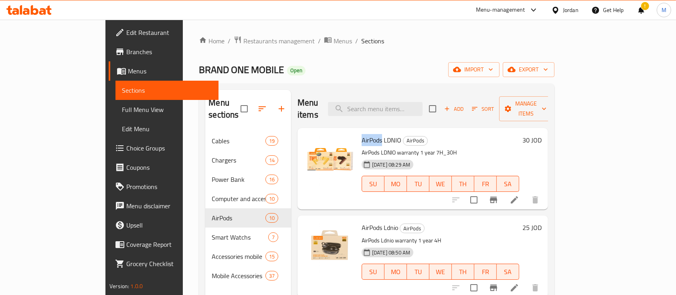
drag, startPoint x: 336, startPoint y: 127, endPoint x: 355, endPoint y: 127, distance: 18.8
click at [361, 134] on span "AirPods LDNIO" at bounding box center [381, 140] width 40 height 12
copy span "AirPods"
click at [464, 104] on span "Add" at bounding box center [454, 108] width 22 height 9
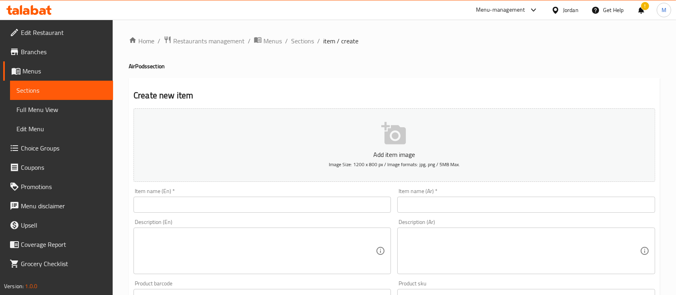
drag, startPoint x: 183, startPoint y: 204, endPoint x: 231, endPoint y: 212, distance: 48.9
click at [184, 204] on input "text" at bounding box center [261, 204] width 257 height 16
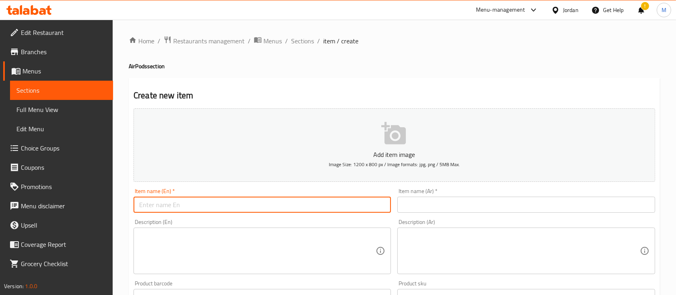
paste input "AirPods"
type input "AirPods"
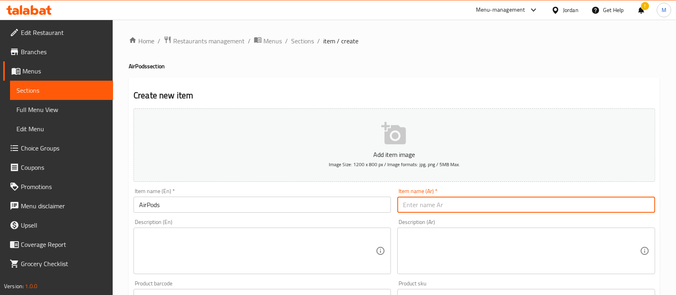
click at [435, 203] on input "text" at bounding box center [525, 204] width 257 height 16
type input "s"
type input "سماعات ايربودز"
click at [285, 229] on div "Description (En)" at bounding box center [261, 250] width 257 height 46
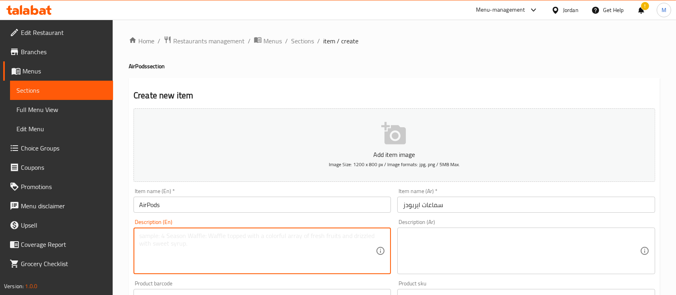
paste textarea "USB-C"
type textarea "USB-C"
click at [420, 228] on div "Description (Ar)" at bounding box center [525, 250] width 257 height 46
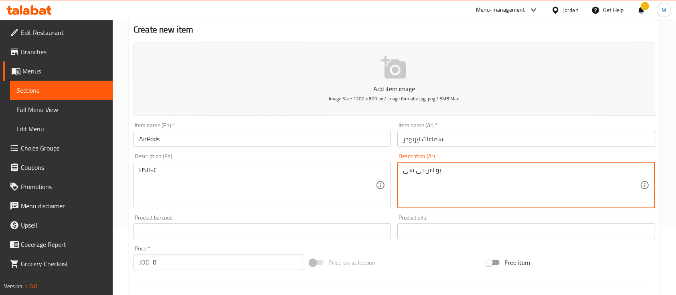
scroll to position [160, 0]
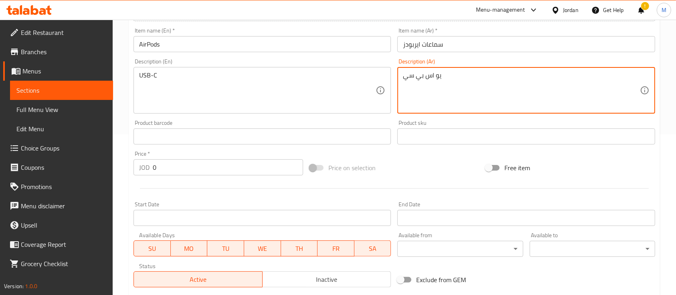
type textarea "يو اس بي سي"
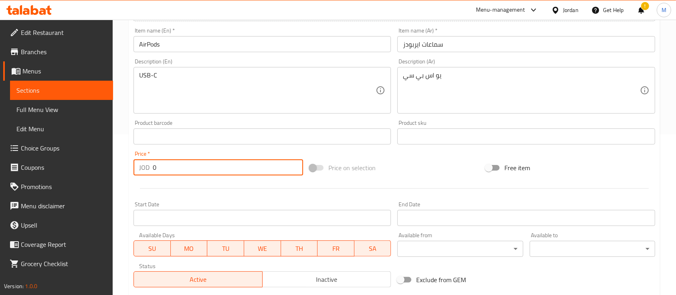
drag, startPoint x: 170, startPoint y: 173, endPoint x: 151, endPoint y: 174, distance: 19.3
click at [151, 174] on div "JOD 0 Price *" at bounding box center [217, 167] width 169 height 16
type input "20"
click at [258, 154] on div "Price   * JOD 20 Price *" at bounding box center [217, 163] width 169 height 24
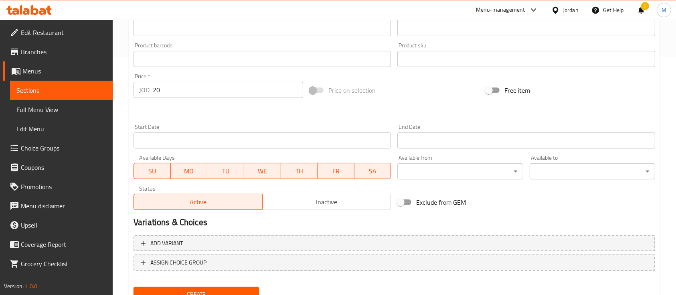
scroll to position [272, 0]
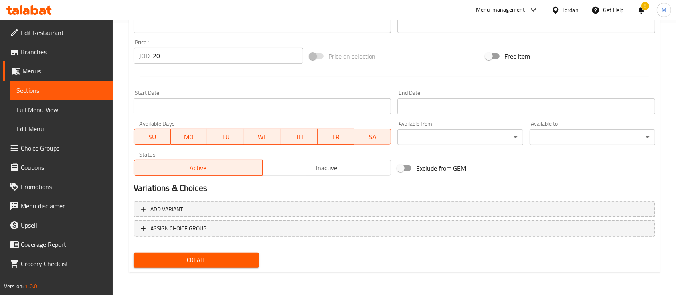
click at [237, 261] on span "Create" at bounding box center [196, 260] width 113 height 10
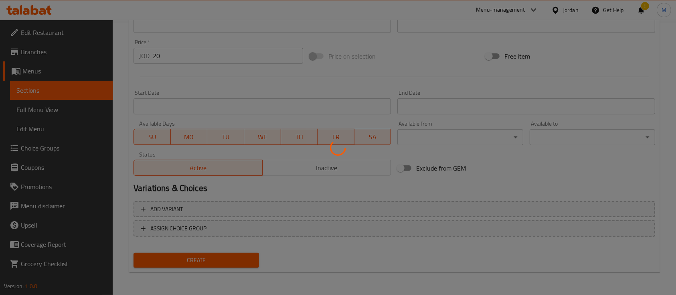
type input "0"
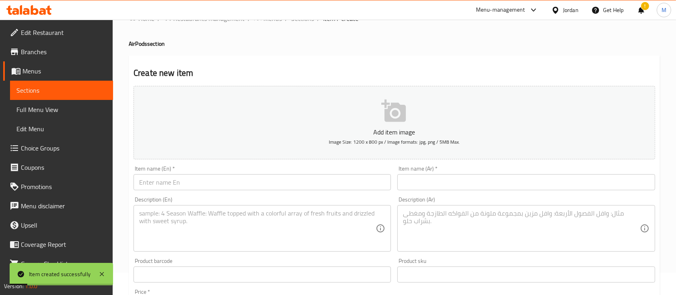
scroll to position [0, 0]
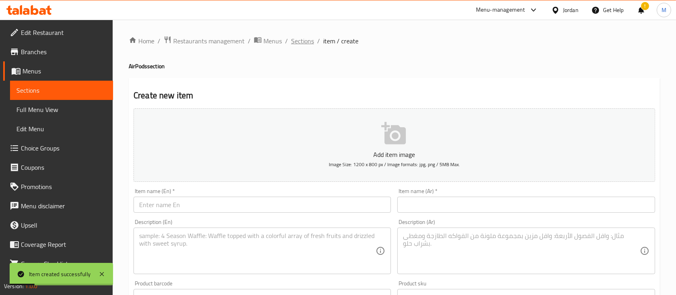
click at [300, 42] on span "Sections" at bounding box center [302, 41] width 23 height 10
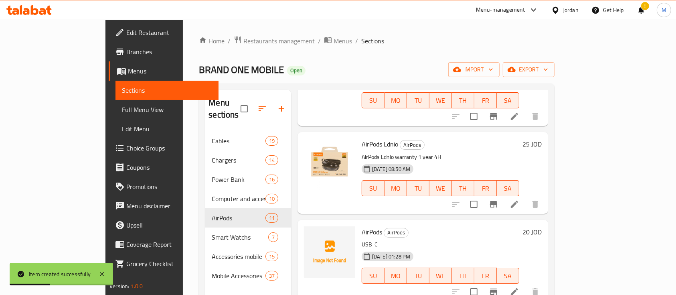
scroll to position [107, 0]
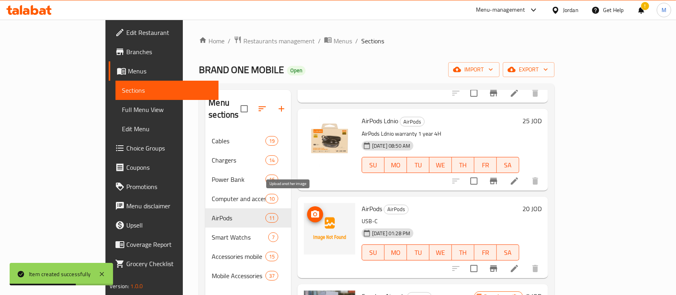
click at [311, 210] on icon "upload picture" at bounding box center [315, 213] width 8 height 7
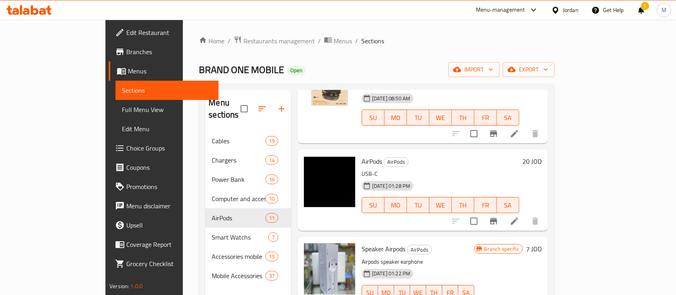
scroll to position [0, 0]
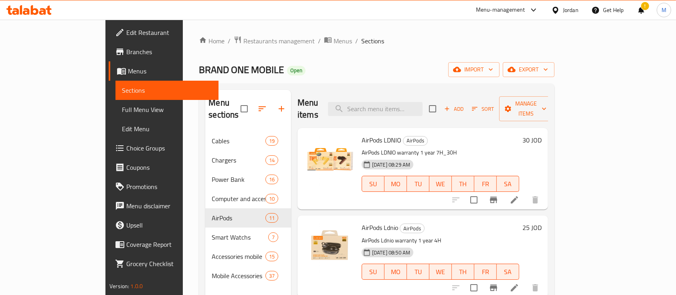
click at [440, 156] on div "[DATE] 08:29 AM SU MO TU WE TH FR SA" at bounding box center [440, 177] width 164 height 43
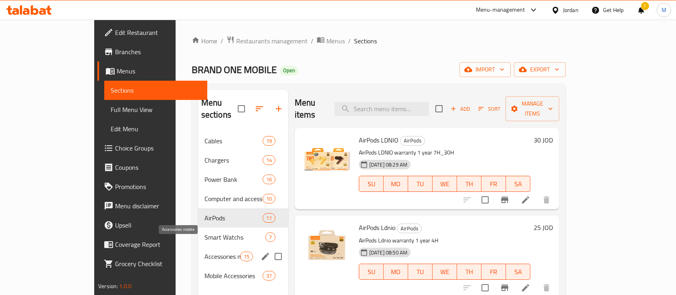
click at [204, 251] on span "Accessories mobile" at bounding box center [222, 256] width 36 height 10
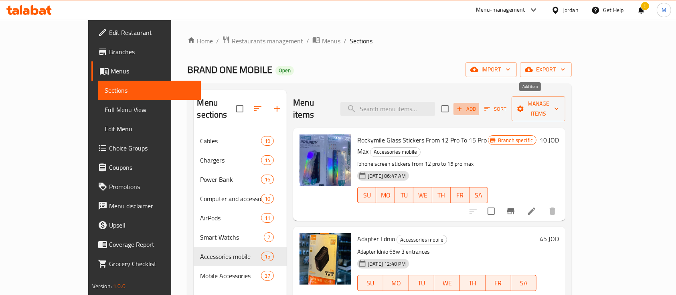
click at [463, 105] on icon "button" at bounding box center [459, 108] width 7 height 7
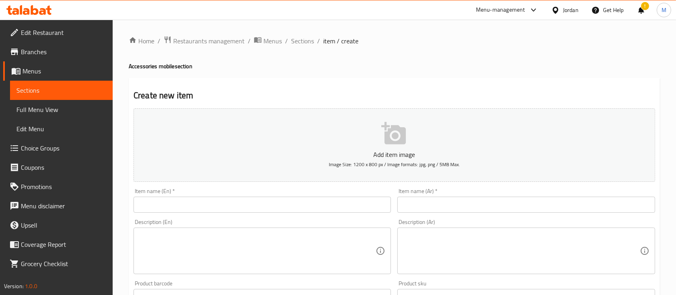
click at [229, 206] on input "text" at bounding box center [261, 204] width 257 height 16
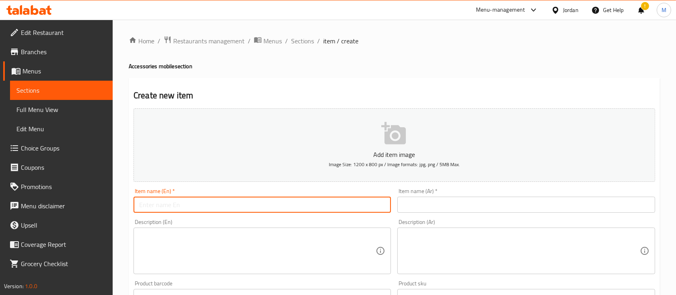
paste input "BLUETOOTH GAME CO"
type input "BLUETOOTH GAME CO"
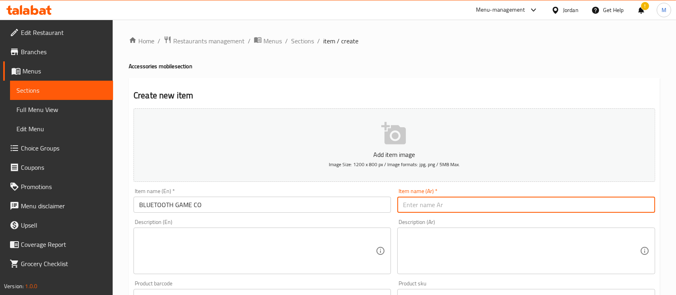
click at [423, 207] on input "text" at bounding box center [525, 204] width 257 height 16
paste input "لعبة بلوتوث كو كروا اللاسلكية"
type input "لعبة بلوتوث كو كروا اللاسلكية"
click at [332, 246] on textarea at bounding box center [257, 251] width 236 height 38
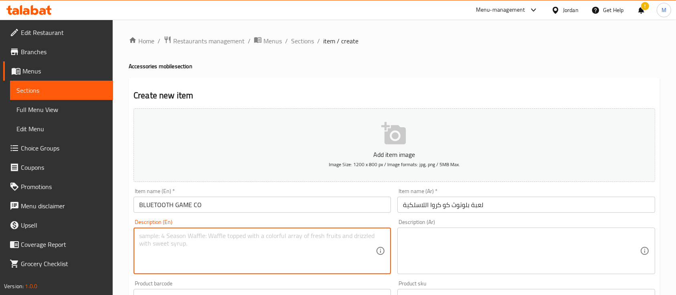
paste textarea "CROIX WIRELESS"
type textarea "CROIX WIRELESS"
click at [435, 244] on textarea at bounding box center [521, 251] width 236 height 38
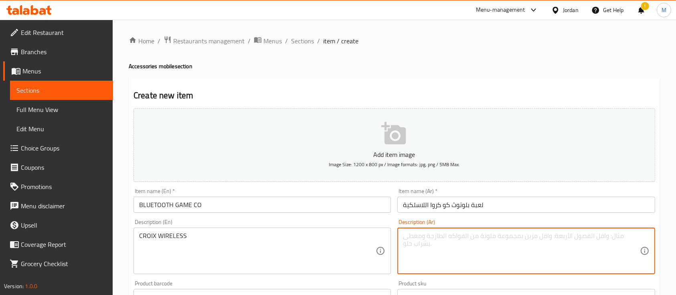
paste textarea "كو كروا اللاسلكية"
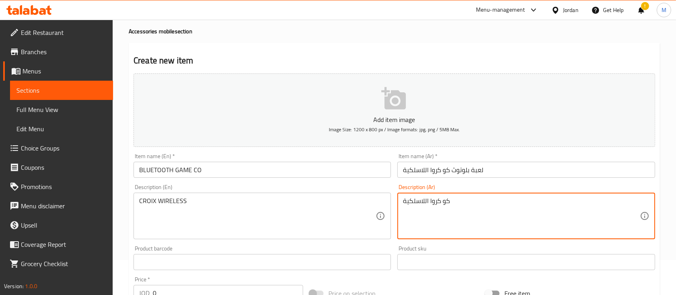
scroll to position [53, 0]
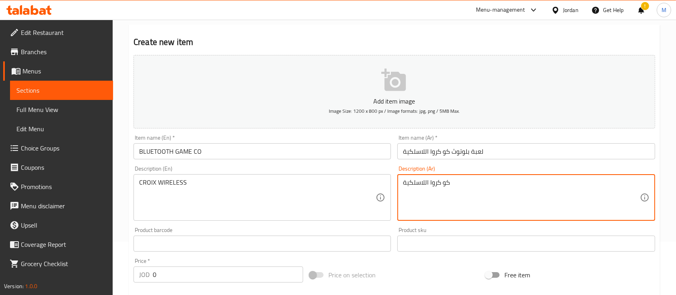
type textarea "كو كروا اللاسلكية"
click at [403, 269] on div "Add item image Image Size: 1200 x 800 px / Image formats: jpg, png / 5MB Max. I…" at bounding box center [394, 224] width 528 height 345
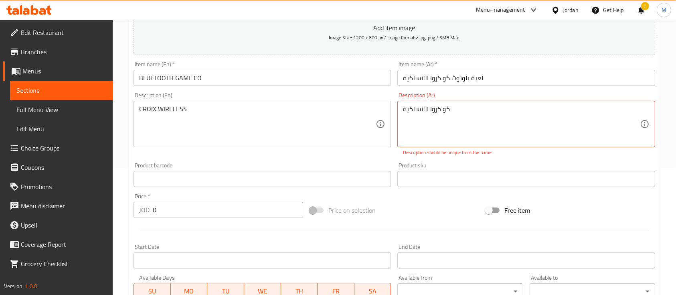
scroll to position [107, 0]
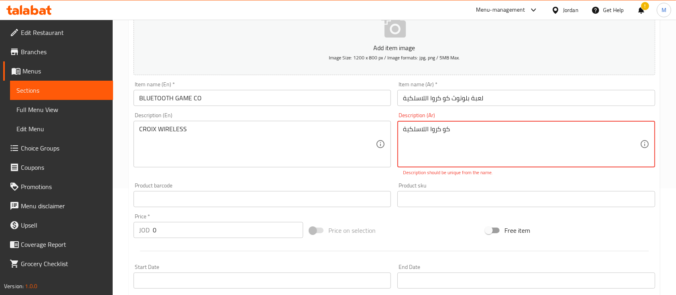
drag, startPoint x: 458, startPoint y: 127, endPoint x: 392, endPoint y: 133, distance: 66.0
click at [449, 184] on div "Product sku Product sku" at bounding box center [525, 194] width 257 height 24
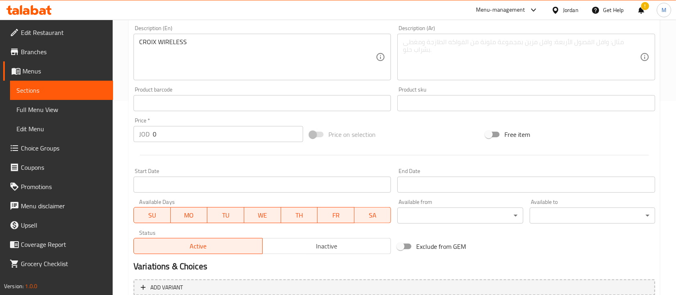
scroll to position [214, 0]
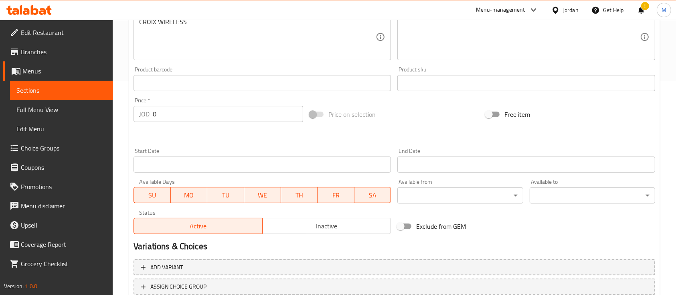
click at [146, 119] on div "JOD 0 Price *" at bounding box center [217, 114] width 169 height 16
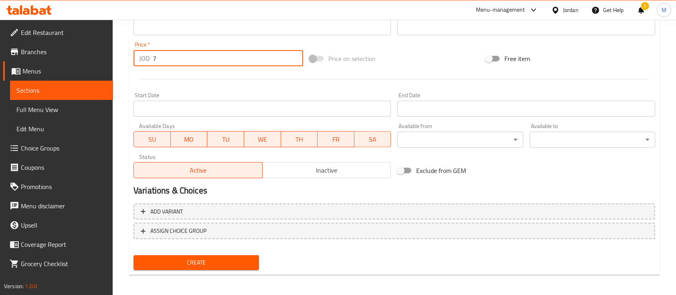
scroll to position [272, 0]
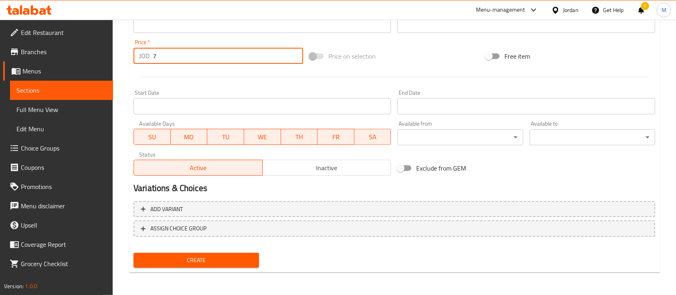
type input "7"
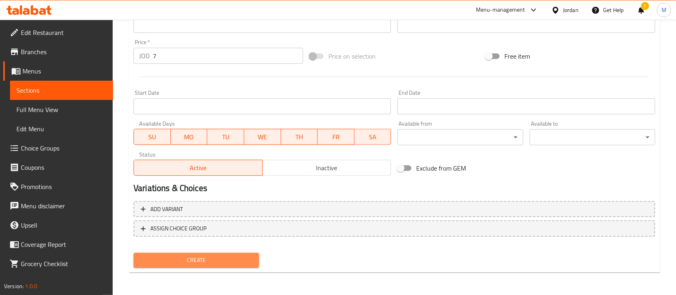
click at [224, 263] on span "Create" at bounding box center [196, 260] width 113 height 10
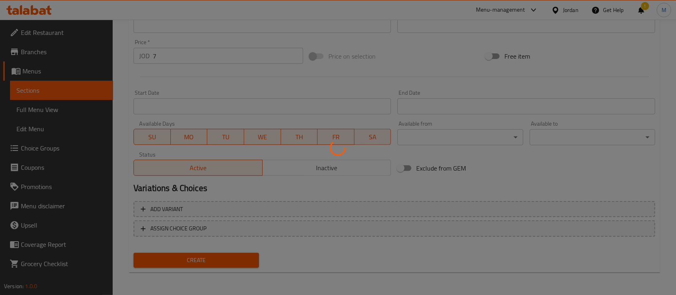
type input "0"
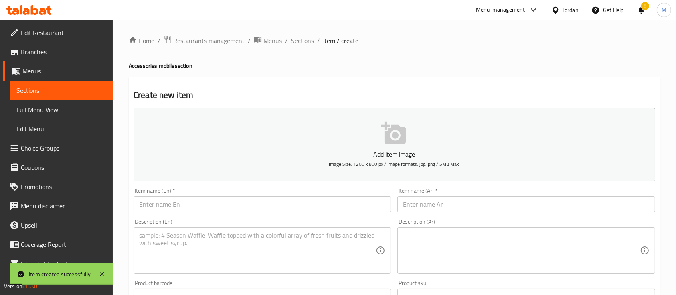
scroll to position [0, 0]
click at [306, 40] on span "Sections" at bounding box center [302, 41] width 23 height 10
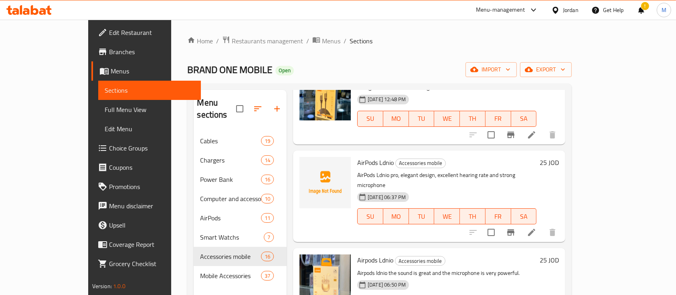
scroll to position [321, 0]
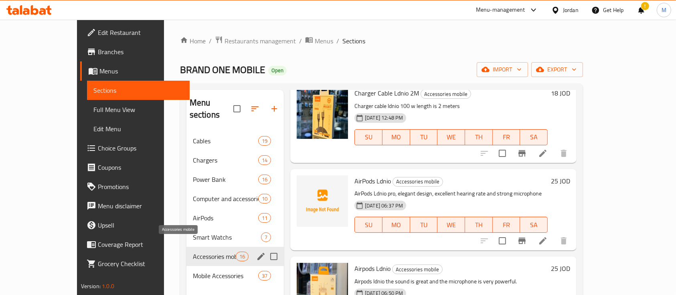
click at [193, 251] on span "Accessories mobile" at bounding box center [214, 256] width 43 height 10
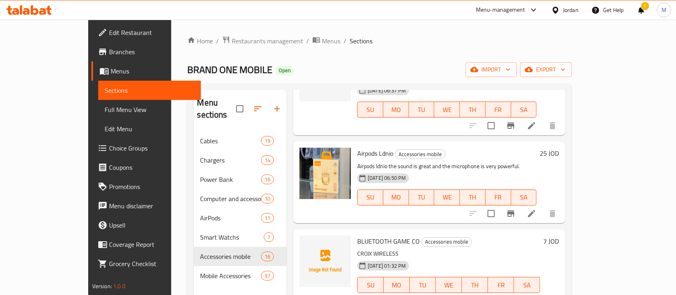
scroll to position [427, 0]
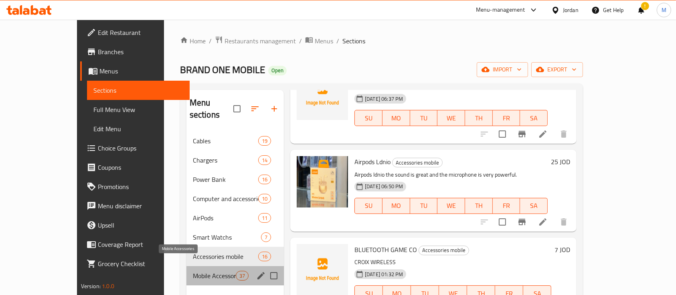
click at [193, 270] on span "Mobile Accessories" at bounding box center [214, 275] width 43 height 10
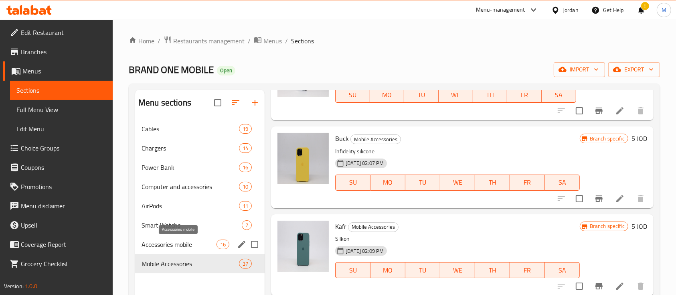
click at [189, 240] on span "Accessories mobile" at bounding box center [178, 244] width 75 height 10
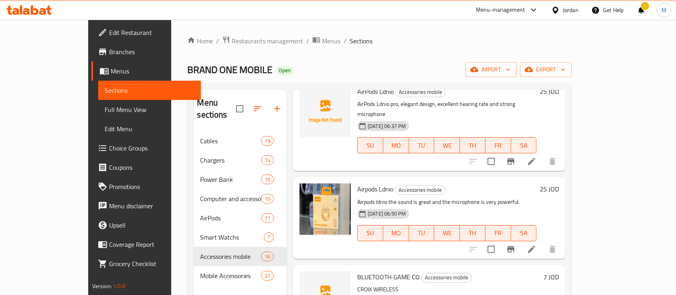
scroll to position [427, 0]
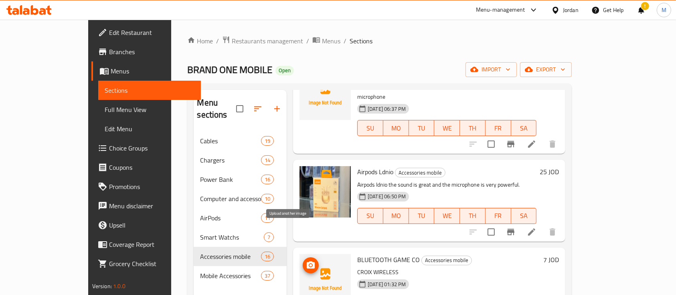
click at [306, 260] on icon "upload picture" at bounding box center [311, 265] width 10 height 10
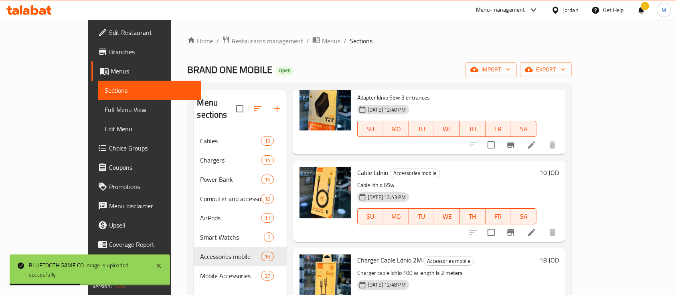
scroll to position [0, 0]
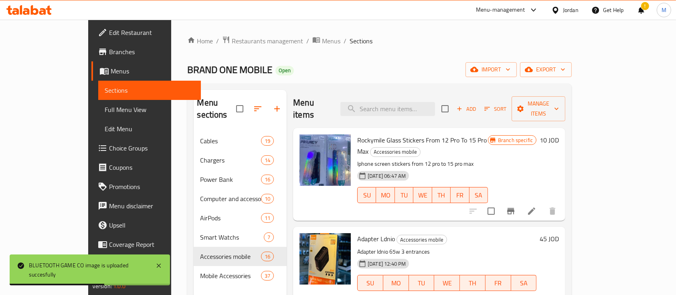
click at [506, 104] on span "Sort" at bounding box center [495, 108] width 22 height 9
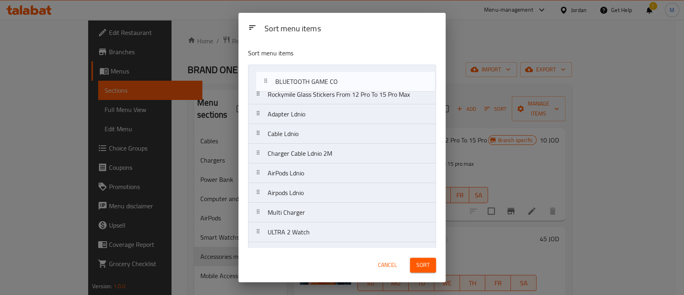
drag, startPoint x: 376, startPoint y: 195, endPoint x: 386, endPoint y: 80, distance: 115.1
click at [386, 80] on nav "Rockymile Glass Stickers From 12 Pro To 15 Pro Max Adapter Ldnio Cable Ldnio Ch…" at bounding box center [342, 222] width 188 height 315
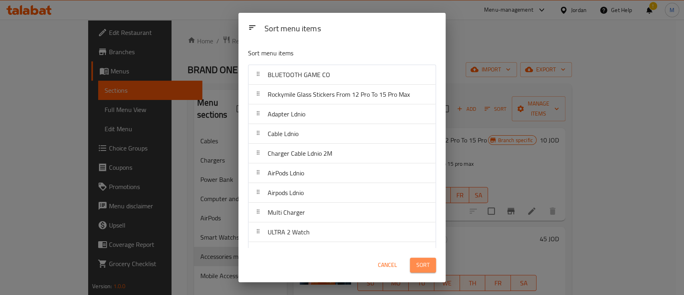
click at [430, 266] on button "Sort" at bounding box center [423, 264] width 26 height 15
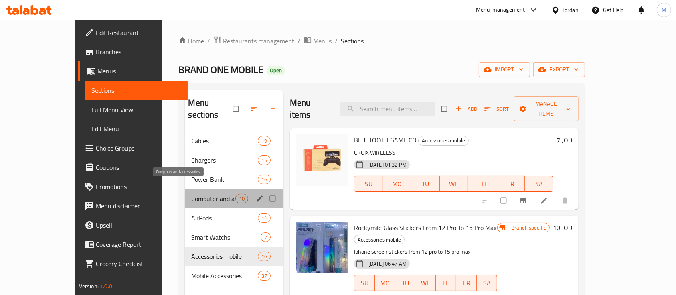
click at [195, 194] on span "Computer and accessories" at bounding box center [213, 199] width 44 height 10
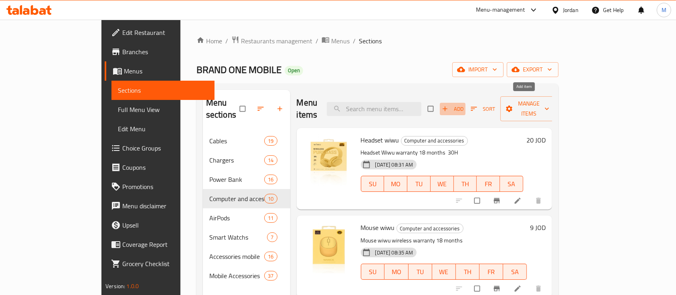
click at [463, 104] on span "Add" at bounding box center [453, 108] width 22 height 9
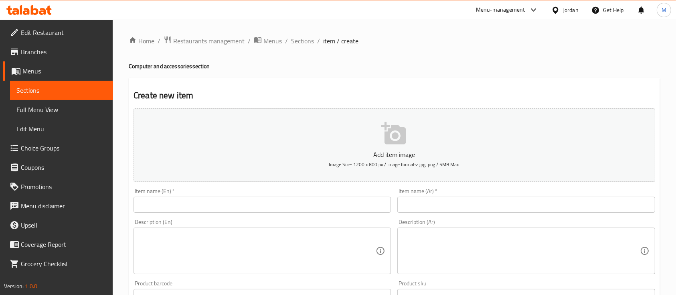
click at [233, 200] on input "text" at bounding box center [261, 204] width 257 height 16
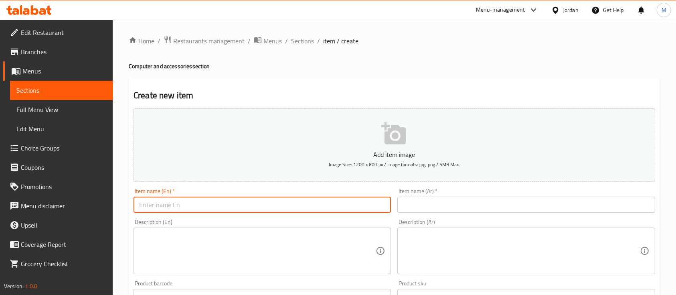
paste input "HDTV HIGH SPEED CABLE"
type input "HDTV HIGH SPEED CABLE"
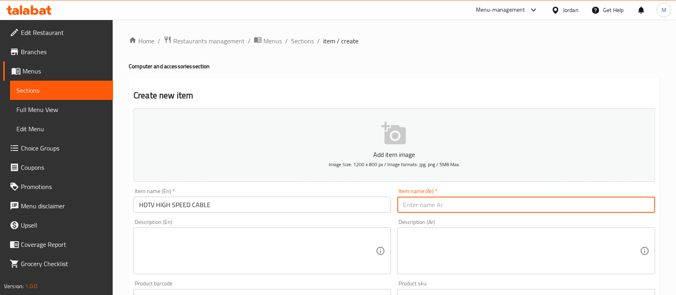
click at [424, 202] on input "text" at bounding box center [525, 204] width 257 height 16
paste input "كابل HDTV عالي السرعة"
type input "كابل HDTV عالي السرعة"
click at [315, 236] on div "Description (En)" at bounding box center [261, 250] width 257 height 46
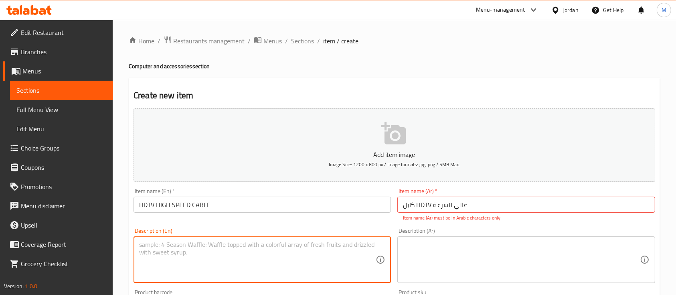
paste textarea "2.0 V LCDdisplay ULTRA HD HDMI 5 m 4K"
type textarea "2.0 V LCDdisplay ULTRA HD HDMI 5 m 4K"
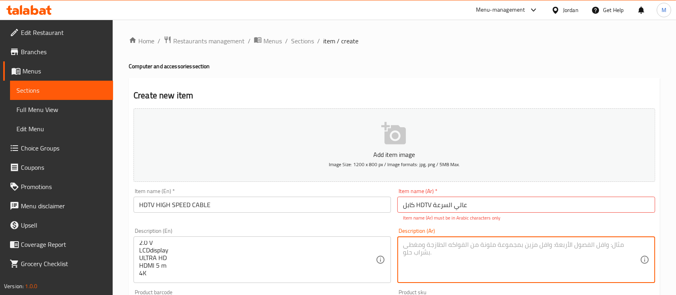
click at [445, 255] on textarea at bounding box center [521, 259] width 236 height 38
paste textarea "2.0 V LCDdisplay ULTRA HD HDMI 5 m 4K"
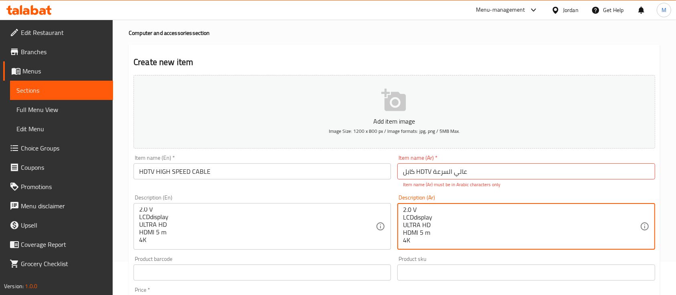
scroll to position [53, 0]
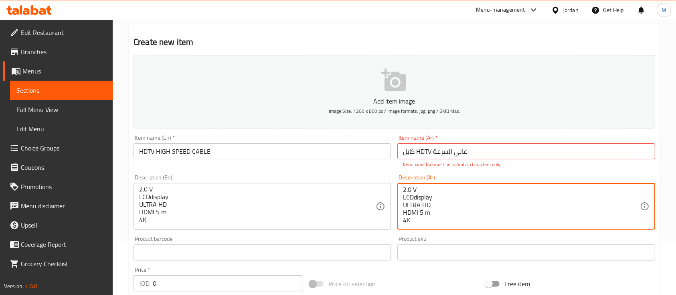
type textarea "2.0 V LCDdisplay ULTRA HD HDMI 5 m 4K"
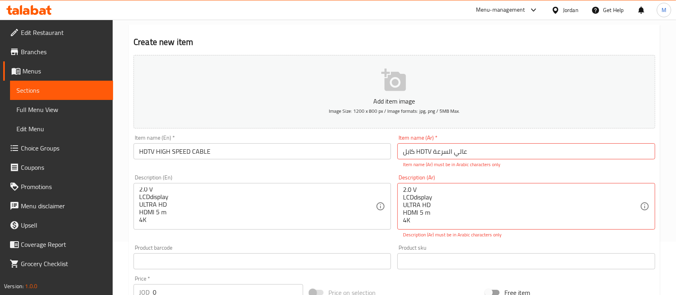
click at [389, 239] on div "Add item image Image Size: 1200 x 800 px / Image formats: jpg, png / 5MB Max. I…" at bounding box center [394, 233] width 528 height 363
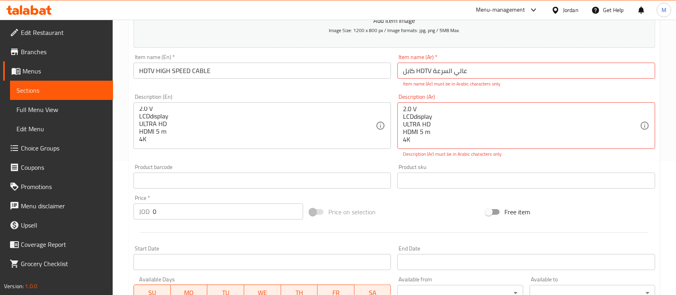
scroll to position [160, 0]
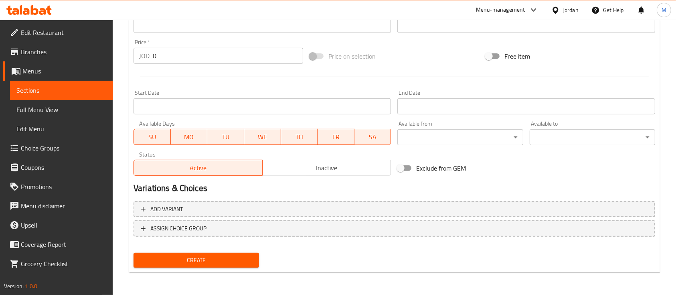
click at [218, 258] on span "Create" at bounding box center [196, 260] width 113 height 10
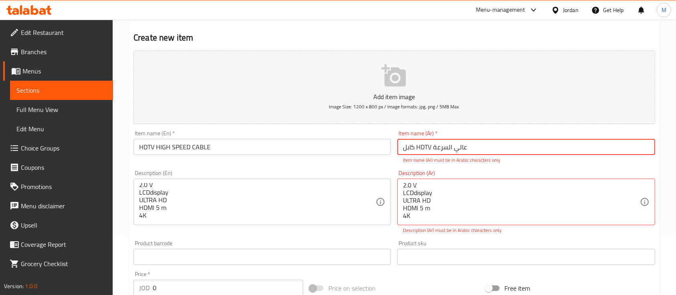
drag, startPoint x: 468, startPoint y: 146, endPoint x: 397, endPoint y: 147, distance: 71.3
click at [397, 147] on input "كابل HDTV عالي السرعة" at bounding box center [525, 147] width 257 height 16
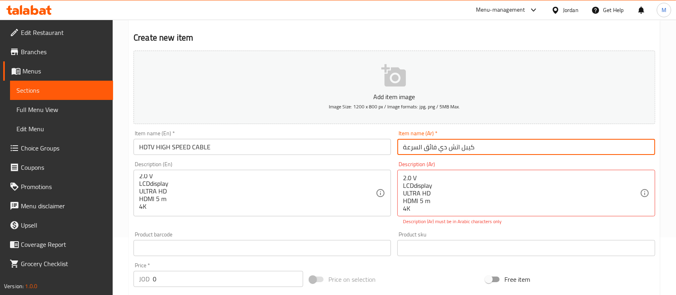
scroll to position [0, 0]
type input "كيبل اتش دي فائق السرعة"
click at [430, 233] on div "Product sku Product sku" at bounding box center [525, 243] width 257 height 24
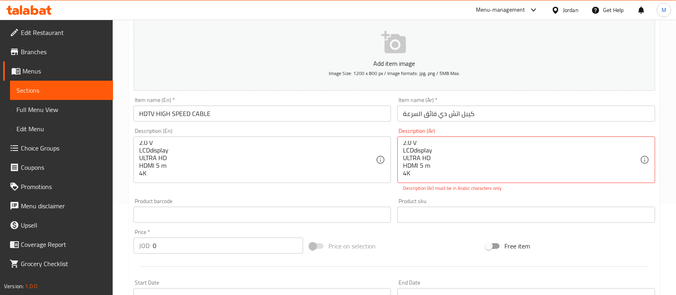
scroll to position [111, 0]
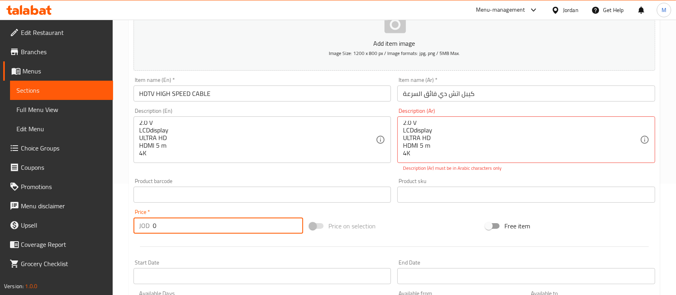
drag, startPoint x: 157, startPoint y: 223, endPoint x: 144, endPoint y: 223, distance: 12.8
click at [144, 223] on div "JOD 0 Price *" at bounding box center [217, 225] width 169 height 16
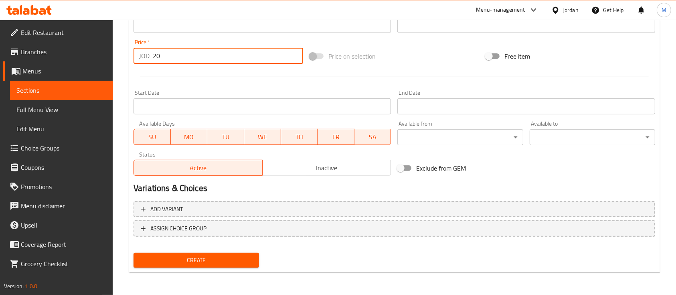
type input "20"
click at [228, 260] on span "Create" at bounding box center [196, 260] width 113 height 10
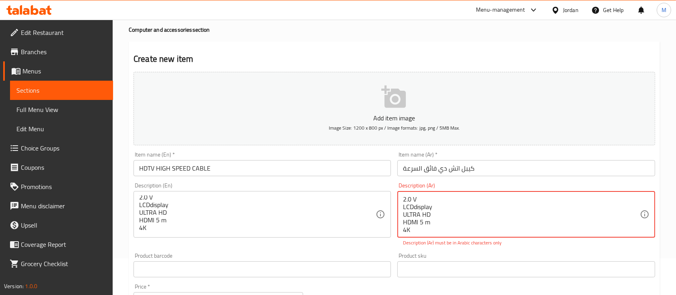
scroll to position [10, 0]
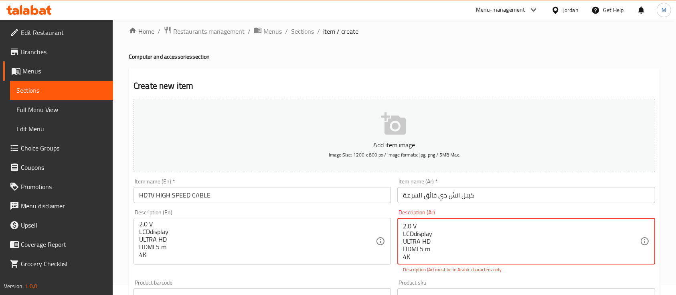
click at [411, 226] on textarea "2.0 V LCDdisplay ULTRA HD HDMI 5 m 4K" at bounding box center [521, 241] width 236 height 38
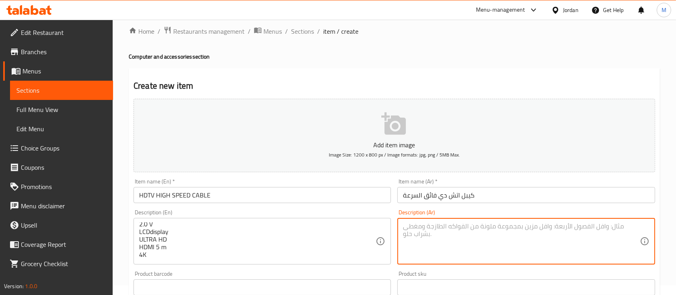
click at [396, 266] on div "Description (Ar) Description (Ar)" at bounding box center [526, 236] width 264 height 61
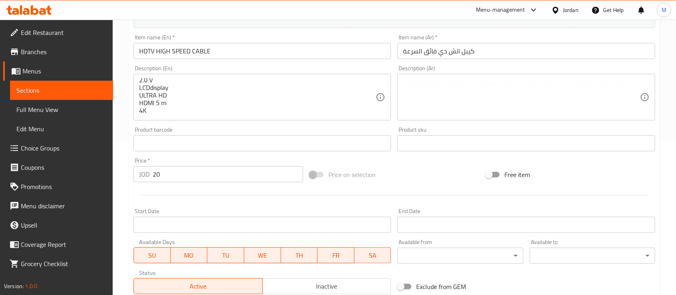
scroll to position [272, 0]
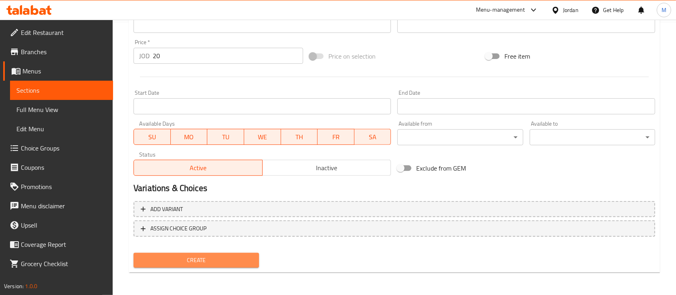
click at [234, 258] on span "Create" at bounding box center [196, 260] width 113 height 10
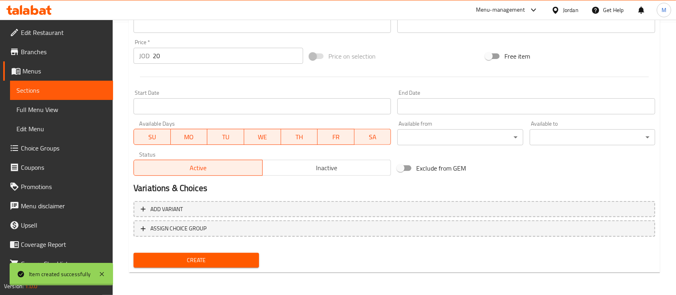
type input "0"
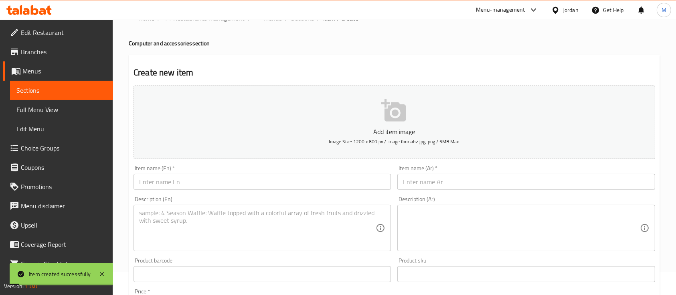
scroll to position [0, 0]
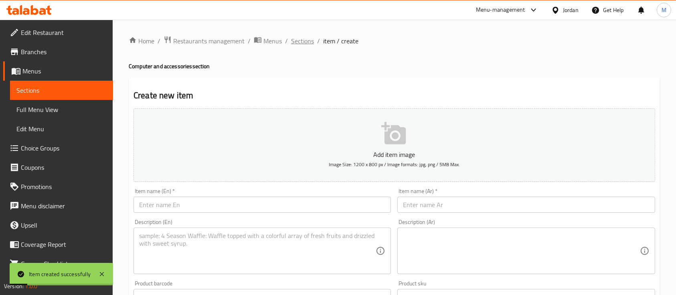
click at [305, 42] on span "Sections" at bounding box center [302, 41] width 23 height 10
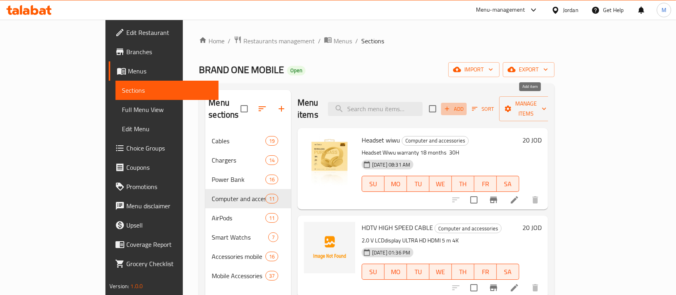
click at [464, 104] on span "Add" at bounding box center [454, 108] width 22 height 9
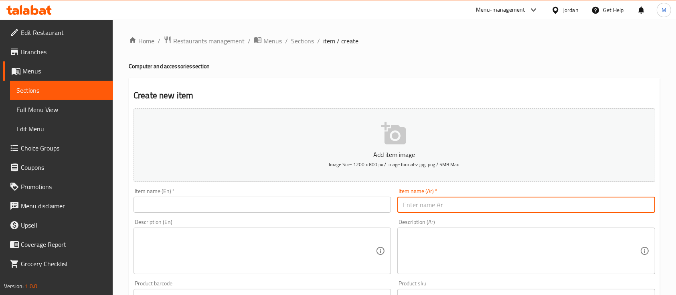
click at [430, 207] on input "text" at bounding box center [525, 204] width 257 height 16
paste input "ابل تلفزيون عالي الدقة عالي السرعة"
type input "ابل تلفزيون عالي الدقة عالي السرعة"
click at [270, 192] on div "Item name (En)   * Item name (En) *" at bounding box center [261, 200] width 257 height 24
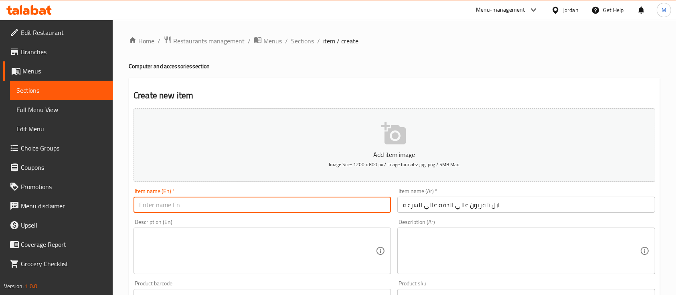
click at [271, 200] on input "text" at bounding box center [261, 204] width 257 height 16
paste input "HIGH SPEED HDTV CABLE"
type input "HIGH SPEED HDTV CABLE"
click at [278, 238] on textarea at bounding box center [257, 251] width 236 height 38
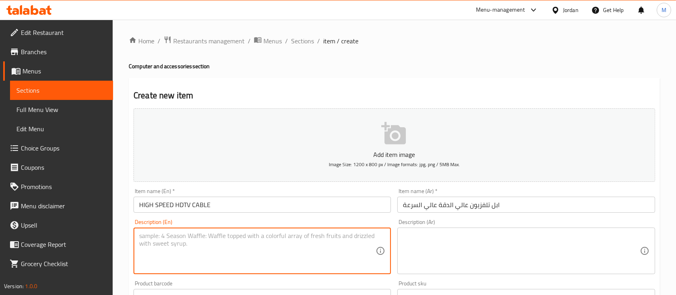
paste textarea "HDTV 2.0 STANDARD TRANSMISSION 15 m"
type textarea "HDTV 2.0 STANDARD TRANSMISSION 15 m"
click at [449, 238] on textarea at bounding box center [521, 251] width 236 height 38
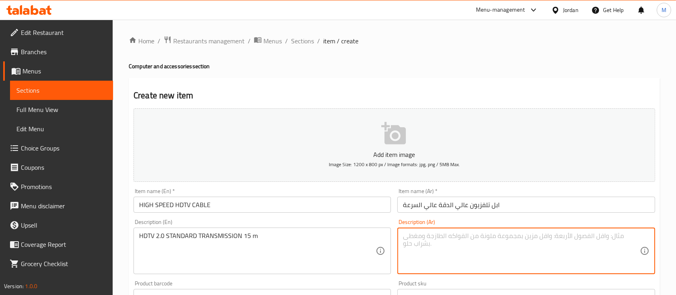
paste textarea "ناقل تلفزيون عالي الدقة (HDTV) بمعيار 2.0 بطول 15 متر Ask ChatGPT"
click at [449, 282] on div "Add item image Image Size: 1200 x 800 px / Image formats: jpg, png / 5MB Max. I…" at bounding box center [394, 277] width 528 height 345
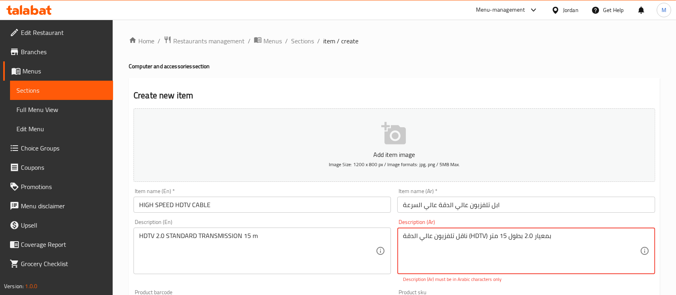
click at [514, 235] on textarea "ناقل تلفزيون عالي الدقة (HDTV) بمعيار 2.0 بطول 15 متر" at bounding box center [521, 251] width 236 height 38
paste textarea "اتش دي"
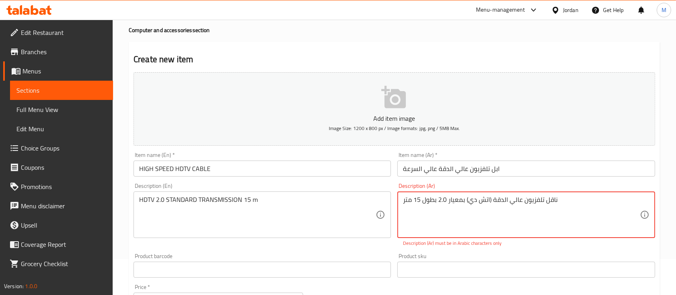
scroll to position [53, 0]
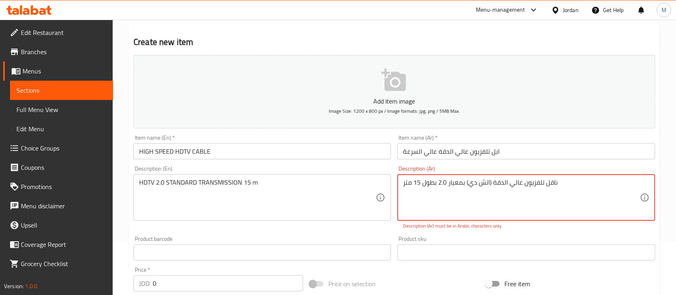
type textarea "ناقل تلفزيون عالي الدقة (اتش دي) بمعيار 2.0 بطول 15 متر"
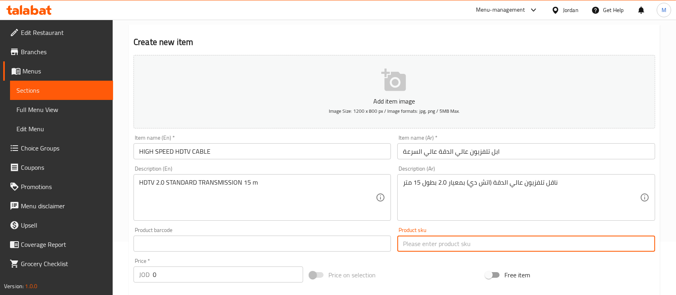
click at [477, 236] on div "Product sku Product sku" at bounding box center [525, 239] width 257 height 24
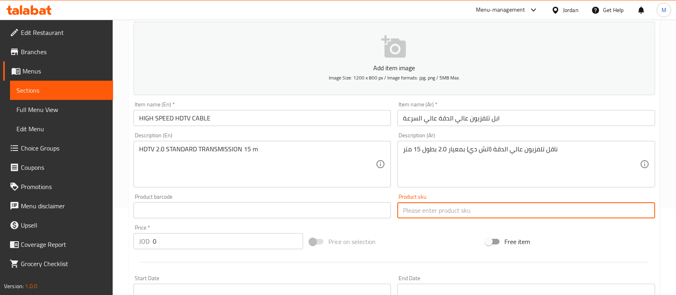
scroll to position [107, 0]
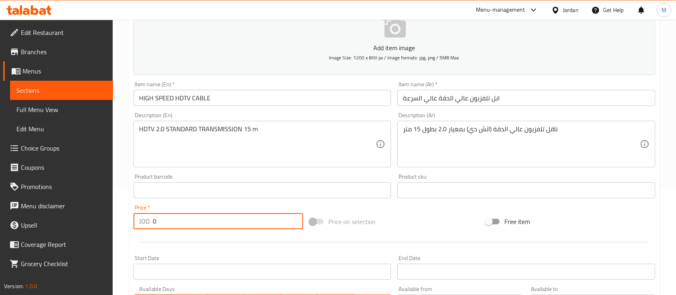
drag, startPoint x: 169, startPoint y: 218, endPoint x: 154, endPoint y: 218, distance: 14.8
click at [154, 218] on input "0" at bounding box center [228, 221] width 150 height 16
click at [153, 218] on input "0" at bounding box center [228, 221] width 150 height 16
drag, startPoint x: 155, startPoint y: 218, endPoint x: 144, endPoint y: 220, distance: 10.5
click at [144, 220] on div "JOD 0 Price *" at bounding box center [217, 221] width 169 height 16
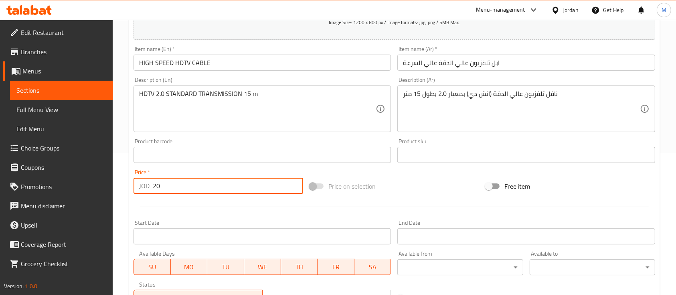
scroll to position [160, 0]
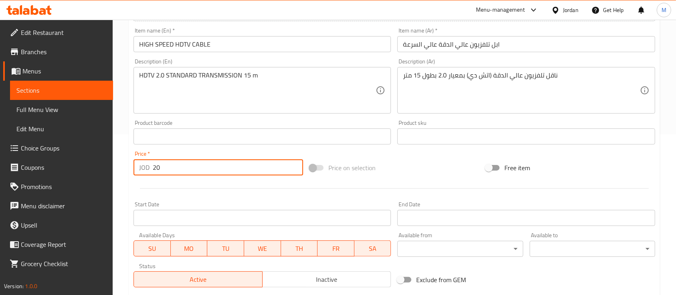
type input "20"
click at [238, 186] on div at bounding box center [394, 188] width 528 height 20
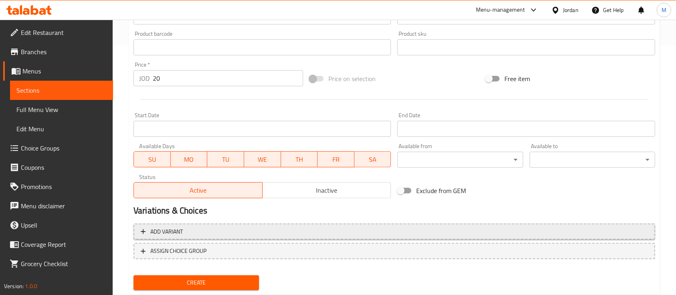
scroll to position [272, 0]
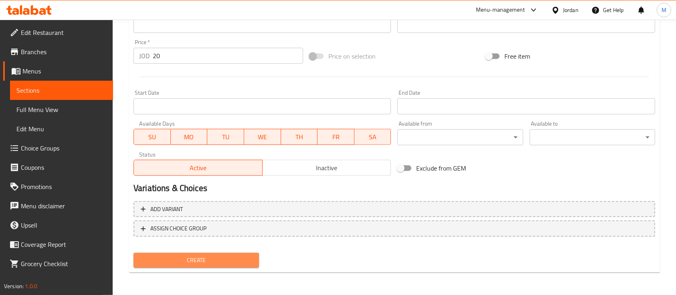
click at [232, 257] on span "Create" at bounding box center [196, 260] width 113 height 10
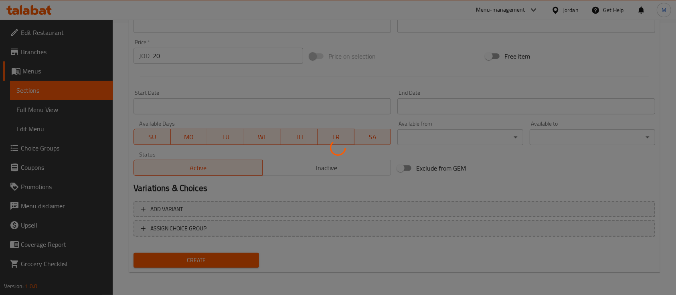
type input "0"
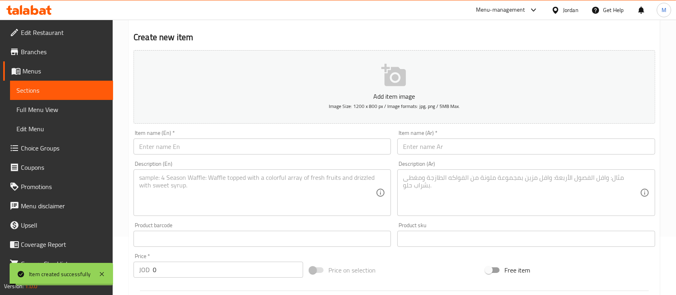
scroll to position [4, 0]
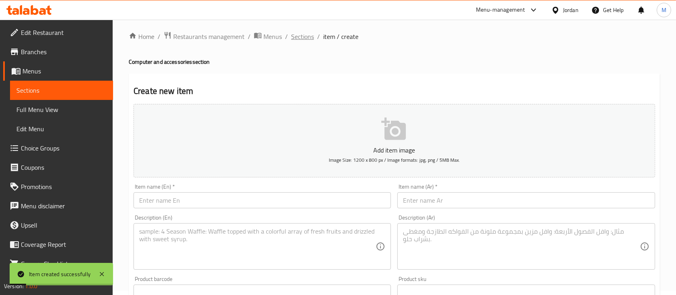
click at [310, 40] on span "Sections" at bounding box center [302, 37] width 23 height 10
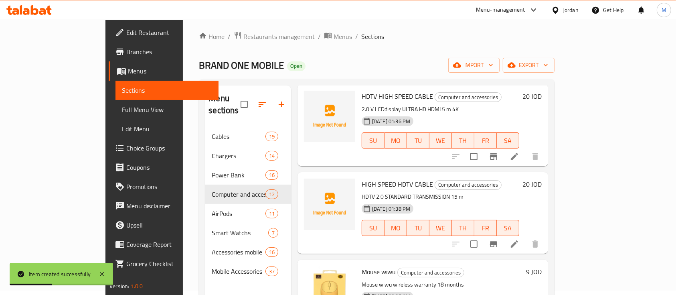
scroll to position [107, 0]
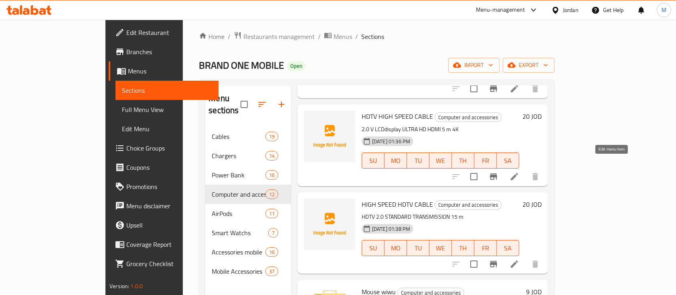
click at [519, 171] on icon at bounding box center [514, 176] width 10 height 10
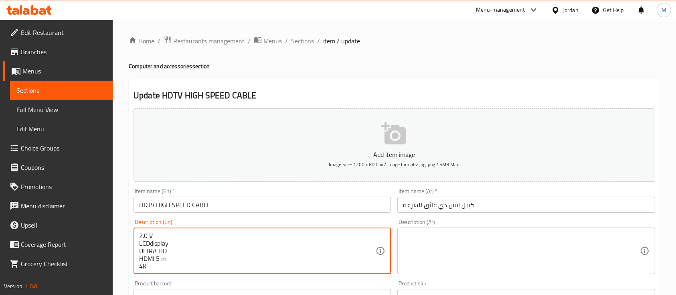
click at [170, 236] on textarea "2.0 V LCDdisplay ULTRA HD HDMI 5 m 4K" at bounding box center [257, 251] width 236 height 38
click at [481, 202] on input "كيبل اتش دي فائق السرعة" at bounding box center [525, 204] width 257 height 16
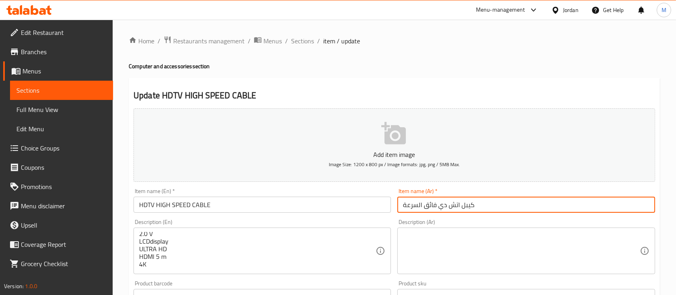
click at [481, 202] on input "كيبل اتش دي فائق السرعة" at bounding box center [525, 204] width 257 height 16
paste input "ابل تلفزيون عالي الدقة عالي السرعة Ask ChatGPT"
drag, startPoint x: 547, startPoint y: 207, endPoint x: 503, endPoint y: 204, distance: 44.6
click at [503, 204] on input "كابل تلفزيون عالي الدقة عالي السرعة Ask ChatGPT" at bounding box center [525, 204] width 257 height 16
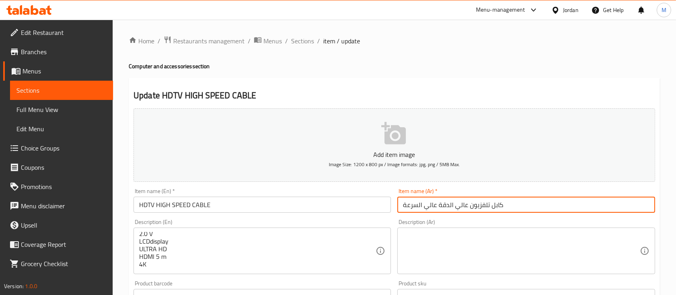
type input "كابل تلفزيون عالي الدقة عالي السرعة"
click at [506, 225] on div "Description (Ar) Description (Ar)" at bounding box center [525, 246] width 257 height 55
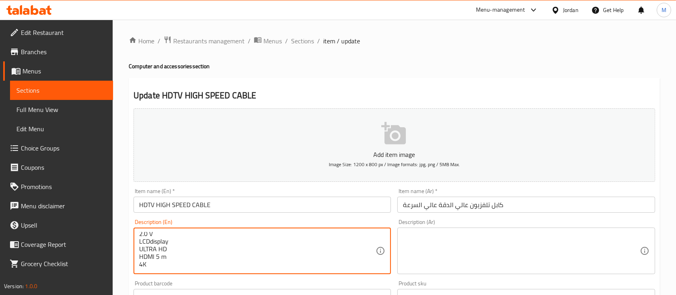
click at [424, 242] on textarea at bounding box center [521, 251] width 236 height 38
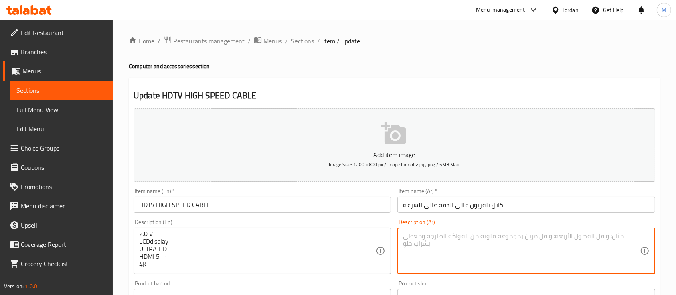
paste textarea "2.0 فولت شاشة عرض LCD فائق الدقة (Ultra HD) كابل HDMI بطول 5 أمتار بدقة 4K Ask …"
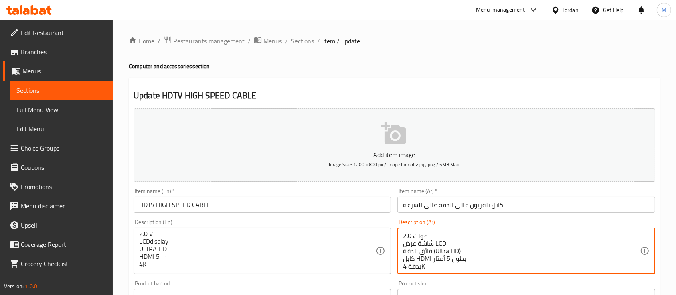
drag, startPoint x: 450, startPoint y: 243, endPoint x: 436, endPoint y: 241, distance: 14.2
click at [436, 241] on textarea "2.0 فولت شاشة عرض LCD فائق الدقة (Ultra HD) كابل HDMI بطول 5 أمتار بدقة 4K" at bounding box center [521, 251] width 236 height 38
type textarea "2.0 فولت شاشة عرض LCD فائق الدقة (Ultra HD) كابل HDMI بطول 5 أمتار بدقة 4K"
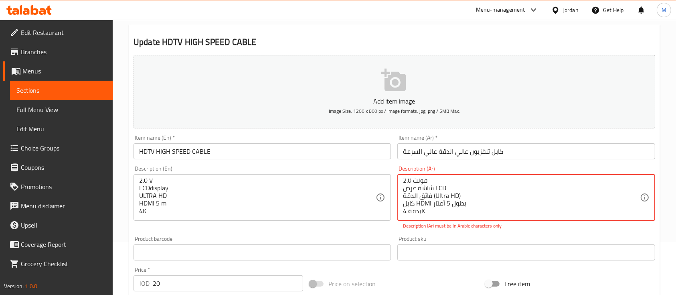
scroll to position [107, 0]
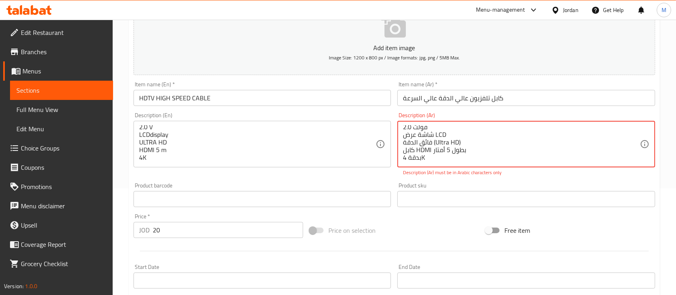
click at [517, 182] on div "Product sku Product sku" at bounding box center [526, 194] width 264 height 31
click at [494, 184] on div "Product sku Product sku" at bounding box center [525, 194] width 257 height 24
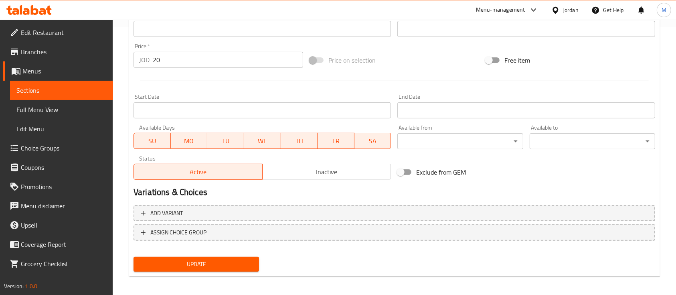
scroll to position [272, 0]
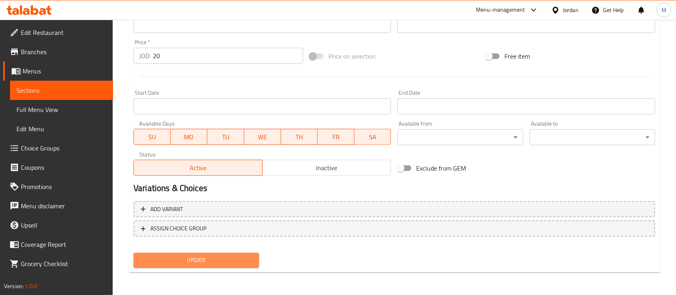
click at [227, 258] on span "Update" at bounding box center [196, 260] width 113 height 10
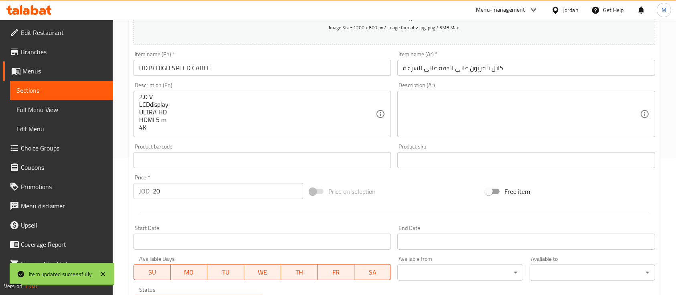
scroll to position [0, 0]
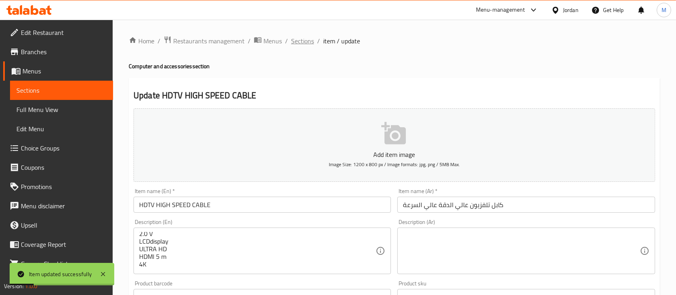
click at [313, 44] on span "Sections" at bounding box center [302, 41] width 23 height 10
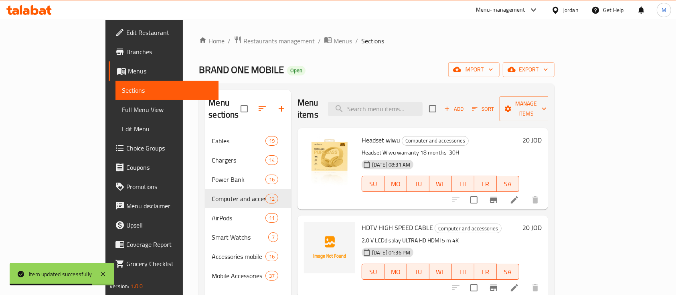
scroll to position [53, 0]
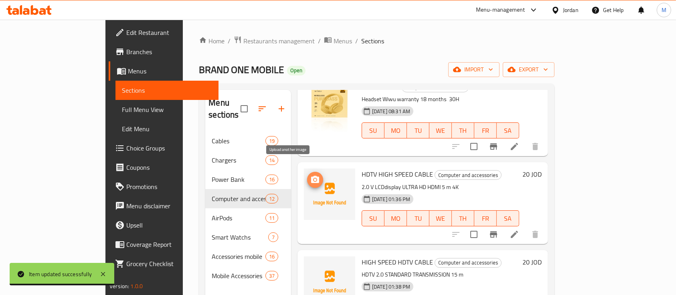
click at [311, 175] on icon "upload picture" at bounding box center [315, 178] width 8 height 7
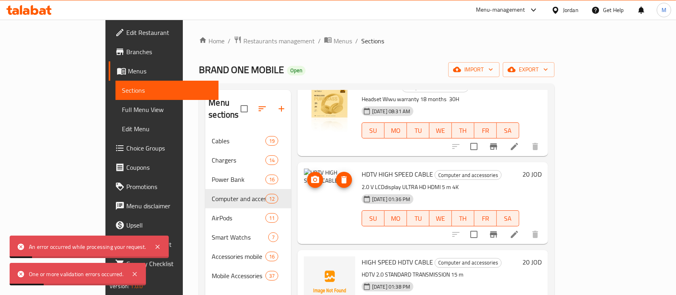
click at [341, 176] on icon "delete image" at bounding box center [344, 179] width 6 height 7
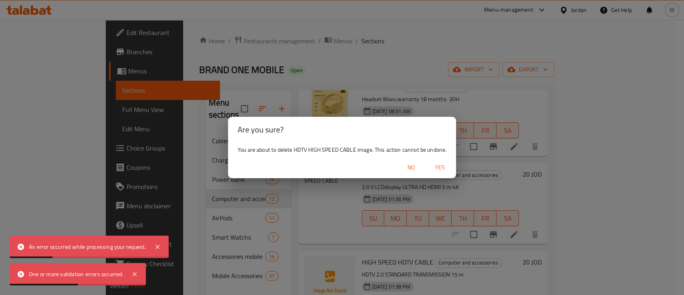
click at [438, 168] on span "Yes" at bounding box center [439, 167] width 19 height 10
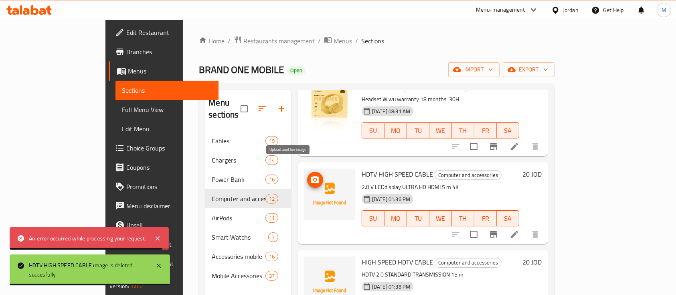
click at [311, 175] on icon "upload picture" at bounding box center [315, 178] width 8 height 7
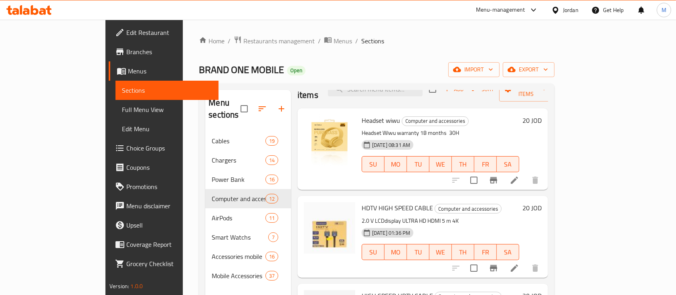
scroll to position [0, 0]
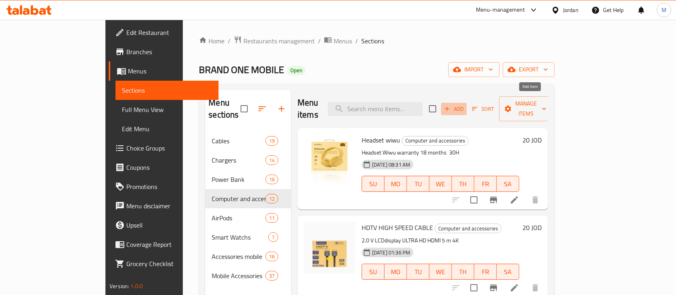
click at [464, 104] on span "Add" at bounding box center [454, 108] width 22 height 9
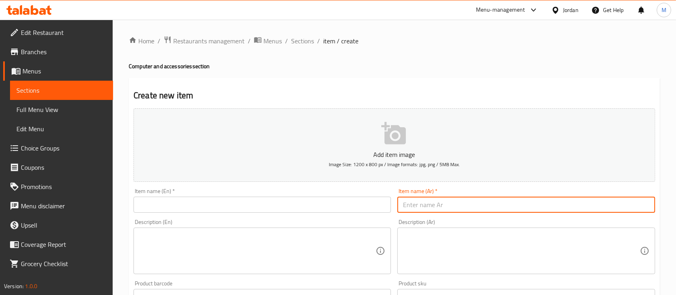
click at [459, 204] on input "text" at bounding box center [525, 204] width 257 height 16
paste input "كابل تلفزيون عالي الدقة عالي السرعة"
type input "كابل تلفزيون عالي الدقة عالي السرعة"
click at [433, 242] on textarea at bounding box center [521, 251] width 236 height 38
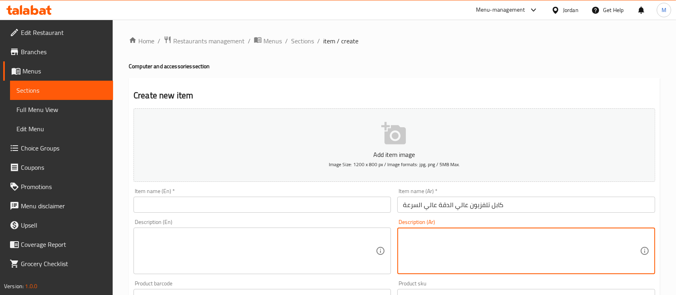
type textarea "س"
type textarea "10 متر"
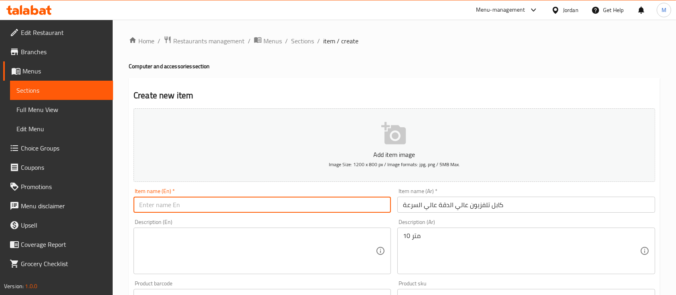
click at [310, 197] on input "text" at bounding box center [261, 204] width 257 height 16
paste input "HDTV HIGH SPEED CABLE"
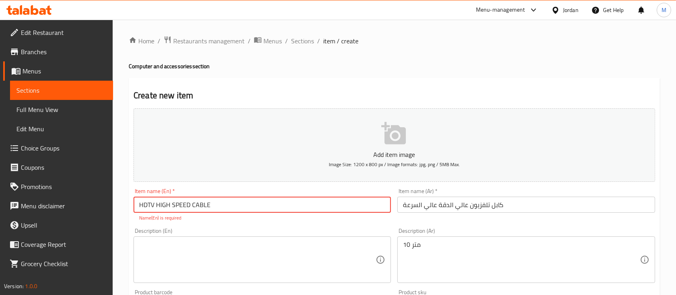
type input "HDTV HIGH SPEED CABLE"
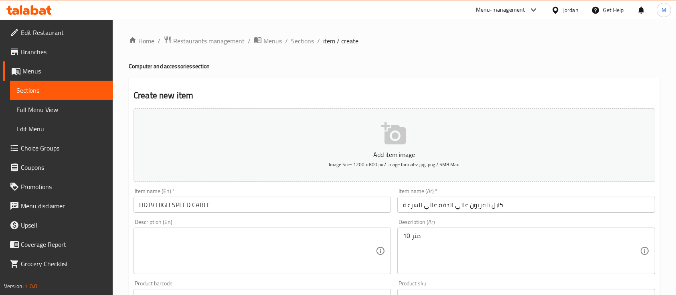
click at [221, 240] on div "Description (En)" at bounding box center [261, 250] width 257 height 46
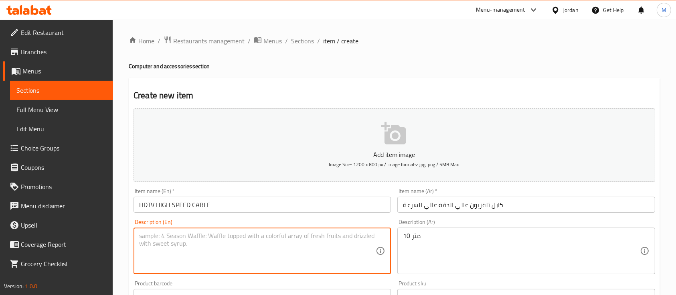
paste textarea "2.0 V LCDdisplay ULTRA HD HDMI 10m 4K"
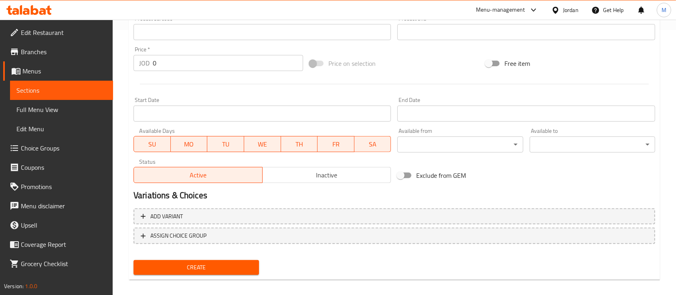
scroll to position [272, 0]
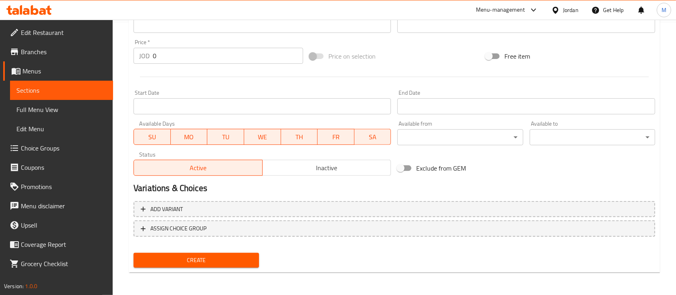
type textarea "2.0 V LCDdisplay ULTRA HD HDMI 10m 4K"
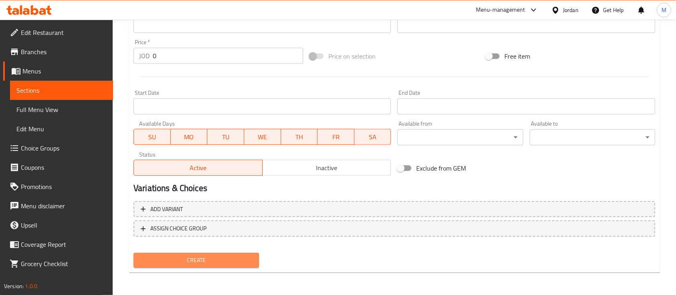
click at [228, 263] on span "Create" at bounding box center [196, 260] width 113 height 10
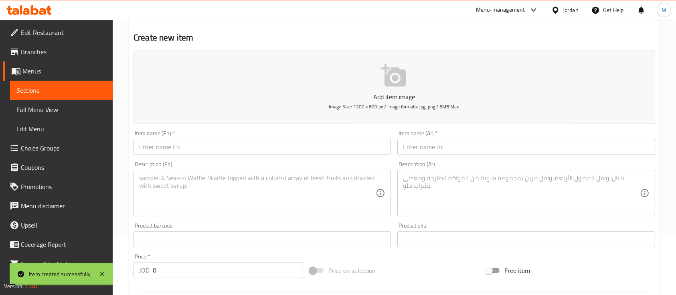
scroll to position [0, 0]
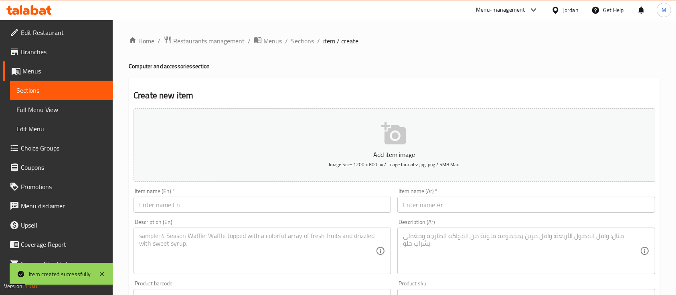
click at [299, 37] on span "Sections" at bounding box center [302, 41] width 23 height 10
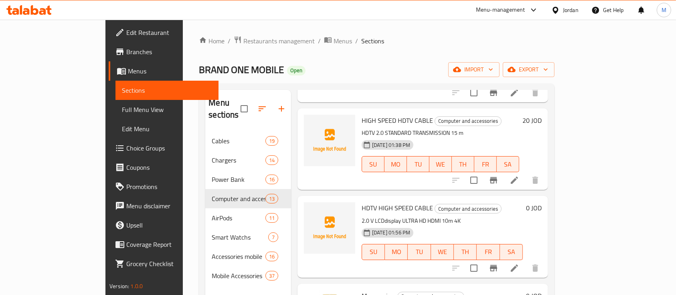
scroll to position [214, 0]
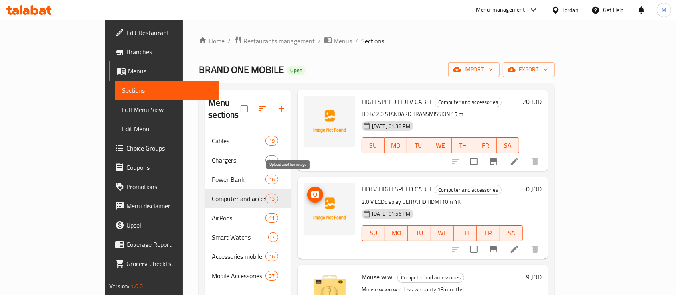
click at [307, 190] on span "upload picture" at bounding box center [315, 195] width 16 height 10
click at [310, 190] on icon "upload picture" at bounding box center [315, 195] width 10 height 10
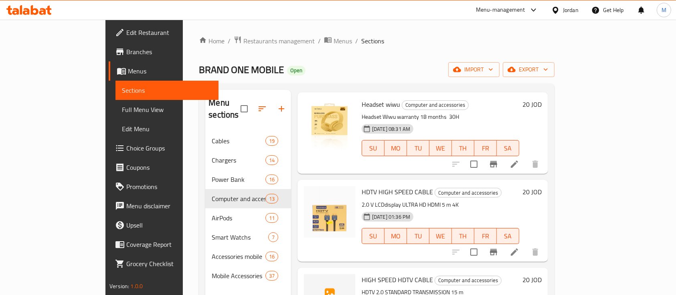
scroll to position [53, 0]
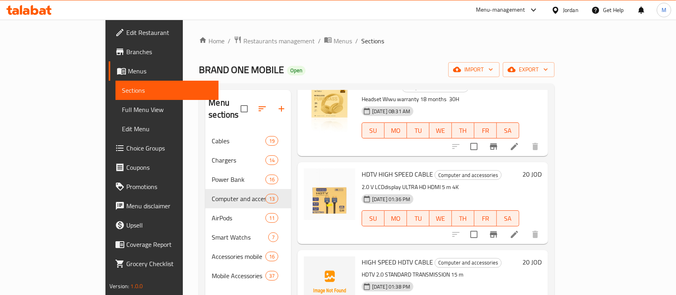
click at [541, 168] on h6 "20 JOD" at bounding box center [531, 173] width 19 height 11
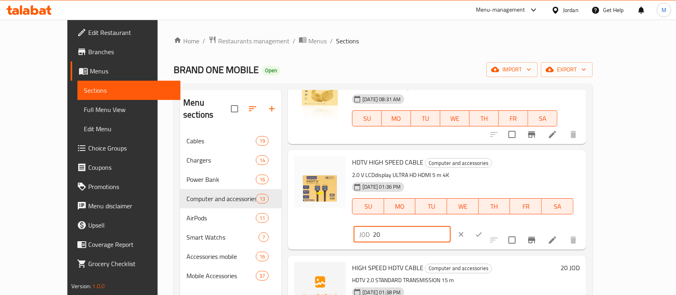
drag, startPoint x: 539, startPoint y: 166, endPoint x: 526, endPoint y: 167, distance: 13.6
click at [450, 226] on div "JOD 20 ​" at bounding box center [401, 234] width 97 height 16
type input "15"
drag, startPoint x: 622, startPoint y: 159, endPoint x: 624, endPoint y: 162, distance: 4.1
click at [487, 225] on button "ok" at bounding box center [479, 234] width 18 height 18
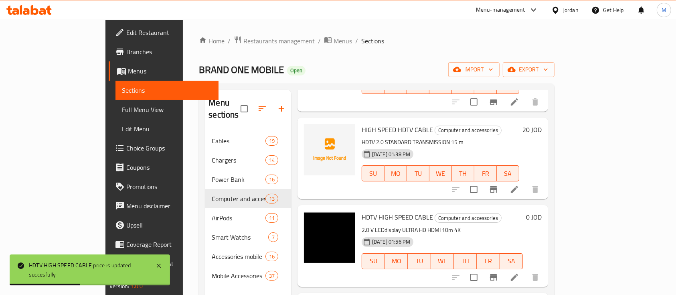
scroll to position [214, 0]
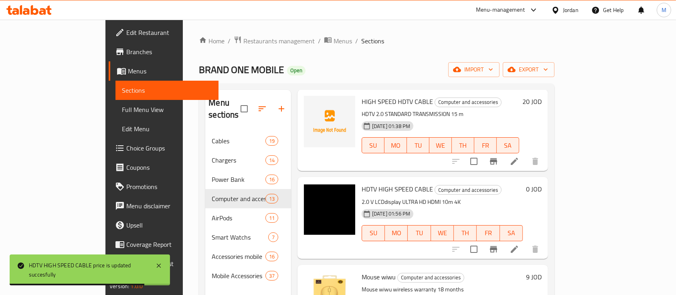
click at [541, 183] on h6 "0 JOD" at bounding box center [534, 188] width 16 height 11
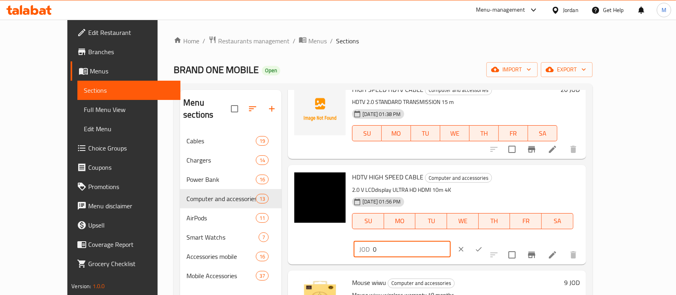
drag, startPoint x: 557, startPoint y: 180, endPoint x: 511, endPoint y: 182, distance: 46.5
click at [450, 241] on div "JOD 0 ​" at bounding box center [401, 249] width 97 height 16
type input "20"
click at [482, 245] on icon "ok" at bounding box center [478, 249] width 8 height 8
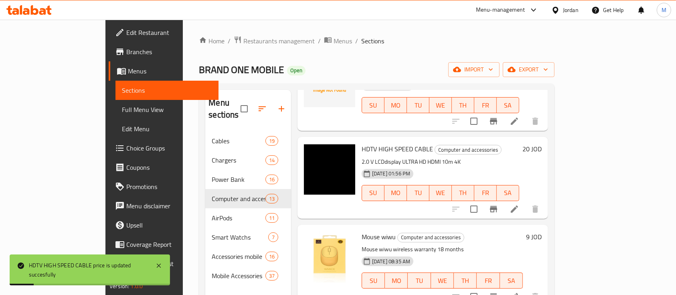
scroll to position [267, 0]
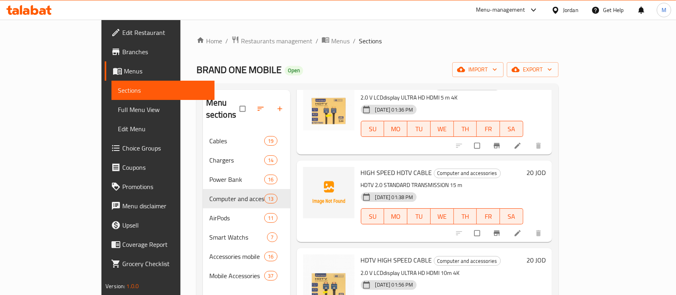
scroll to position [160, 0]
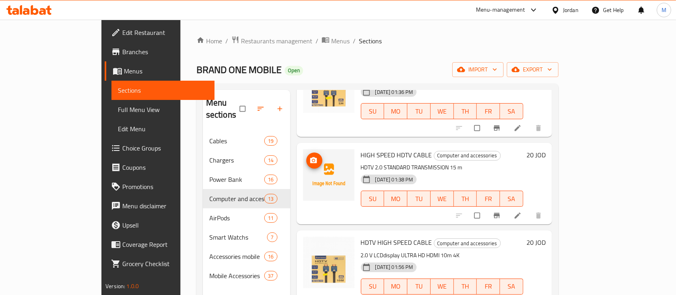
click at [309, 156] on icon "upload picture" at bounding box center [313, 160] width 8 height 8
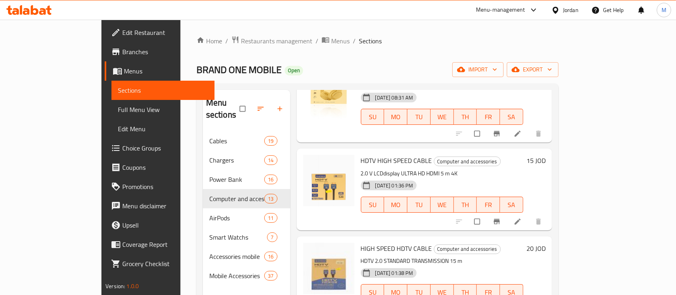
scroll to position [0, 0]
